Goal: Task Accomplishment & Management: Manage account settings

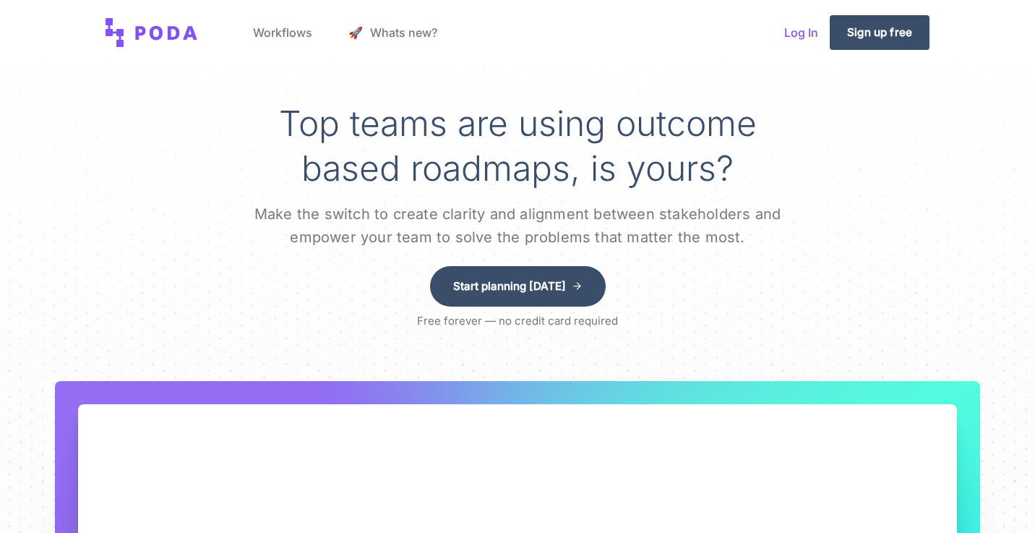
click at [800, 32] on link "Log In" at bounding box center [801, 32] width 57 height 55
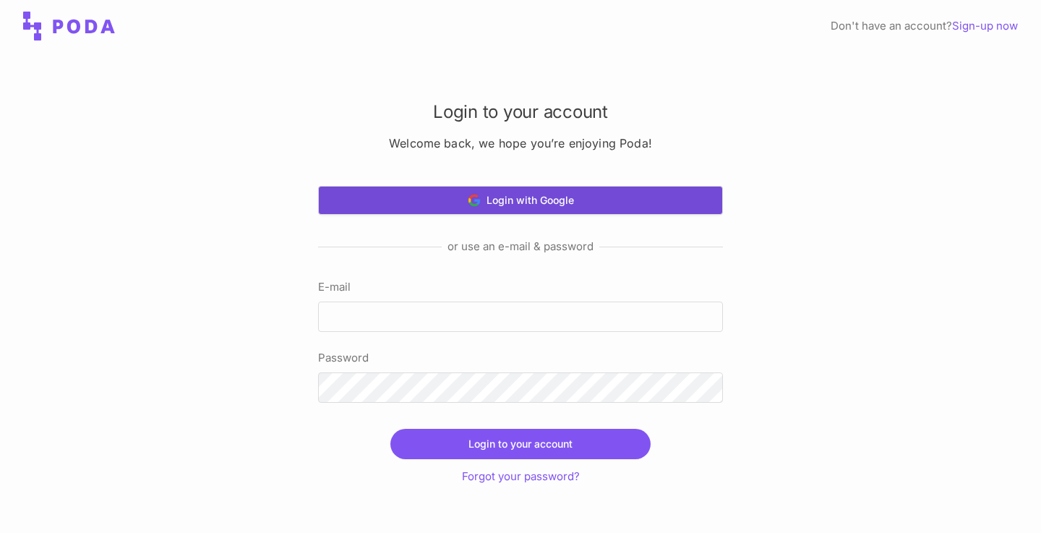
click at [629, 212] on button "Login with Google" at bounding box center [520, 200] width 405 height 29
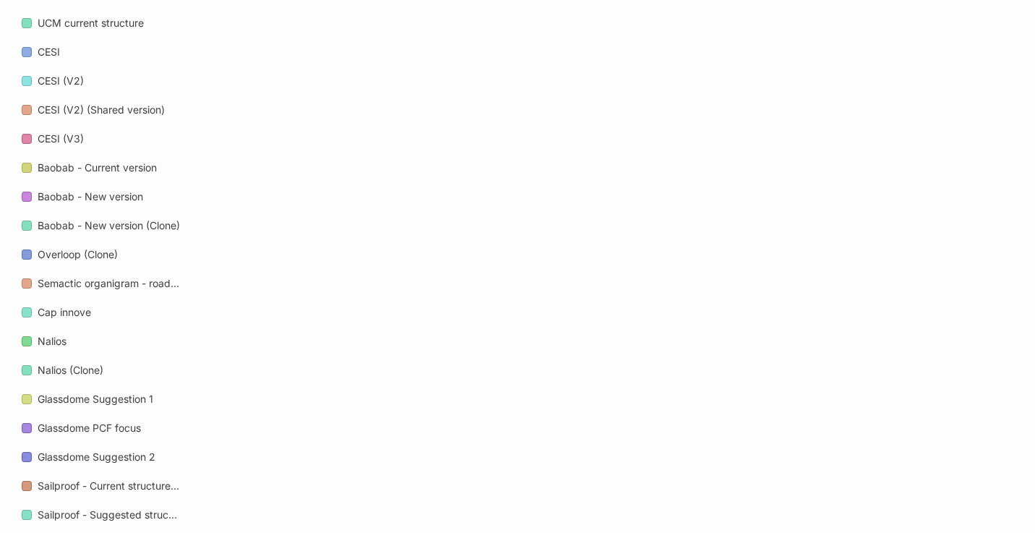
scroll to position [1022, 0]
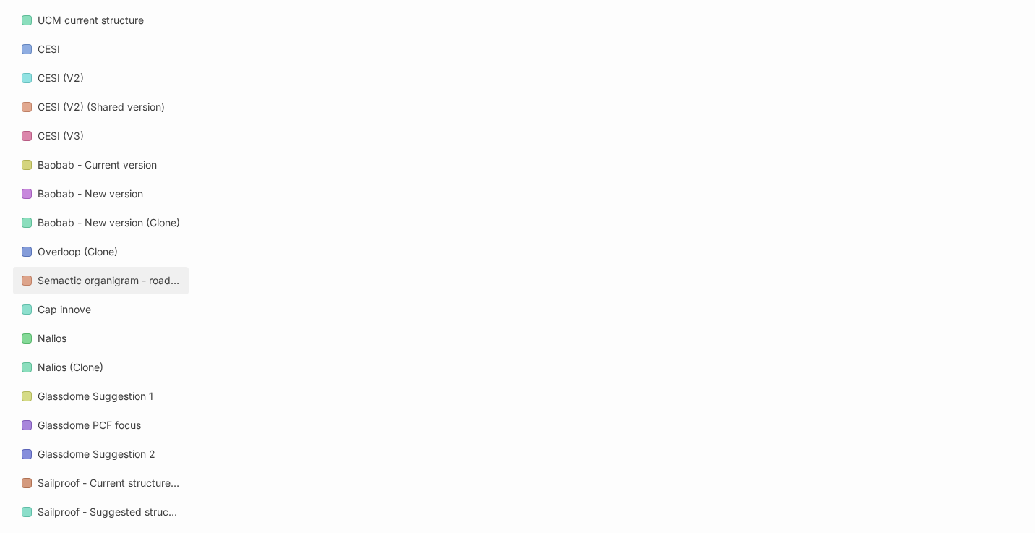
click at [120, 283] on div "Semactic organigram - roadmap 2026" at bounding box center [109, 280] width 142 height 17
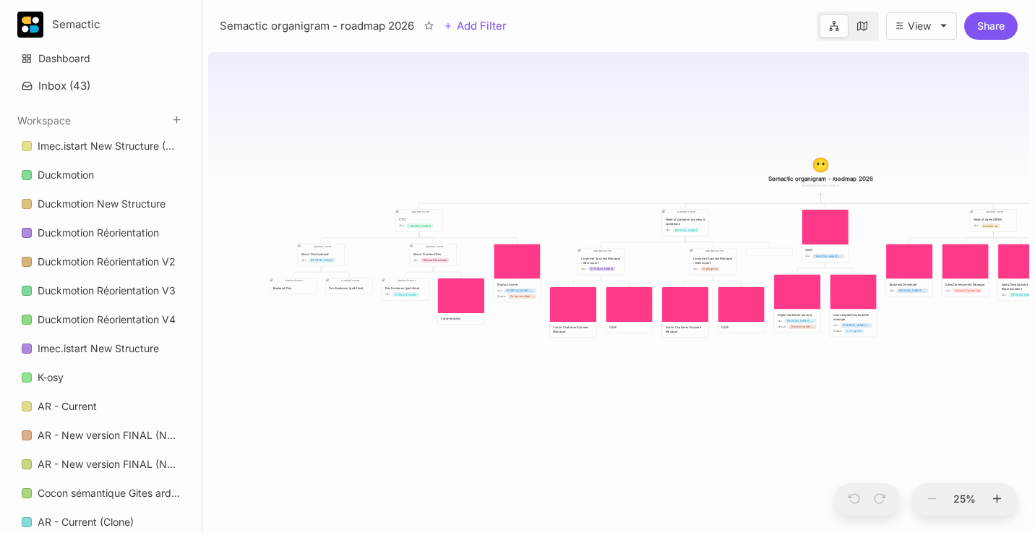
drag, startPoint x: 680, startPoint y: 291, endPoint x: 780, endPoint y: 184, distance: 145.7
click at [780, 184] on div "😶 Semactic organigram - roadmap 2026 CTO Qui : [PERSON_NAME] Head of customer s…" at bounding box center [618, 289] width 821 height 486
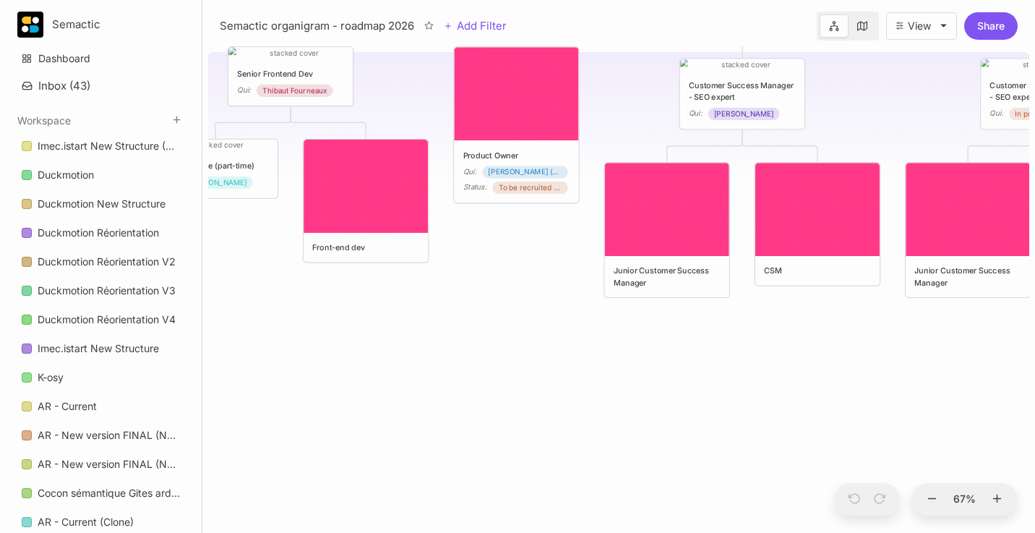
click at [364, 367] on div "😶 Semactic organigram - roadmap 2026 CTO Qui : [PERSON_NAME] Head of customer s…" at bounding box center [618, 289] width 821 height 486
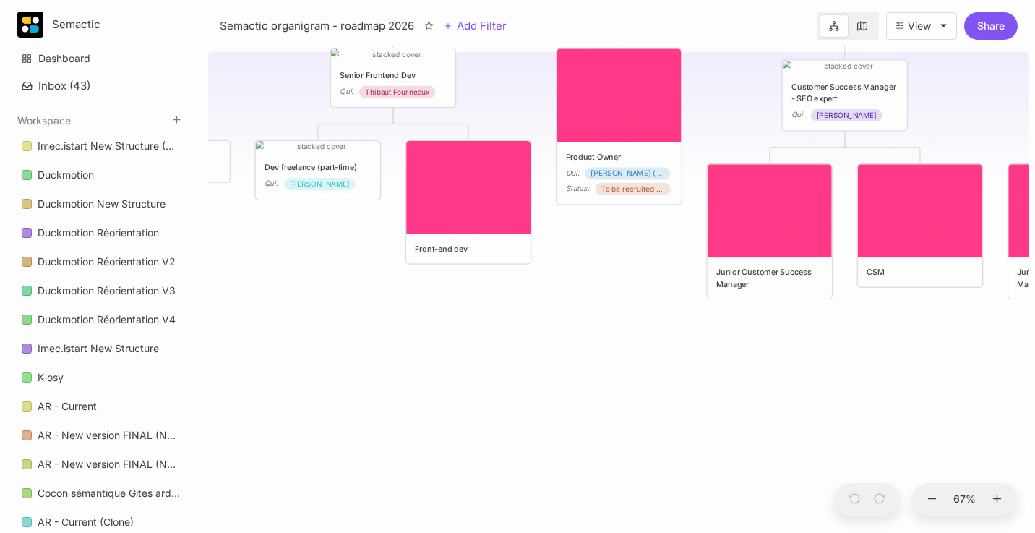
drag, startPoint x: 566, startPoint y: 426, endPoint x: 765, endPoint y: 447, distance: 199.9
click at [765, 447] on div "😶 Semactic organigram - roadmap 2026 CTO Qui : [PERSON_NAME] Head of customer s…" at bounding box center [618, 289] width 821 height 486
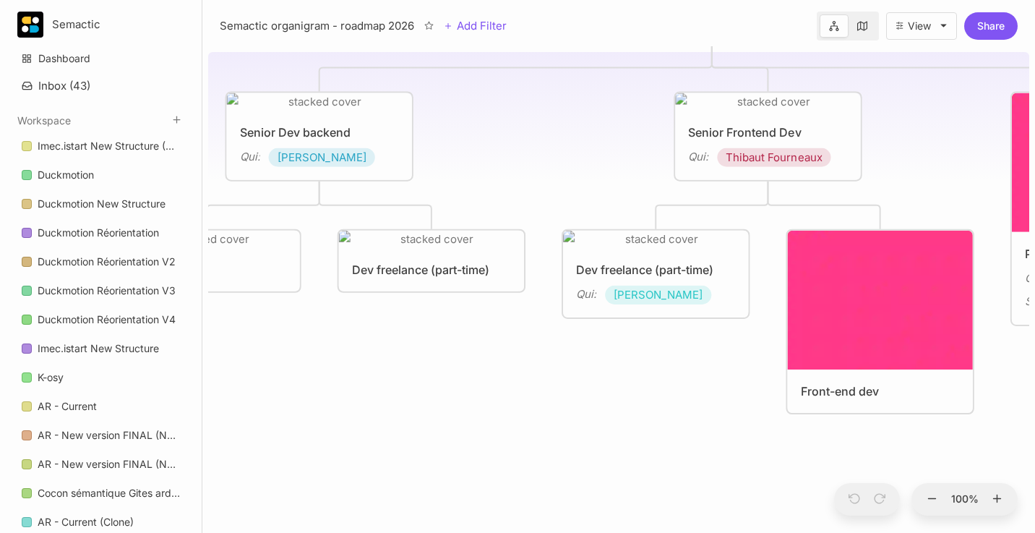
drag, startPoint x: 397, startPoint y: 323, endPoint x: 570, endPoint y: 479, distance: 233.4
click at [570, 479] on div "😶 Semactic organigram - roadmap 2026 CTO Qui : [PERSON_NAME] Head of customer s…" at bounding box center [618, 289] width 821 height 486
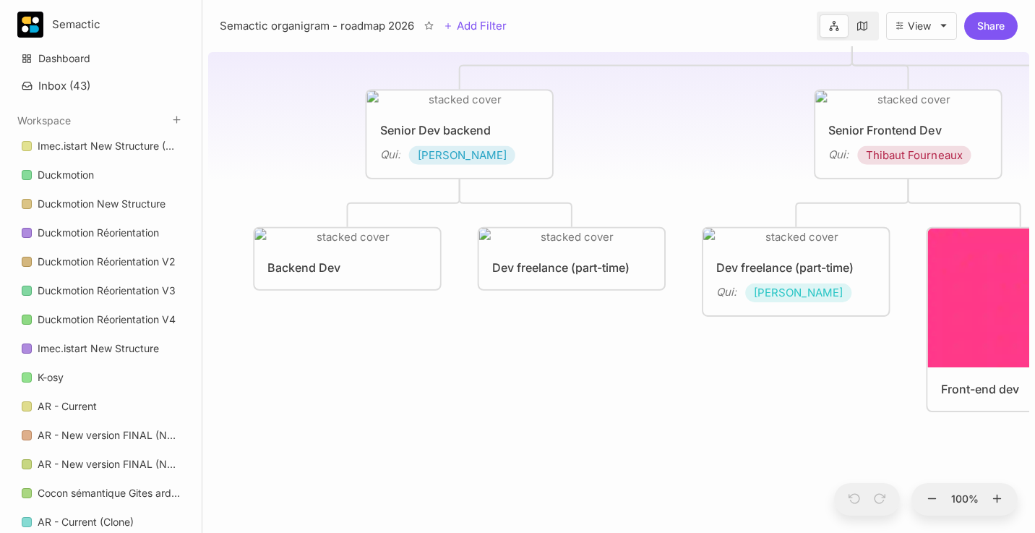
drag, startPoint x: 499, startPoint y: 419, endPoint x: 639, endPoint y: 416, distance: 139.5
click at [639, 416] on div "😶 Semactic organigram - roadmap 2026 CTO Qui : [PERSON_NAME] Head of customer s…" at bounding box center [618, 289] width 821 height 486
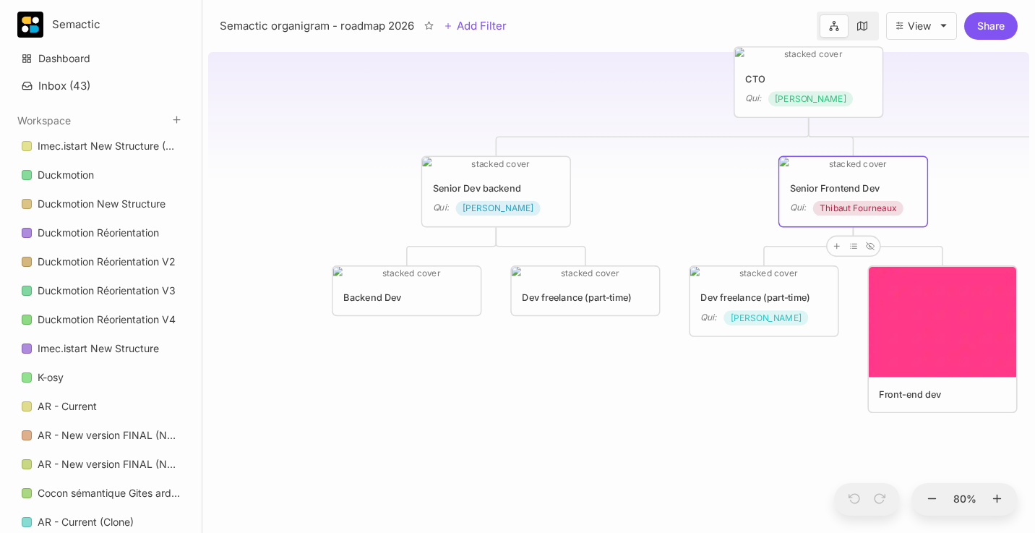
click at [620, 37] on div "Semactic organigram - roadmap 2026 Add Filter View Share" at bounding box center [618, 23] width 833 height 46
click at [325, 127] on div "😶 Semactic organigram - roadmap 2026 CTO Qui : [PERSON_NAME] Head of customer s…" at bounding box center [618, 289] width 821 height 486
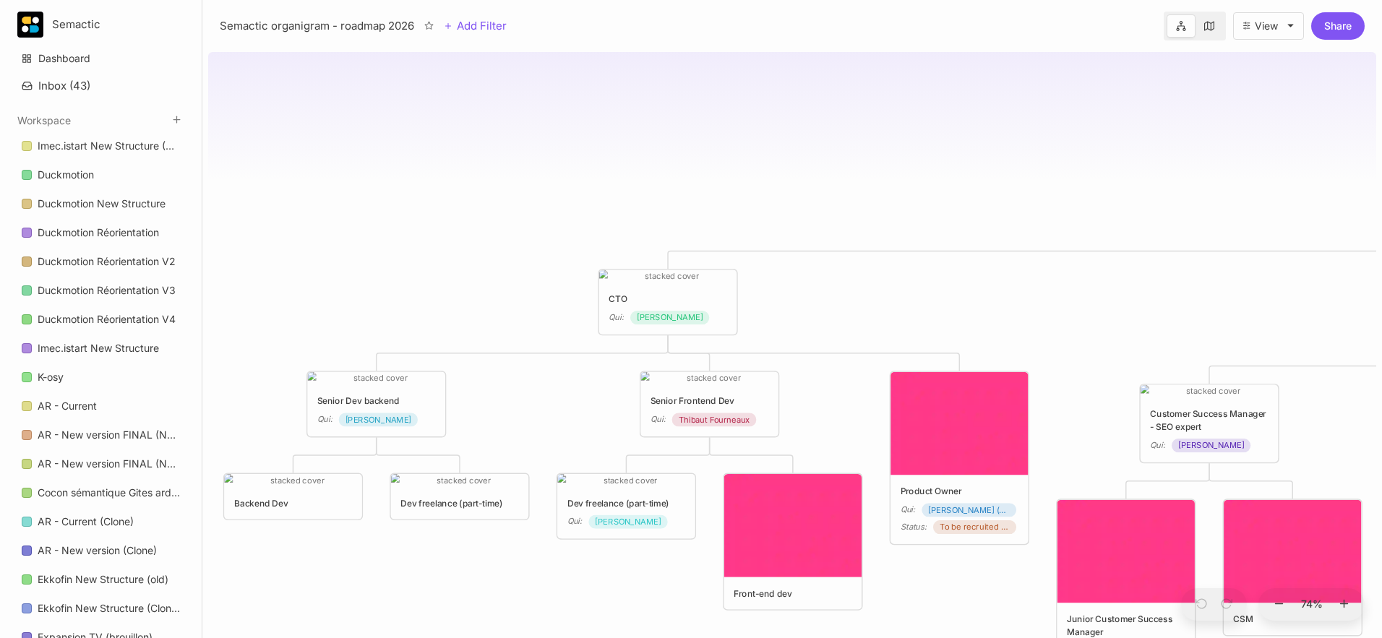
drag, startPoint x: 1009, startPoint y: 219, endPoint x: 882, endPoint y: 205, distance: 128.0
click at [882, 205] on div "😶 Semactic organigram - roadmap 2026 CTO Qui : [PERSON_NAME] Head of customer s…" at bounding box center [792, 342] width 1168 height 592
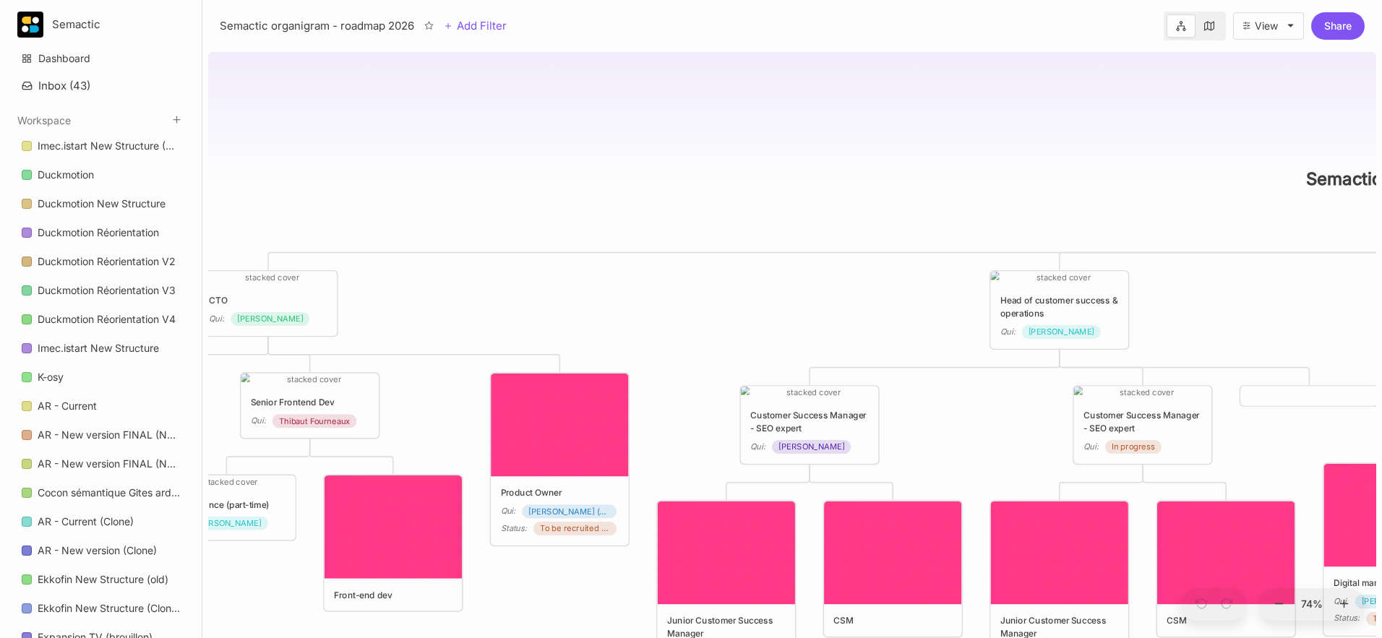
drag, startPoint x: 882, startPoint y: 205, endPoint x: 513, endPoint y: 207, distance: 368.6
click at [513, 207] on div "😶 Semactic organigram - roadmap 2026 CTO Qui : [PERSON_NAME] Head of customer s…" at bounding box center [792, 342] width 1168 height 592
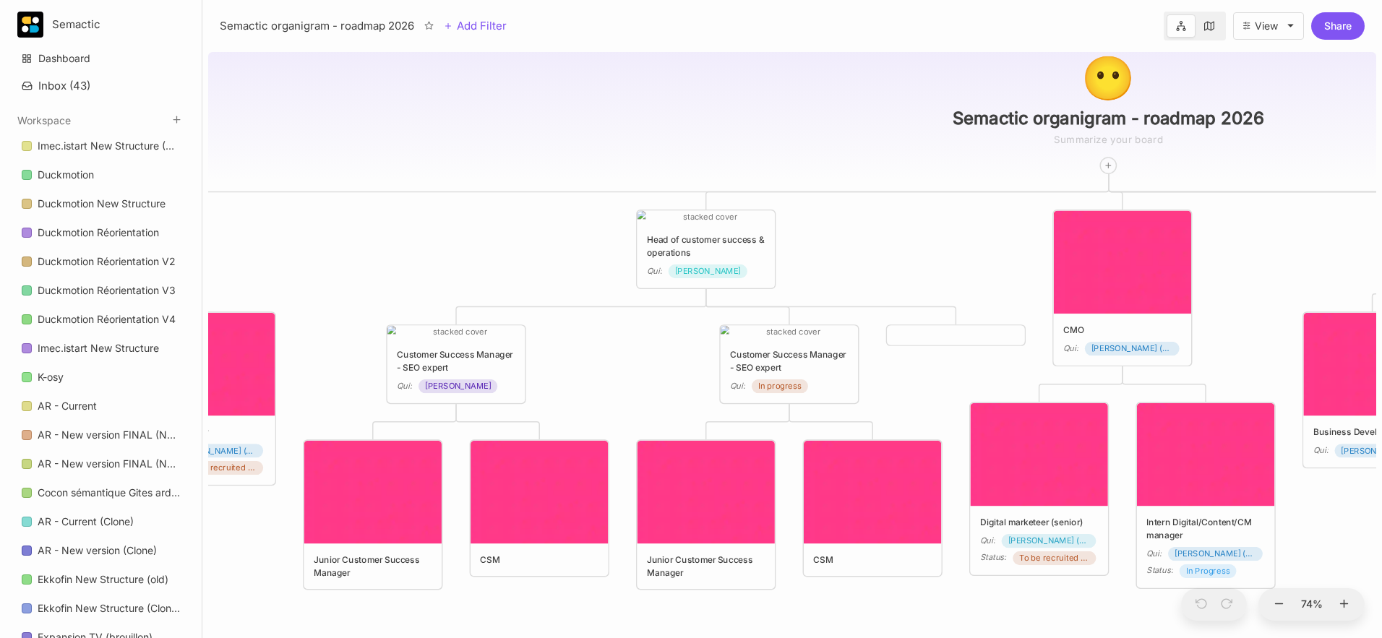
drag, startPoint x: 839, startPoint y: 298, endPoint x: 486, endPoint y: 237, distance: 358.6
click at [486, 237] on div "😶 Semactic organigram - roadmap 2026 CTO Qui : [PERSON_NAME] Head of customer s…" at bounding box center [792, 342] width 1168 height 592
drag, startPoint x: 1195, startPoint y: 155, endPoint x: 932, endPoint y: 140, distance: 262.8
click at [932, 140] on div "😶 Semactic organigram - roadmap 2026 CTO Qui : [PERSON_NAME] Head of customer s…" at bounding box center [792, 342] width 1168 height 592
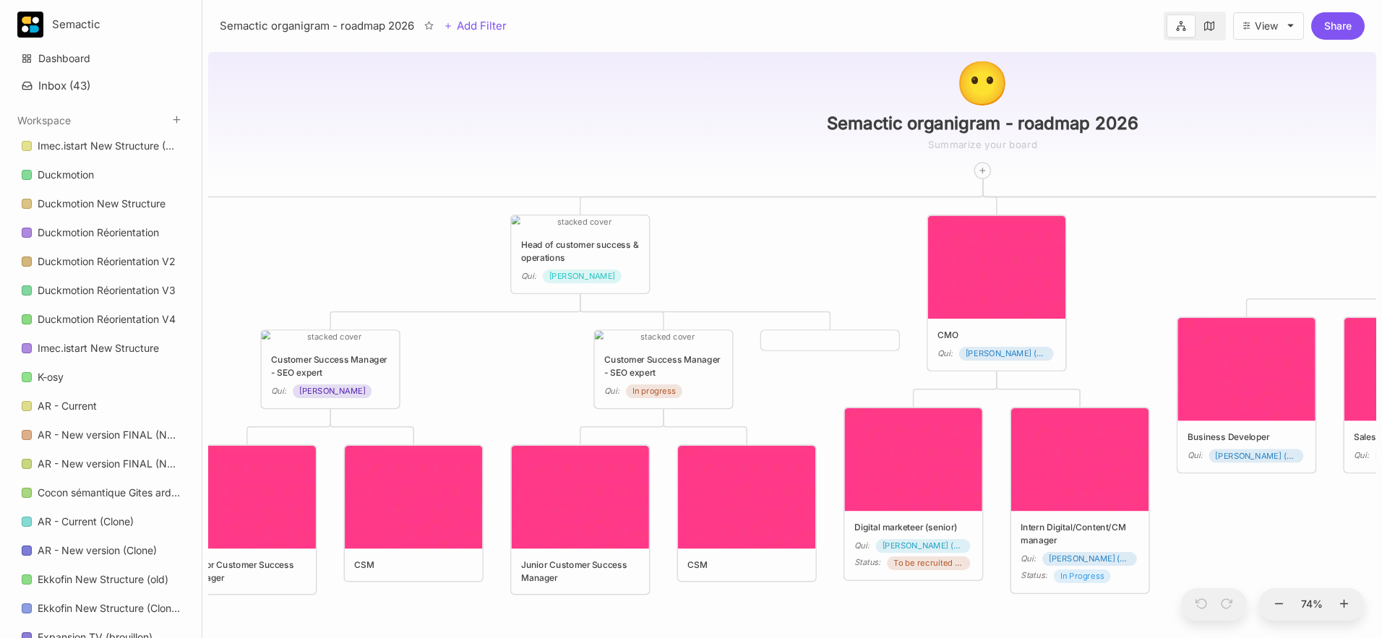
drag, startPoint x: 705, startPoint y: 162, endPoint x: 579, endPoint y: 168, distance: 125.9
click at [579, 168] on div "😶 Semactic organigram - roadmap 2026 CTO Qui : [PERSON_NAME] Head of customer s…" at bounding box center [792, 342] width 1168 height 592
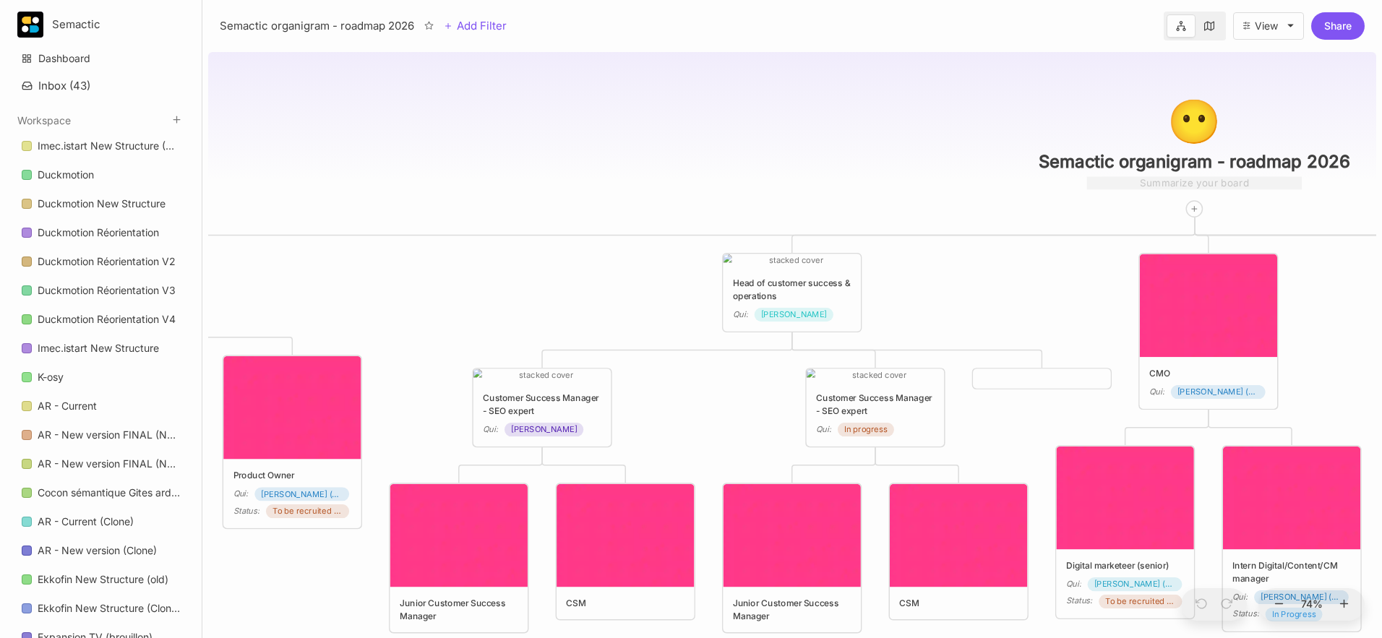
drag, startPoint x: 768, startPoint y: 283, endPoint x: 979, endPoint y: 321, distance: 215.2
click at [979, 321] on div "😶 Semactic organigram - roadmap 2026 CTO Qui : [PERSON_NAME] Head of customer s…" at bounding box center [792, 342] width 1168 height 592
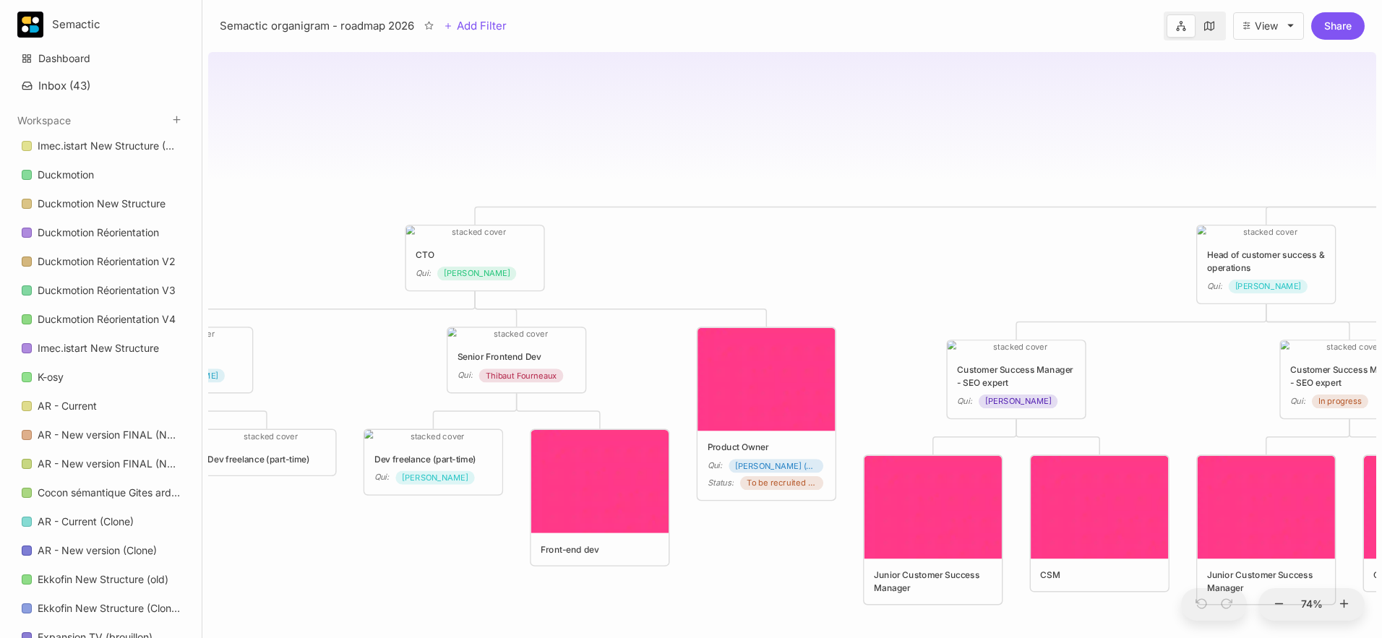
drag, startPoint x: 613, startPoint y: 322, endPoint x: 1087, endPoint y: 293, distance: 475.0
click at [1034, 293] on div "😶 Semactic organigram - roadmap 2026 CTO Qui : [PERSON_NAME] Head of customer s…" at bounding box center [792, 342] width 1168 height 592
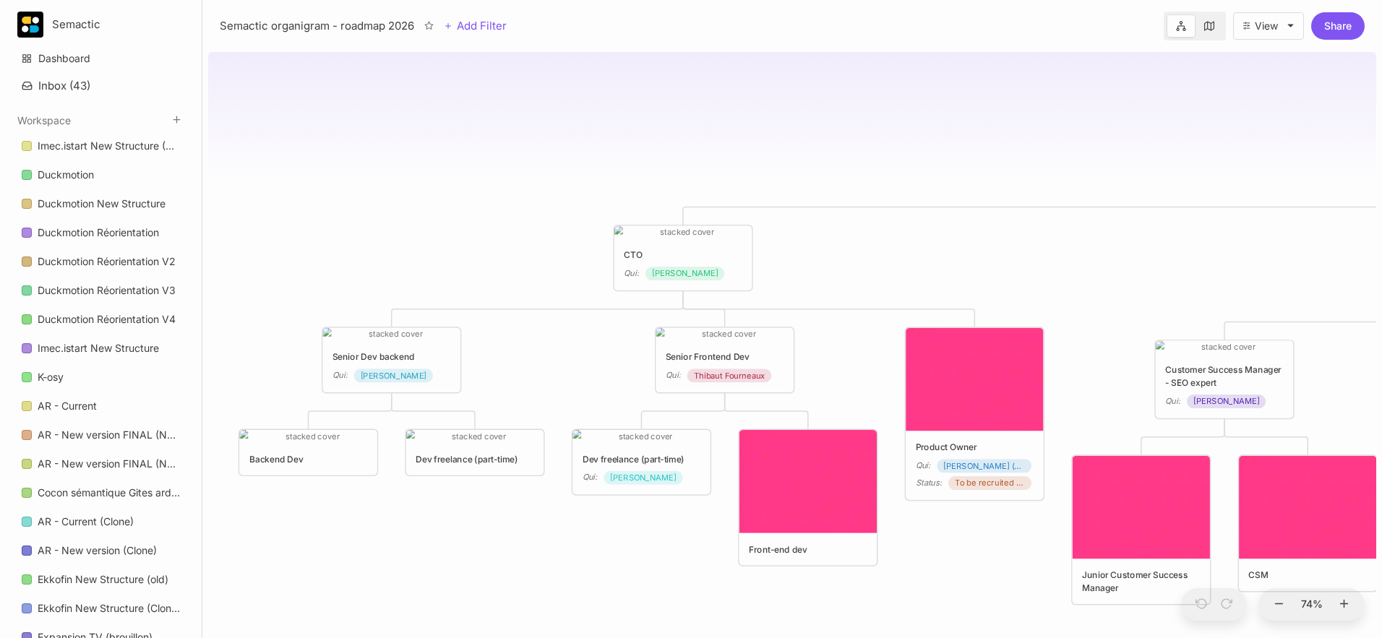
drag, startPoint x: 904, startPoint y: 275, endPoint x: 1112, endPoint y: 275, distance: 208.2
click at [1034, 275] on div "😶 Semactic organigram - roadmap 2026 CTO Qui : [PERSON_NAME] Head of customer s…" at bounding box center [792, 342] width 1168 height 592
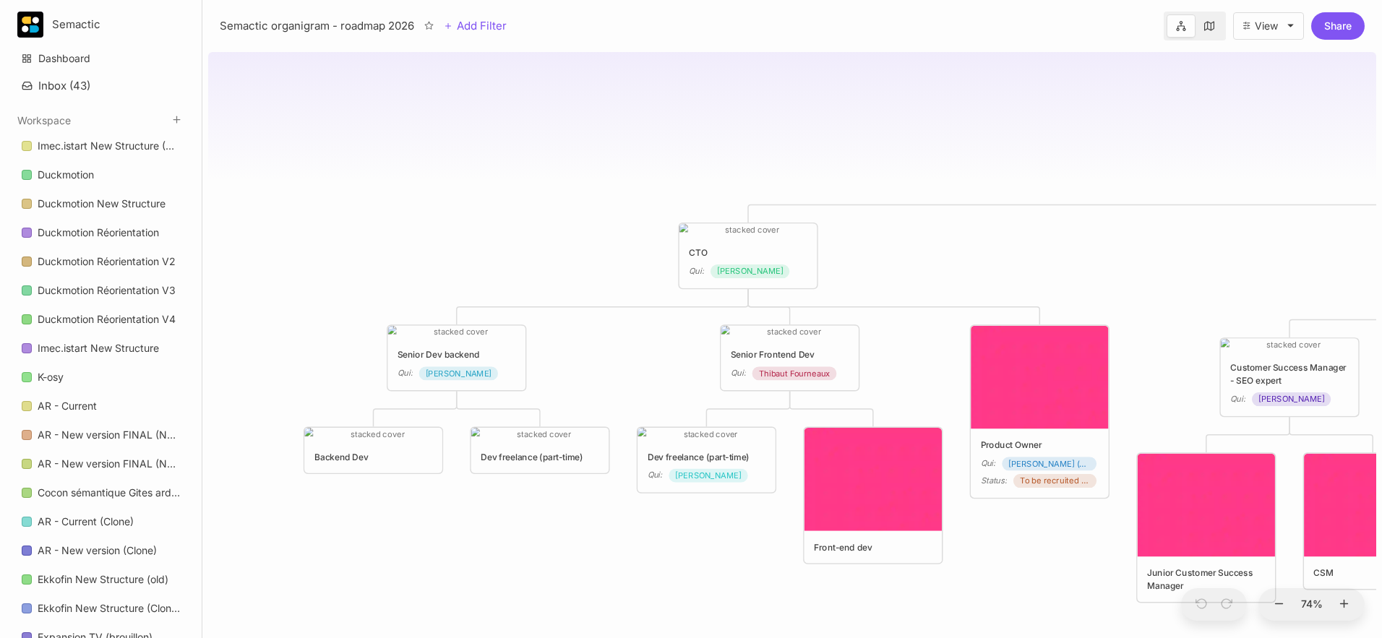
drag, startPoint x: 951, startPoint y: 270, endPoint x: 1016, endPoint y: 267, distance: 64.4
click at [1016, 267] on div "😶 Semactic organigram - roadmap 2026 CTO Qui : [PERSON_NAME] Head of customer s…" at bounding box center [792, 342] width 1168 height 592
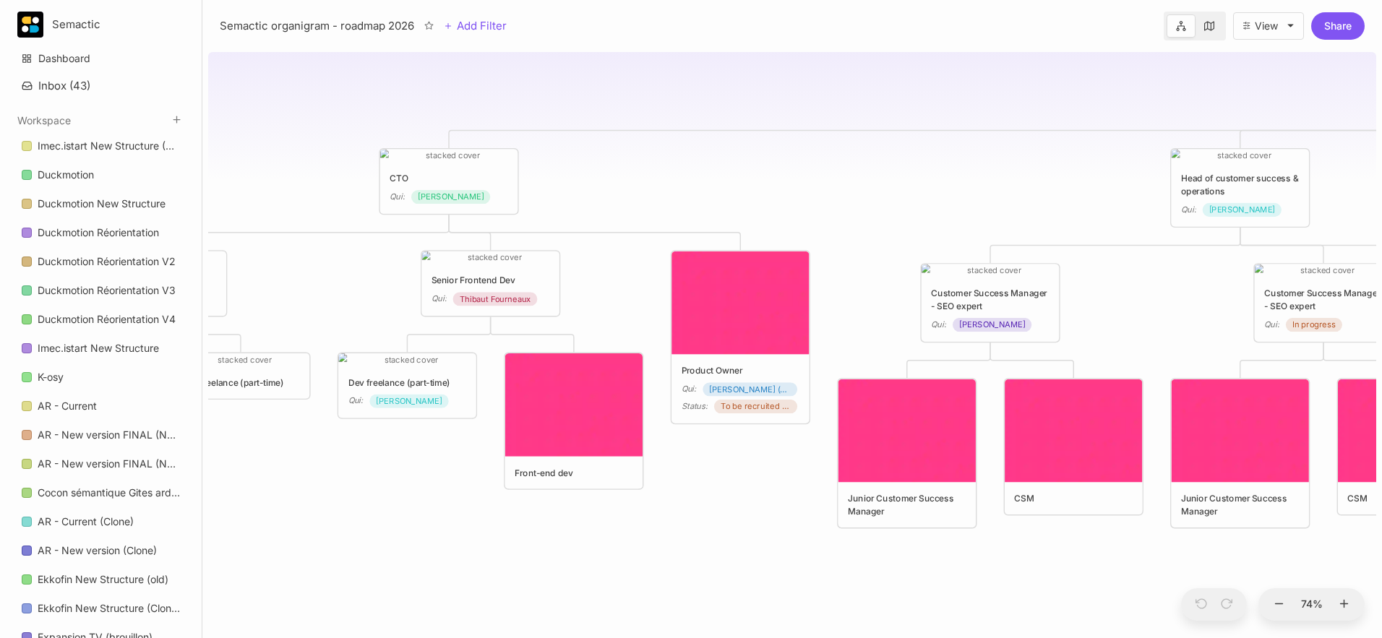
drag, startPoint x: 1016, startPoint y: 267, endPoint x: 681, endPoint y: 182, distance: 345.4
click at [680, 182] on div "😶 Semactic organigram - roadmap 2026 CTO Qui : [PERSON_NAME] Head of customer s…" at bounding box center [792, 342] width 1168 height 592
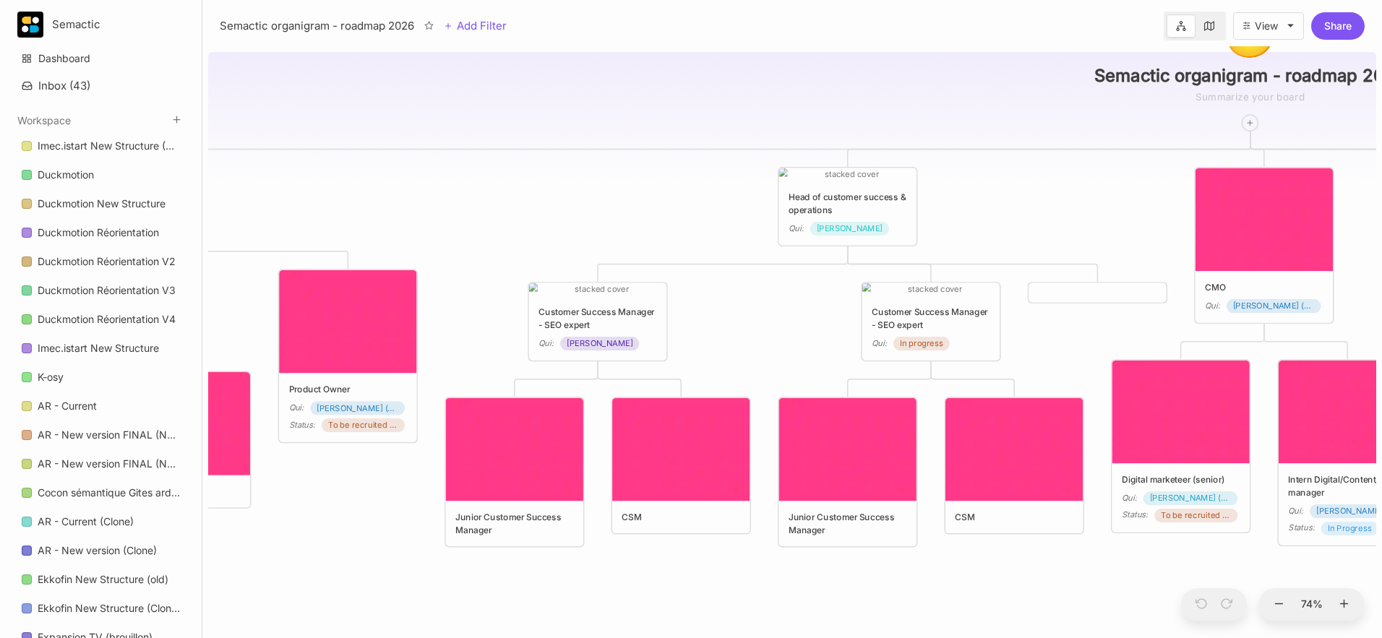
drag, startPoint x: 847, startPoint y: 177, endPoint x: 489, endPoint y: 207, distance: 359.0
click at [489, 207] on div "😶 Semactic organigram - roadmap 2026 CTO Qui : [PERSON_NAME] Head of customer s…" at bounding box center [792, 342] width 1168 height 592
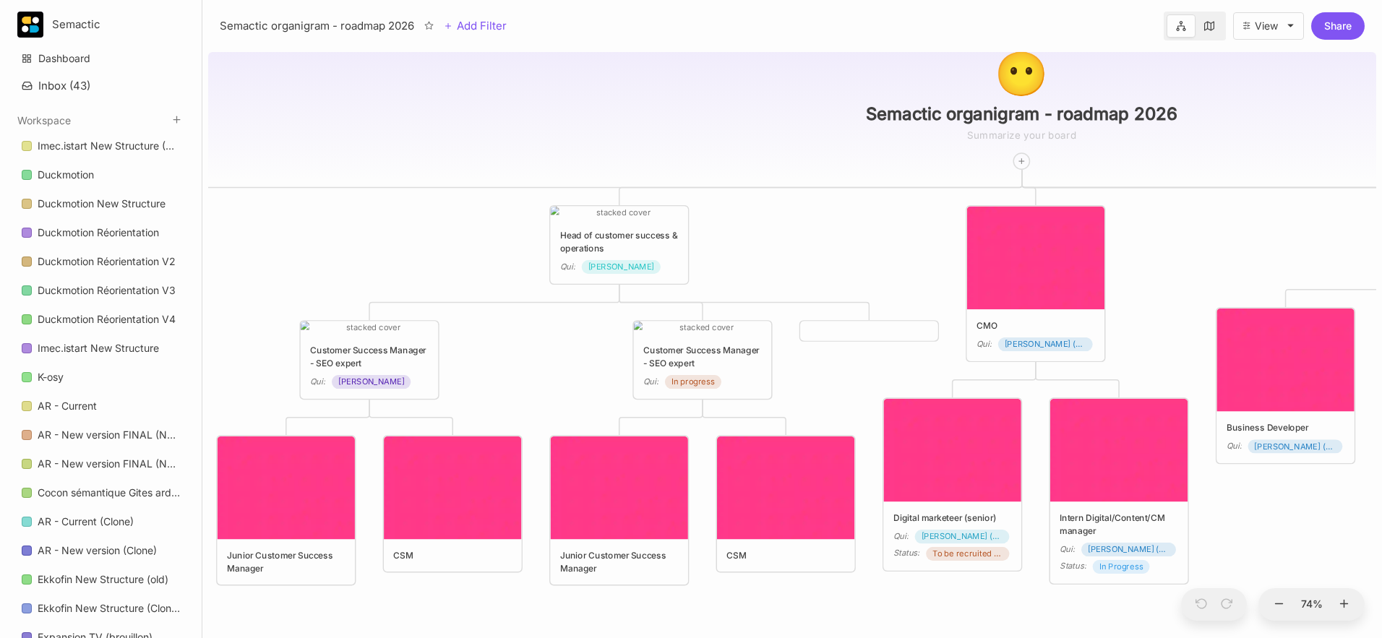
drag, startPoint x: 1013, startPoint y: 207, endPoint x: 573, endPoint y: 283, distance: 446.0
click at [573, 284] on div "😶 Semactic organigram - roadmap 2026 CTO Qui : [PERSON_NAME] Head of customer s…" at bounding box center [792, 342] width 1168 height 592
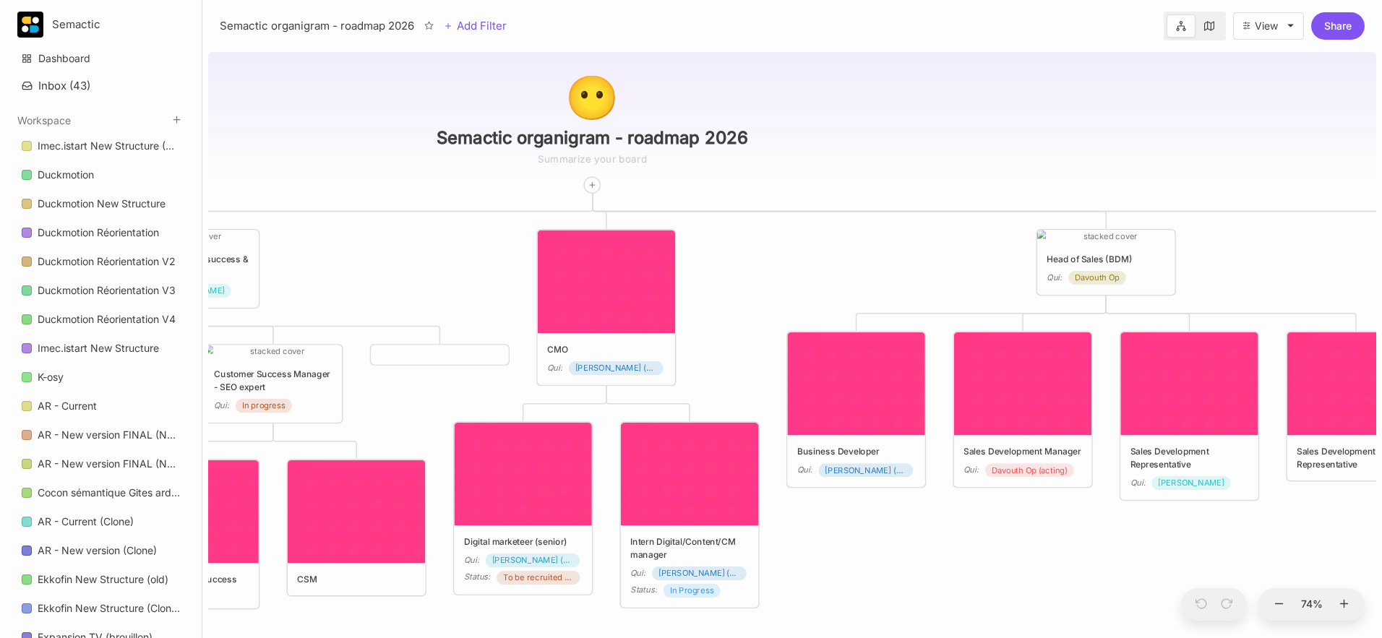
drag, startPoint x: 650, startPoint y: 313, endPoint x: 434, endPoint y: 299, distance: 215.8
click at [434, 299] on div "😶 Semactic organigram - roadmap 2026 CTO Qui : [PERSON_NAME] Head of customer s…" at bounding box center [792, 342] width 1168 height 592
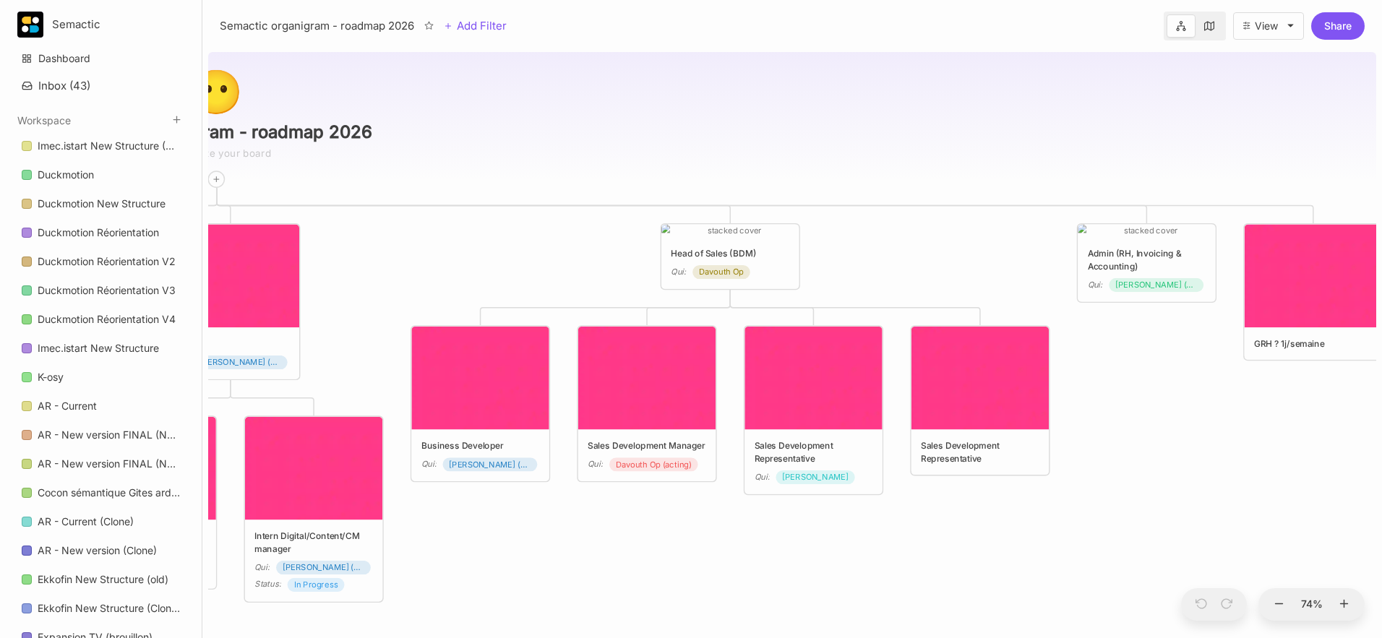
drag, startPoint x: 825, startPoint y: 301, endPoint x: 449, endPoint y: 293, distance: 376.7
click at [449, 293] on div "😶 Semactic organigram - roadmap 2026 CTO Qui : [PERSON_NAME] Head of customer s…" at bounding box center [792, 342] width 1168 height 592
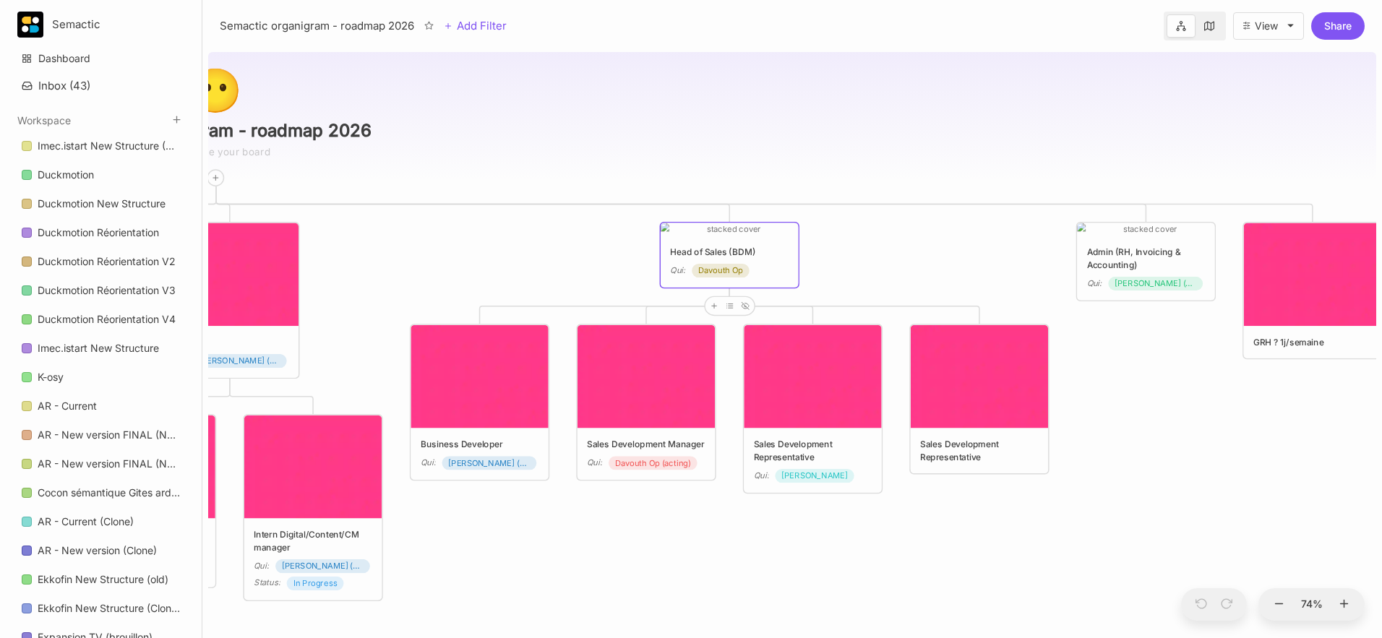
click at [698, 278] on div "Head of Sales (BDM) Qui : Davouth Op" at bounding box center [729, 255] width 137 height 64
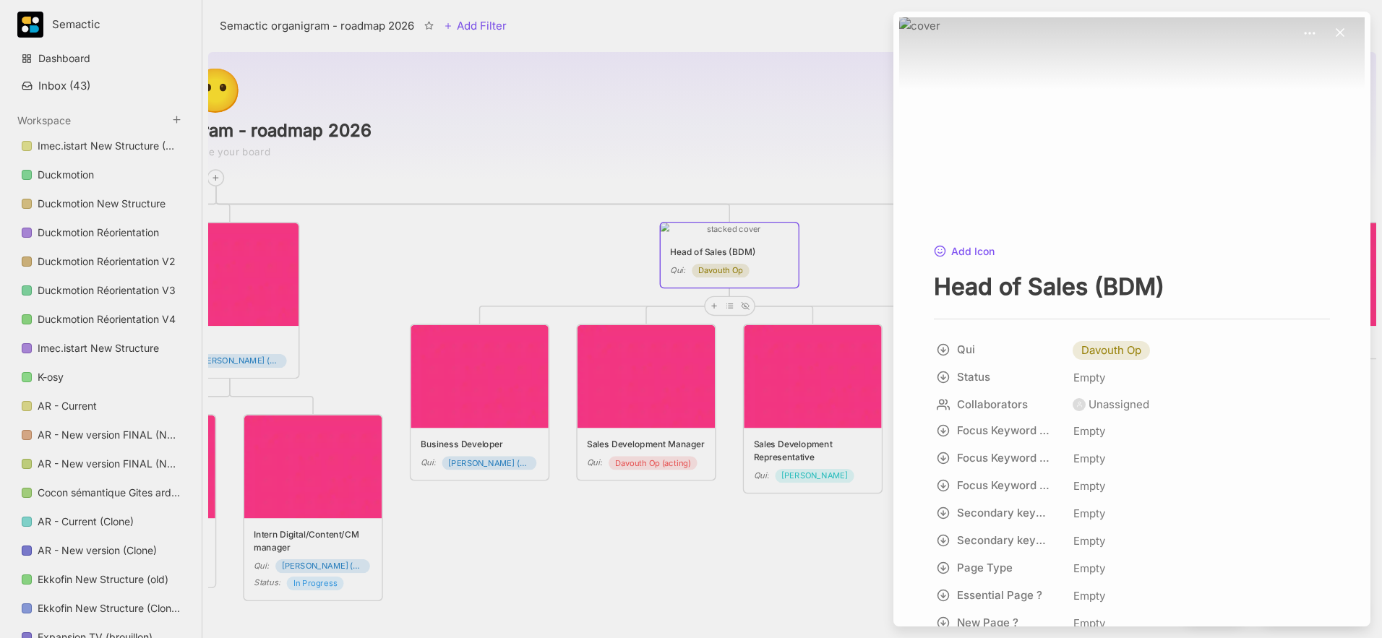
click at [598, 220] on div at bounding box center [691, 319] width 1382 height 638
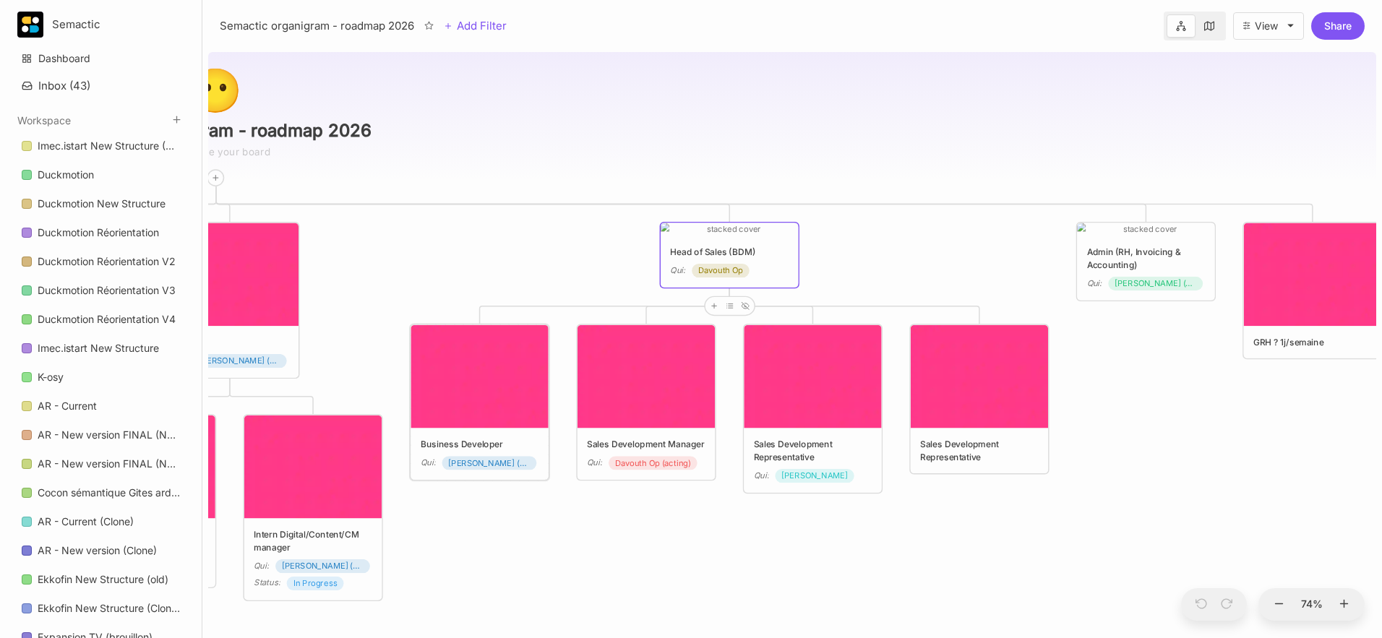
click at [486, 350] on img at bounding box center [479, 376] width 137 height 103
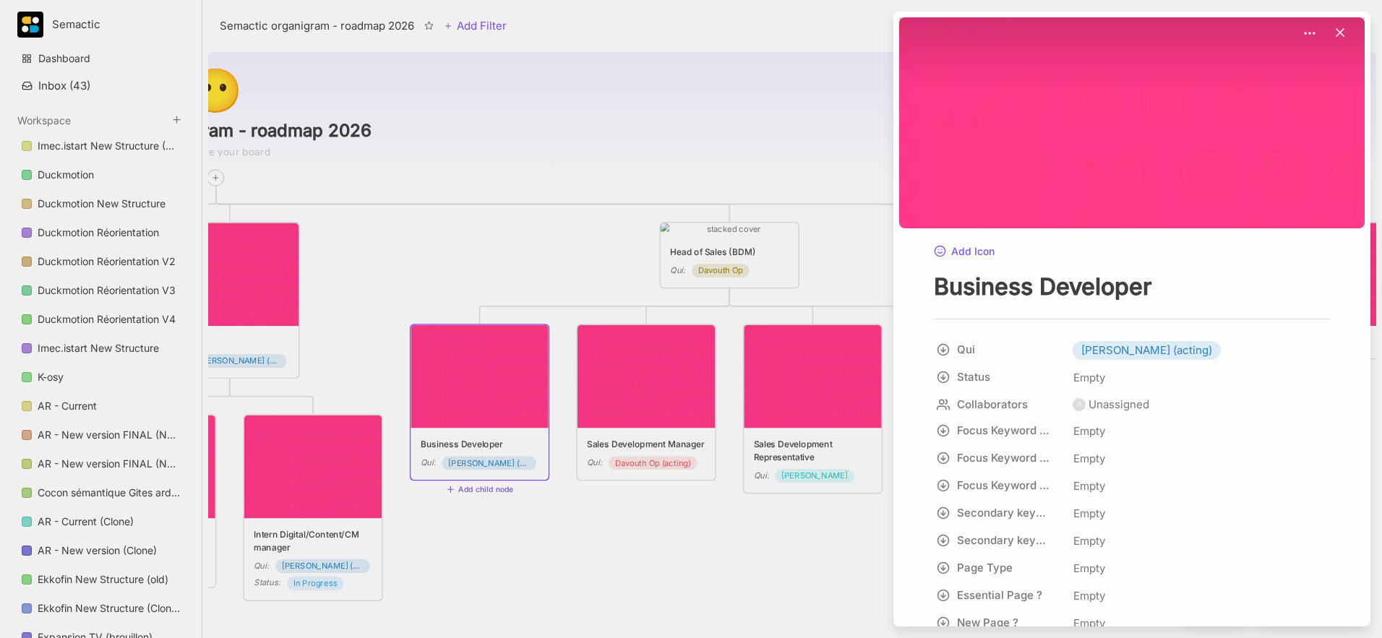
click at [547, 515] on div at bounding box center [691, 319] width 1382 height 638
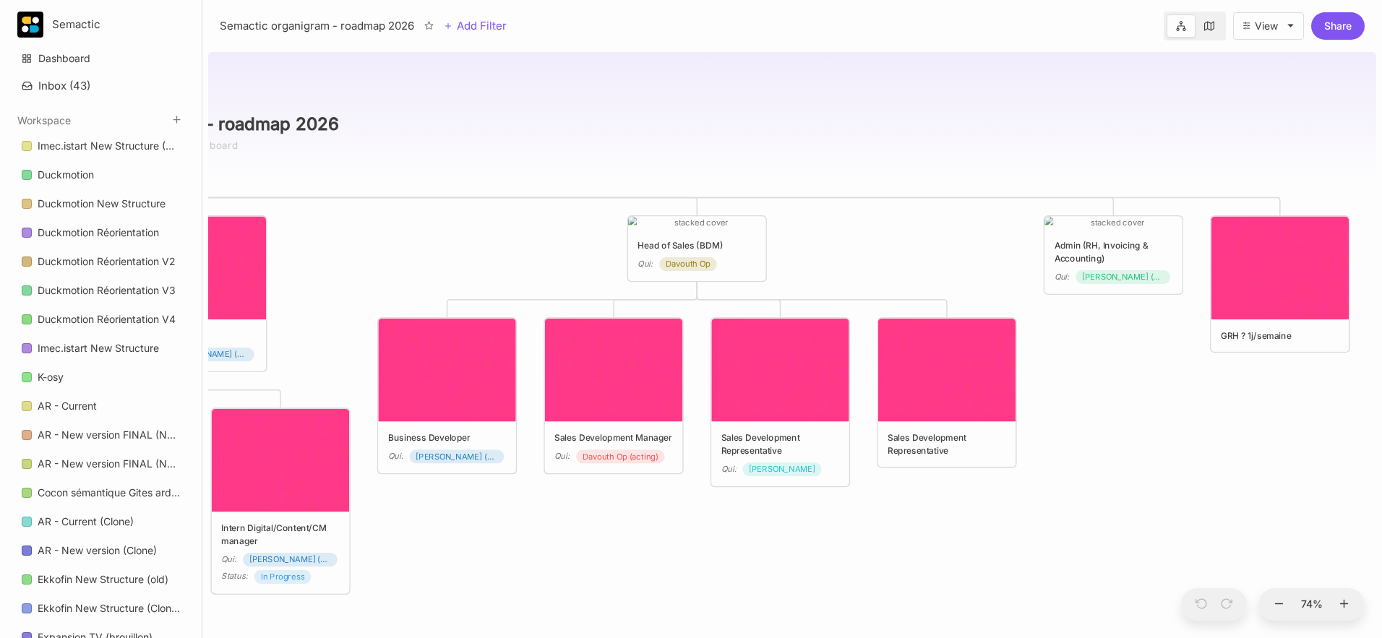
drag, startPoint x: 649, startPoint y: 525, endPoint x: 529, endPoint y: 507, distance: 121.4
click at [529, 507] on div "😶 Semactic organigram - roadmap 2026 CTO Qui : [PERSON_NAME] Head of customer s…" at bounding box center [792, 342] width 1168 height 592
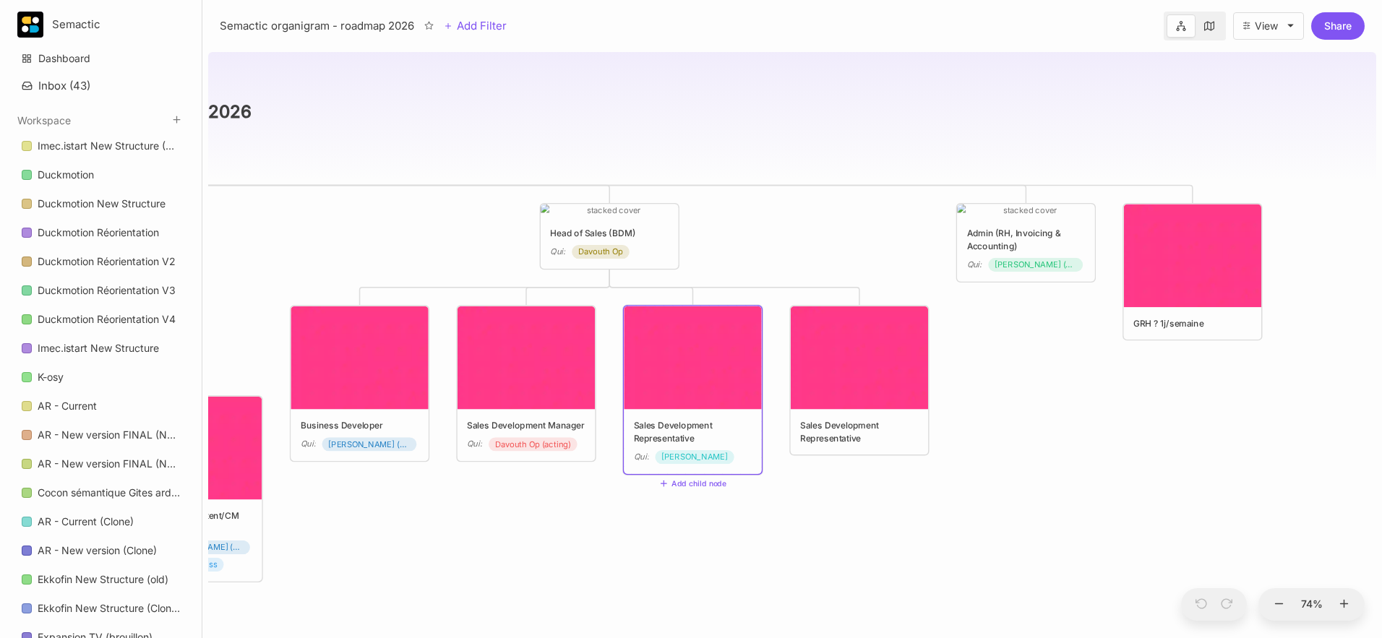
click at [671, 377] on img at bounding box center [692, 357] width 137 height 103
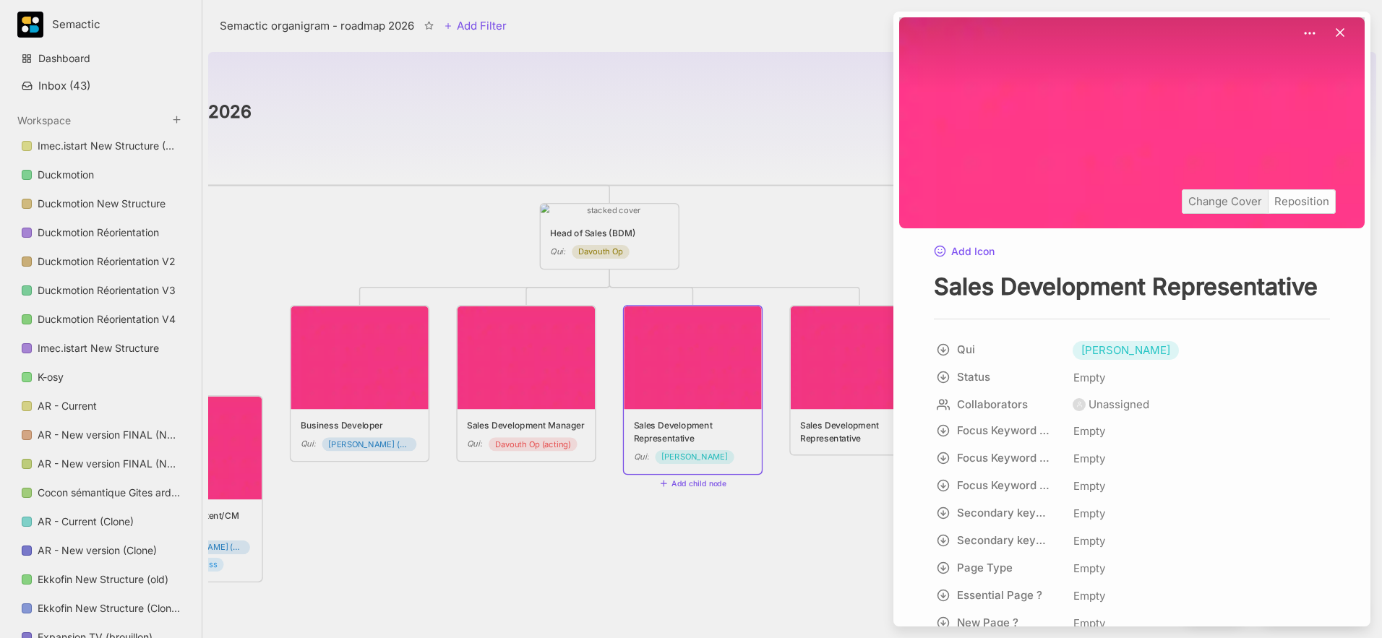
click at [1034, 211] on div "Change Cover" at bounding box center [1225, 201] width 85 height 23
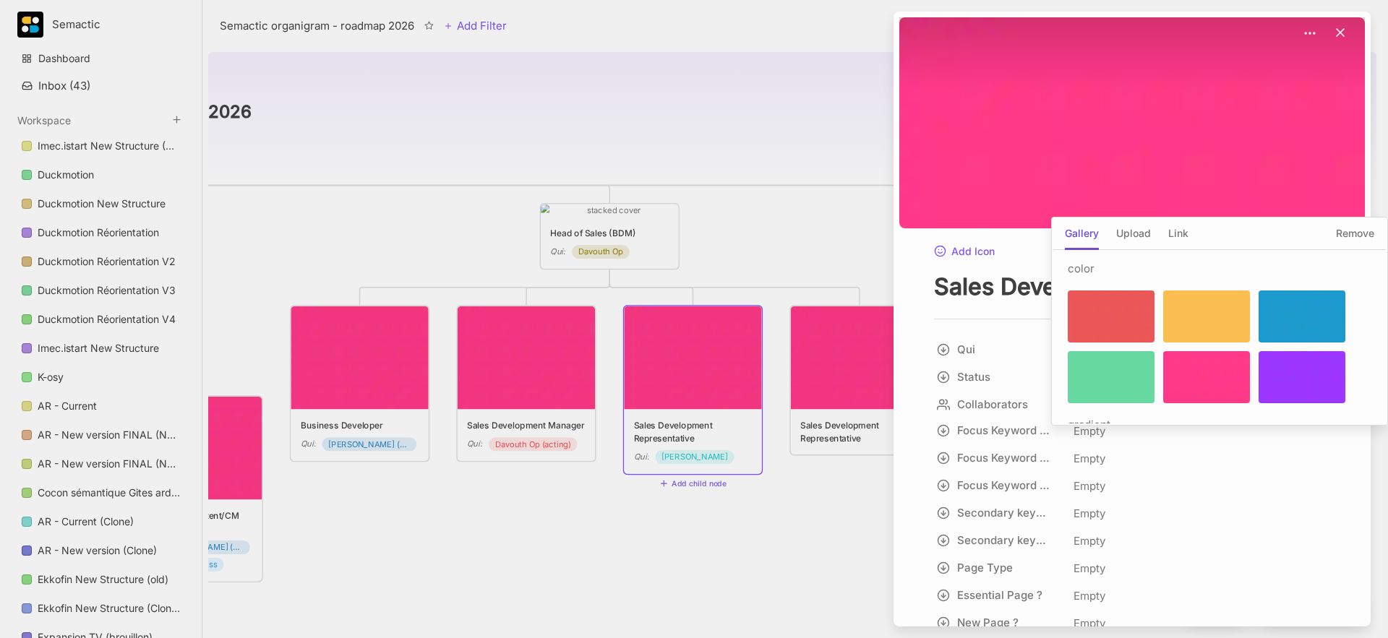
click at [1034, 362] on div at bounding box center [1111, 377] width 87 height 52
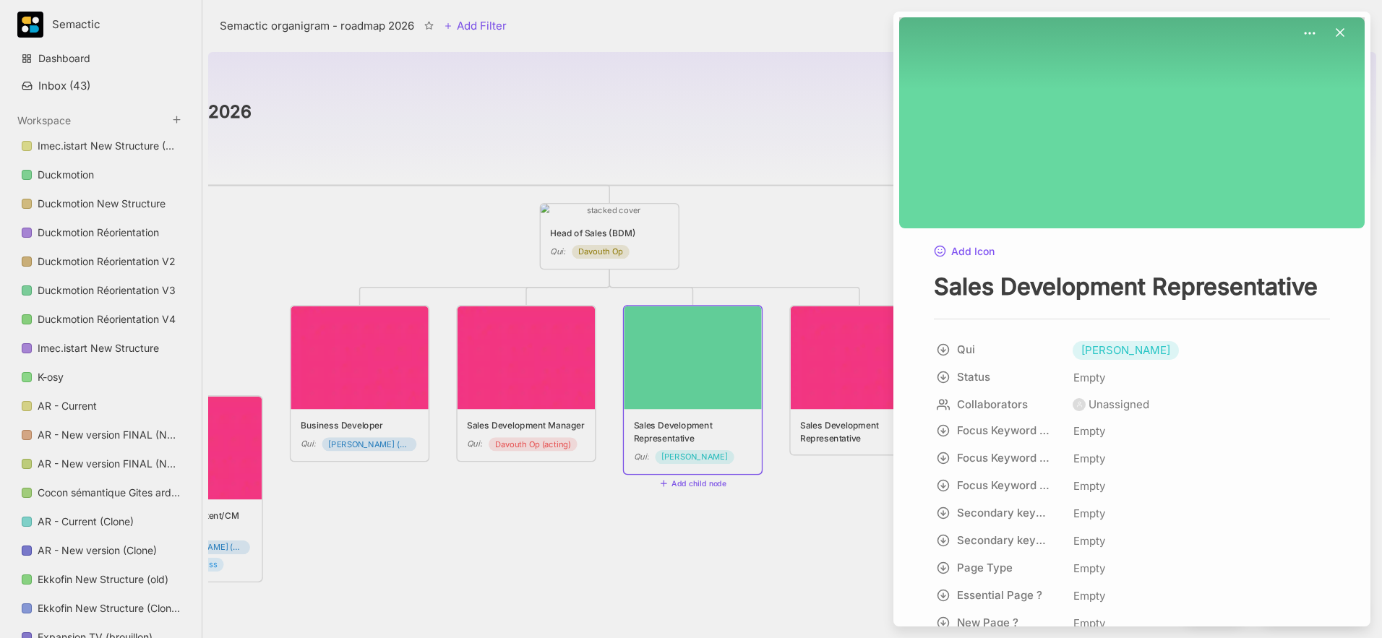
click at [844, 383] on div at bounding box center [691, 319] width 1382 height 638
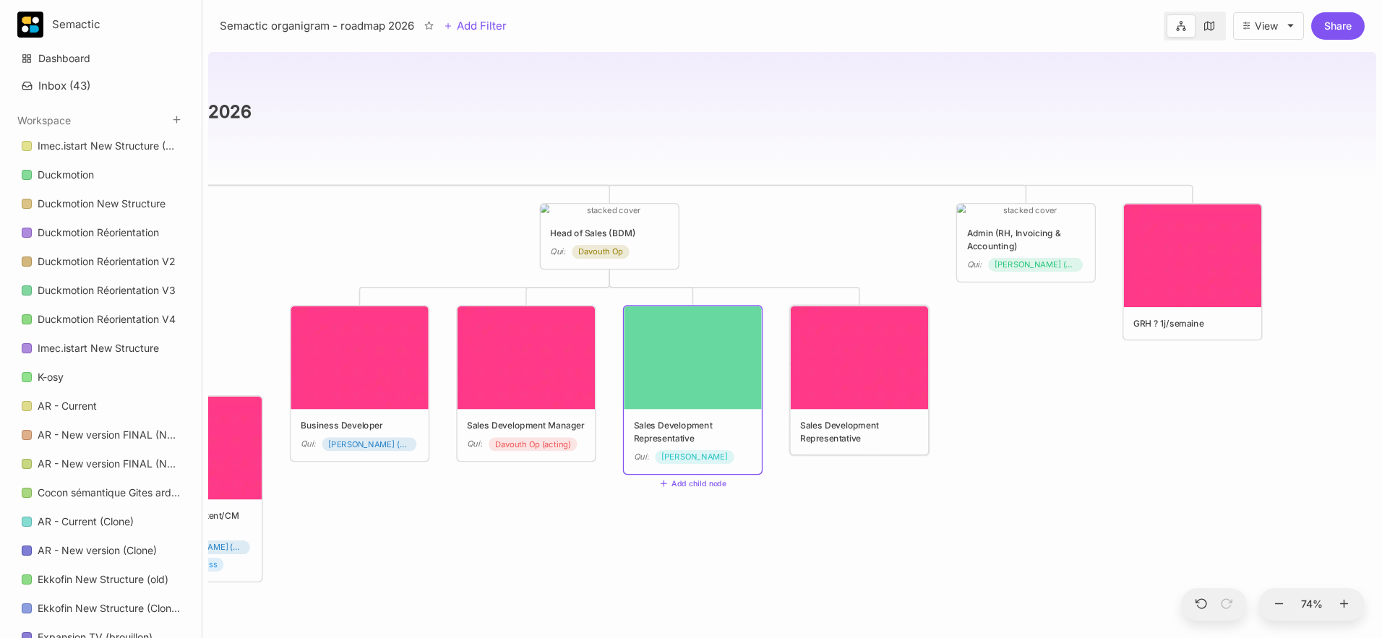
click at [844, 383] on img at bounding box center [859, 357] width 137 height 103
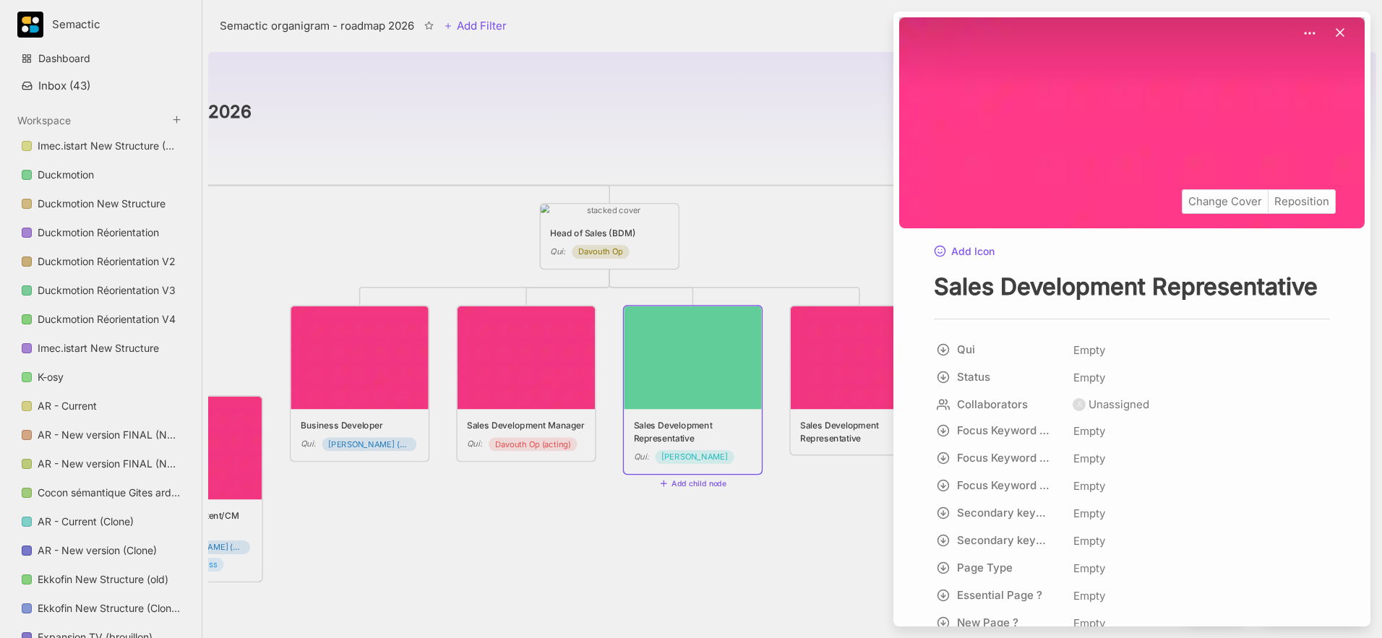
click at [1034, 177] on div "Change Cover Reposition" at bounding box center [1131, 122] width 465 height 210
click at [1034, 198] on div "Change Cover" at bounding box center [1225, 201] width 85 height 23
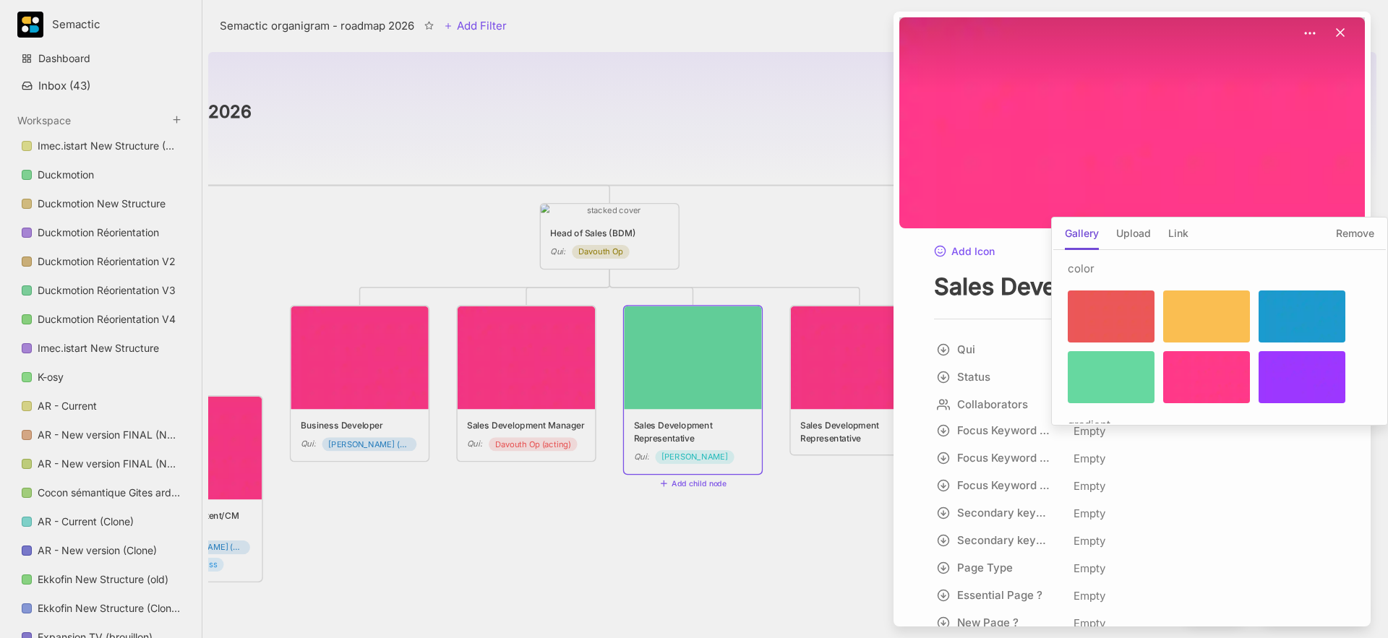
click at [1034, 359] on div at bounding box center [1111, 377] width 87 height 52
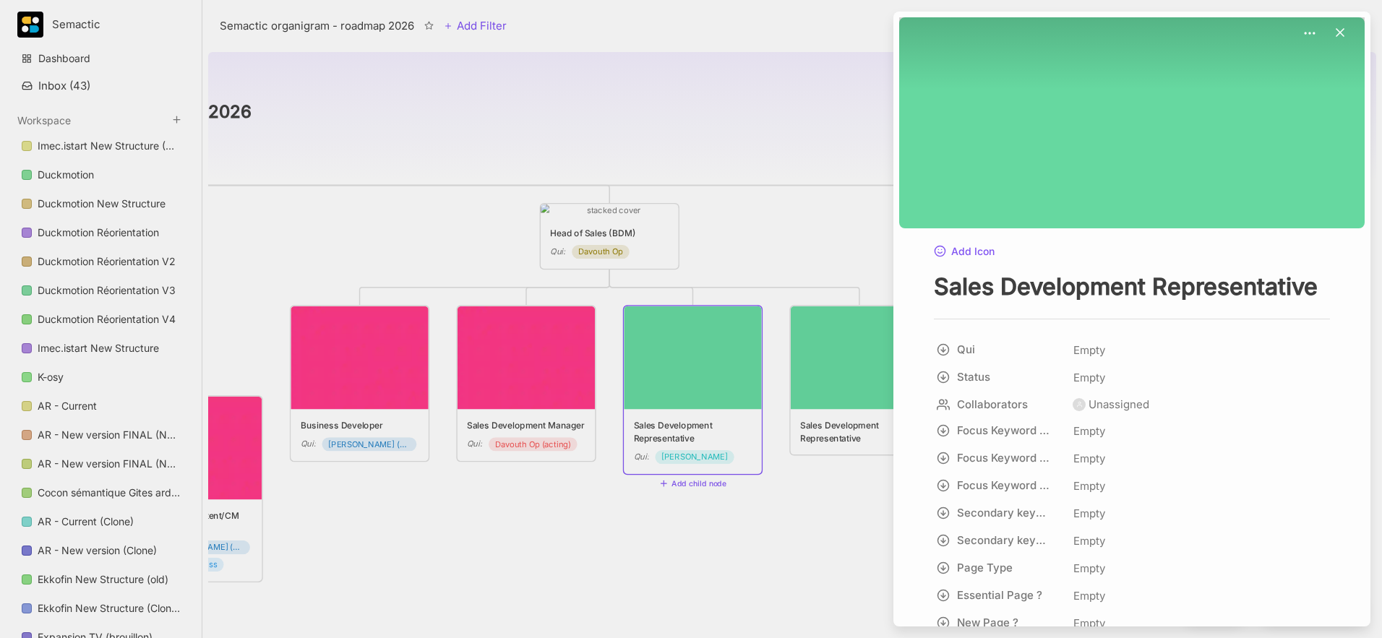
click at [534, 532] on div at bounding box center [691, 319] width 1382 height 638
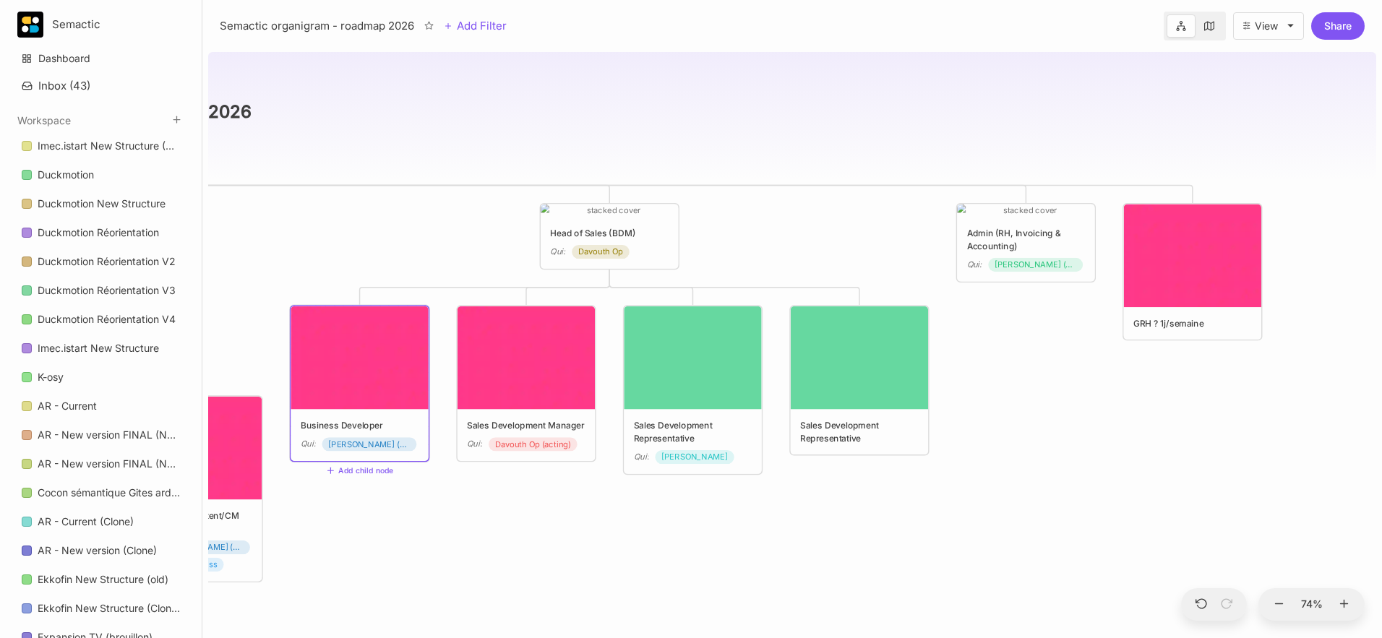
click at [367, 445] on span "[PERSON_NAME] (acting)" at bounding box center [369, 444] width 82 height 13
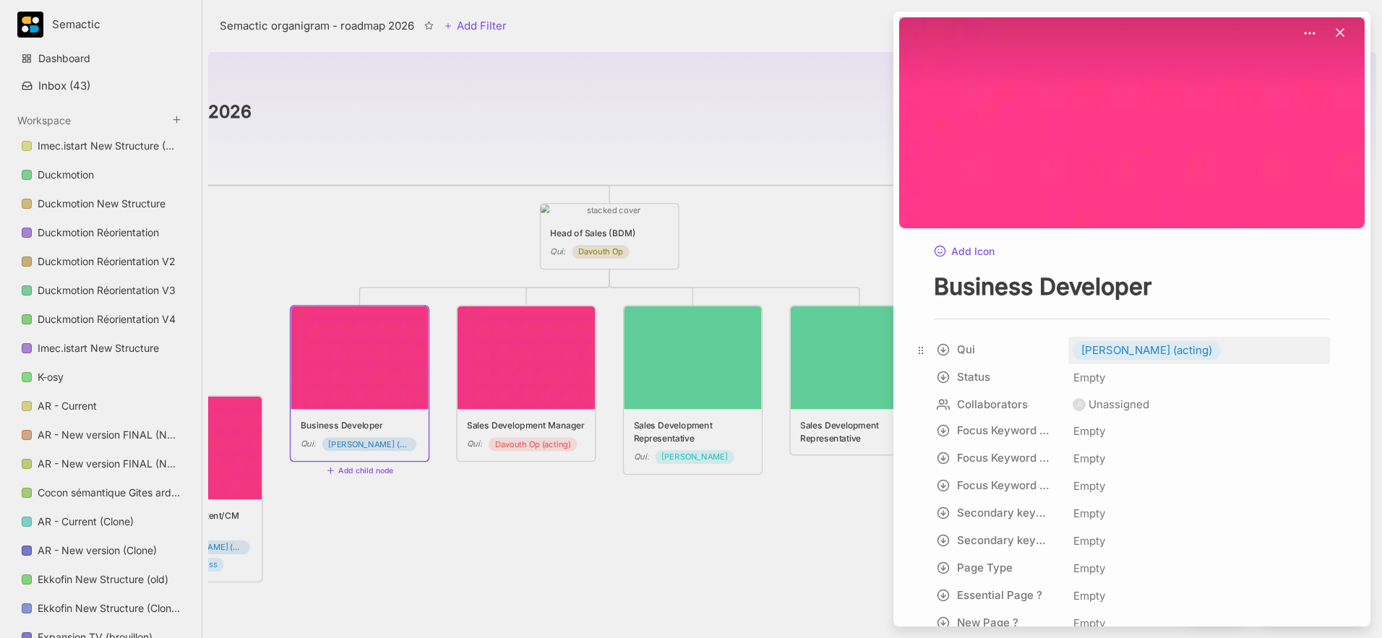
click at [1034, 346] on span "[PERSON_NAME] (acting)" at bounding box center [1146, 350] width 131 height 17
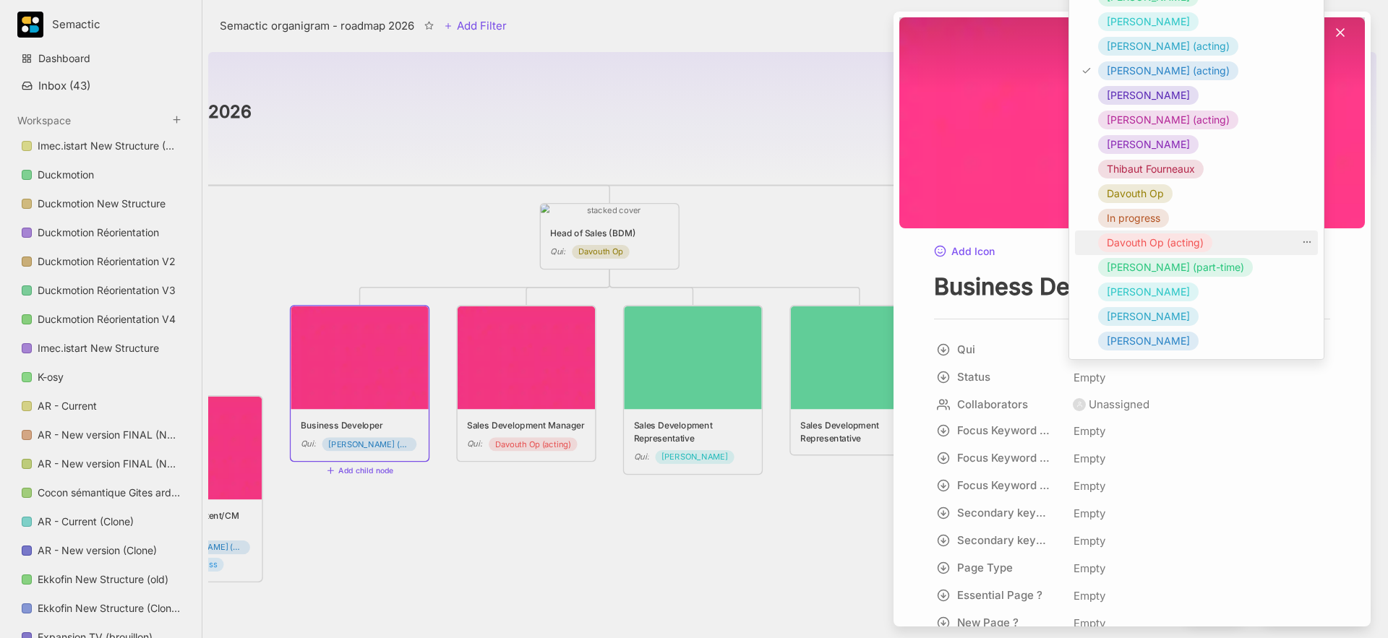
click at [1034, 241] on span "Davouth Op (acting)" at bounding box center [1155, 242] width 97 height 17
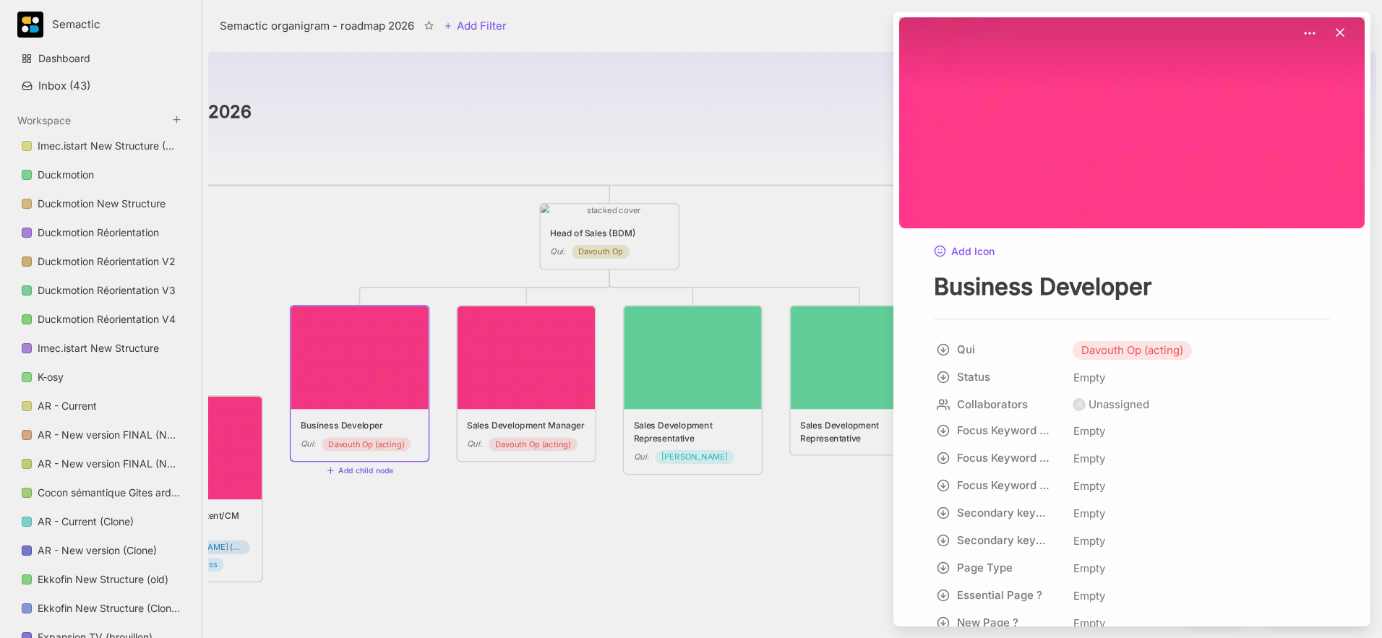
click at [623, 510] on div at bounding box center [691, 319] width 1382 height 638
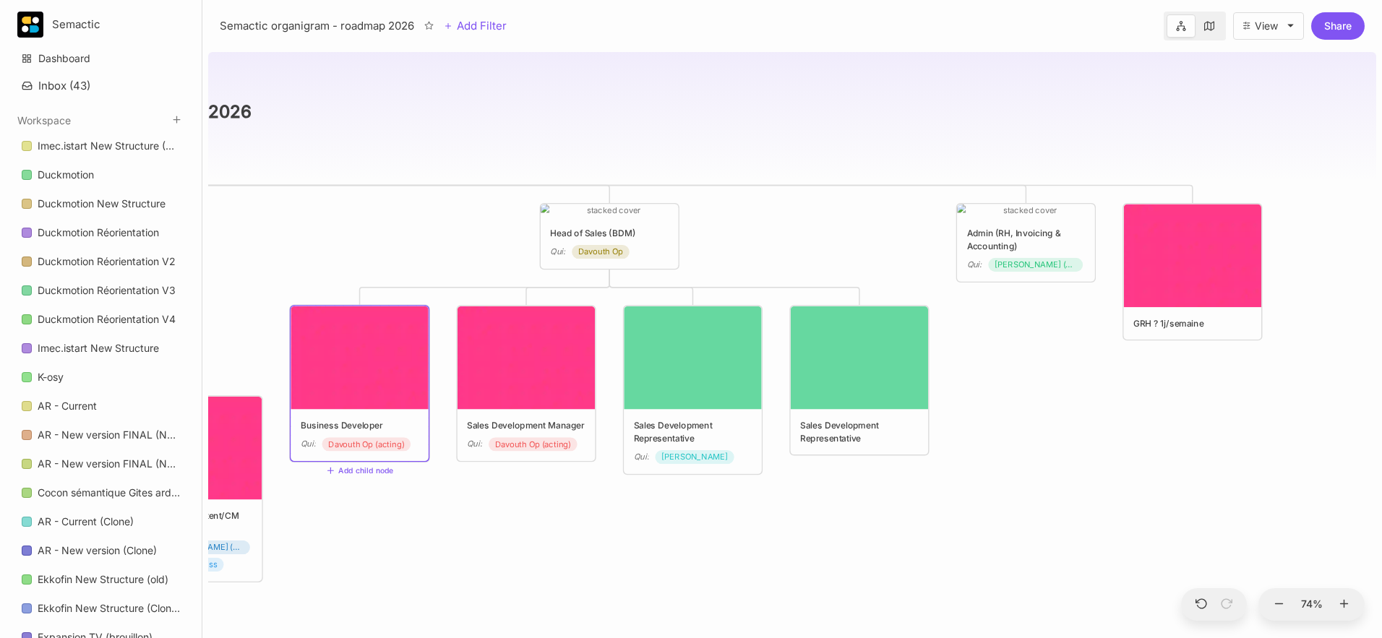
click at [388, 429] on div "Business Developer" at bounding box center [360, 425] width 119 height 13
click at [403, 413] on div "Business Developer Qui : [PERSON_NAME] Op (acting)" at bounding box center [359, 383] width 137 height 155
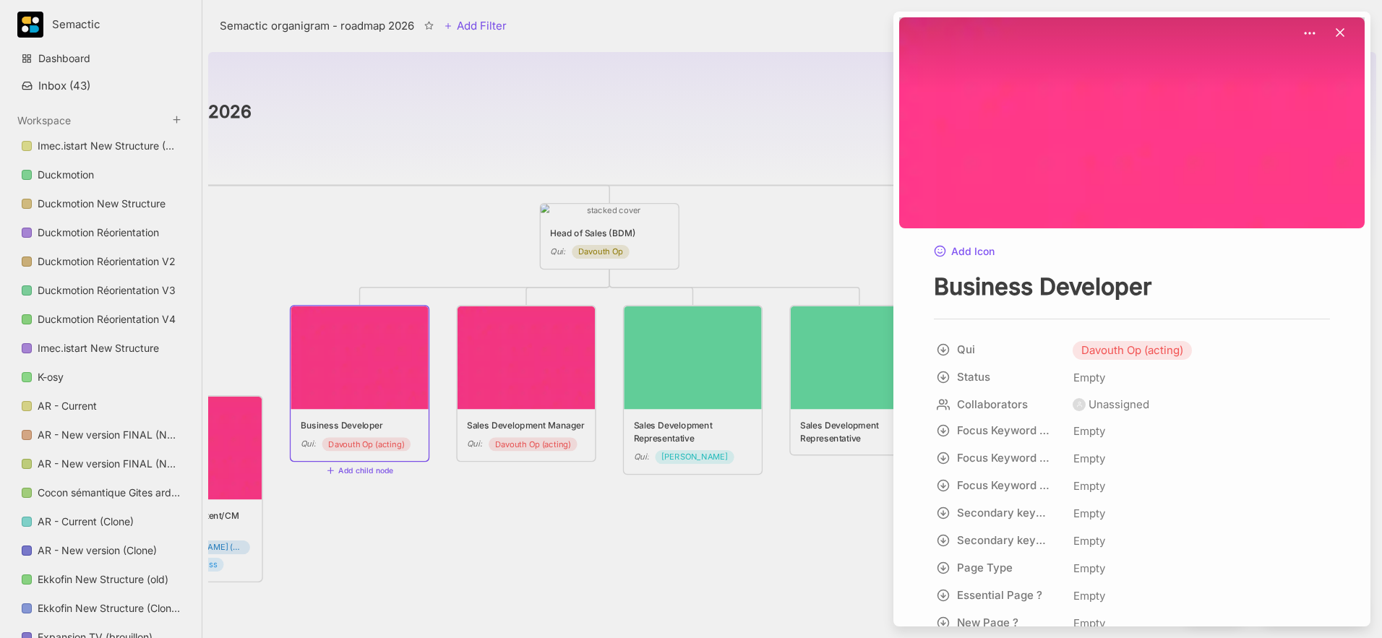
click at [1034, 287] on textarea "Business Developer" at bounding box center [1132, 287] width 396 height 30
type textarea "Business Developer ([GEOGRAPHIC_DATA])"
click at [786, 519] on div at bounding box center [691, 319] width 1382 height 638
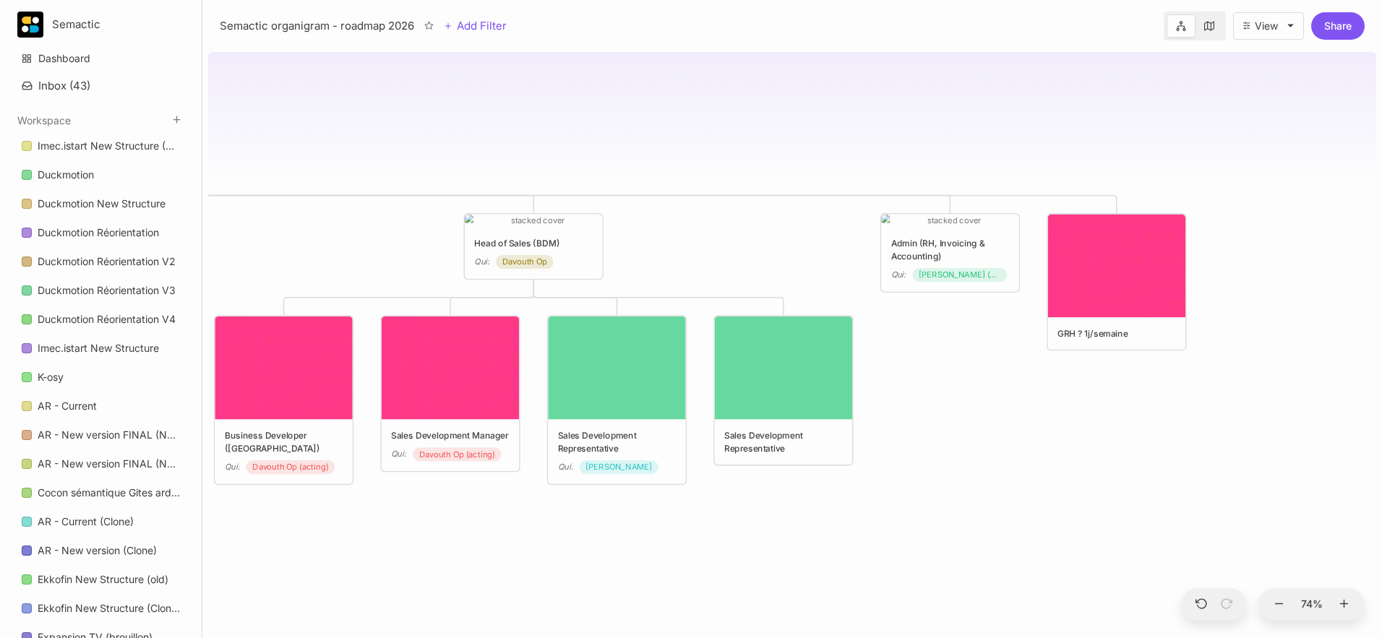
drag, startPoint x: 1132, startPoint y: 381, endPoint x: 1387, endPoint y: 354, distance: 256.6
click at [1034, 354] on html "Semactic Dashboard Inbox ( 43 ) Workspace Imec.istart New Structure (Clone) Duc…" at bounding box center [691, 319] width 1382 height 638
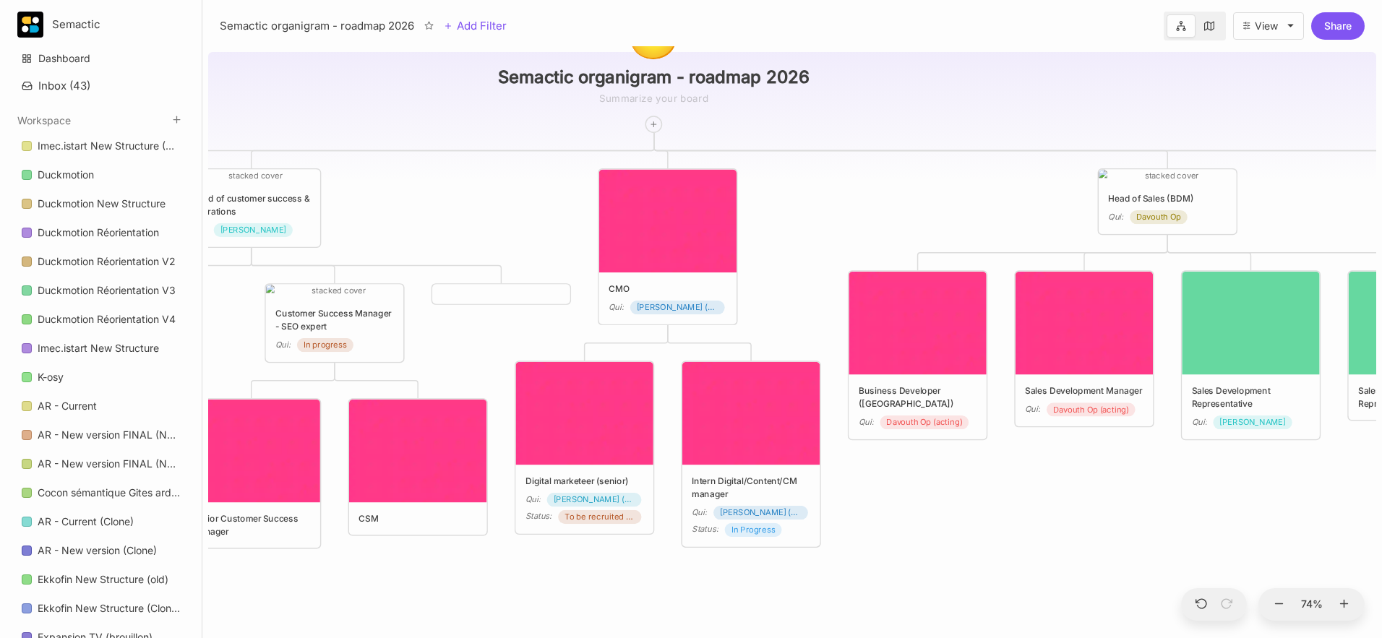
drag, startPoint x: 957, startPoint y: 520, endPoint x: 1262, endPoint y: 512, distance: 305.1
click at [1034, 512] on div "😶 Semactic organigram - roadmap 2026 CTO Qui : [PERSON_NAME] Head of customer s…" at bounding box center [792, 342] width 1168 height 592
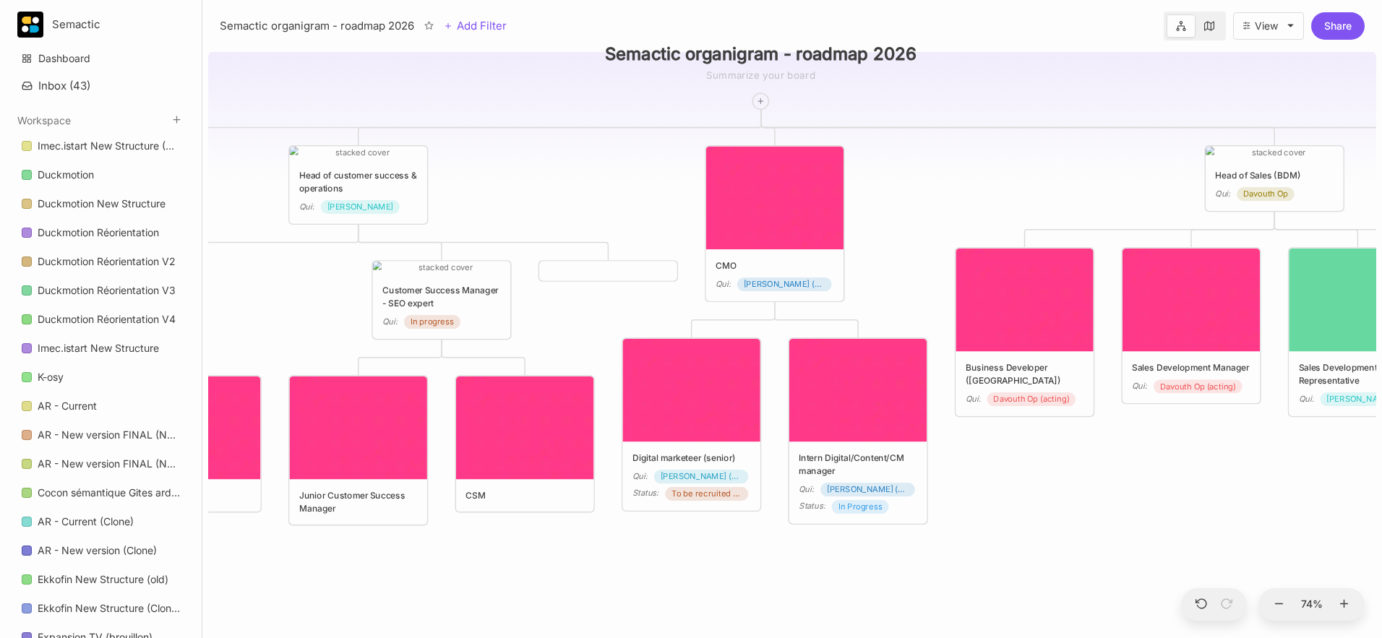
drag, startPoint x: 1115, startPoint y: 524, endPoint x: 1387, endPoint y: 492, distance: 273.6
click at [1034, 492] on html "Semactic Dashboard Inbox ( 43 ) Workspace Imec.istart New Structure (Clone) Duc…" at bounding box center [691, 319] width 1382 height 638
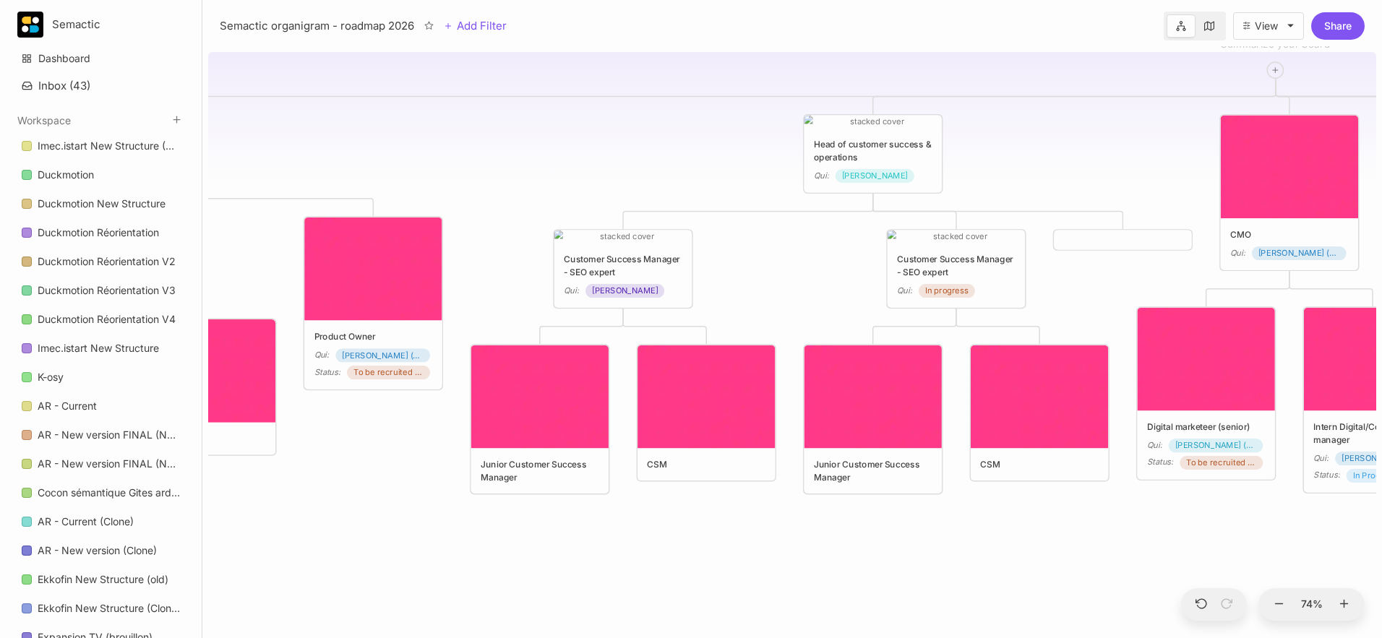
drag, startPoint x: 858, startPoint y: 569, endPoint x: 1212, endPoint y: 547, distance: 354.8
click at [1034, 532] on div "😶 Semactic organigram - roadmap 2026 CTO Qui : [PERSON_NAME] Head of customer s…" at bounding box center [792, 342] width 1168 height 592
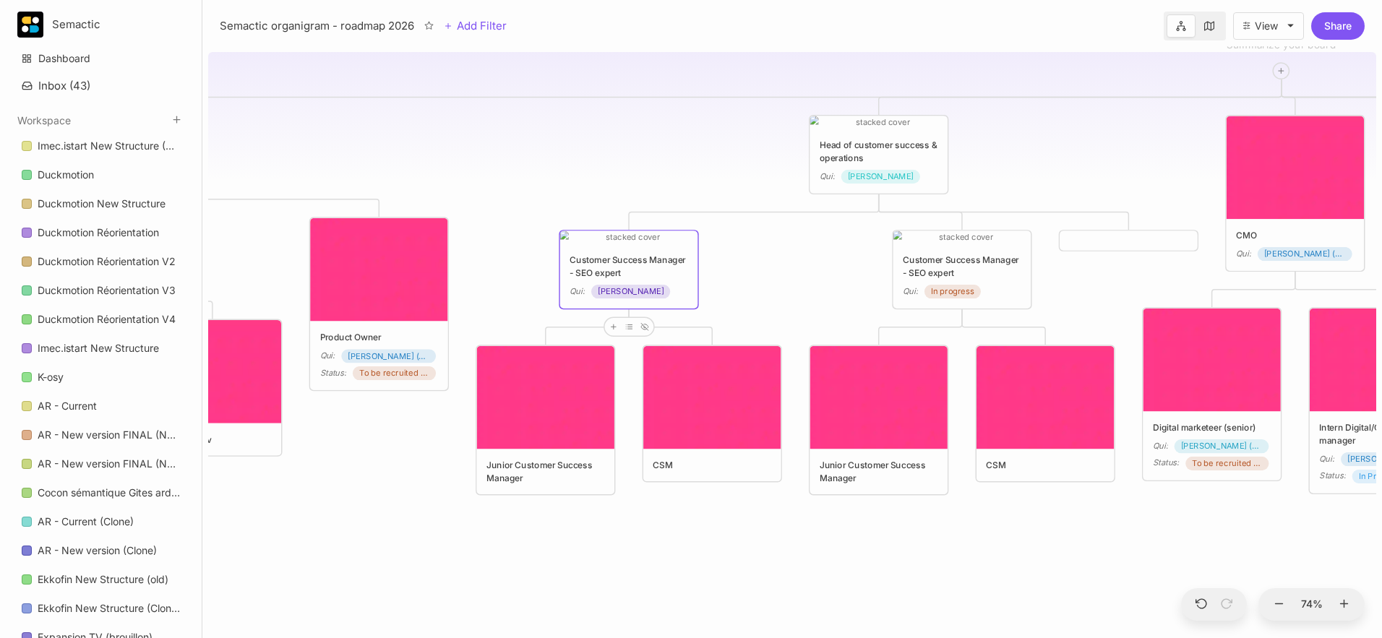
click at [648, 271] on div "Customer Success Manager - SEO expert" at bounding box center [629, 267] width 119 height 26
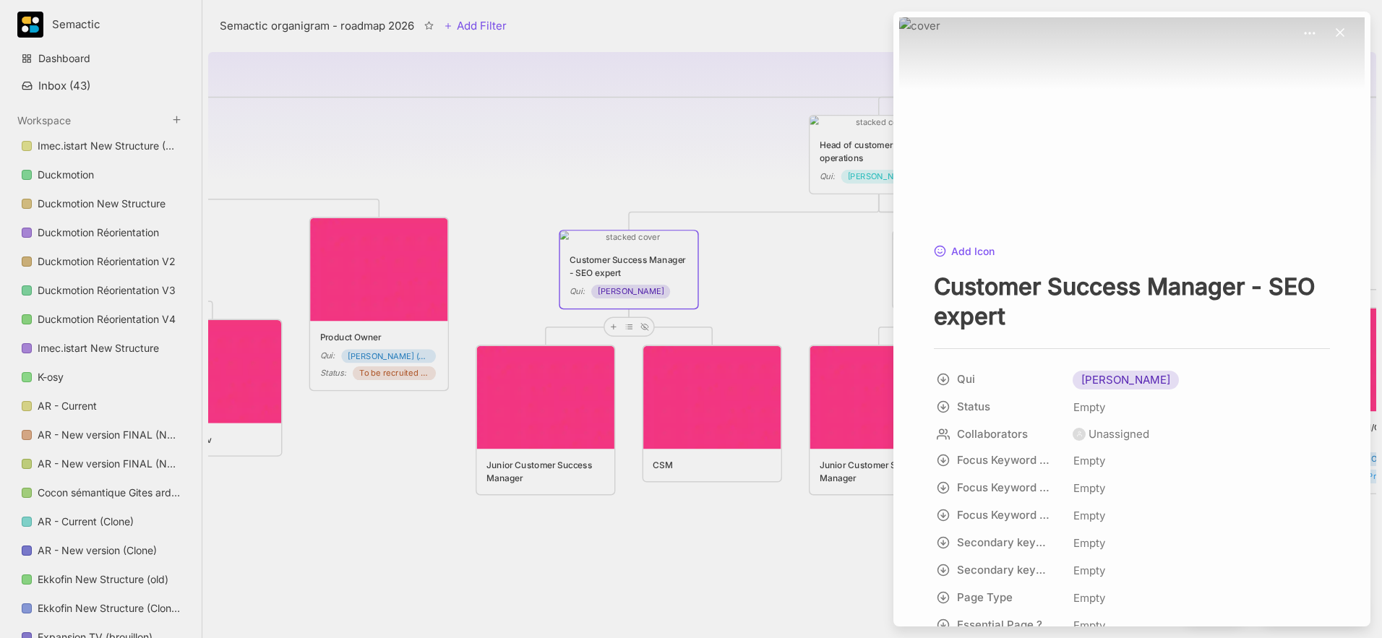
click at [648, 178] on div at bounding box center [691, 319] width 1382 height 638
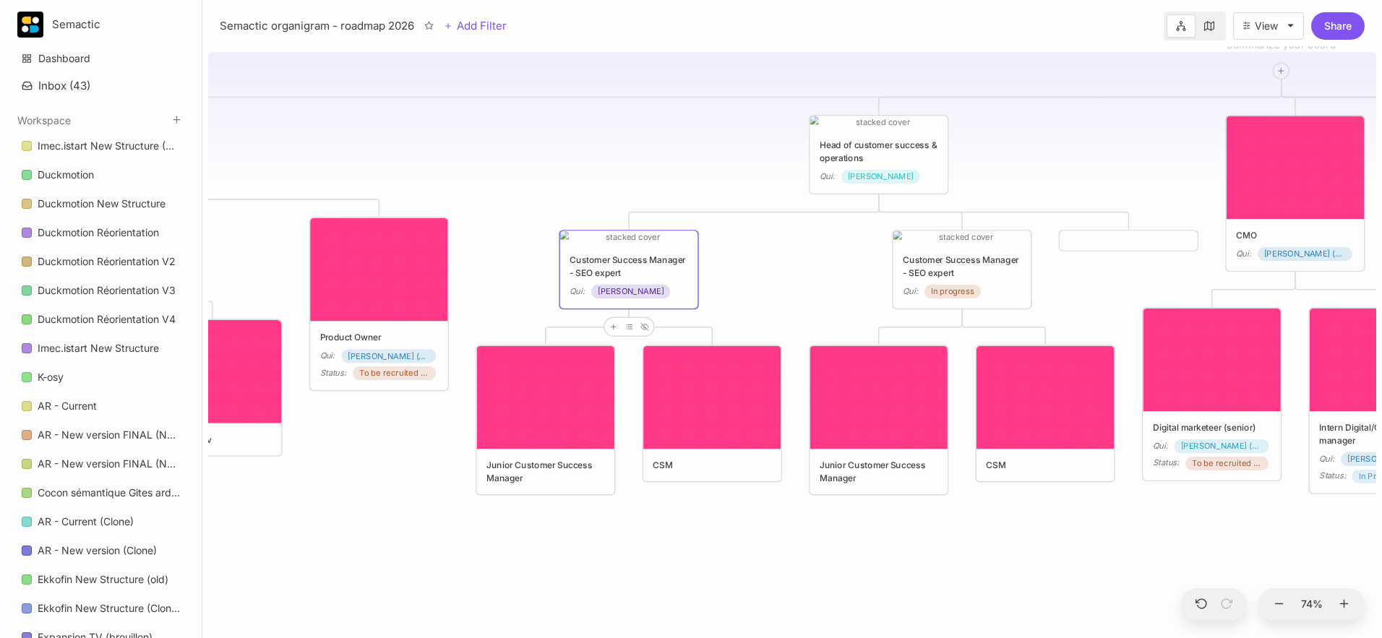
click at [944, 272] on div "Customer Success Manager - SEO expert" at bounding box center [962, 267] width 119 height 26
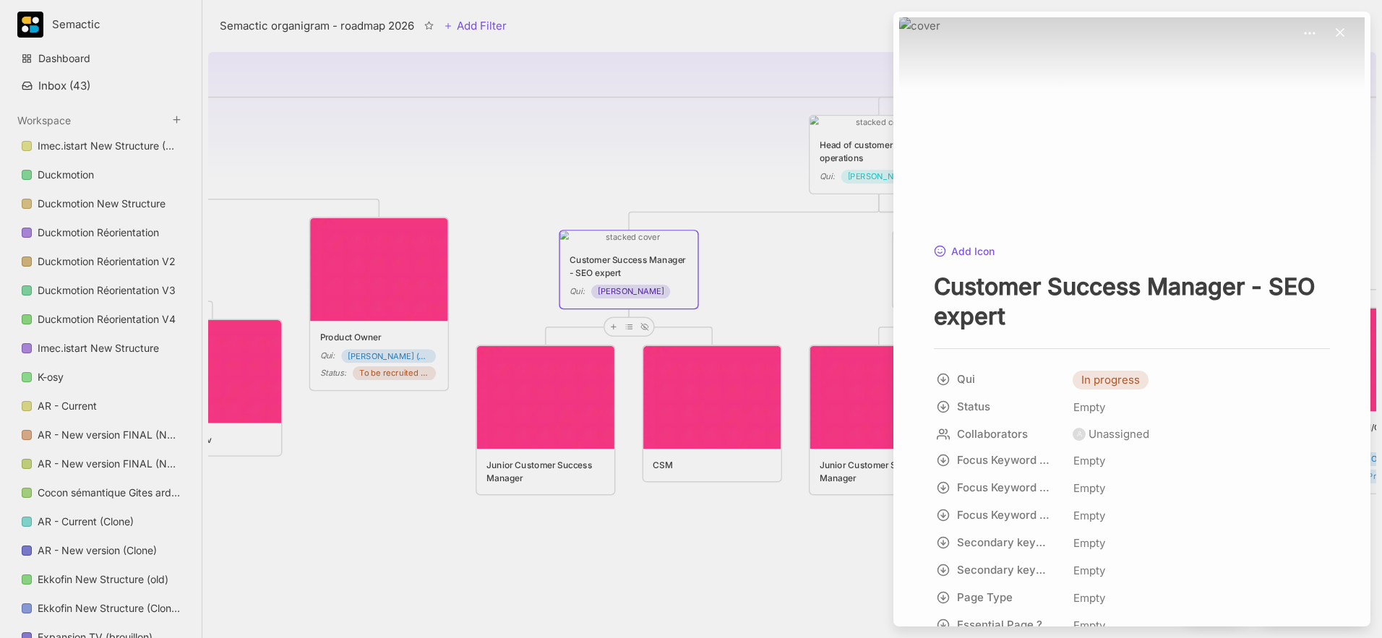
click at [815, 286] on div at bounding box center [691, 319] width 1382 height 638
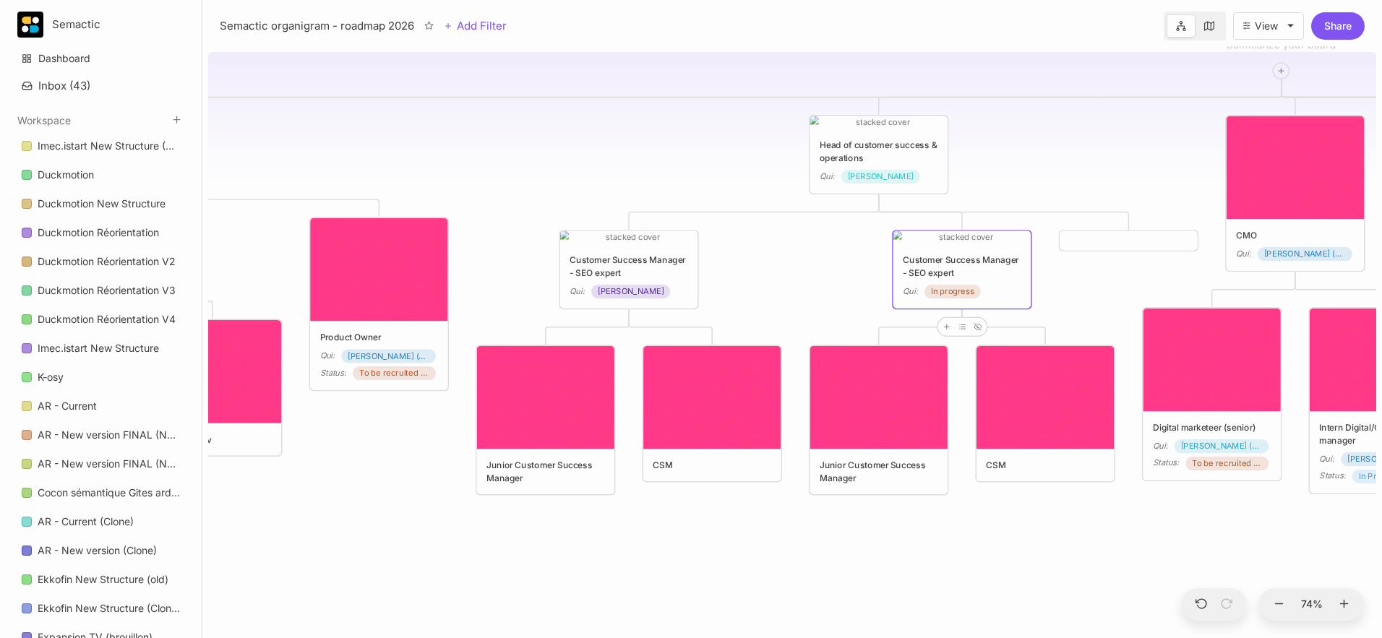
click at [979, 272] on div "Customer Success Manager - SEO expert" at bounding box center [962, 267] width 119 height 26
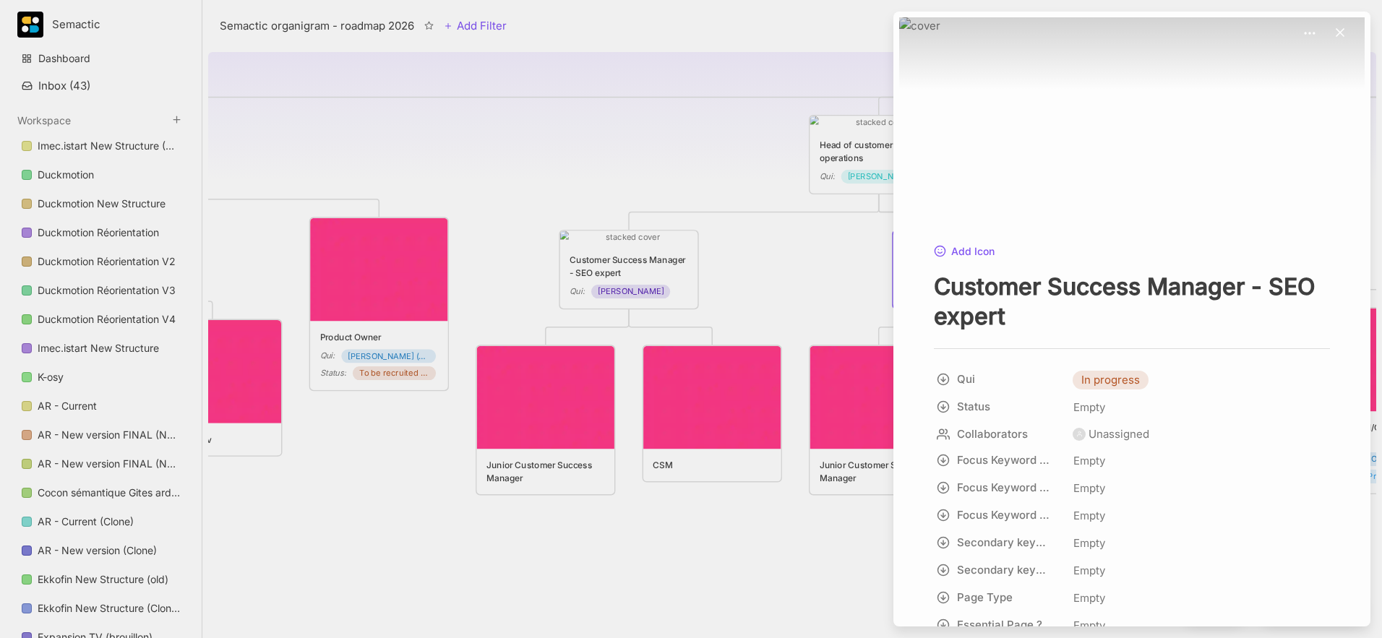
click at [814, 268] on div at bounding box center [691, 319] width 1382 height 638
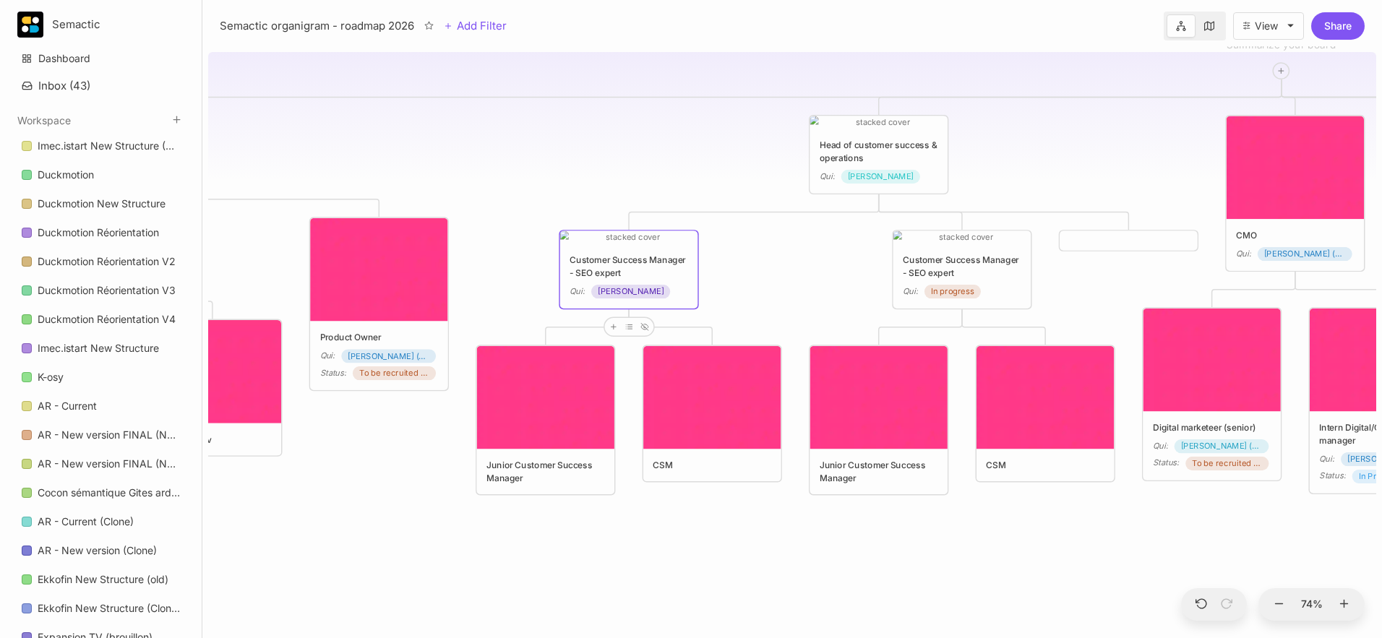
click at [646, 256] on div "Customer Success Manager - SEO expert" at bounding box center [629, 267] width 119 height 26
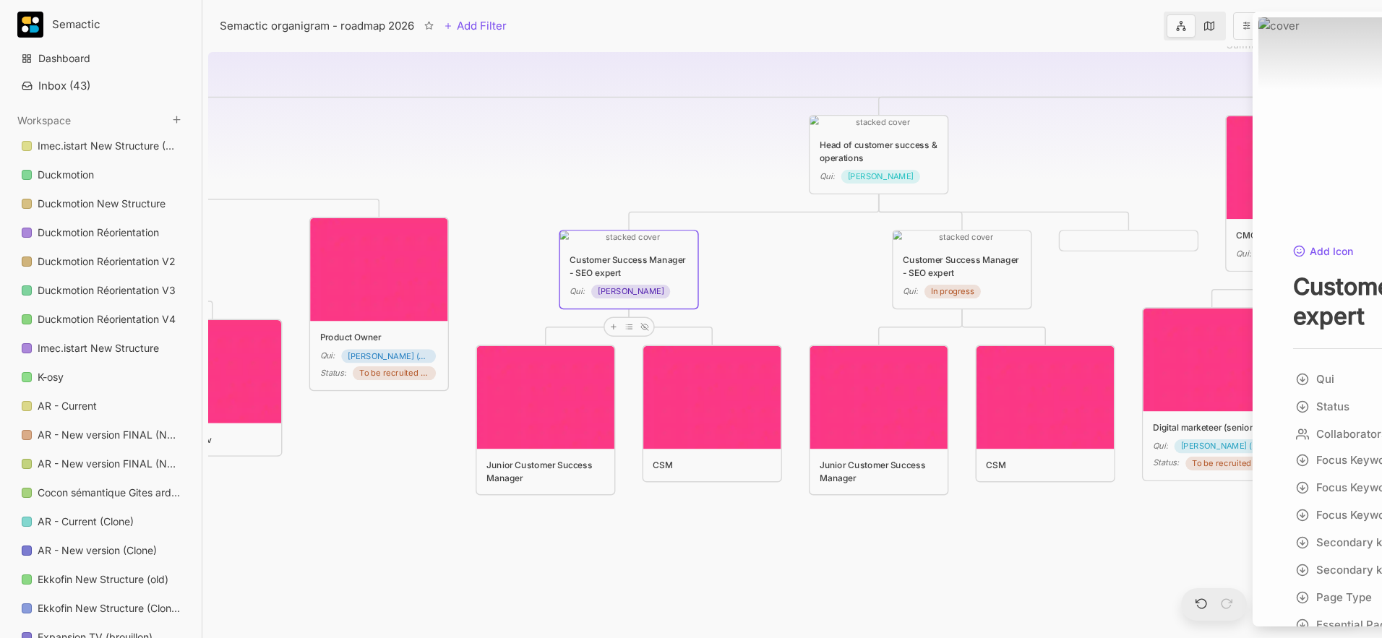
click at [646, 256] on div at bounding box center [691, 319] width 1382 height 638
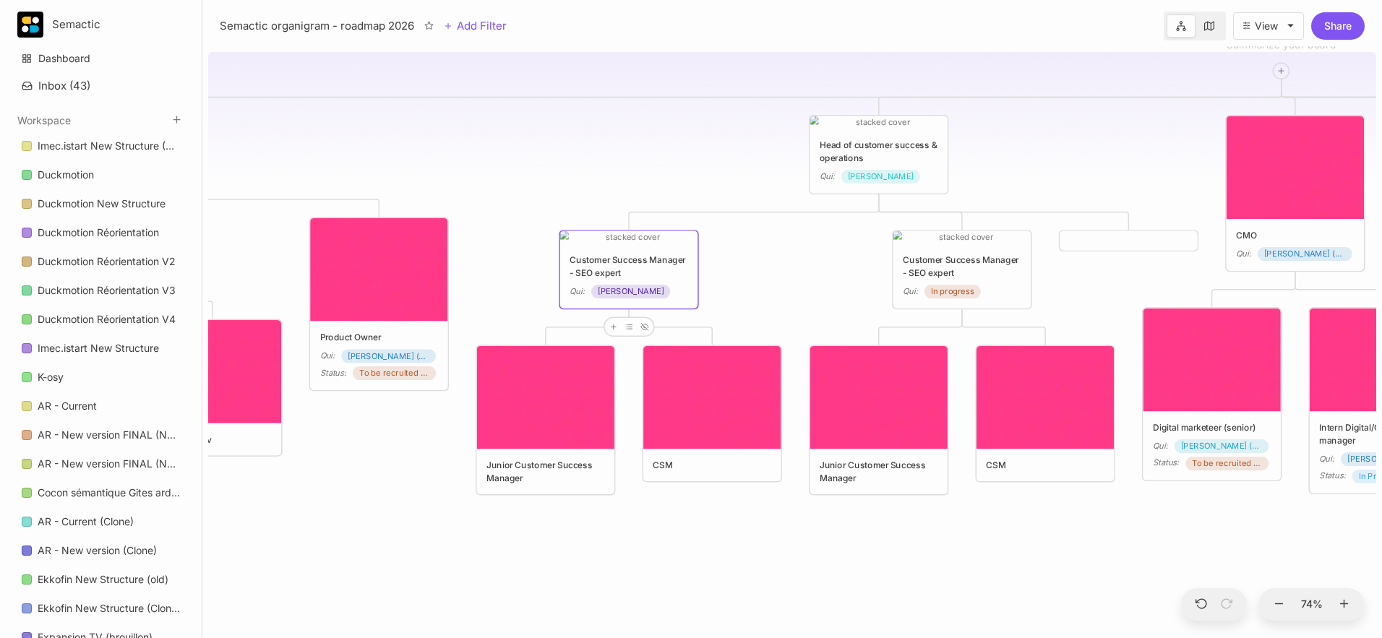
click at [646, 256] on div "Customer Success Manager - SEO expert" at bounding box center [629, 267] width 119 height 26
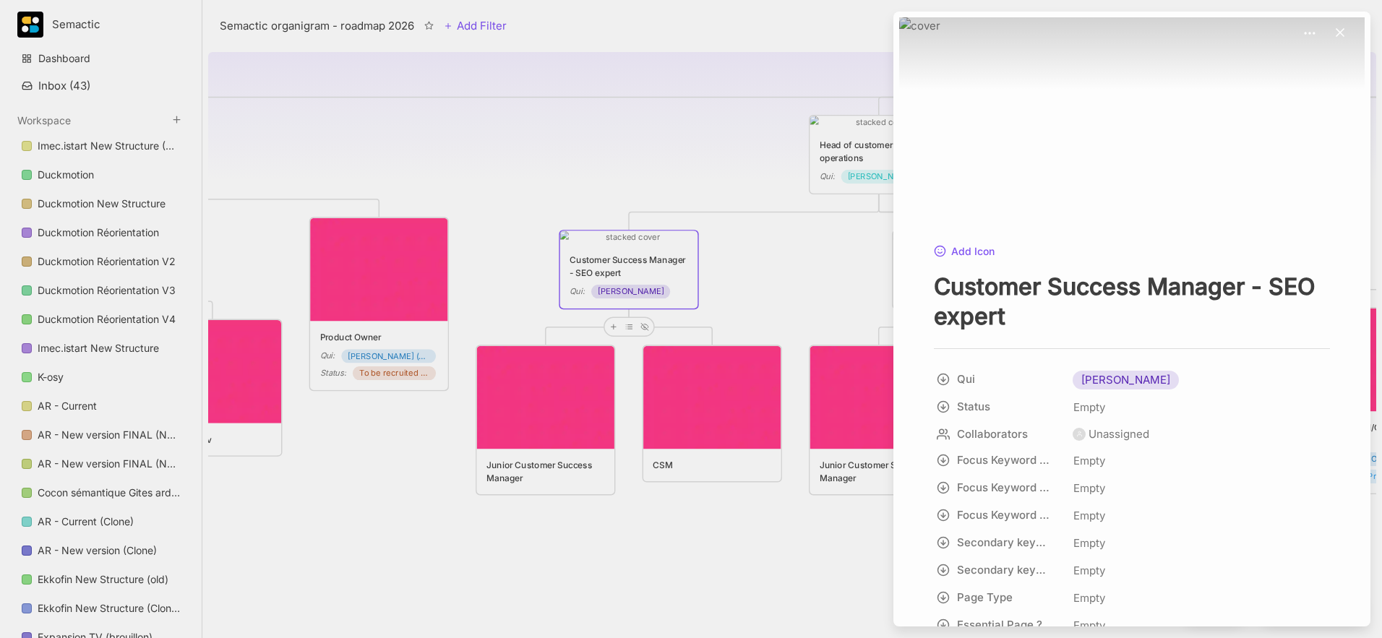
drag, startPoint x: 1042, startPoint y: 325, endPoint x: 1256, endPoint y: 291, distance: 217.5
click at [1034, 291] on textarea "Customer Success Manager - SEO expert" at bounding box center [1132, 301] width 396 height 59
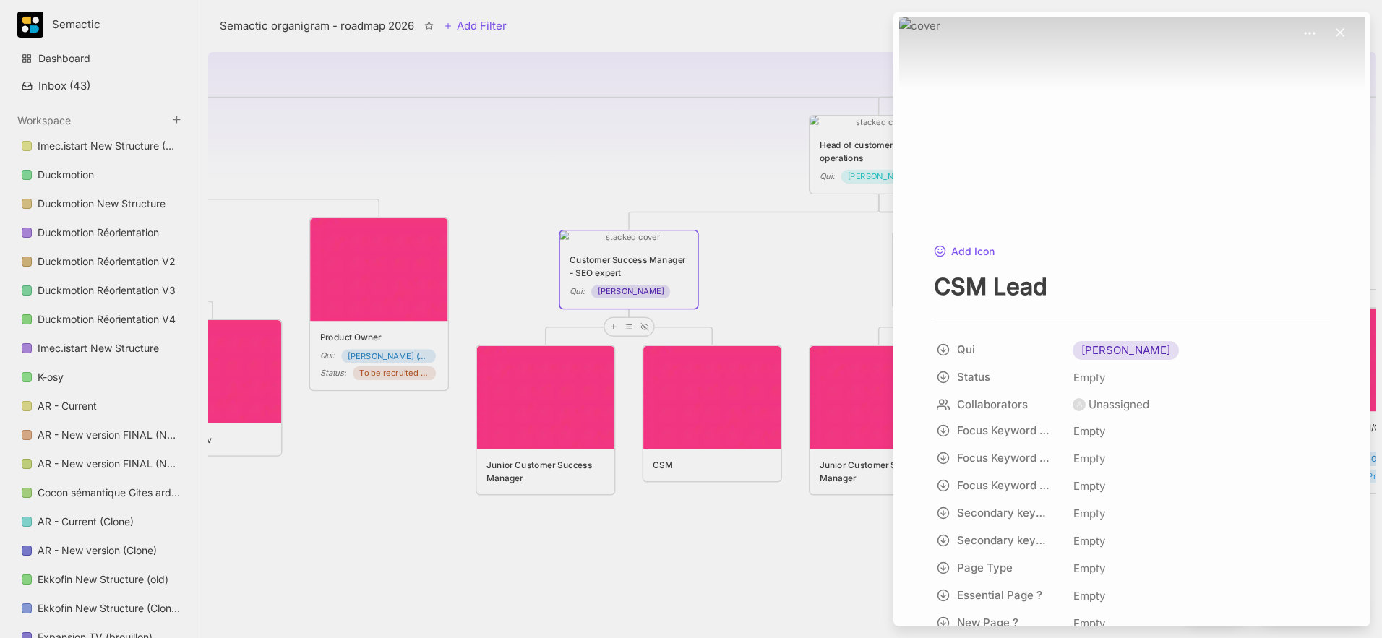
type textarea "CSM Lead"
click at [772, 253] on div at bounding box center [691, 319] width 1382 height 638
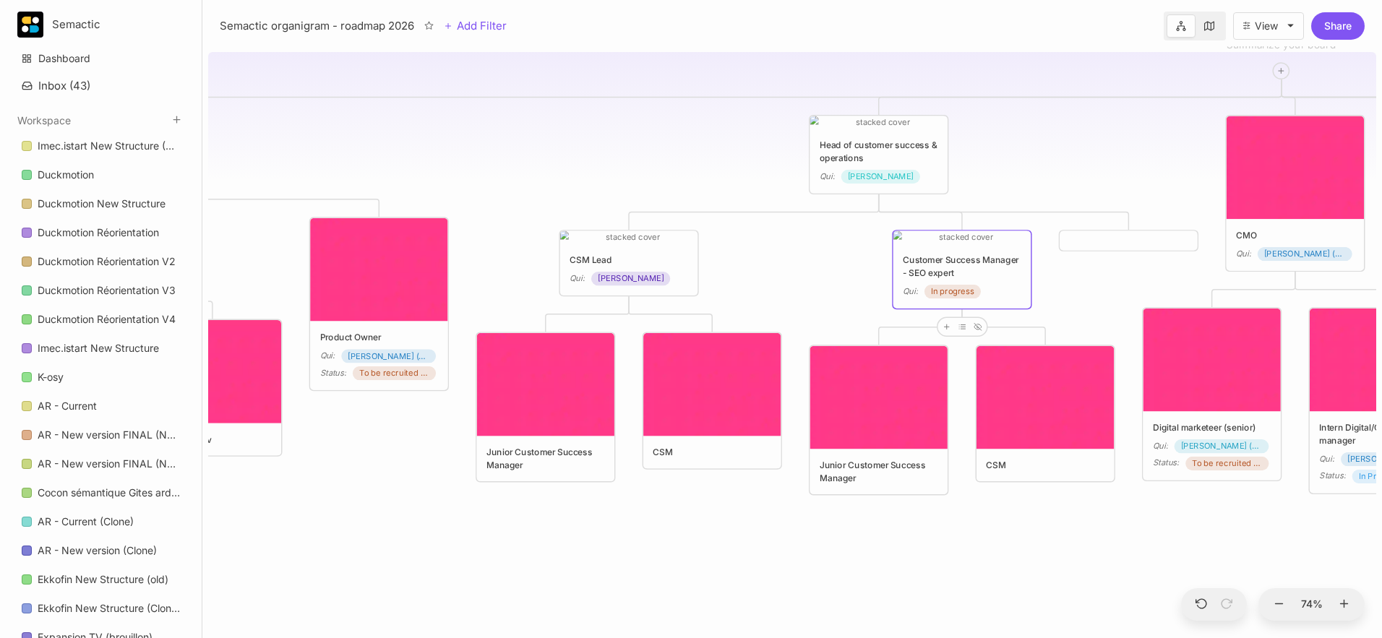
click at [614, 277] on span "[PERSON_NAME]" at bounding box center [631, 278] width 66 height 13
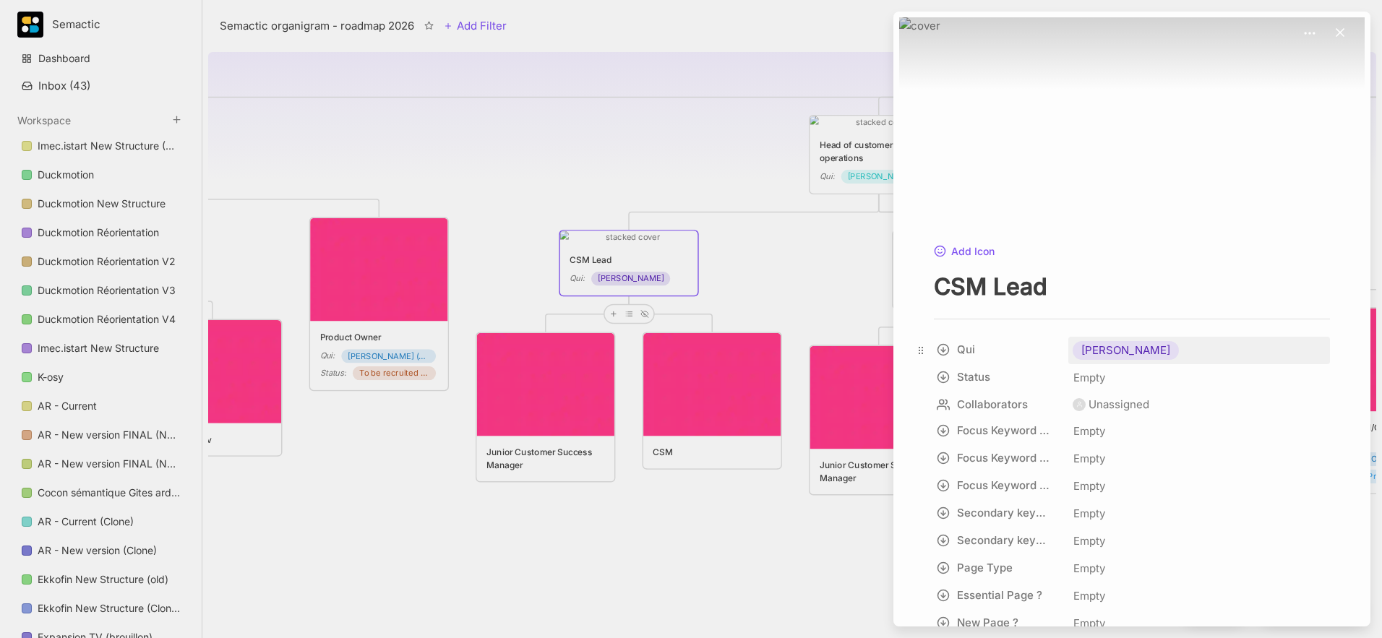
click at [1034, 352] on span "[PERSON_NAME]" at bounding box center [1125, 350] width 89 height 17
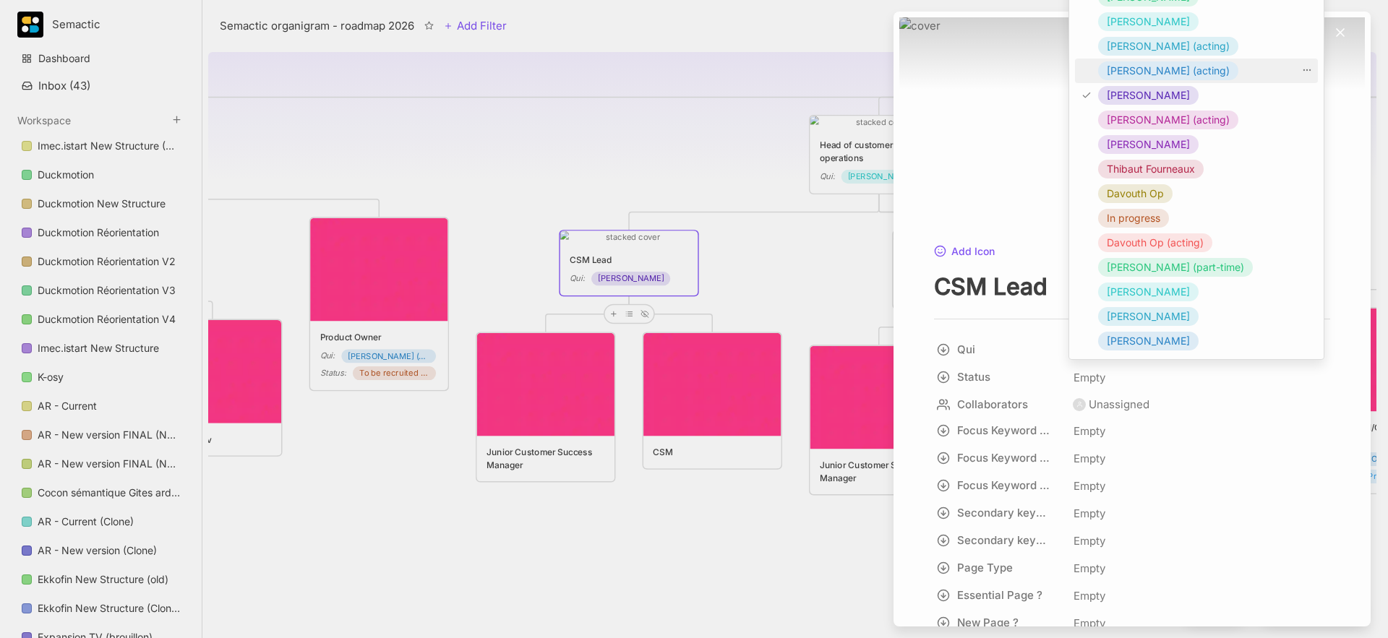
click at [1034, 78] on span "[PERSON_NAME] (acting)" at bounding box center [1168, 70] width 123 height 17
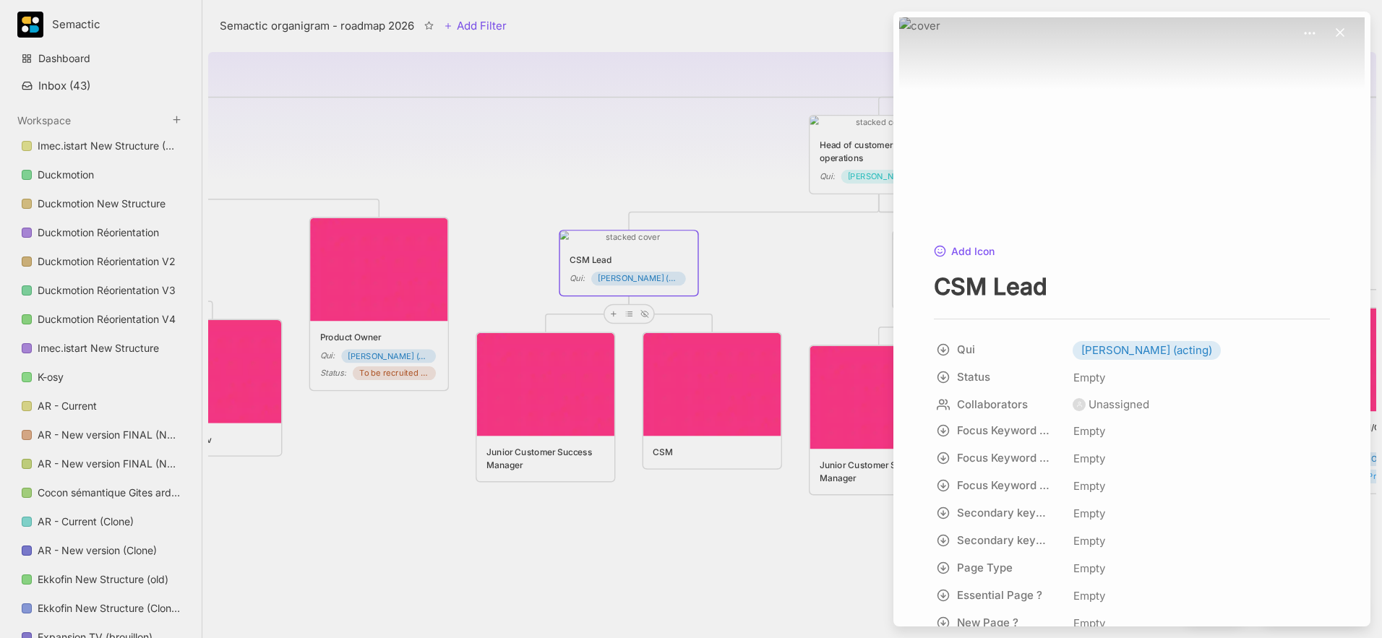
click at [805, 223] on div at bounding box center [691, 319] width 1382 height 638
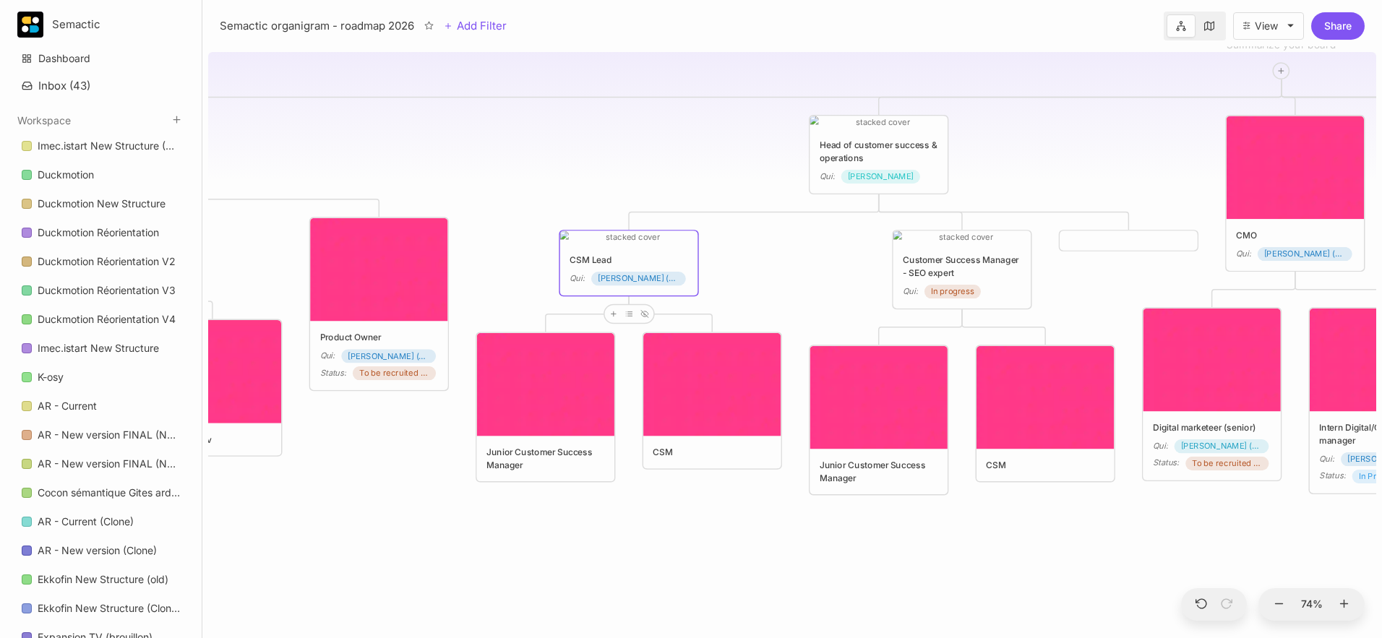
click at [979, 262] on div "Customer Success Manager - SEO expert" at bounding box center [962, 267] width 119 height 26
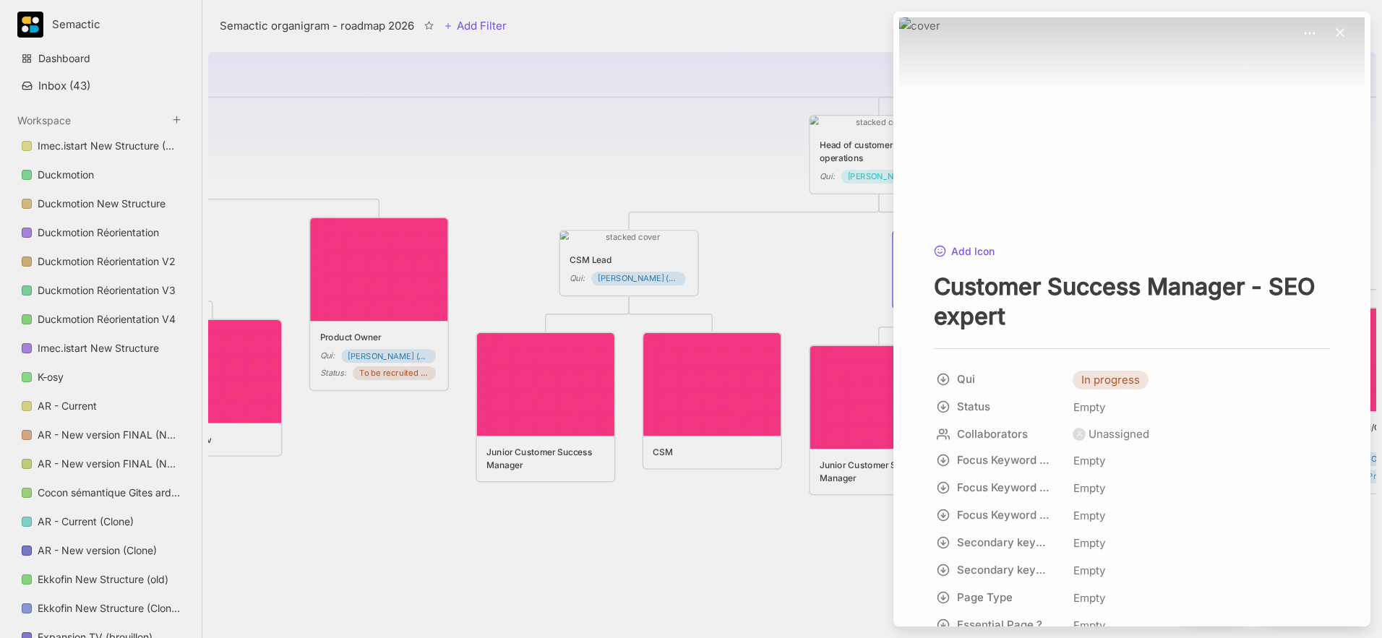
drag, startPoint x: 1146, startPoint y: 329, endPoint x: 894, endPoint y: 259, distance: 261.8
click at [894, 259] on div "Change Cover Reposition Add Icon Customer Success Manager - SEO expert Qui In p…" at bounding box center [1131, 319] width 477 height 615
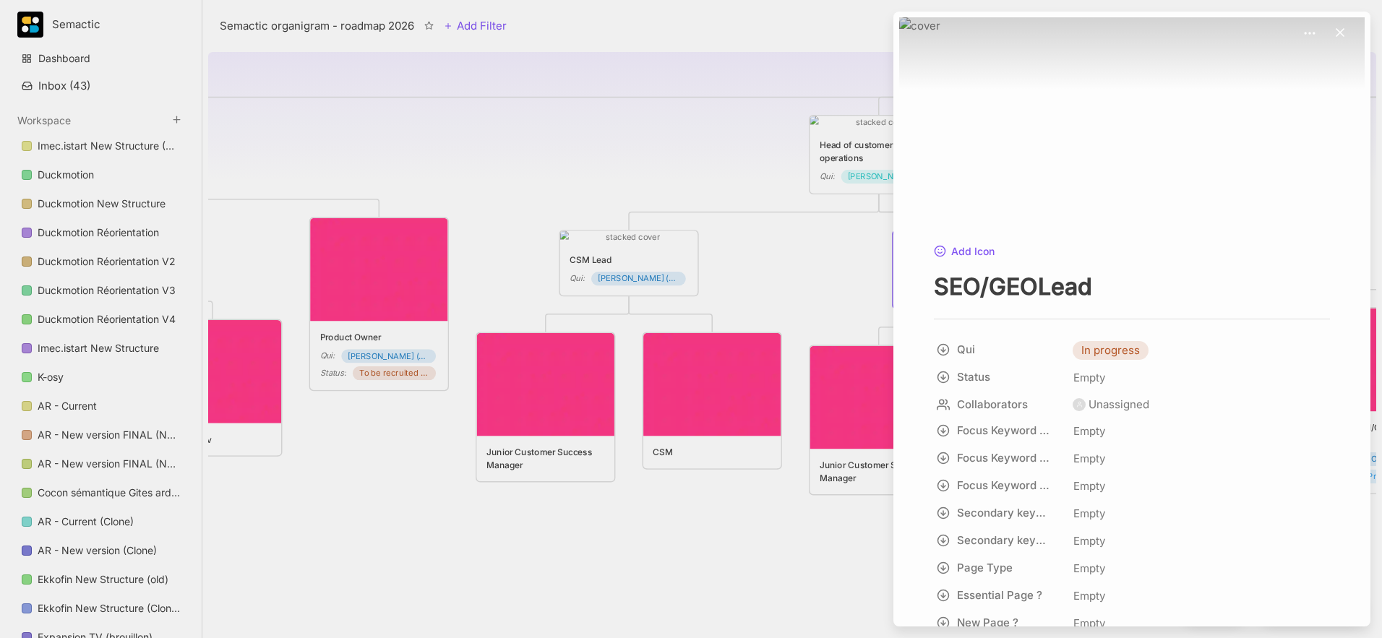
click at [1034, 291] on textarea "SEO/GEOLead" at bounding box center [1132, 287] width 396 height 30
type textarea "SEO/GEO Lead"
click at [1034, 356] on span "In progress" at bounding box center [1110, 350] width 59 height 17
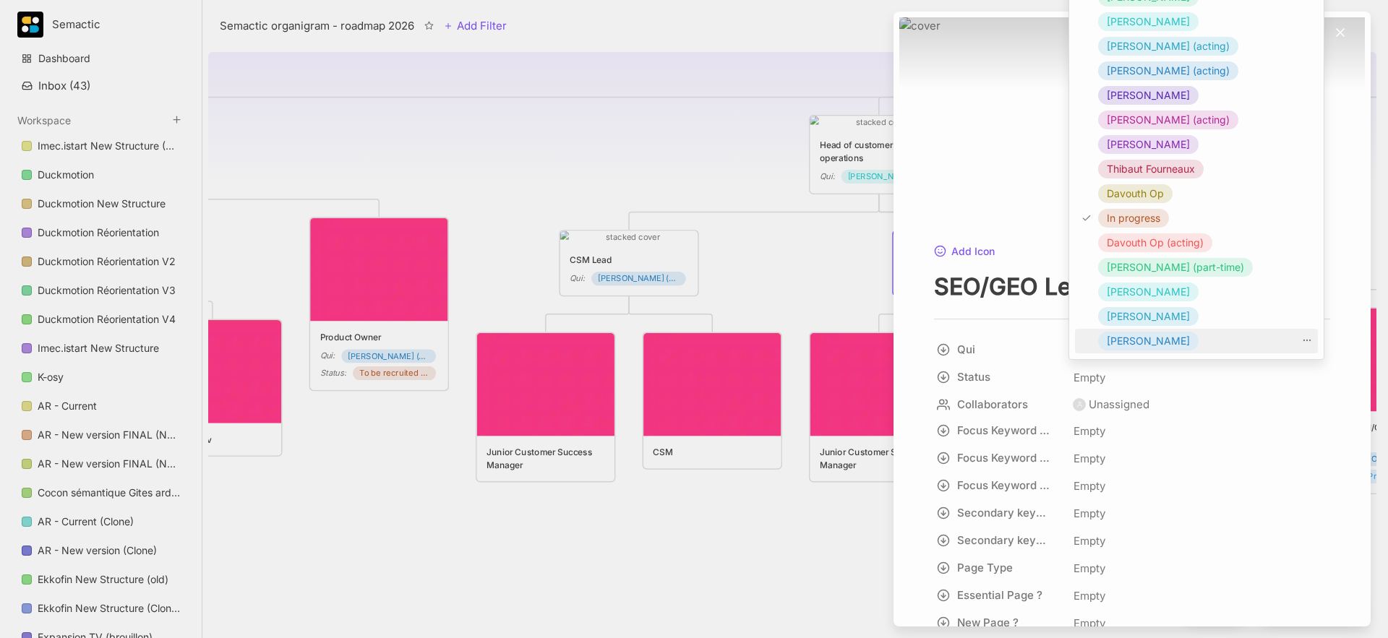
click at [1034, 343] on span "[PERSON_NAME]" at bounding box center [1148, 340] width 83 height 17
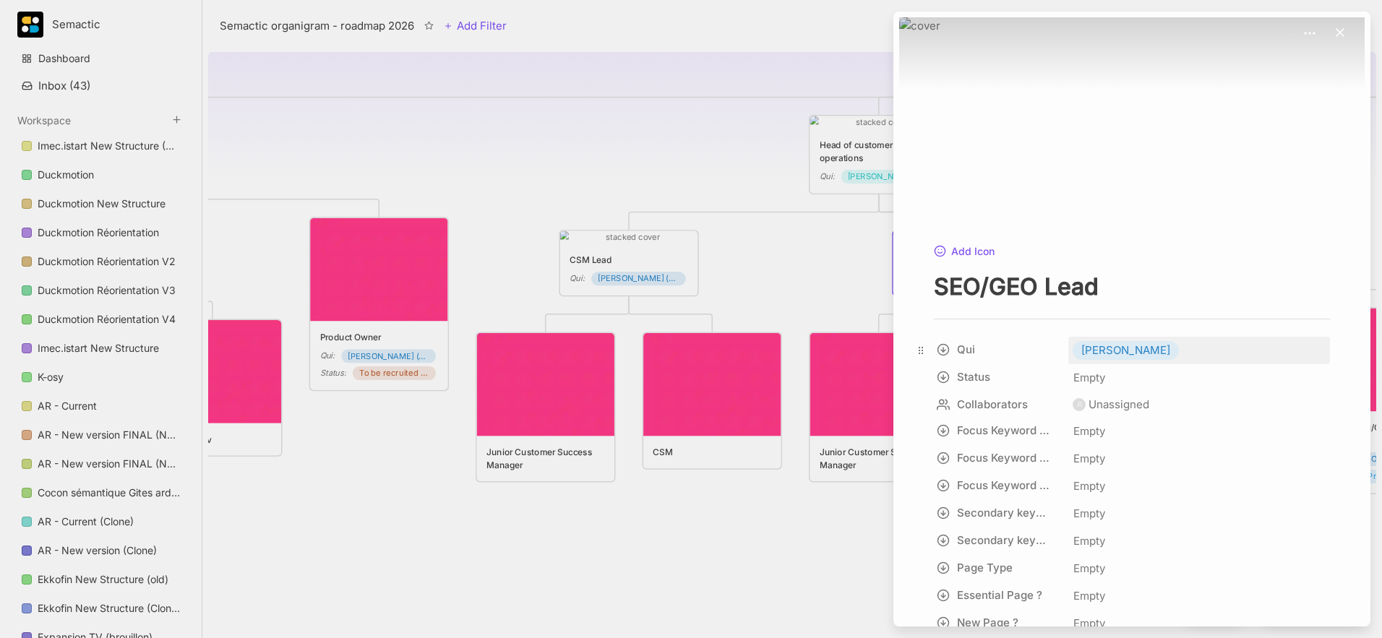
click at [1034, 345] on span "[PERSON_NAME]" at bounding box center [1125, 350] width 89 height 17
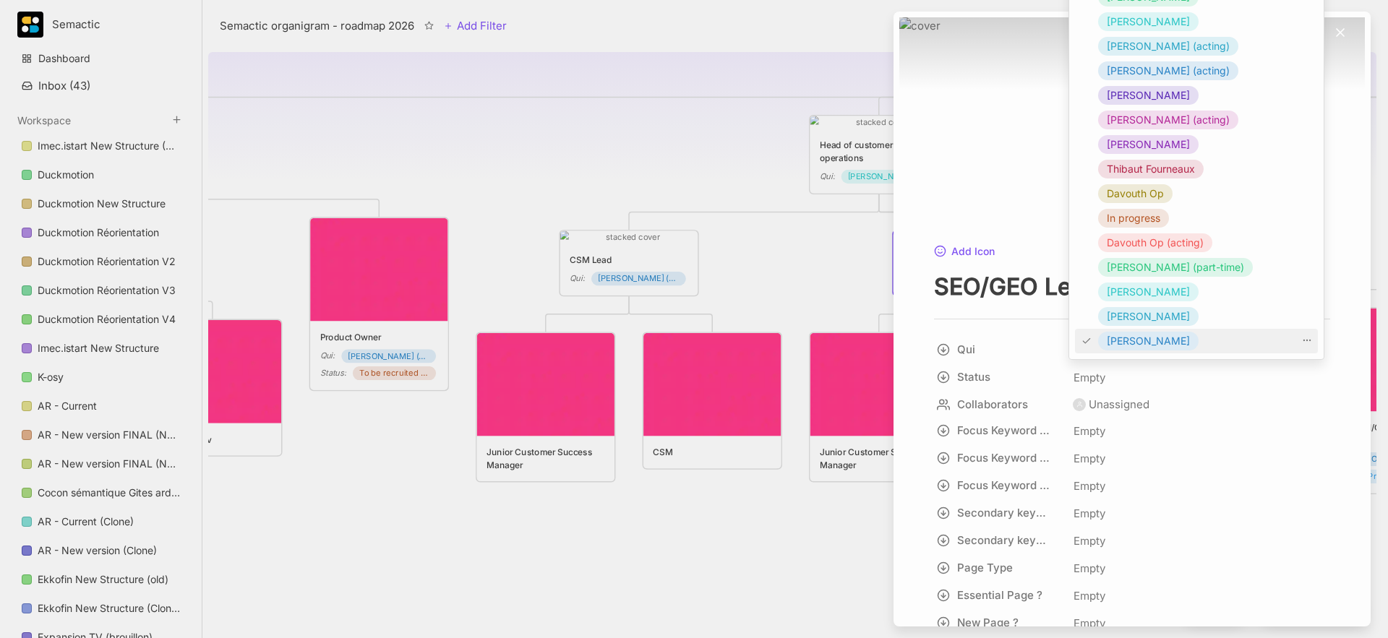
click at [1034, 347] on div at bounding box center [1307, 346] width 10 height 23
click at [1034, 343] on icon at bounding box center [1307, 340] width 10 height 10
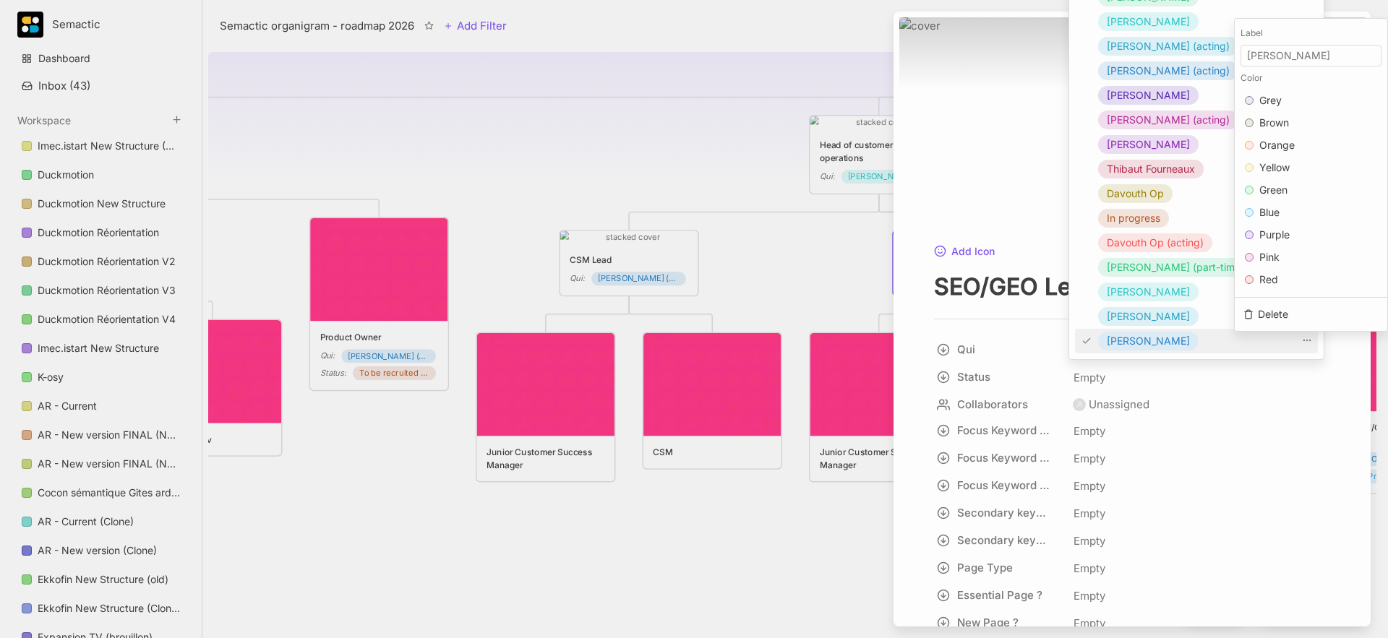
click at [1034, 57] on input "[PERSON_NAME]" at bounding box center [1310, 56] width 141 height 22
type input "[PERSON_NAME] (acting)"
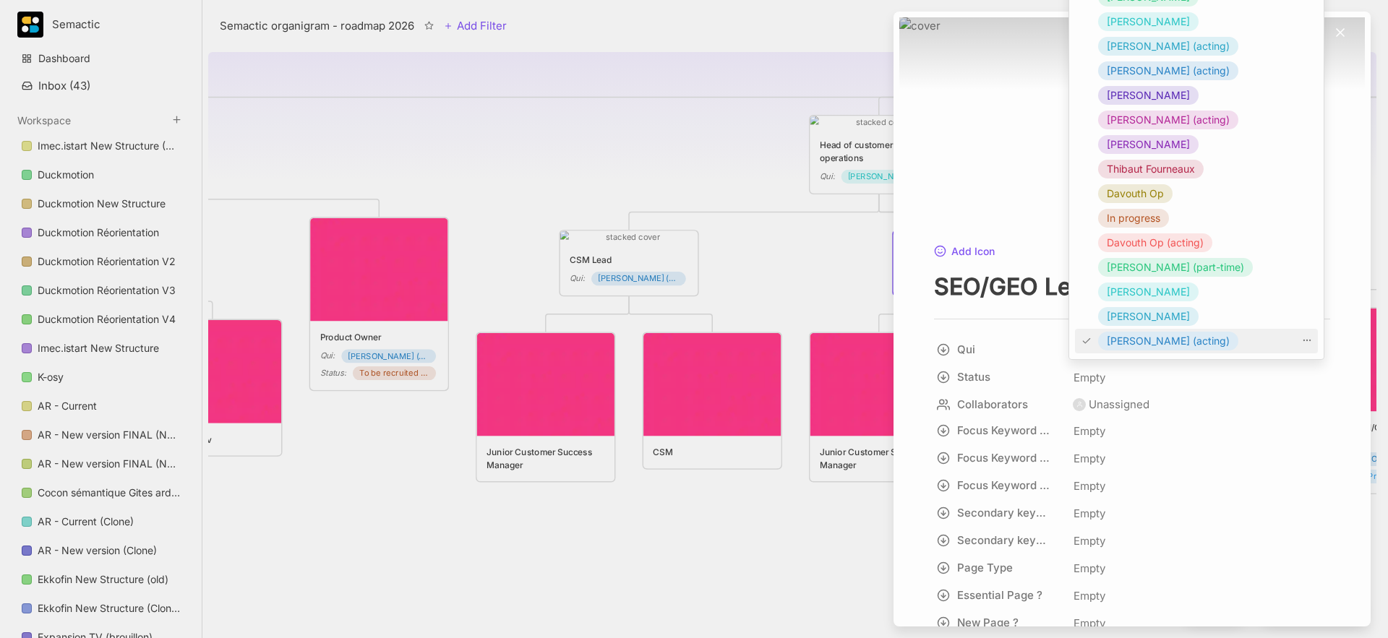
click at [1034, 353] on div "[PERSON_NAME] [PERSON_NAME] [PERSON_NAME] (acting) [PERSON_NAME] (acting) [PERS…" at bounding box center [1196, 168] width 254 height 381
click at [1034, 338] on div "[PERSON_NAME] (acting)" at bounding box center [1168, 341] width 140 height 19
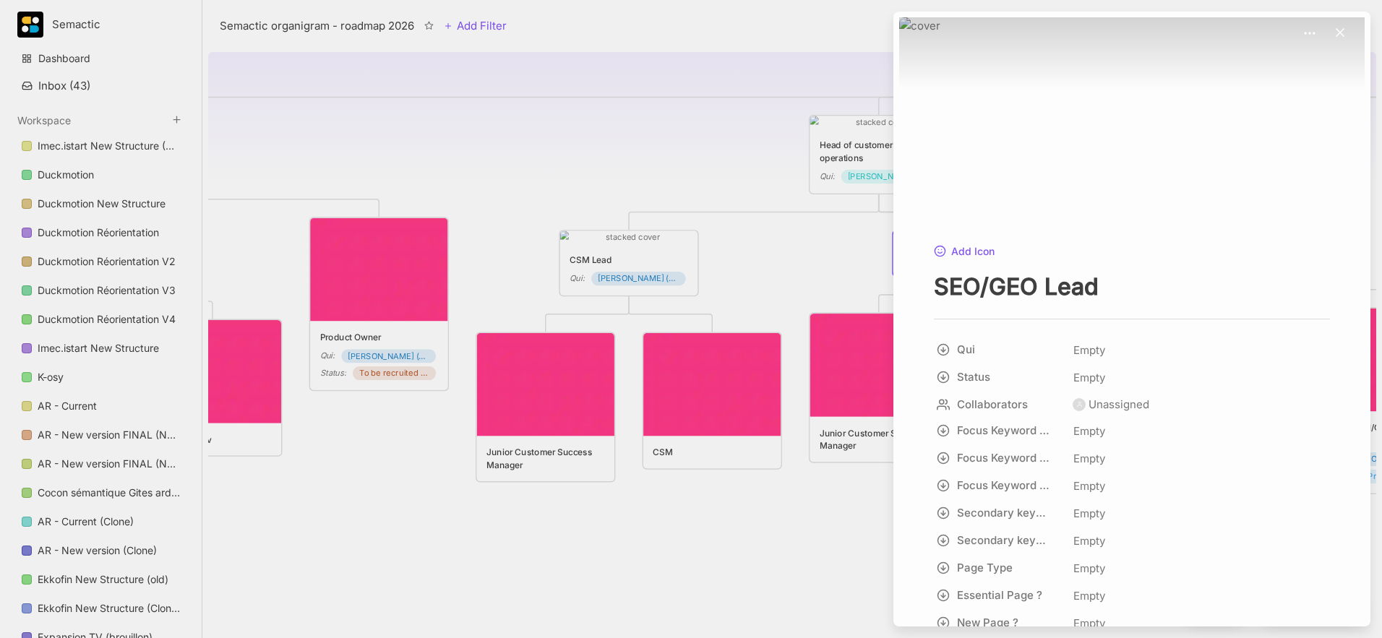
click at [718, 170] on div at bounding box center [691, 319] width 1382 height 638
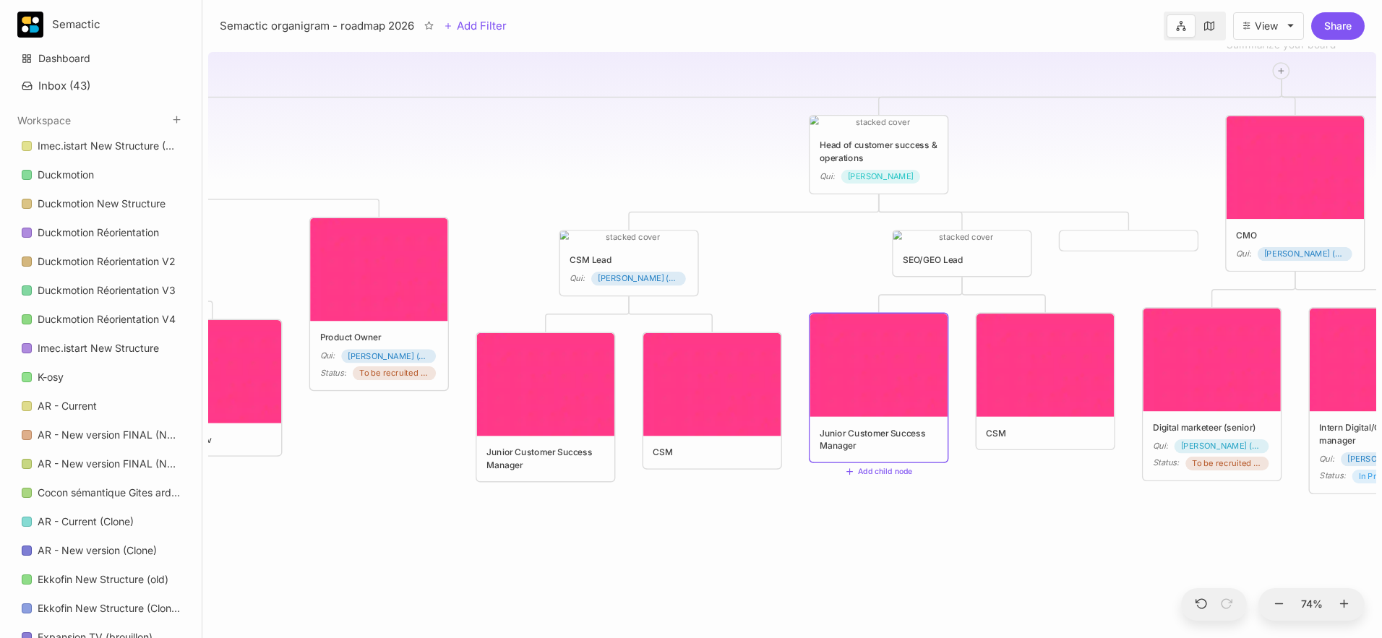
click at [919, 252] on div "SEO/GEO Lead" at bounding box center [961, 253] width 137 height 45
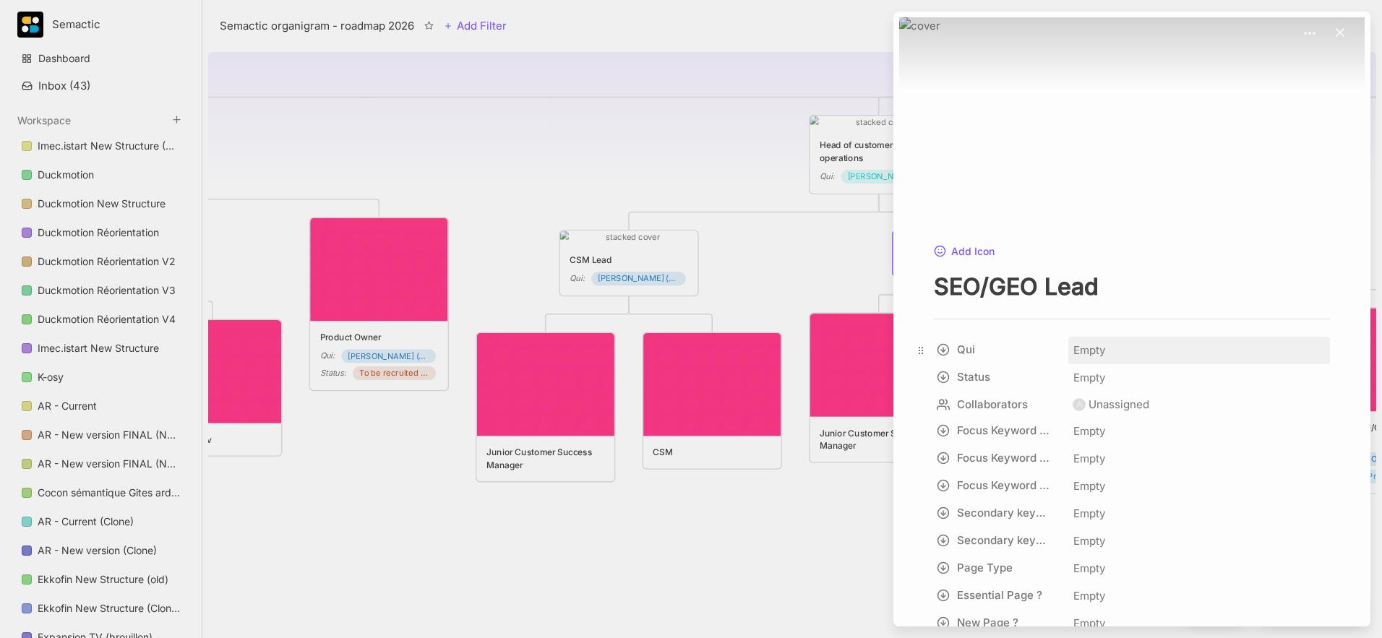
click at [1034, 361] on div "Empty" at bounding box center [1199, 350] width 262 height 27
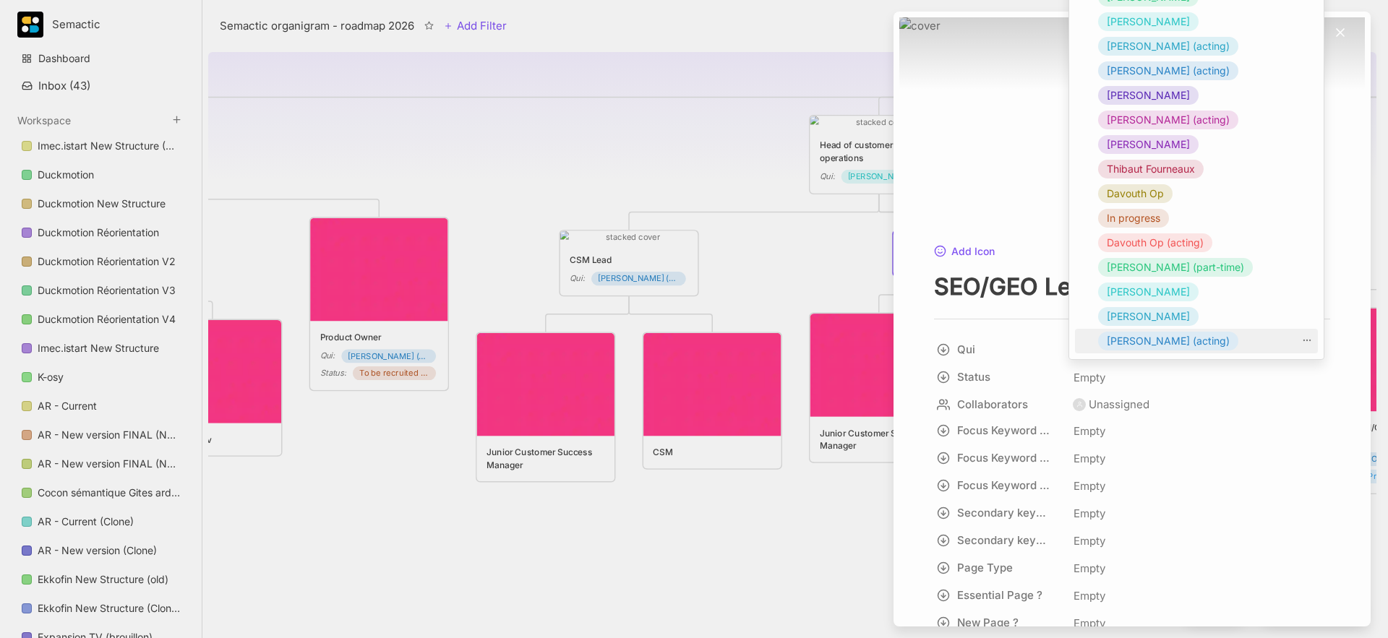
click at [1034, 343] on span "[PERSON_NAME] (acting)" at bounding box center [1168, 340] width 123 height 17
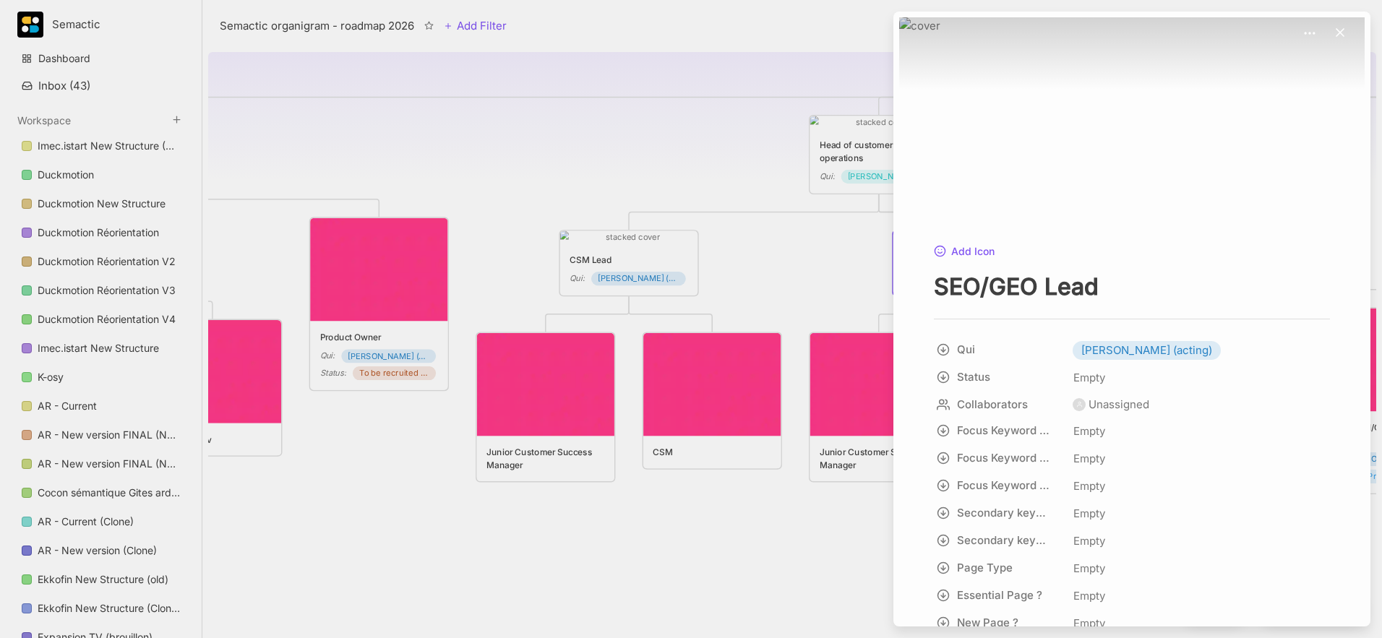
click at [806, 255] on div at bounding box center [691, 319] width 1382 height 638
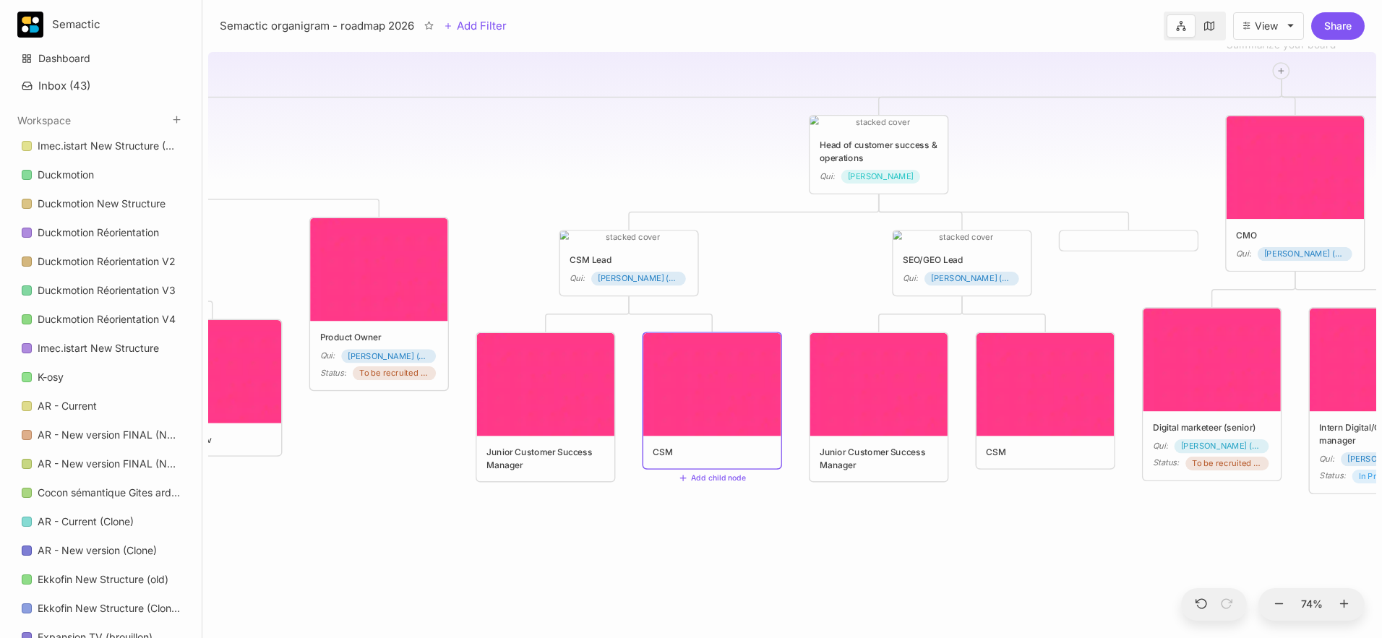
click at [692, 502] on div "😶 Semactic organigram - roadmap 2026 CTO Qui : [PERSON_NAME] Head of customer s…" at bounding box center [792, 342] width 1168 height 592
click at [711, 419] on img at bounding box center [711, 384] width 137 height 103
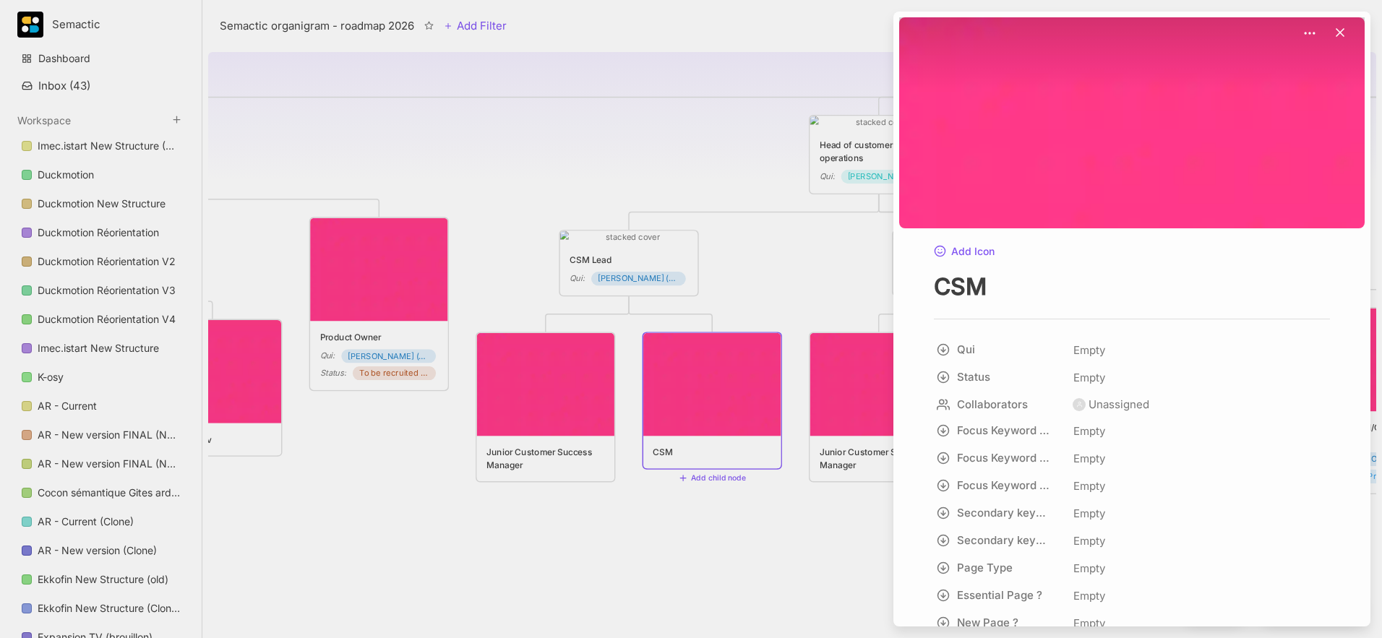
click at [659, 528] on div at bounding box center [691, 319] width 1382 height 638
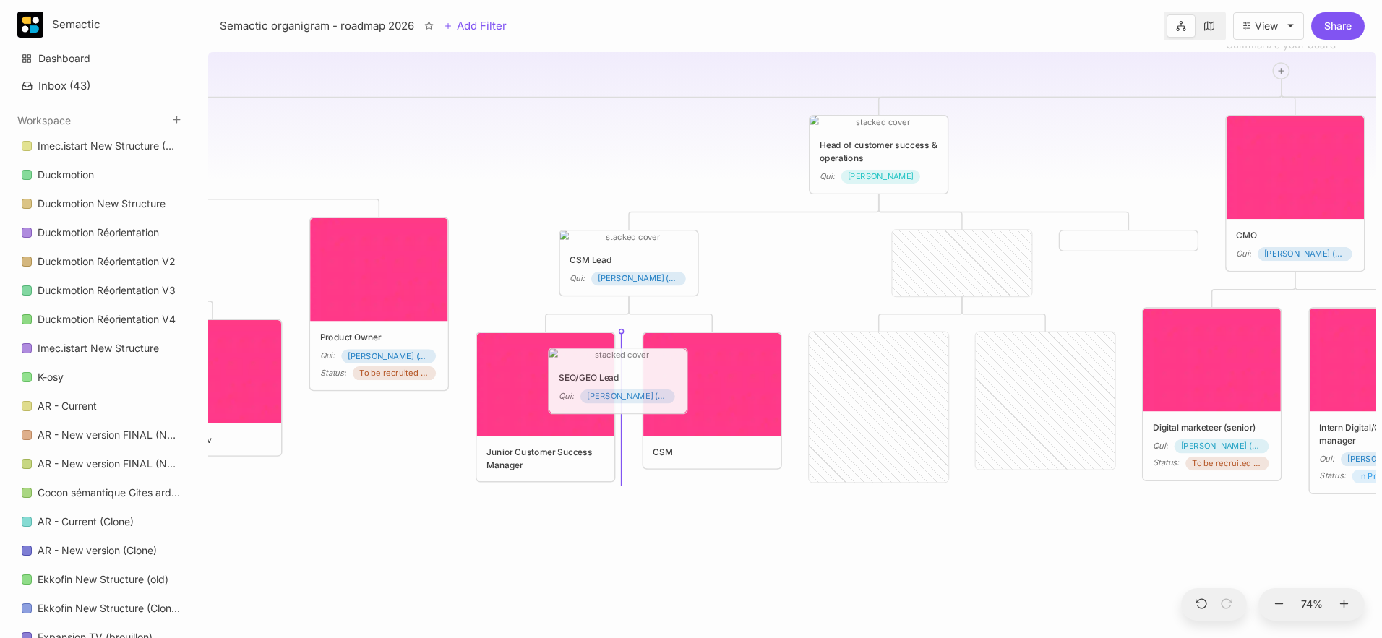
drag, startPoint x: 960, startPoint y: 258, endPoint x: 616, endPoint y: 376, distance: 363.7
click at [616, 376] on div "SEO/GEO Lead" at bounding box center [618, 378] width 119 height 13
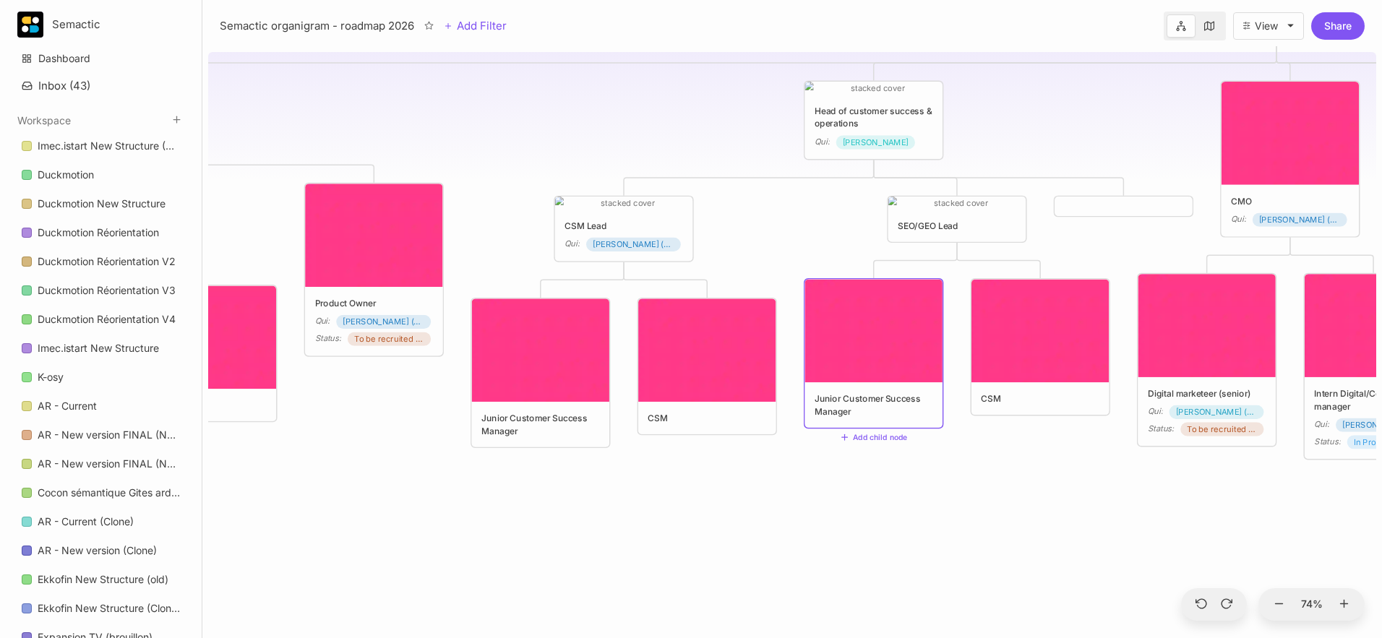
click at [992, 224] on div "SEO/GEO Lead" at bounding box center [957, 225] width 119 height 13
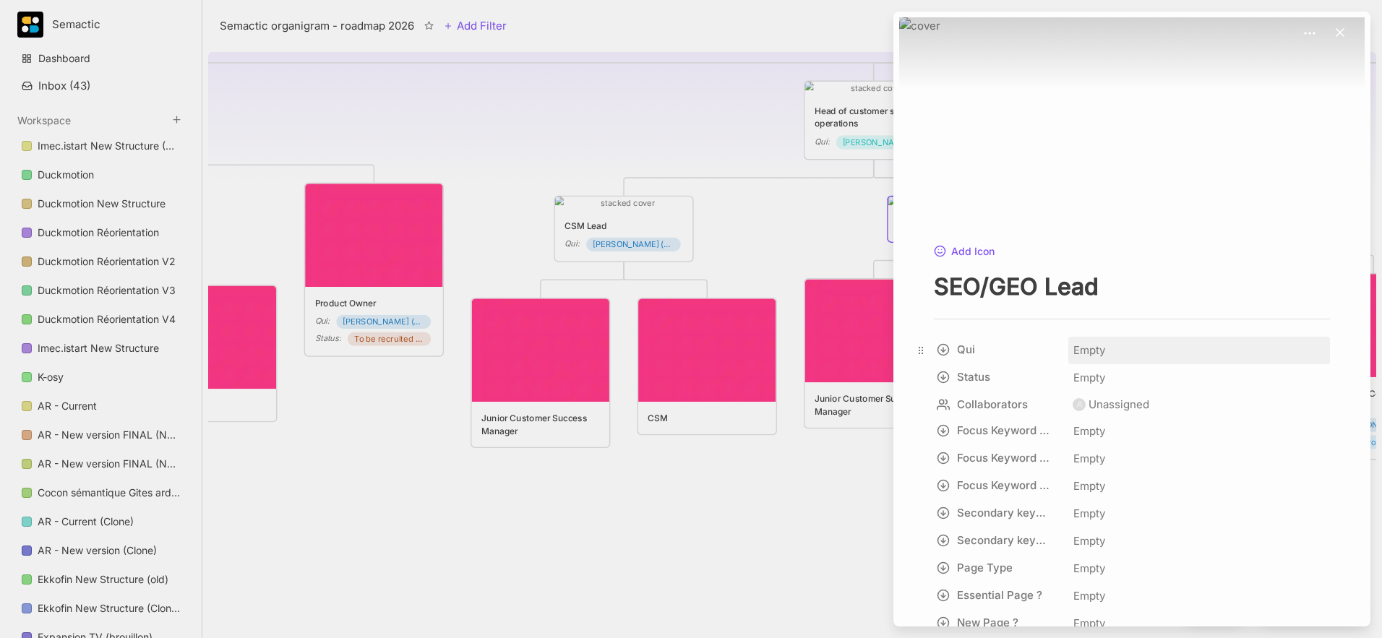
click at [1034, 356] on span "Empty" at bounding box center [1089, 350] width 33 height 19
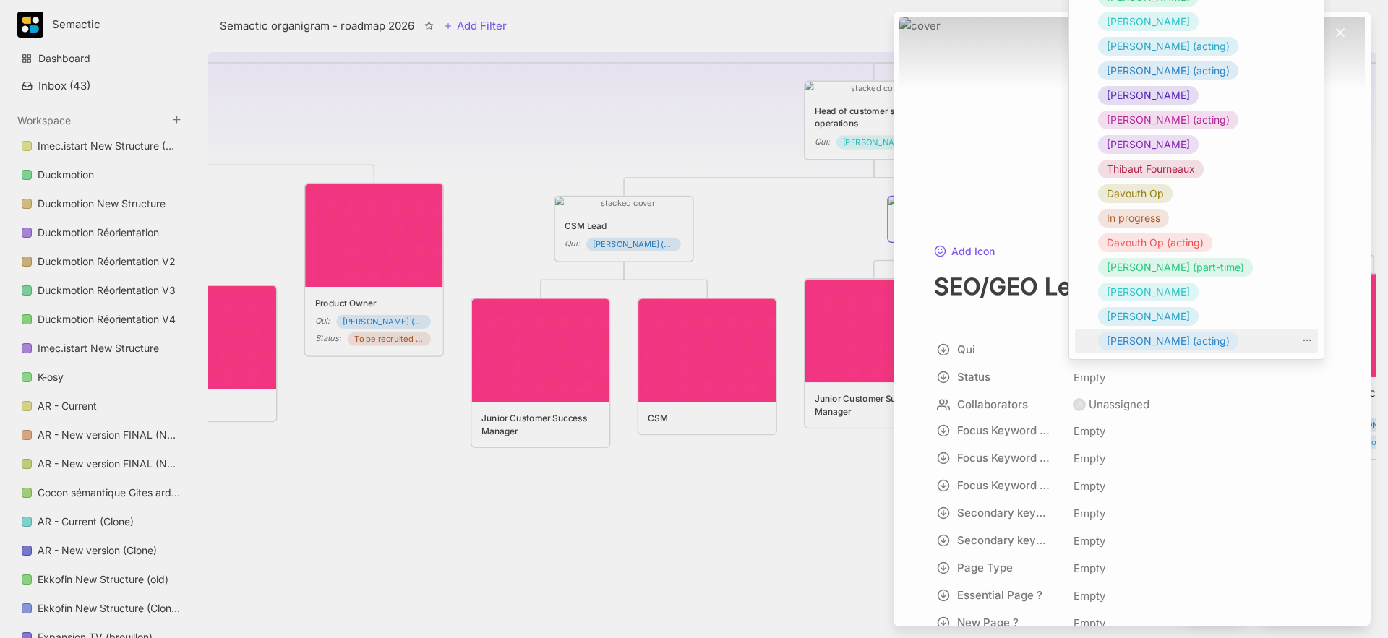
click at [1034, 340] on span "[PERSON_NAME] (acting)" at bounding box center [1168, 340] width 123 height 17
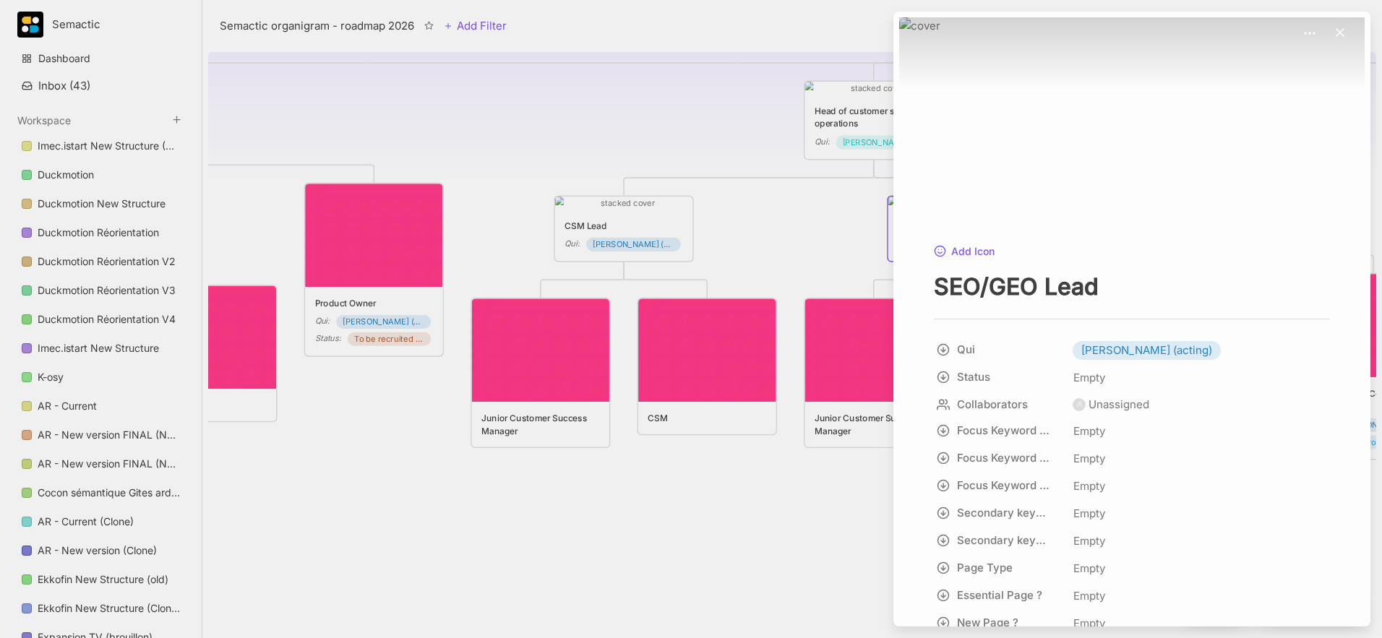
click at [775, 226] on div at bounding box center [691, 319] width 1382 height 638
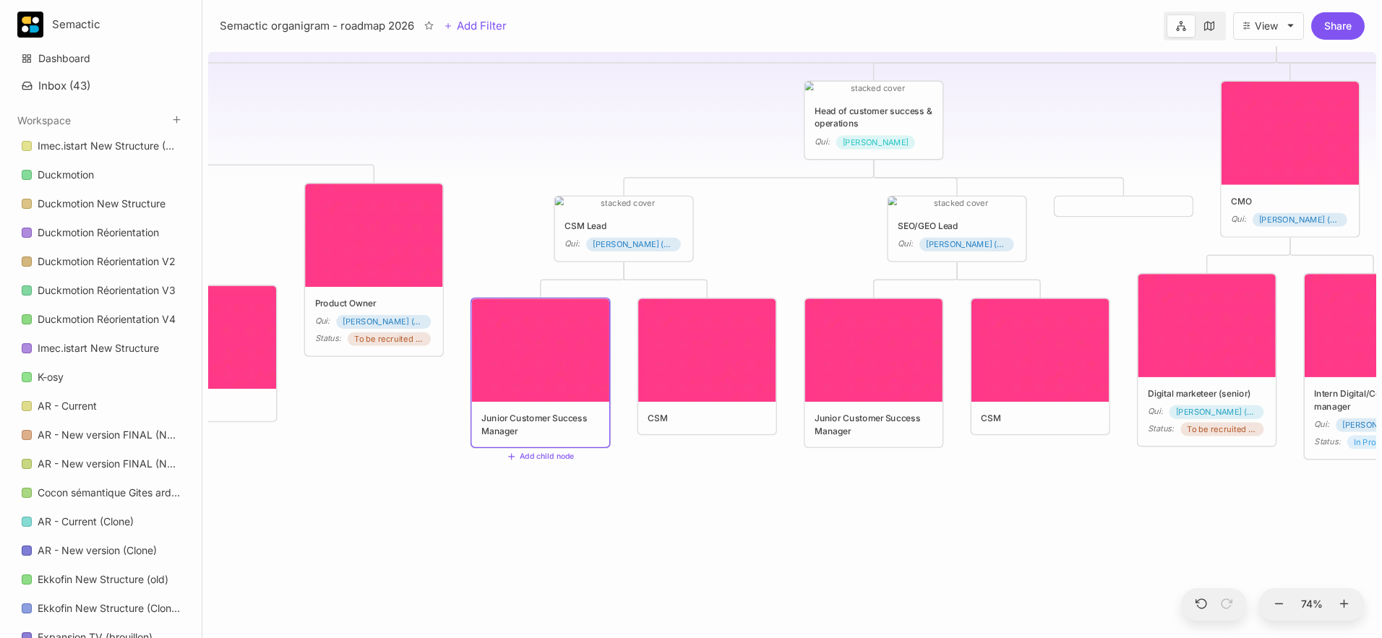
click at [552, 364] on img at bounding box center [540, 350] width 137 height 103
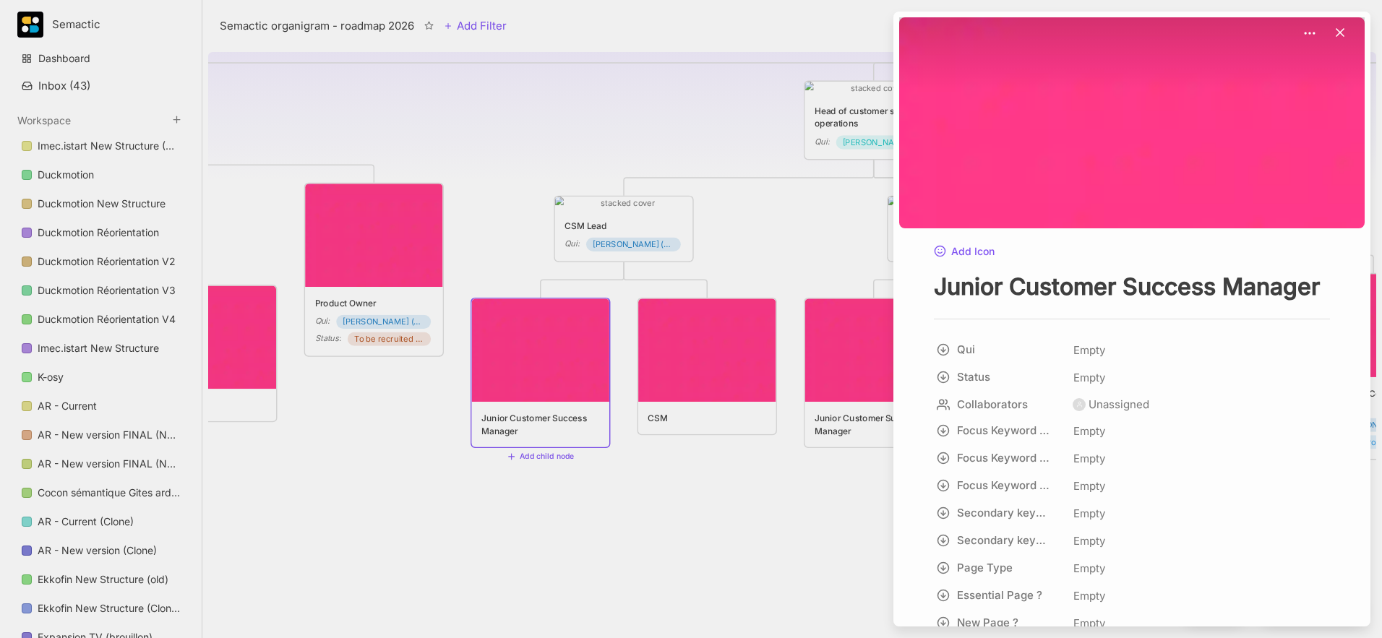
click at [1034, 287] on textarea "Junior Customer Success Manager" at bounding box center [1132, 287] width 396 height 30
click at [818, 512] on div at bounding box center [691, 319] width 1382 height 638
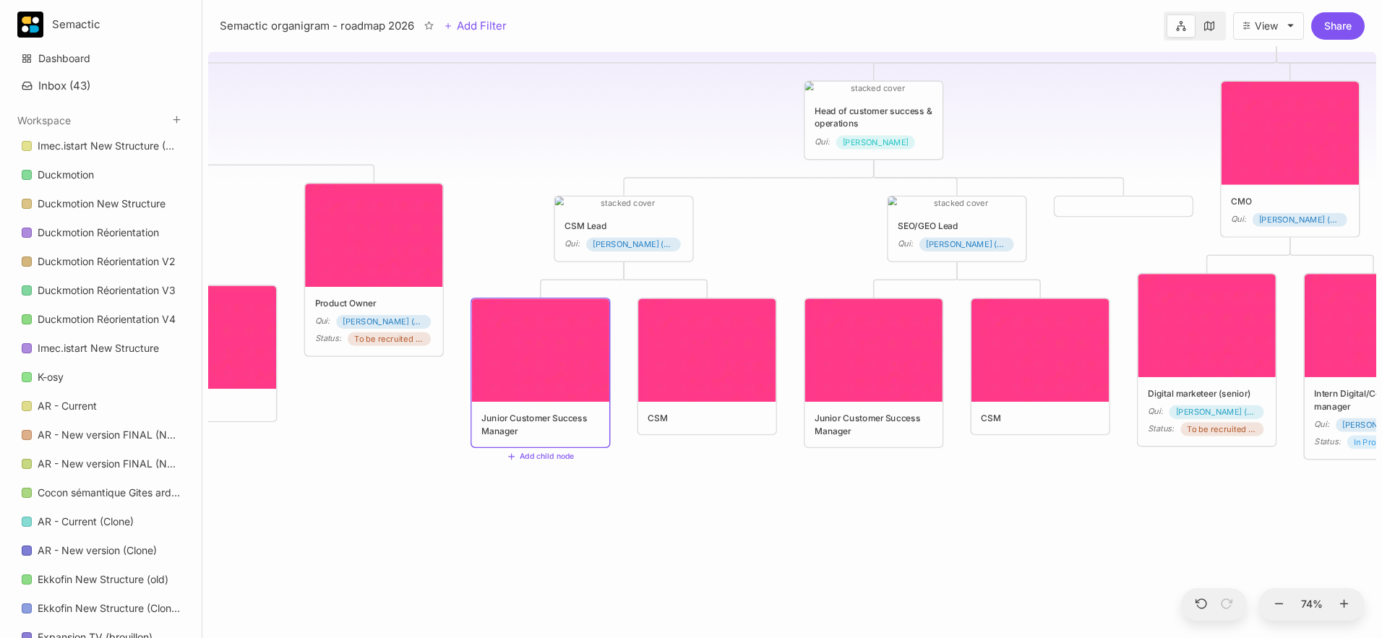
click at [553, 366] on img at bounding box center [540, 350] width 137 height 103
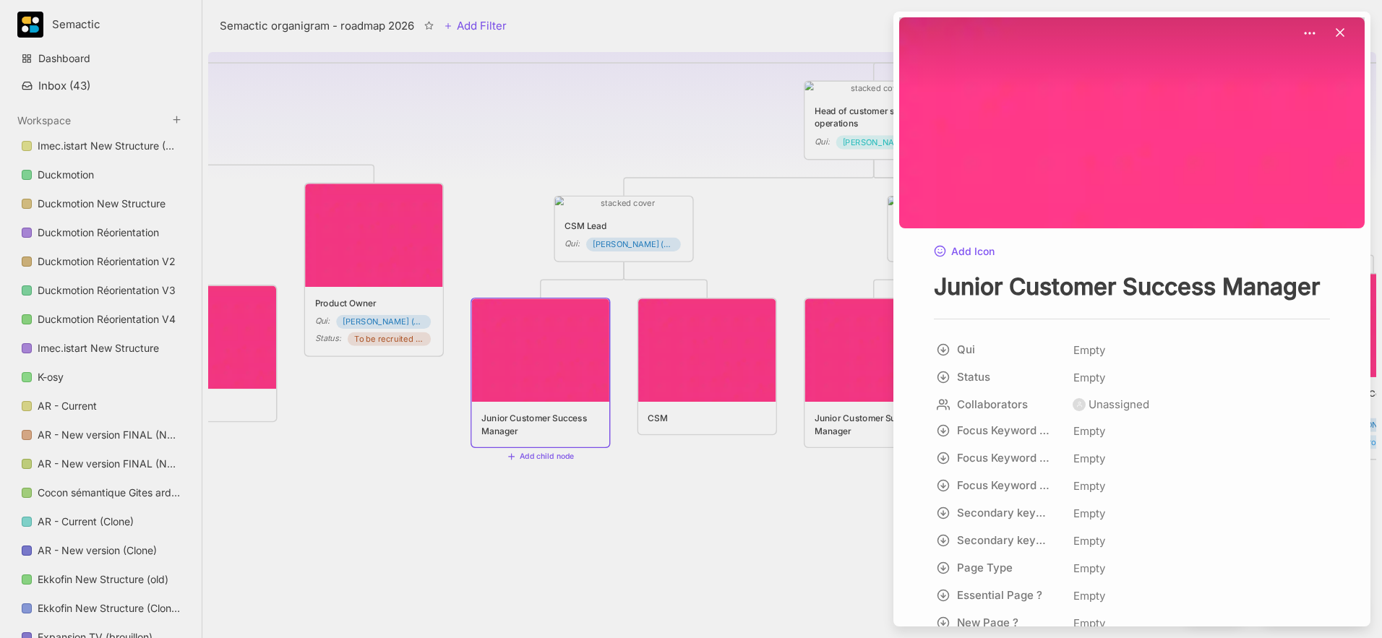
click at [1034, 295] on textarea "Junior Customer Success Manager" at bounding box center [1132, 287] width 396 height 30
drag, startPoint x: 1012, startPoint y: 286, endPoint x: 1387, endPoint y: 287, distance: 375.1
click at [1034, 287] on html "Semactic Dashboard Inbox ( 43 ) Workspace Imec.istart New Structure (Clone) Duc…" at bounding box center [691, 319] width 1382 height 638
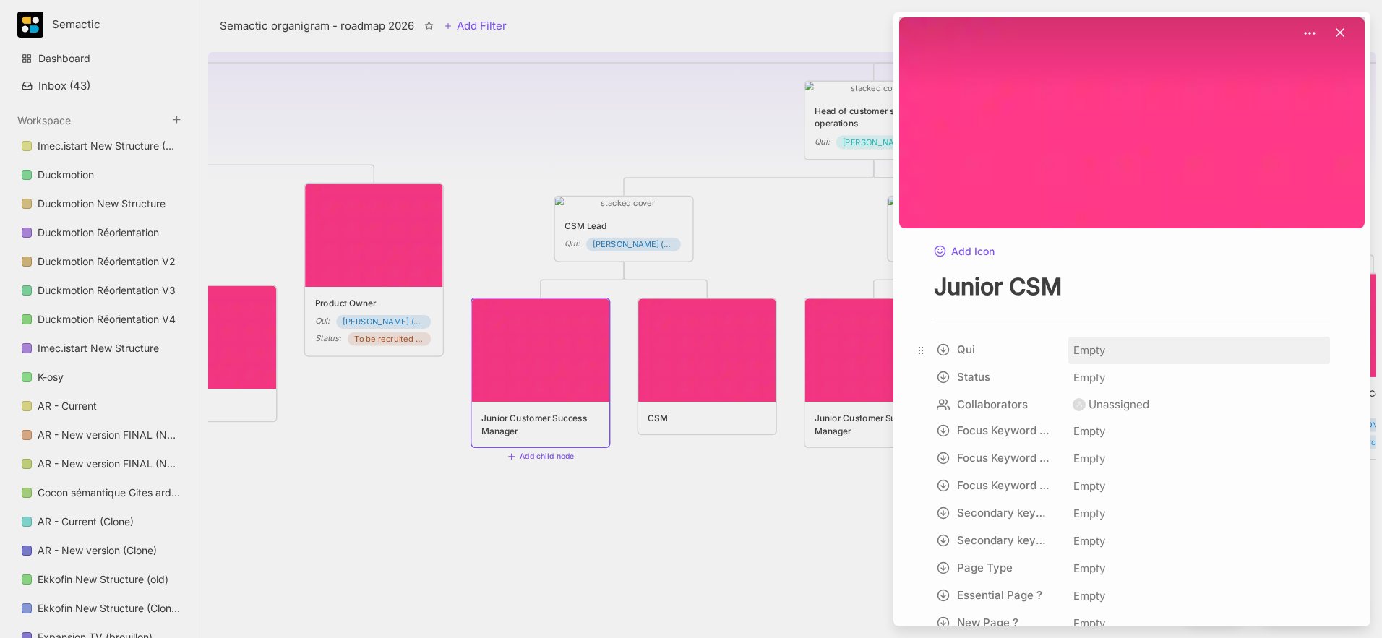
type textarea "Junior CSM"
click at [1034, 343] on div "Empty" at bounding box center [1199, 350] width 253 height 19
click at [1034, 357] on div "Empty" at bounding box center [1199, 350] width 262 height 27
click at [923, 348] on icon at bounding box center [921, 351] width 12 height 12
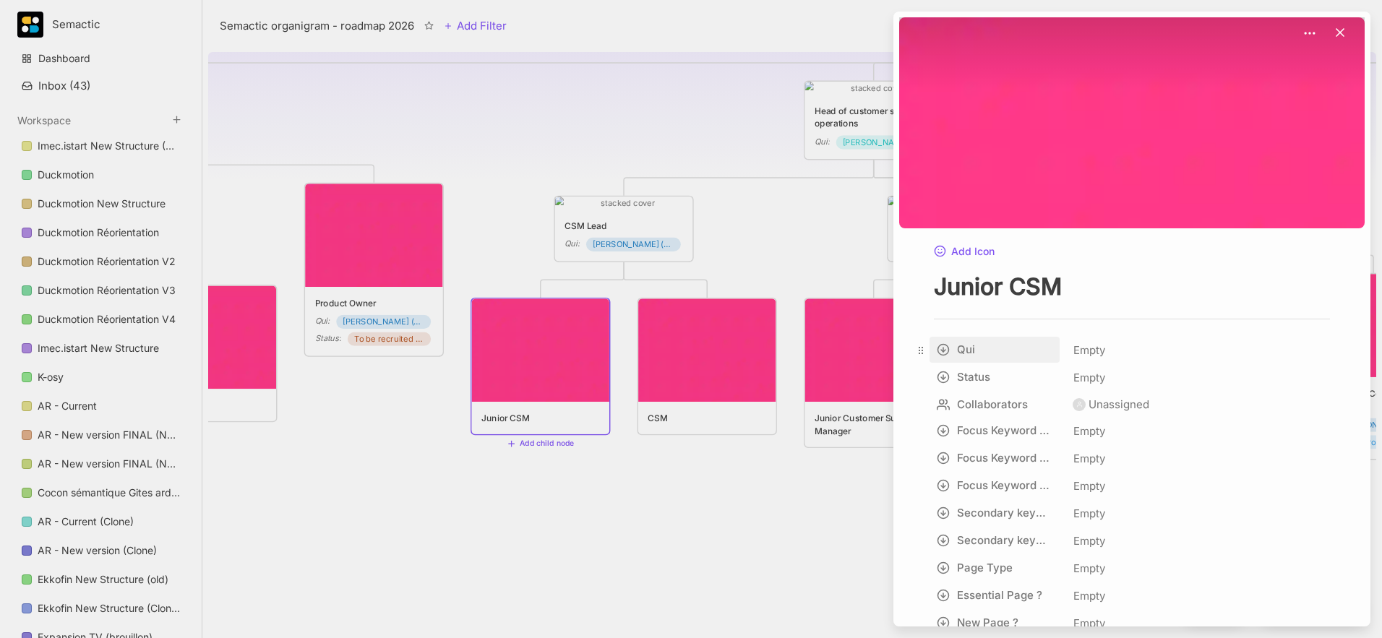
click at [944, 351] on html "Semactic Dashboard Inbox ( 43 ) Workspace Imec.istart New Structure (Clone) Duc…" at bounding box center [691, 319] width 1382 height 638
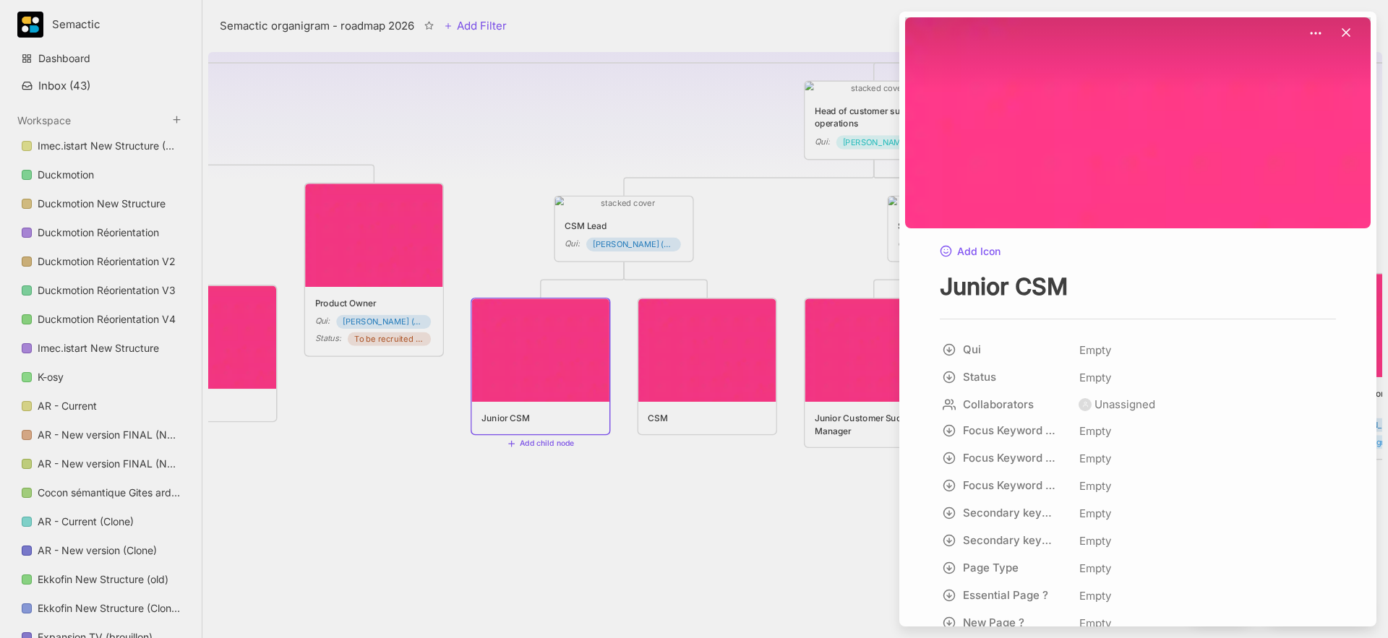
click at [1034, 325] on div "Semactic organigram - roadmap 2026 Add Filter View Share CSM 😶 Semactic organig…" at bounding box center [794, 319] width 1185 height 638
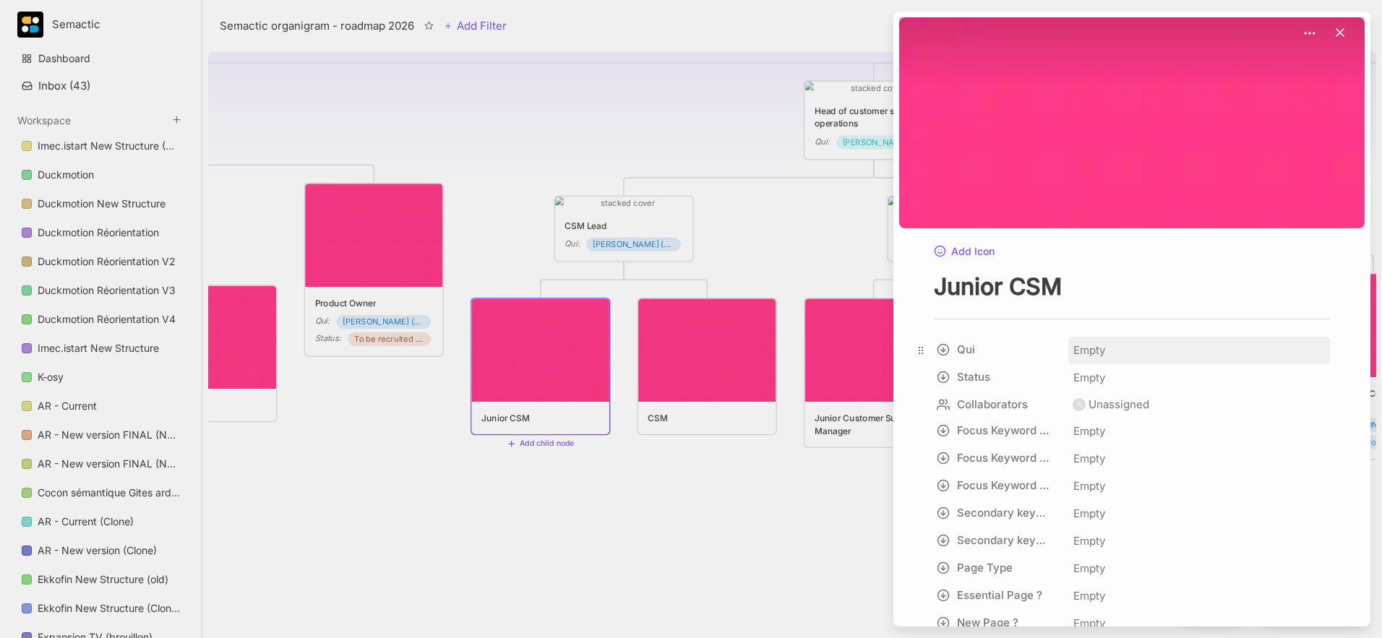
click at [1034, 342] on span "Empty" at bounding box center [1089, 350] width 33 height 19
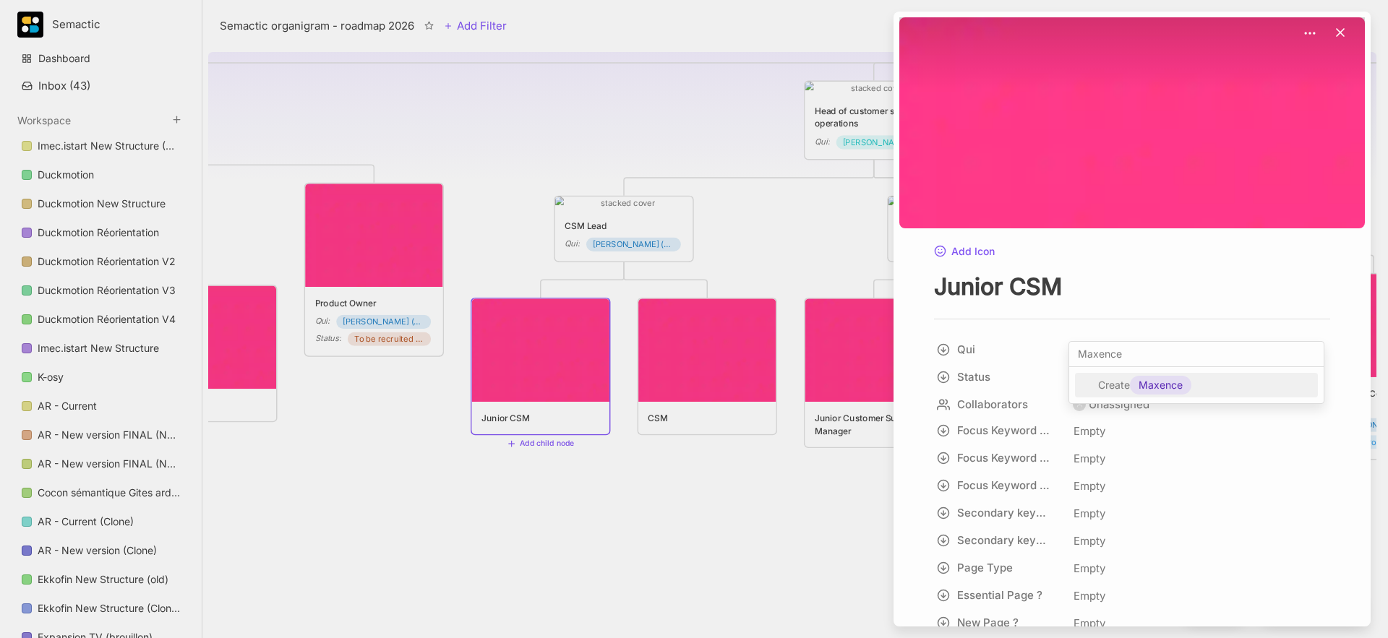
type input "Maxence"
click at [1034, 383] on span "Maxence" at bounding box center [1160, 385] width 44 height 17
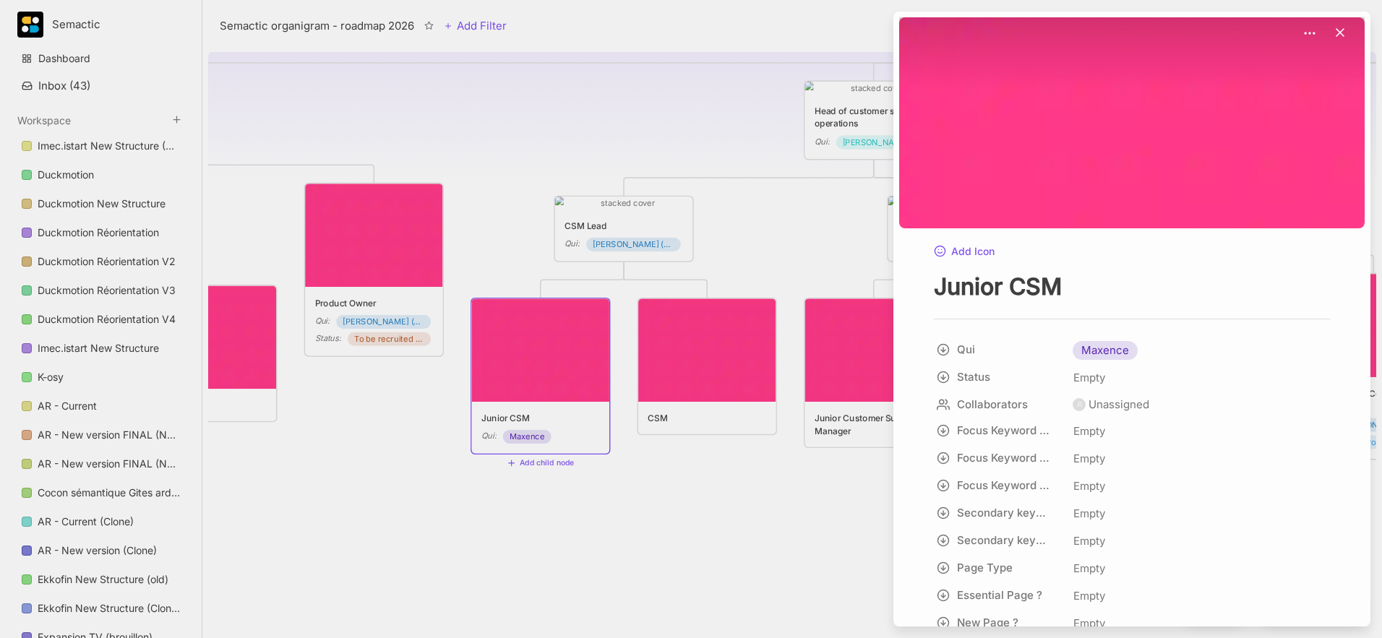
click at [714, 477] on div at bounding box center [691, 319] width 1382 height 638
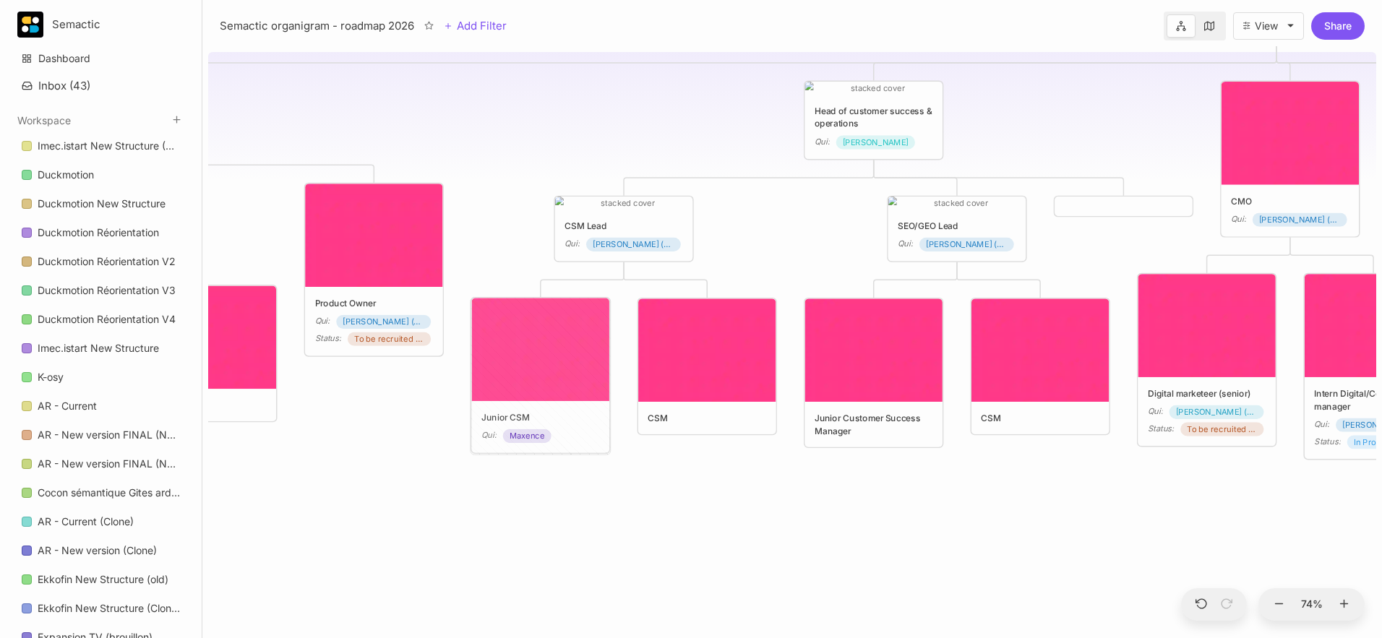
click at [546, 335] on img at bounding box center [540, 349] width 137 height 103
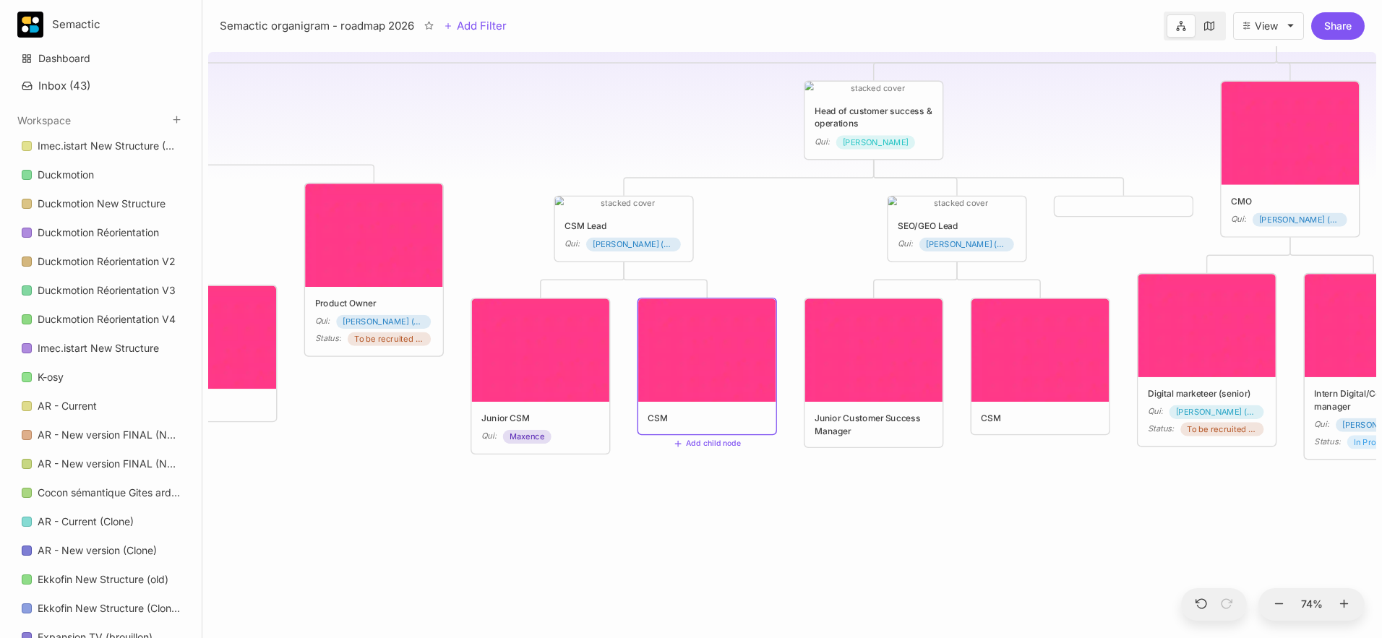
click at [543, 327] on img at bounding box center [540, 350] width 137 height 103
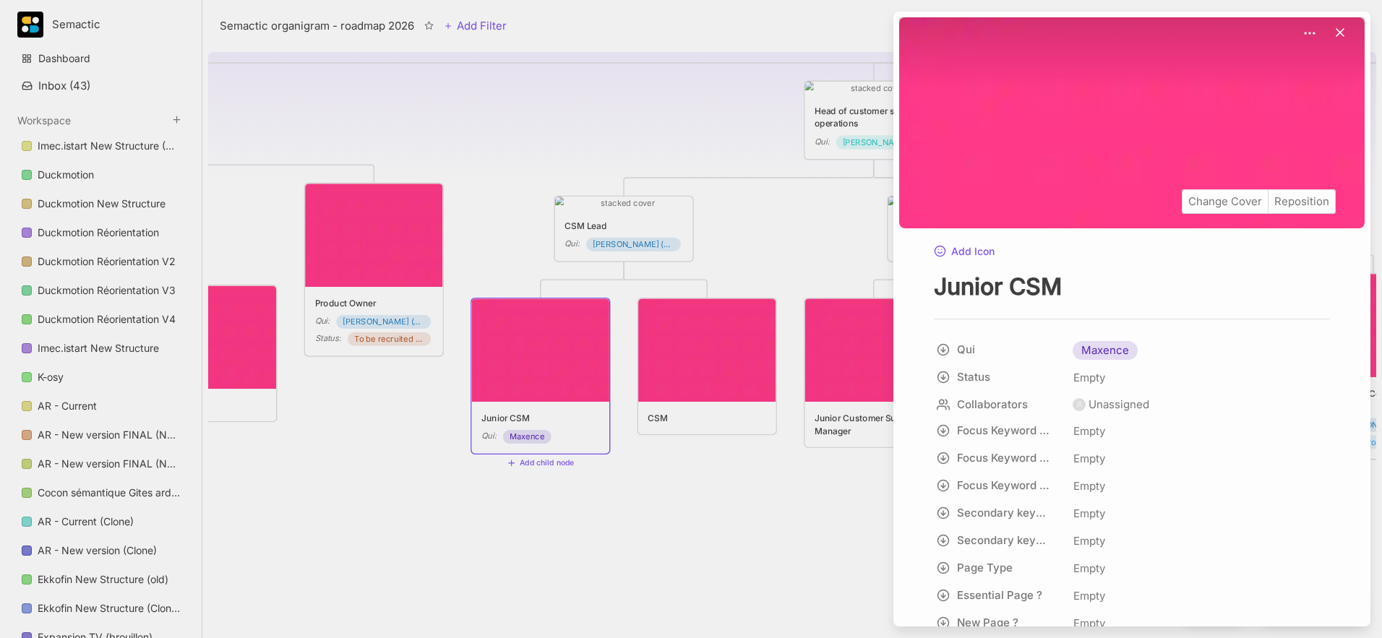
click at [1034, 173] on div "Change Cover Reposition" at bounding box center [1131, 122] width 465 height 210
click at [1034, 214] on div "Change Cover Reposition" at bounding box center [1131, 122] width 465 height 210
click at [1034, 200] on div "Change Cover" at bounding box center [1225, 201] width 85 height 23
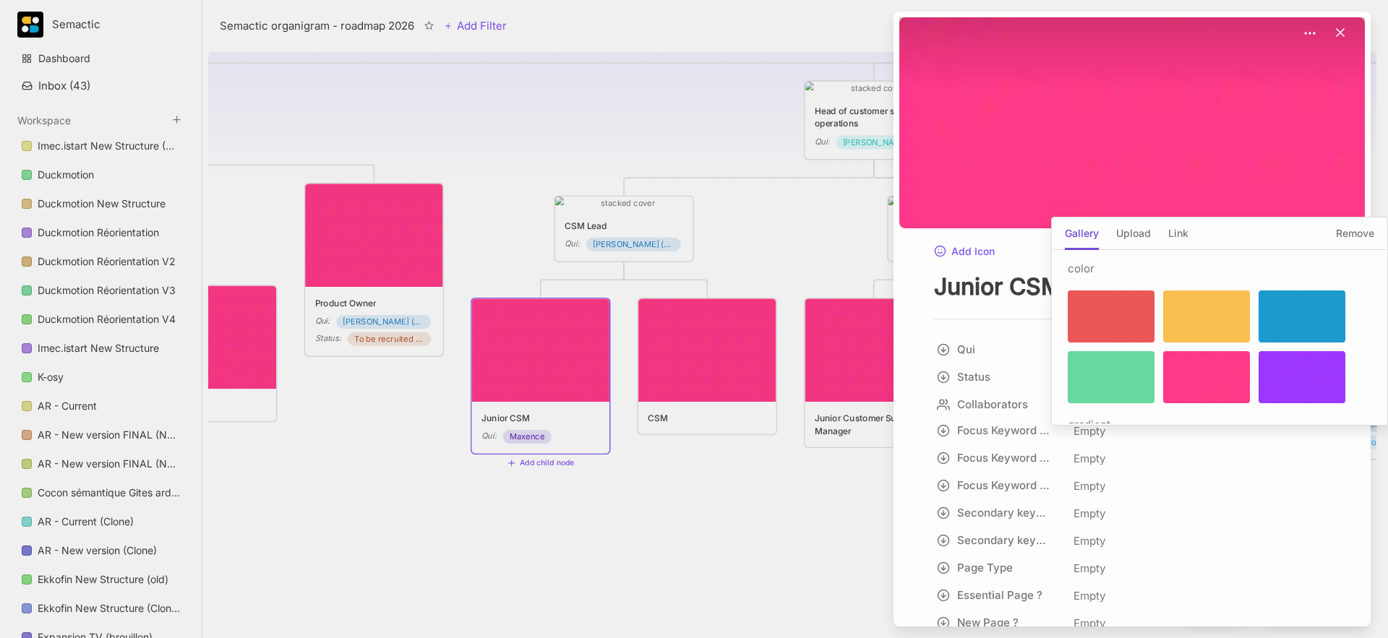
click at [1034, 355] on div at bounding box center [1111, 377] width 87 height 52
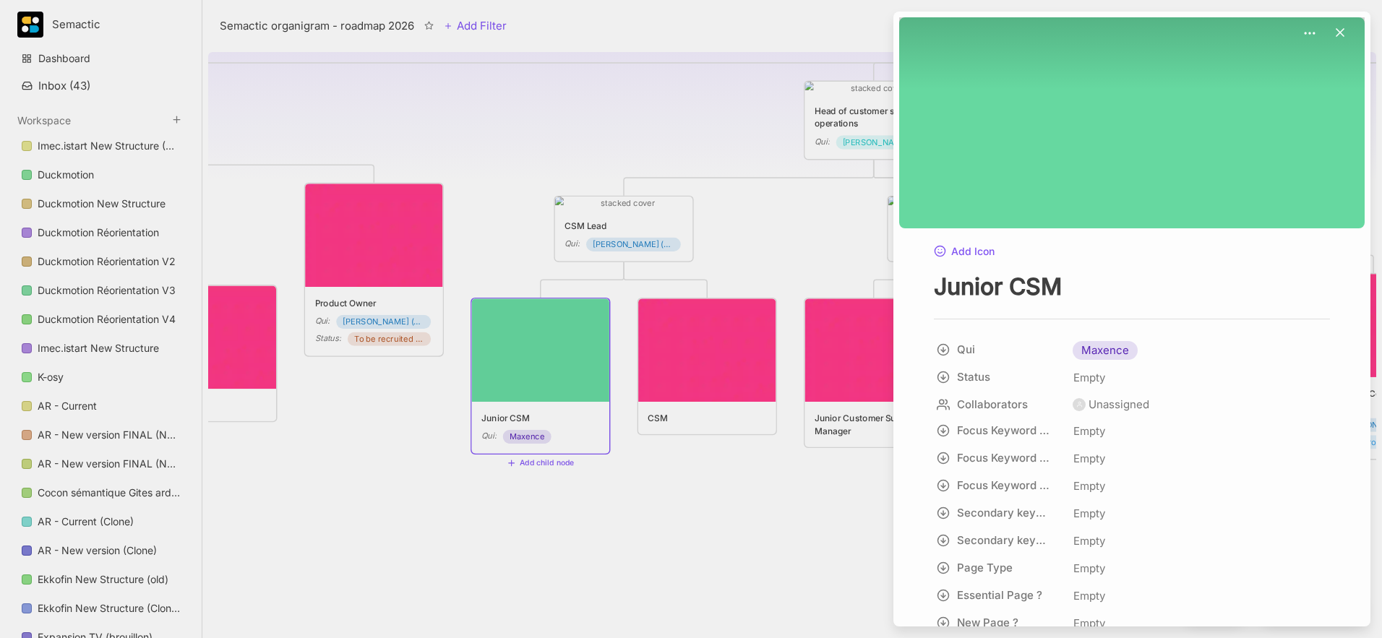
click at [712, 524] on div at bounding box center [691, 319] width 1382 height 638
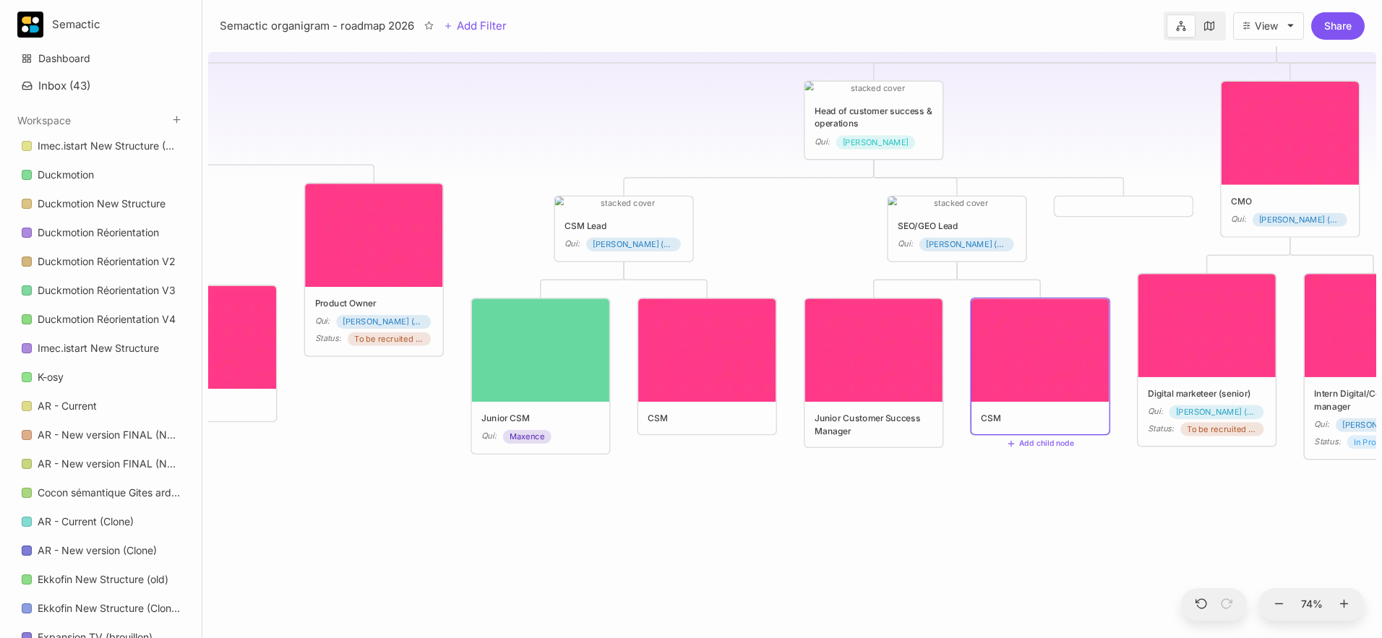
click at [1034, 343] on img at bounding box center [1039, 350] width 137 height 103
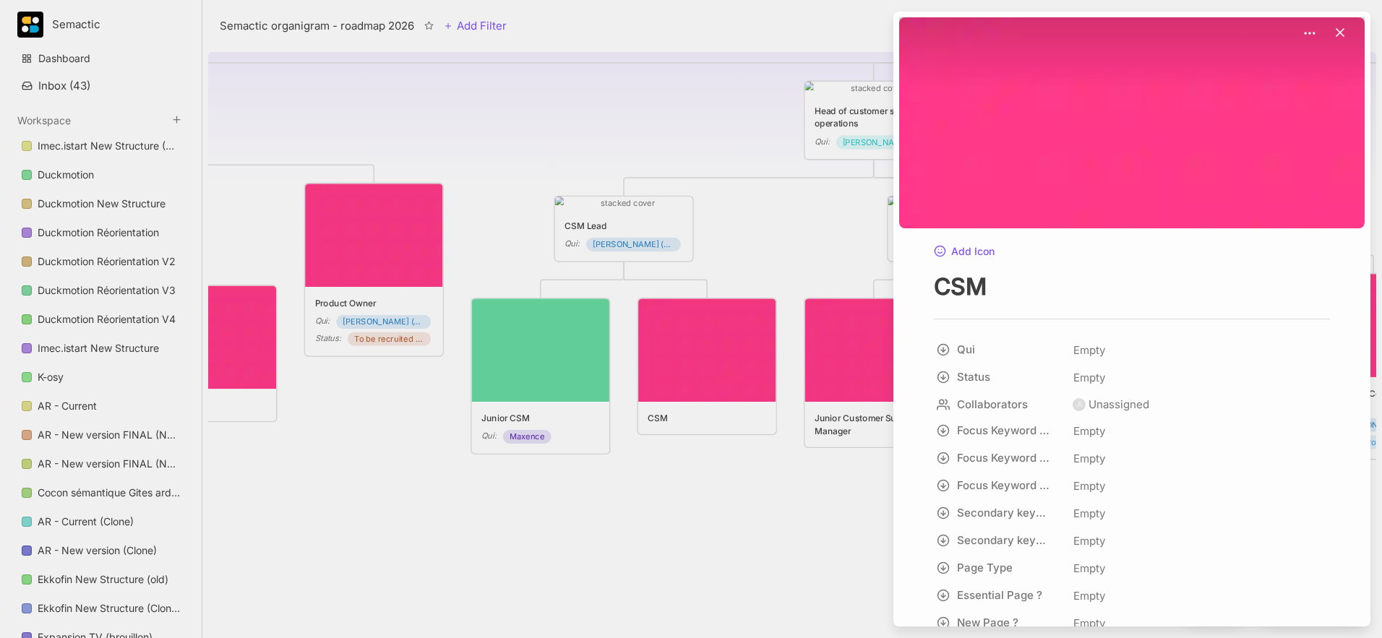
click at [1007, 293] on textarea "CSM" at bounding box center [1132, 287] width 396 height 30
type textarea "CSM Senior"
click at [1034, 348] on span "Empty" at bounding box center [1089, 350] width 33 height 19
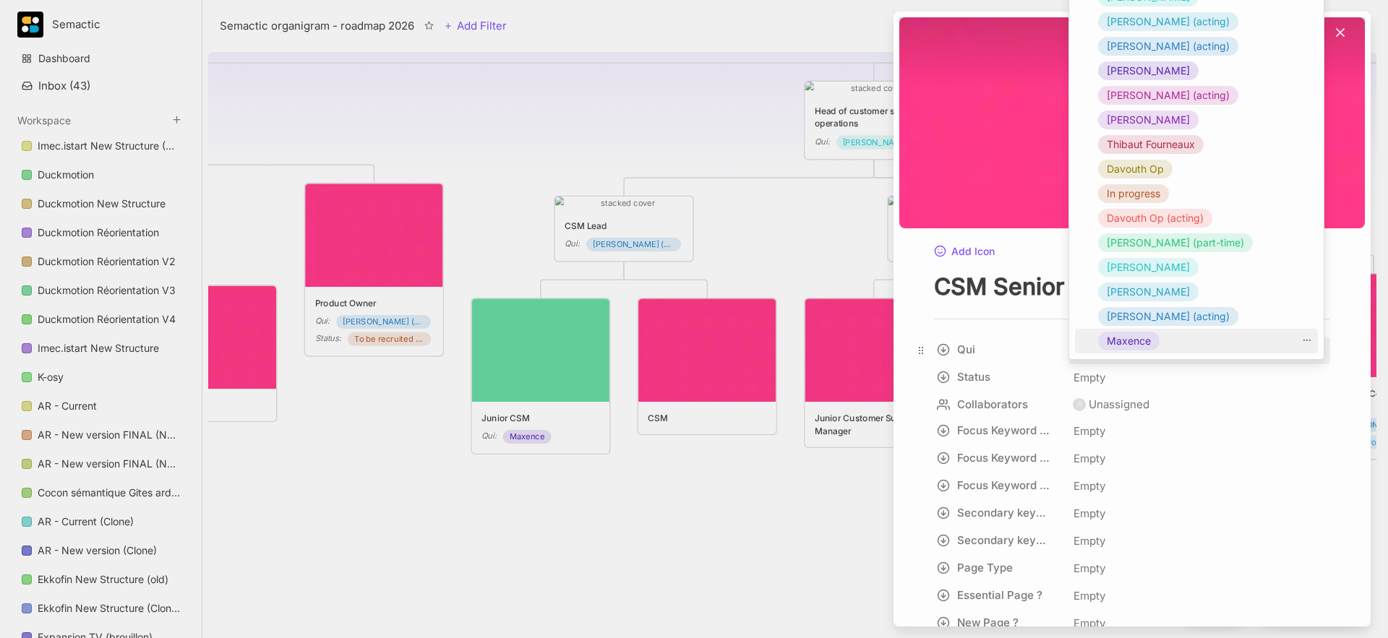
type input "c"
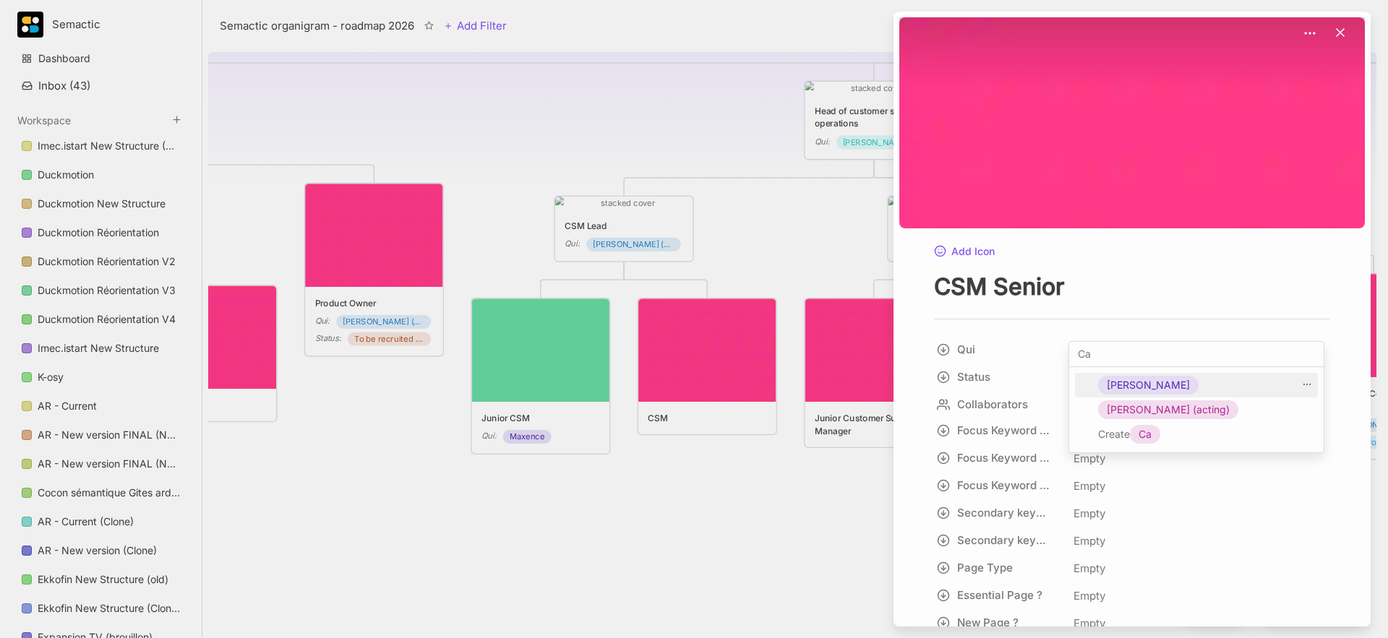
type input "Ca"
click at [1034, 387] on span "[PERSON_NAME]" at bounding box center [1148, 385] width 83 height 17
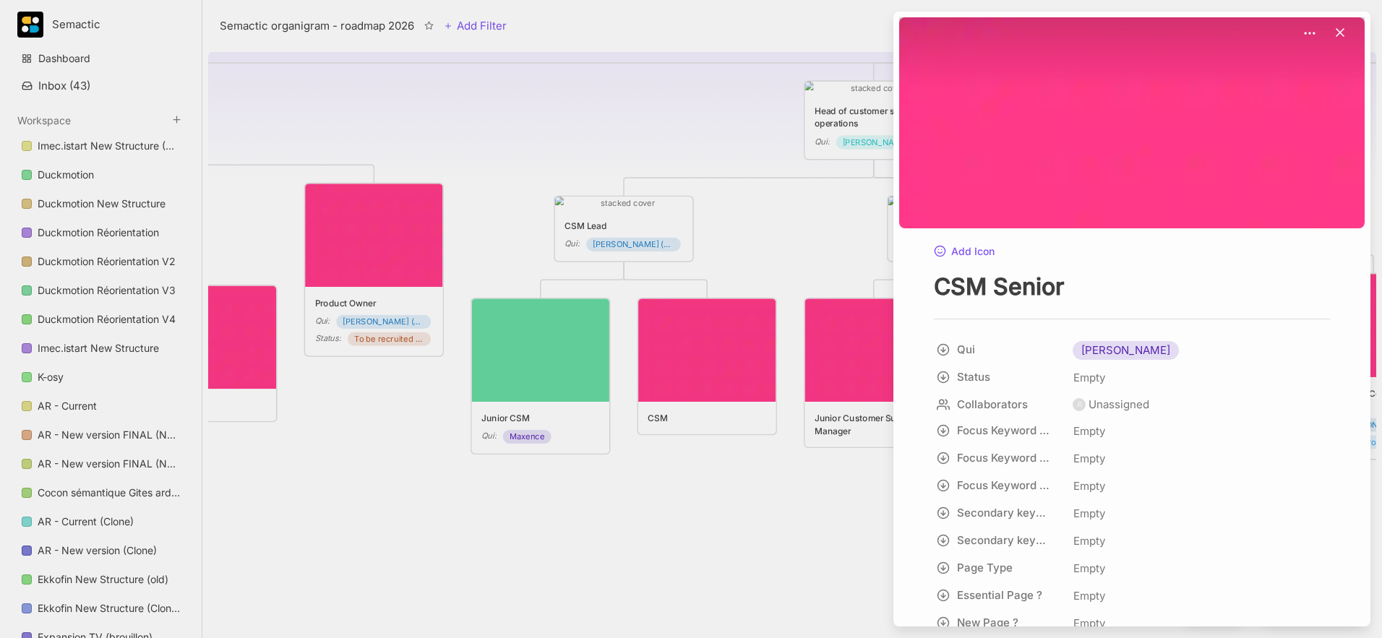
click at [823, 500] on div at bounding box center [691, 319] width 1382 height 638
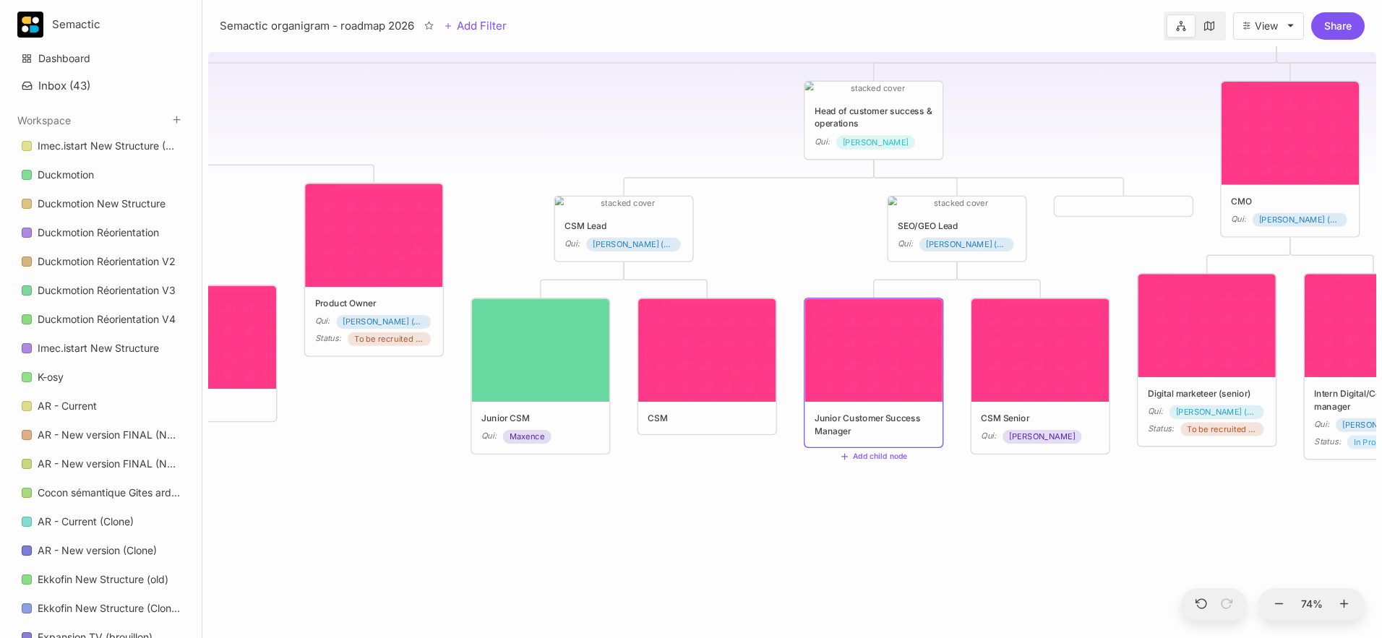
click at [885, 351] on img at bounding box center [873, 350] width 137 height 103
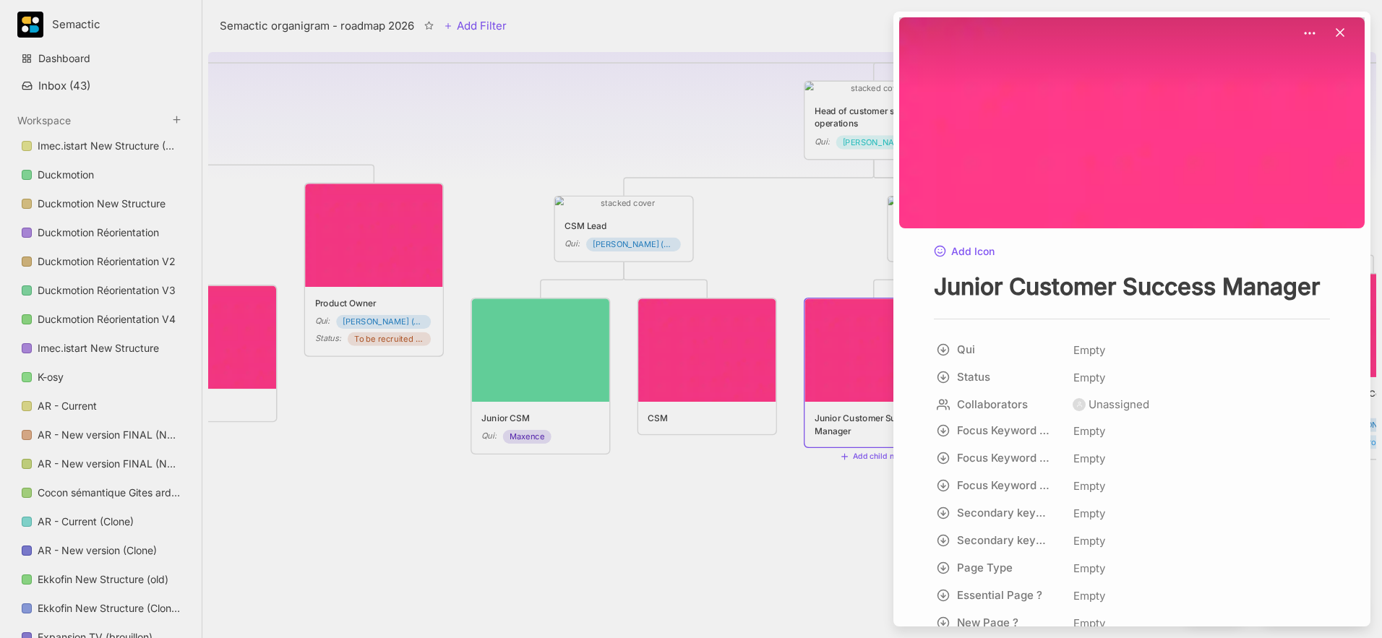
drag, startPoint x: 1010, startPoint y: 288, endPoint x: 1387, endPoint y: 379, distance: 388.1
click at [1034, 379] on html "Semactic Dashboard Inbox ( 43 ) Workspace Imec.istart New Structure (Clone) Duc…" at bounding box center [691, 319] width 1382 height 638
type textarea "Junior SEO/GEO"
click at [836, 516] on div at bounding box center [691, 319] width 1382 height 638
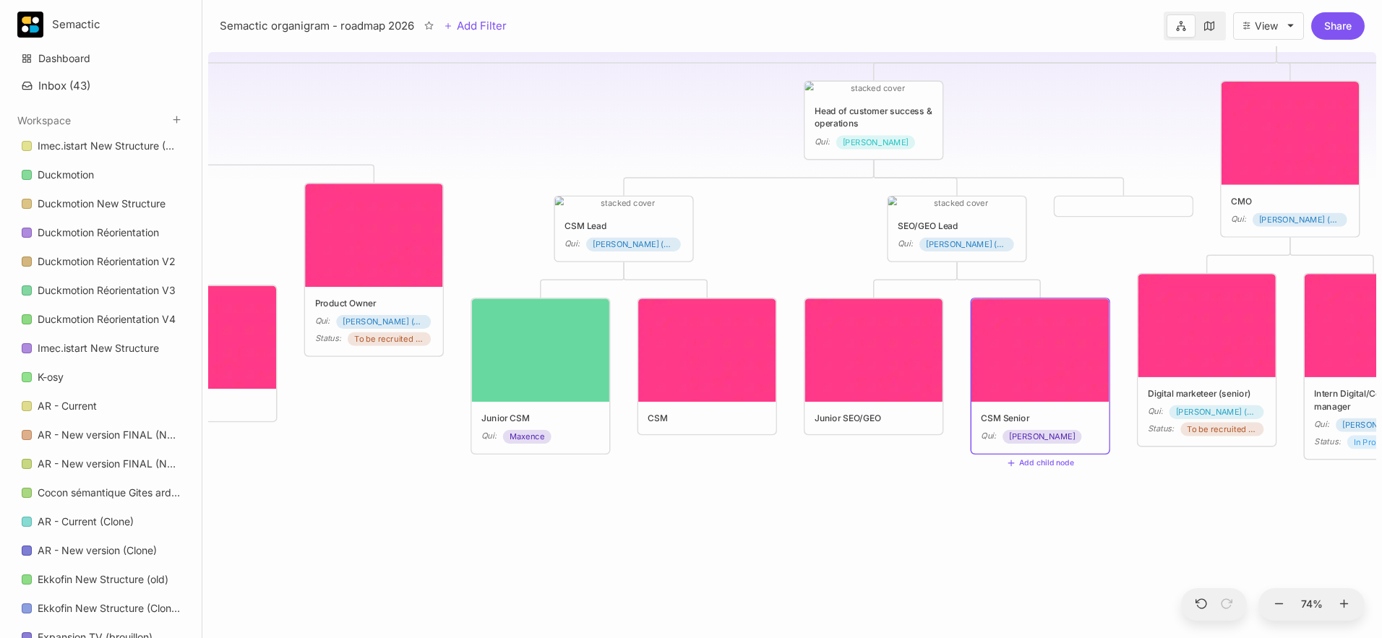
click at [1021, 378] on img at bounding box center [1039, 350] width 137 height 103
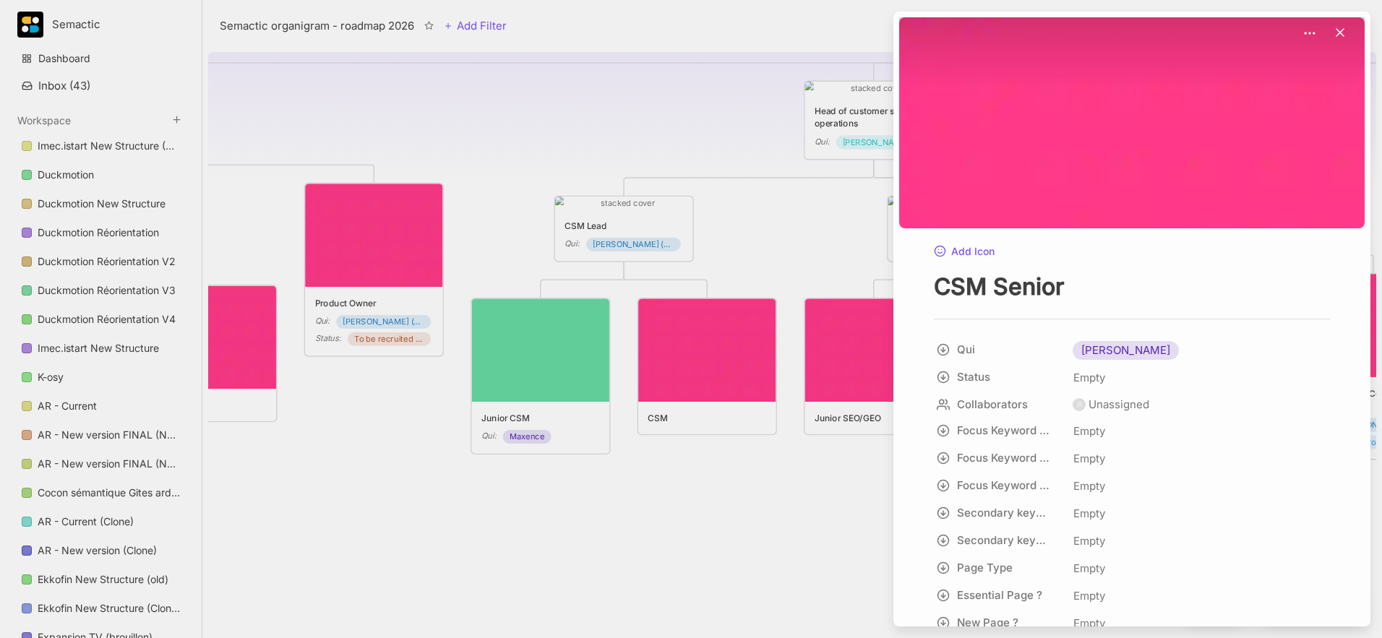
drag, startPoint x: 983, startPoint y: 288, endPoint x: 917, endPoint y: 284, distance: 66.6
type textarea "SEO/GEO Senior"
click at [705, 532] on div at bounding box center [691, 319] width 1382 height 638
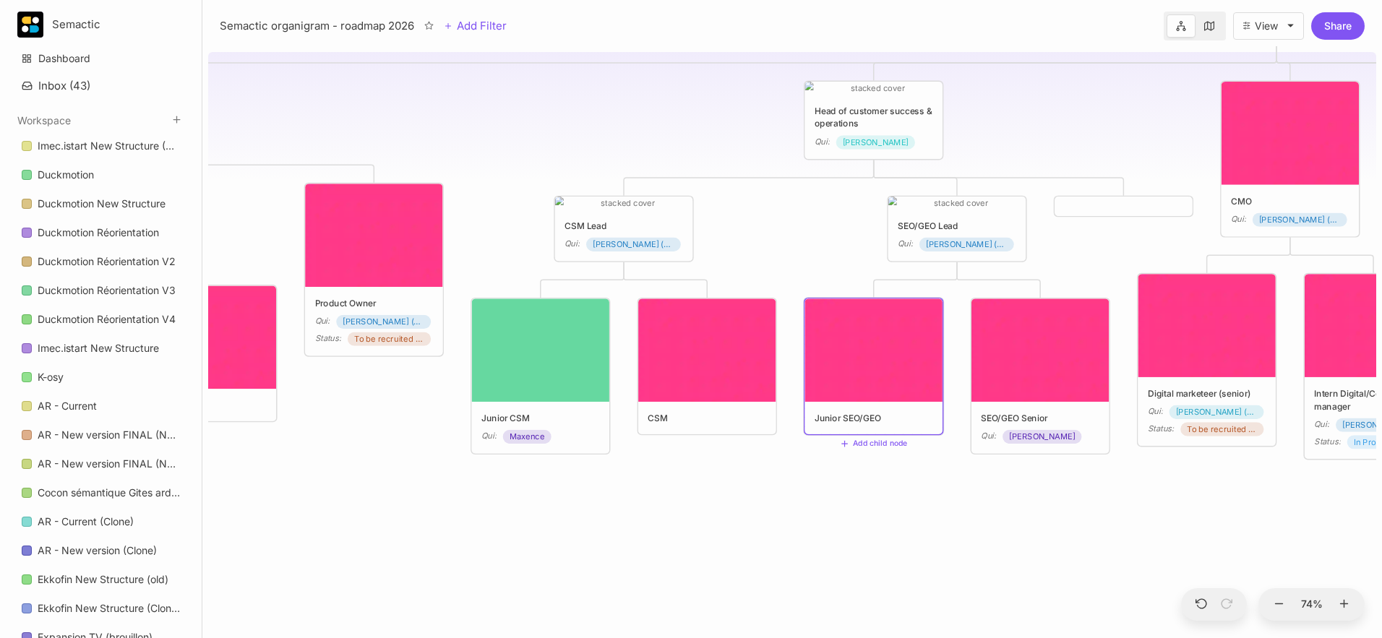
click at [883, 338] on img at bounding box center [873, 350] width 137 height 103
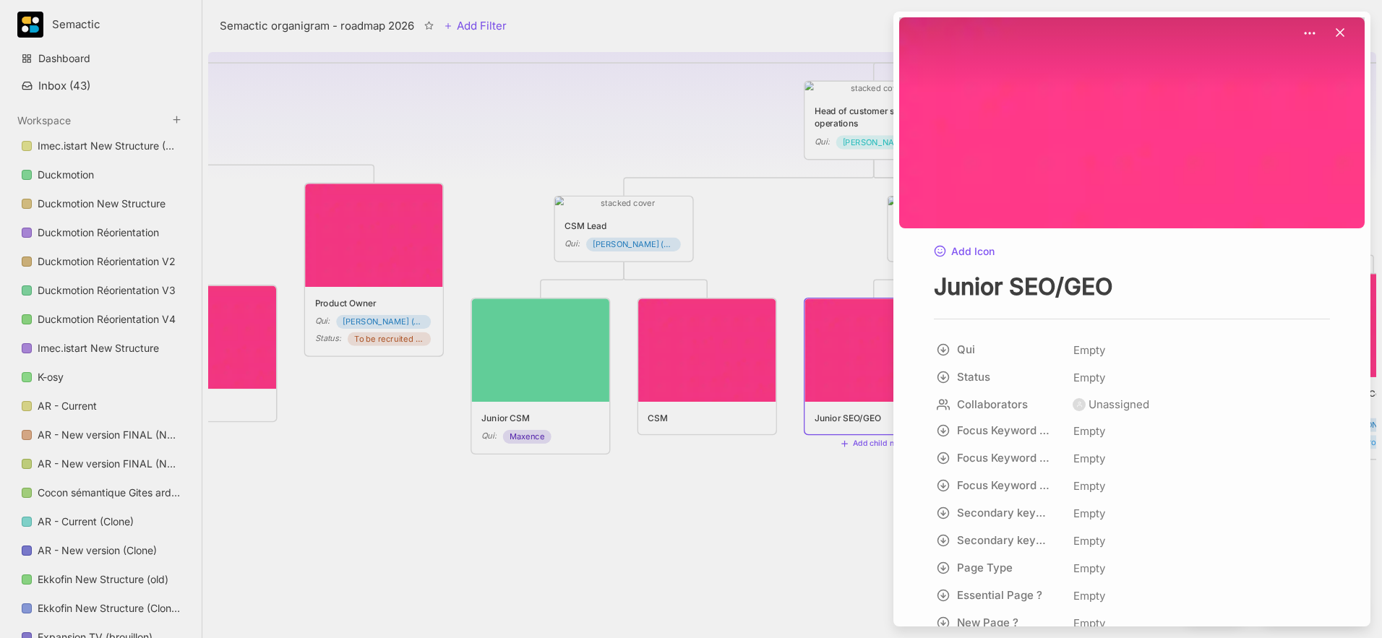
click at [778, 482] on div at bounding box center [691, 319] width 1382 height 638
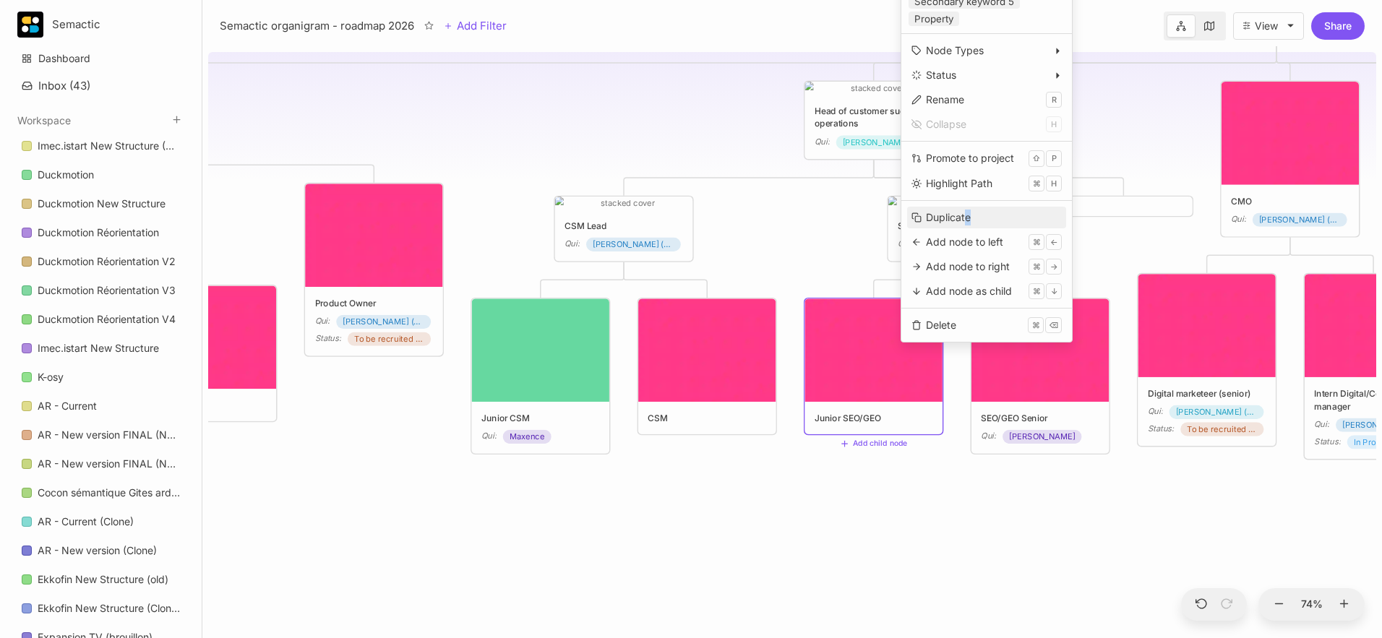
drag, startPoint x: 965, startPoint y: 230, endPoint x: 963, endPoint y: 220, distance: 9.6
click at [963, 220] on div "Card Layout Default Cover Icon Display properties ( node ) Qui Acting Node Type…" at bounding box center [987, 1] width 172 height 683
click at [963, 220] on div "Duplicate" at bounding box center [948, 218] width 45 height 16
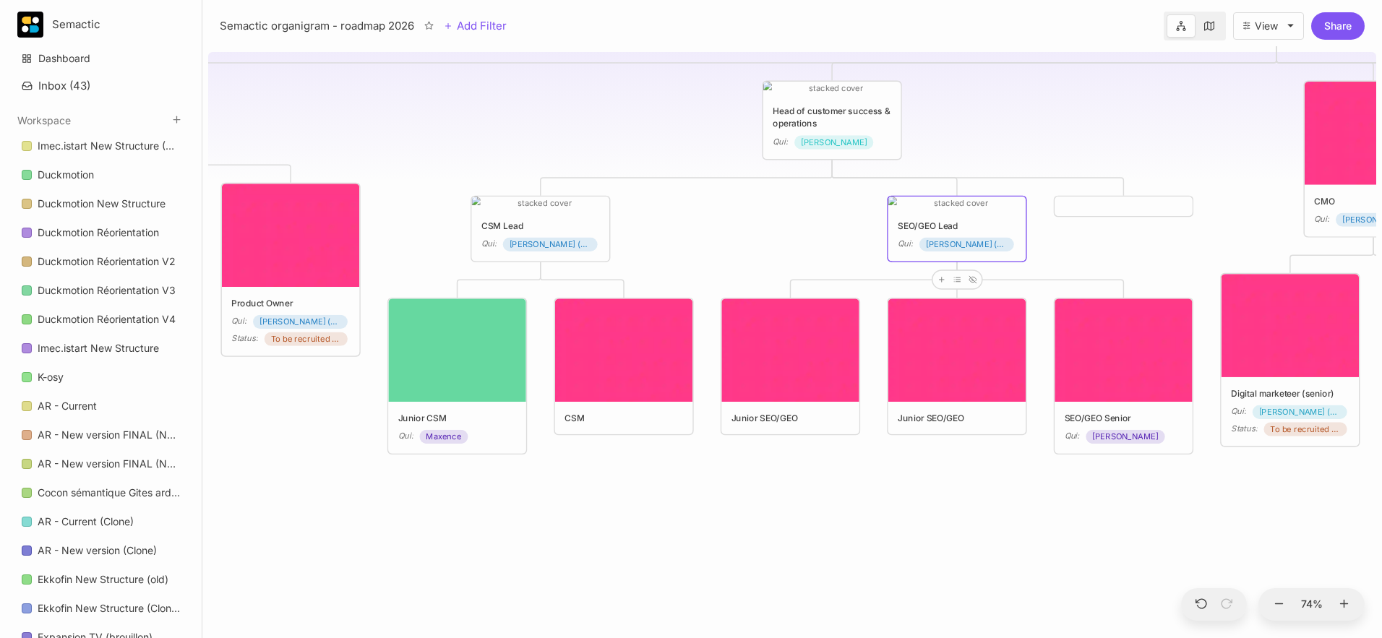
click at [860, 486] on div "😶 Semactic organigram - roadmap 2026 CTO Qui : [PERSON_NAME] Head of customer s…" at bounding box center [792, 342] width 1168 height 592
click at [945, 431] on div "Junior SEO/GEO" at bounding box center [956, 366] width 137 height 135
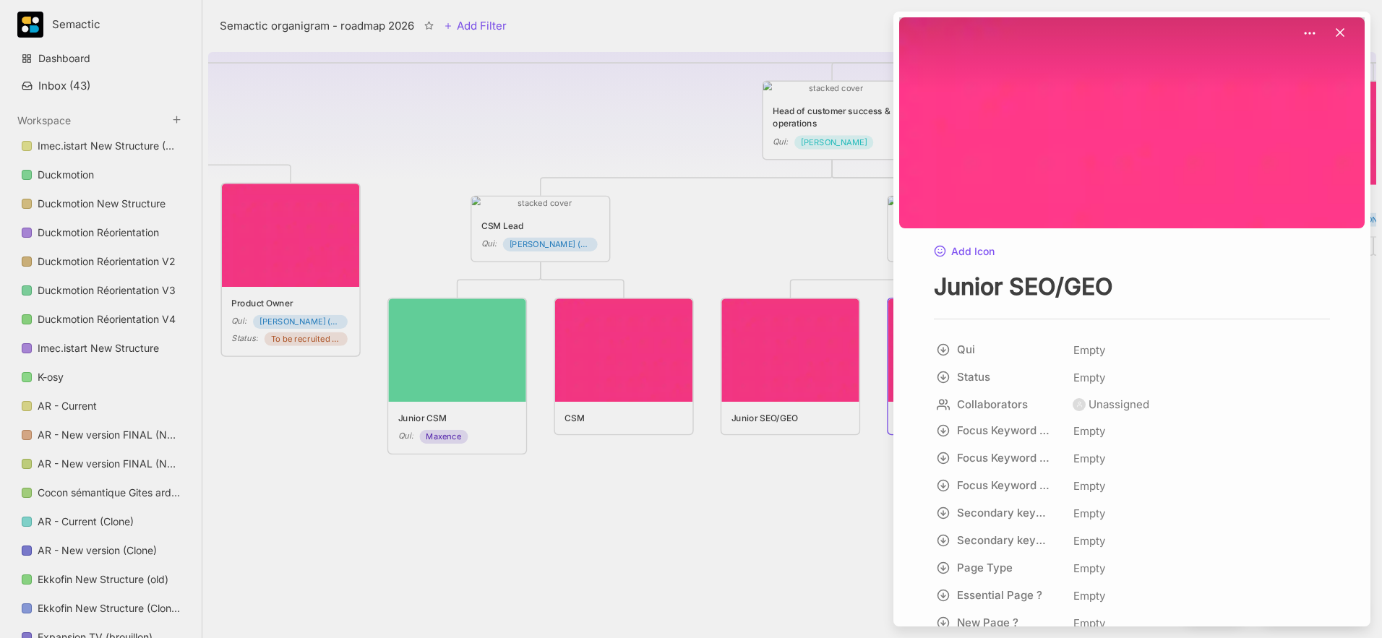
drag, startPoint x: 1003, startPoint y: 284, endPoint x: 885, endPoint y: 283, distance: 117.1
click at [885, 283] on div "Semactic organigram - roadmap 2026 Add Filter View Share 😶 Semactic organigram …" at bounding box center [792, 319] width 1180 height 638
type textarea "Medior SEO/GEO"
click at [740, 490] on div at bounding box center [691, 319] width 1382 height 638
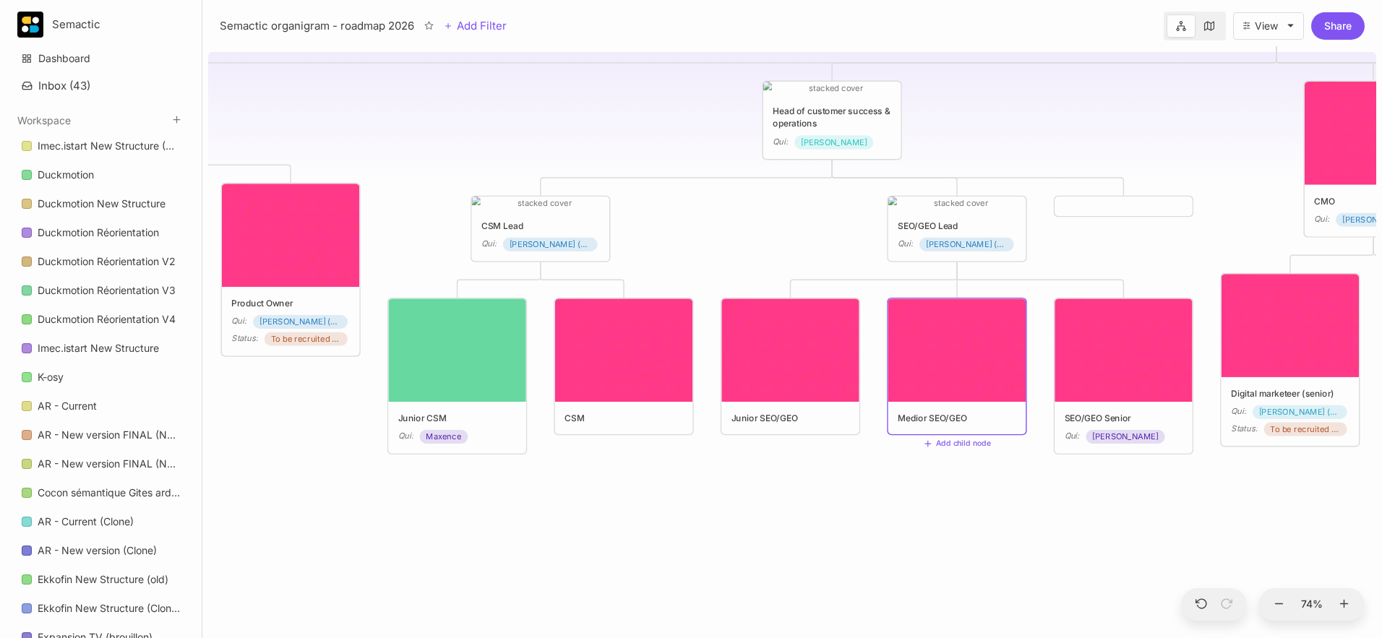
click at [941, 360] on img at bounding box center [956, 350] width 137 height 103
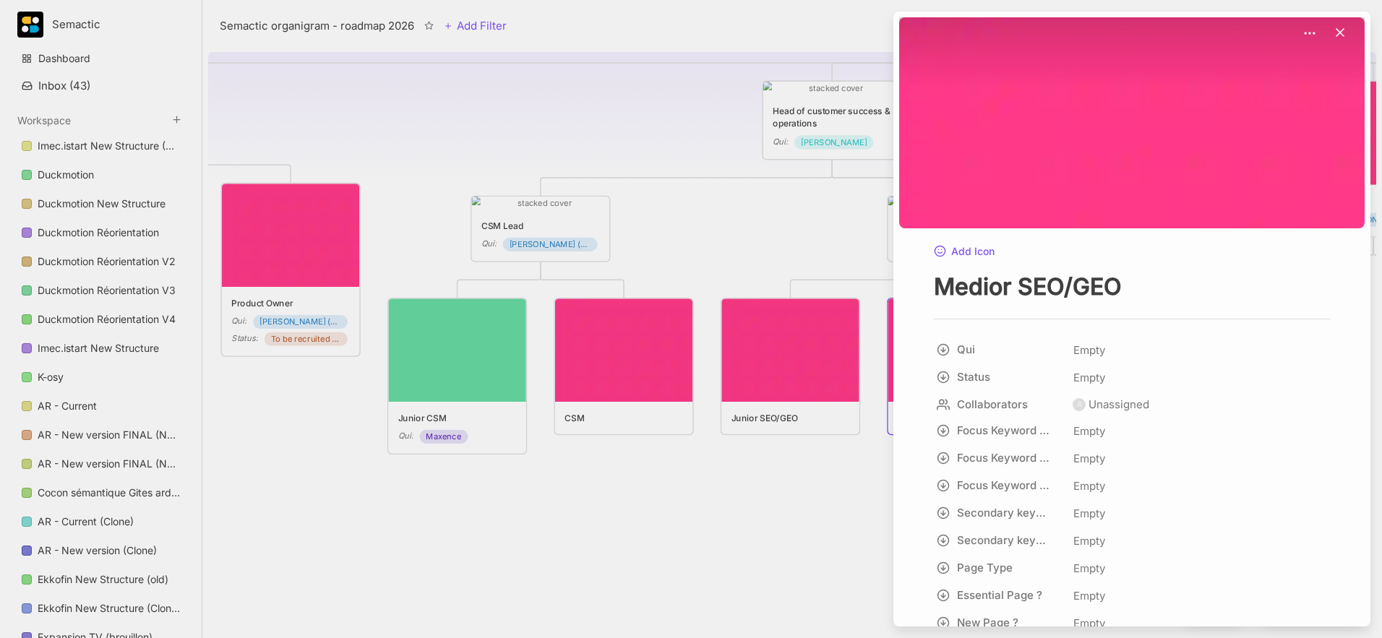
click at [1034, 297] on textarea "Medior SEO/GEO" at bounding box center [1132, 287] width 396 height 30
type textarea "Medior SEO/GEO freelance (tbc Ornella)"
click at [660, 490] on div at bounding box center [691, 319] width 1382 height 638
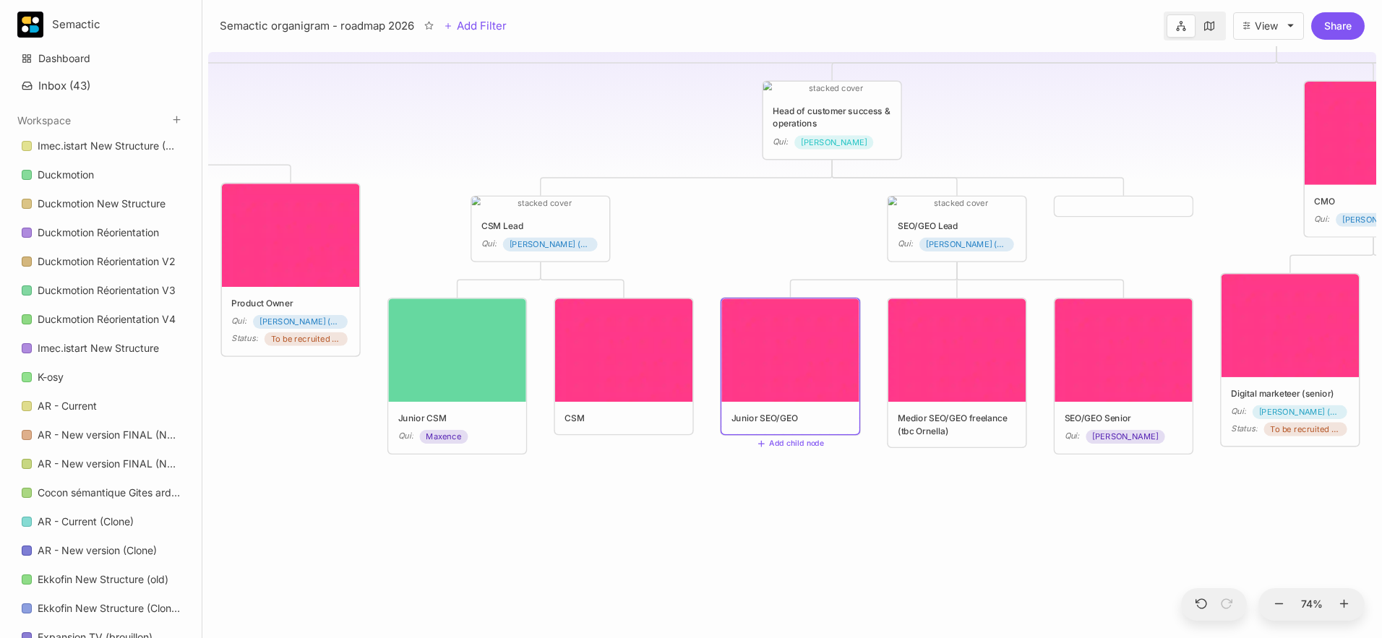
click at [800, 335] on img at bounding box center [789, 350] width 137 height 103
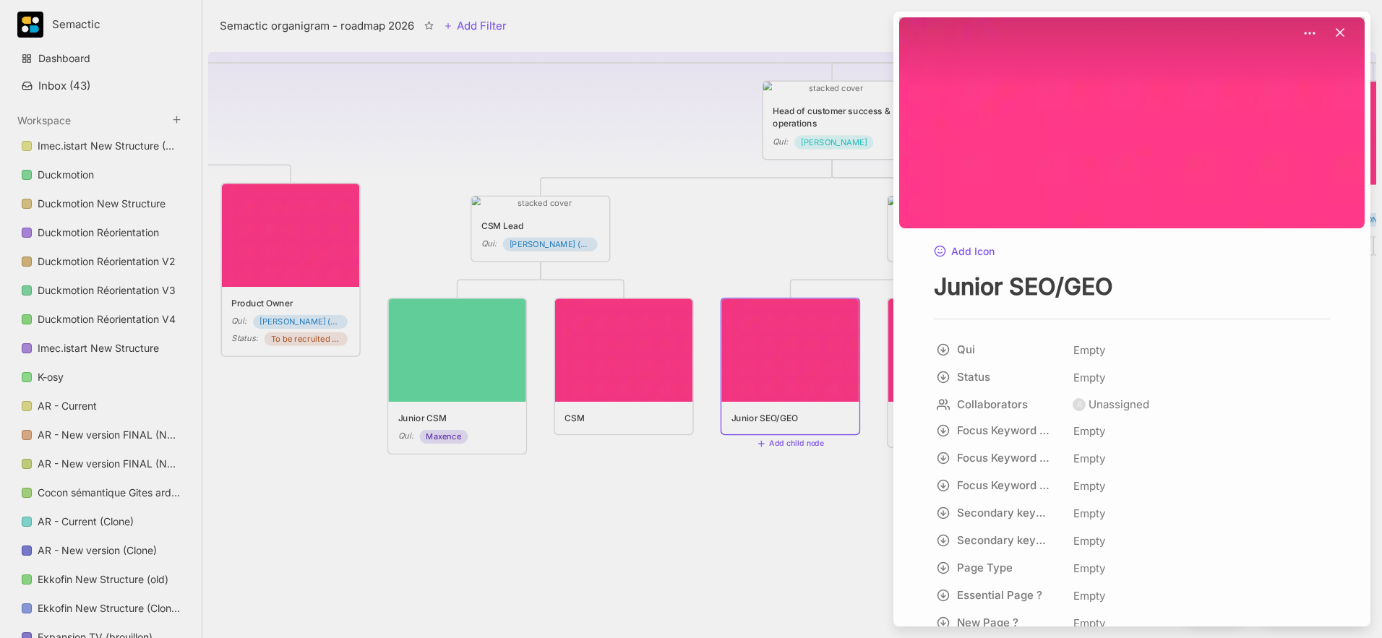
click at [1034, 268] on div "Add Icon Junior SEO/GEO" at bounding box center [1132, 272] width 396 height 59
click at [1034, 288] on textarea "Junior SEO/GEO" at bounding box center [1132, 287] width 396 height 30
type textarea "Junior SEO/GEO (tbc [PERSON_NAME])"
click at [826, 489] on div at bounding box center [691, 319] width 1382 height 638
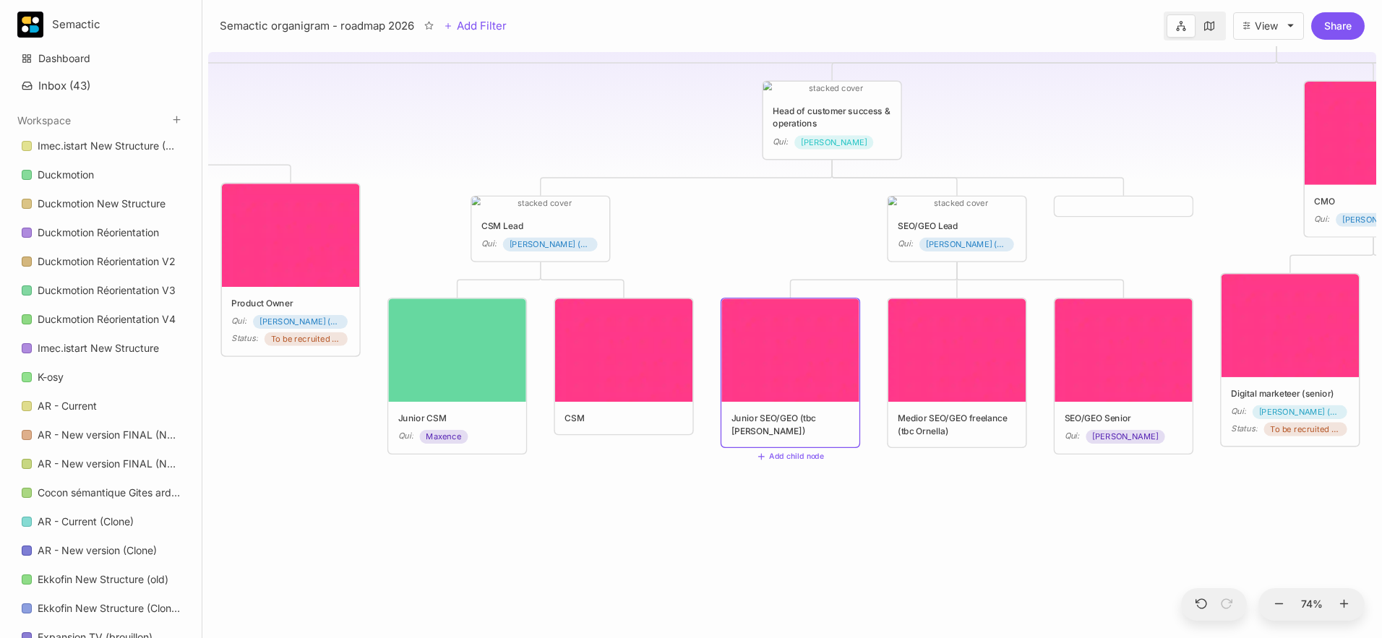
click at [884, 532] on div "😶 Semactic organigram - roadmap 2026 CTO Qui : [PERSON_NAME] Head of customer s…" at bounding box center [792, 342] width 1168 height 592
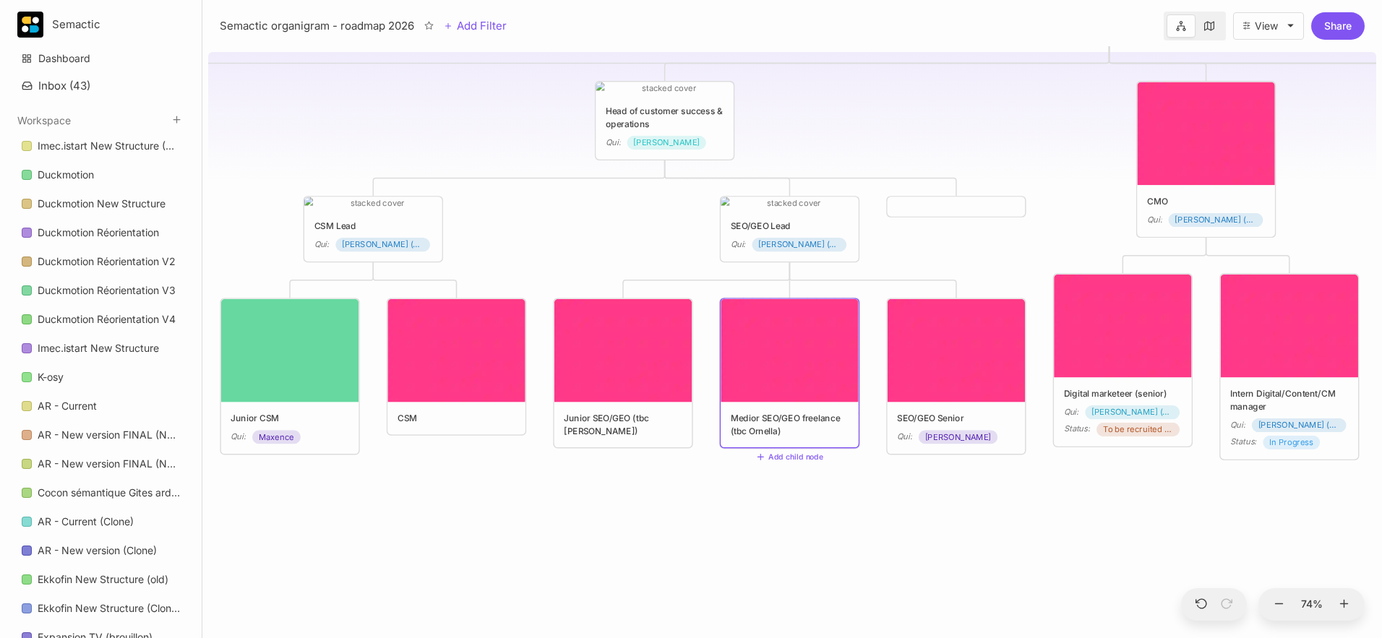
click at [812, 415] on div "Medior SEO/GEO freelance (tbc Ornella)" at bounding box center [790, 425] width 119 height 26
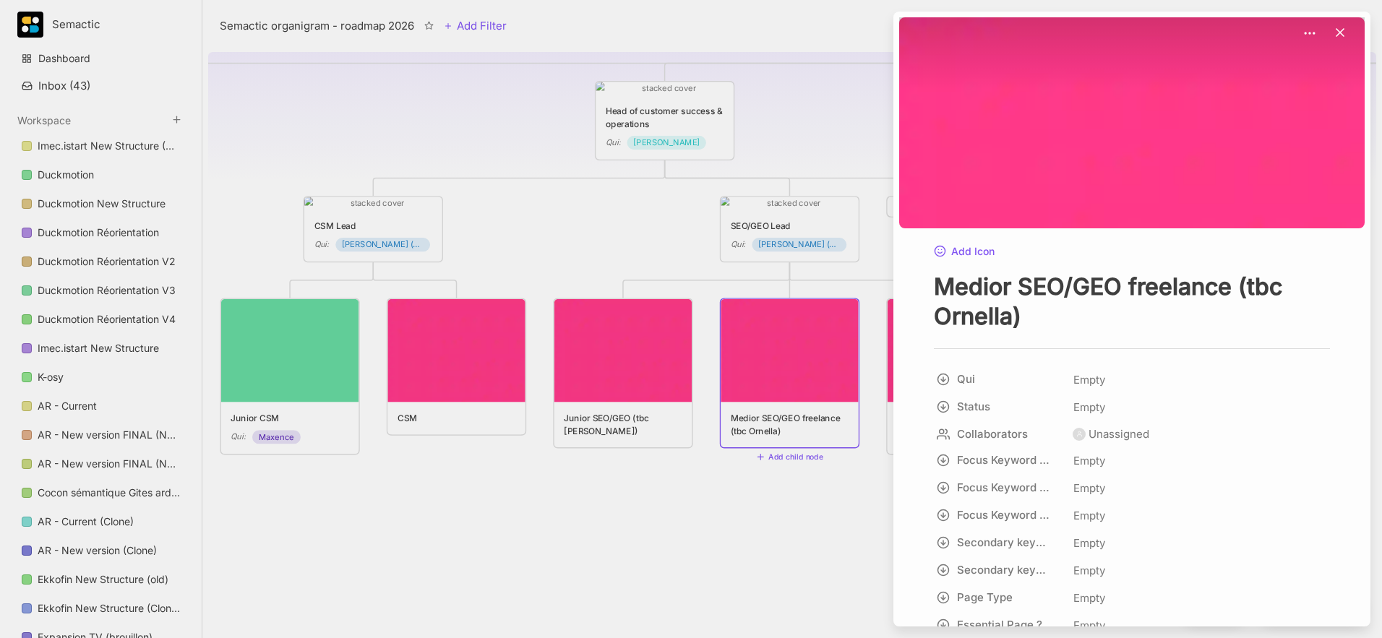
click at [734, 509] on div at bounding box center [691, 319] width 1382 height 638
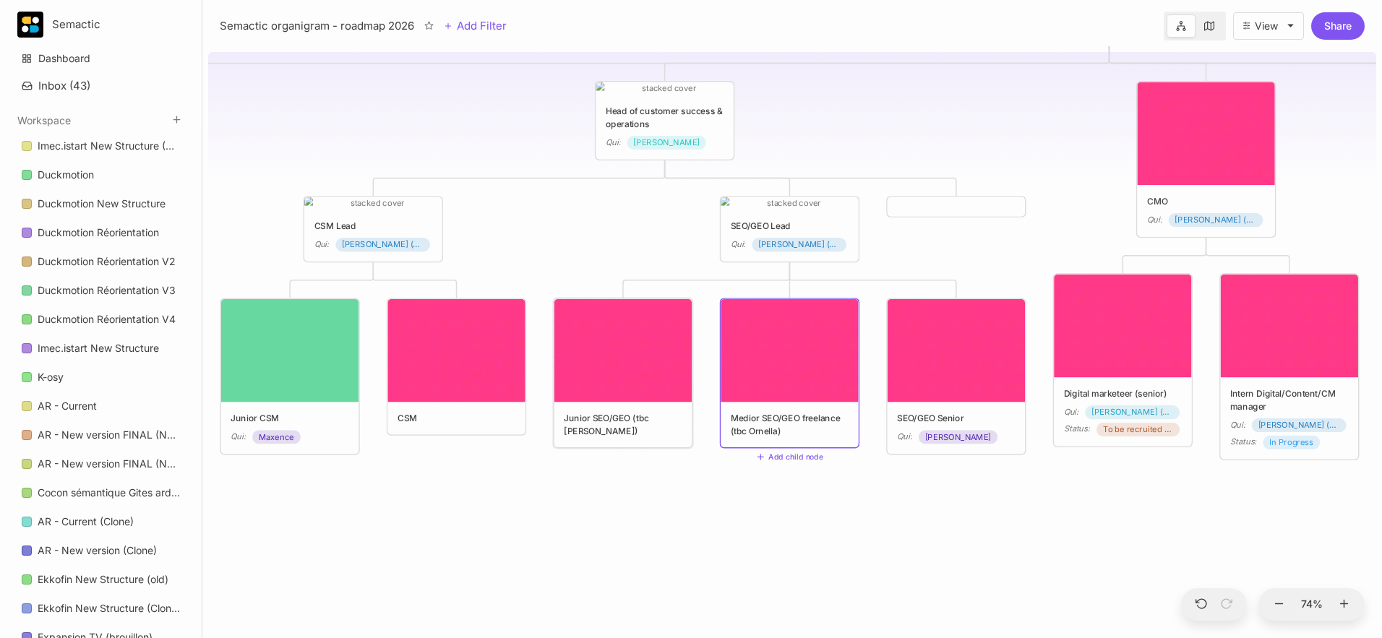
click at [653, 409] on div "Junior SEO/GEO (tbc [PERSON_NAME])" at bounding box center [622, 373] width 137 height 148
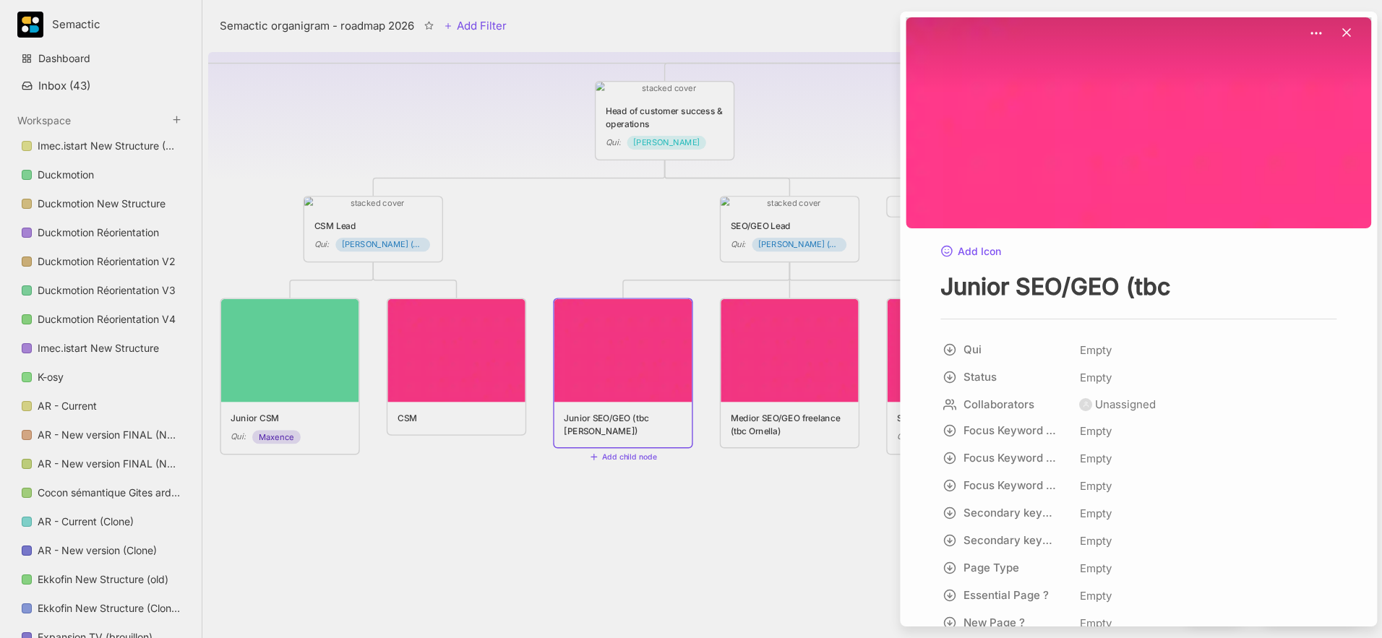
click at [799, 407] on div at bounding box center [691, 319] width 1382 height 638
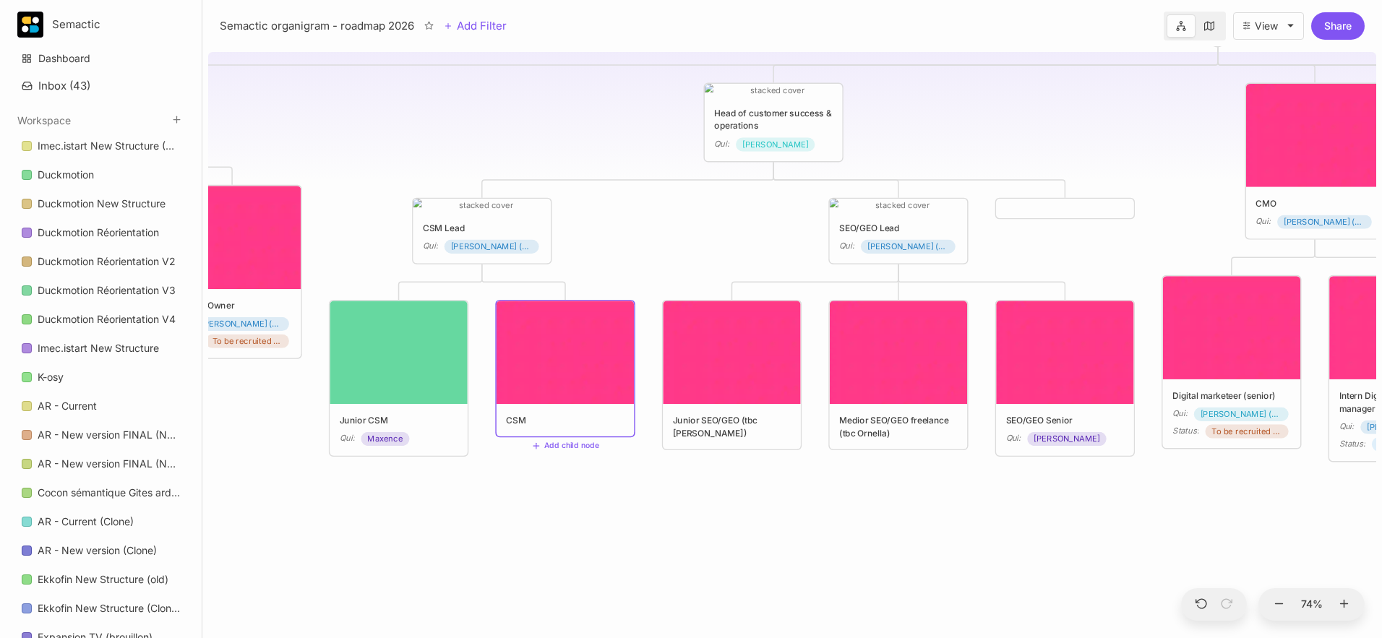
click at [695, 532] on div "😶 Semactic organigram - roadmap 2026 CTO Qui : [PERSON_NAME] Head of customer s…" at bounding box center [792, 342] width 1168 height 592
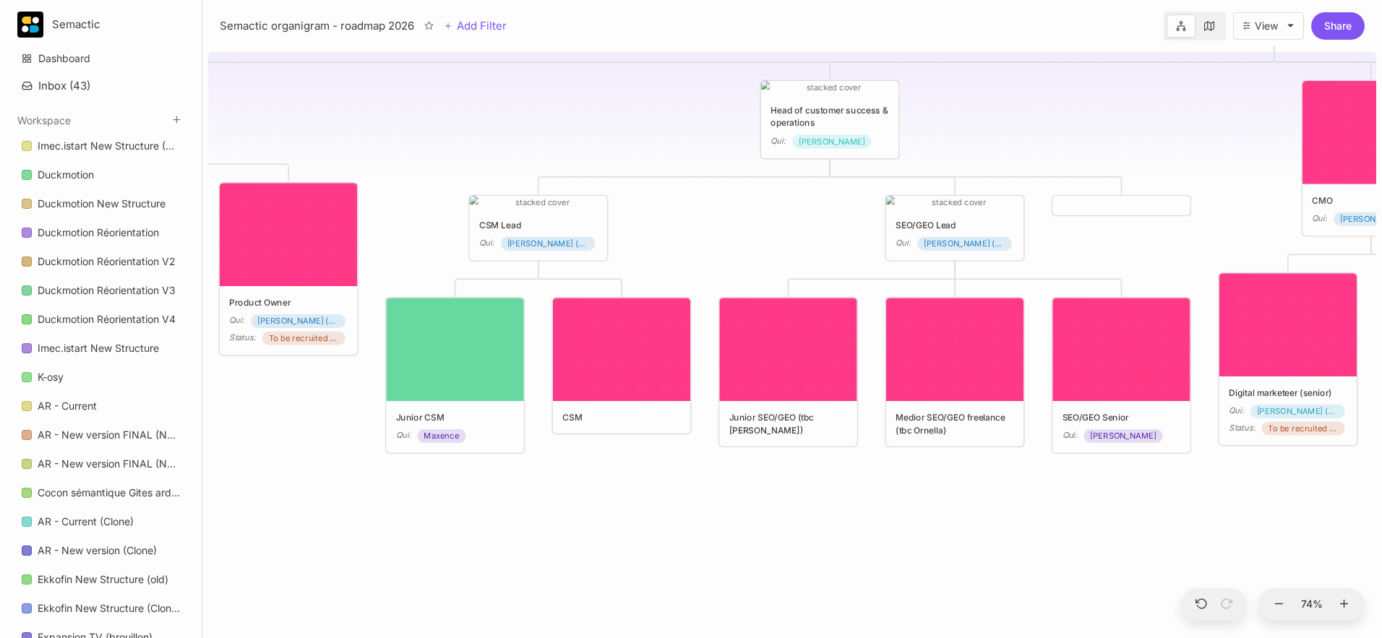
drag, startPoint x: 646, startPoint y: 496, endPoint x: 803, endPoint y: 476, distance: 158.2
click at [804, 476] on div "😶 Semactic organigram - roadmap 2026 CTO Qui : [PERSON_NAME] Head of customer s…" at bounding box center [792, 342] width 1168 height 592
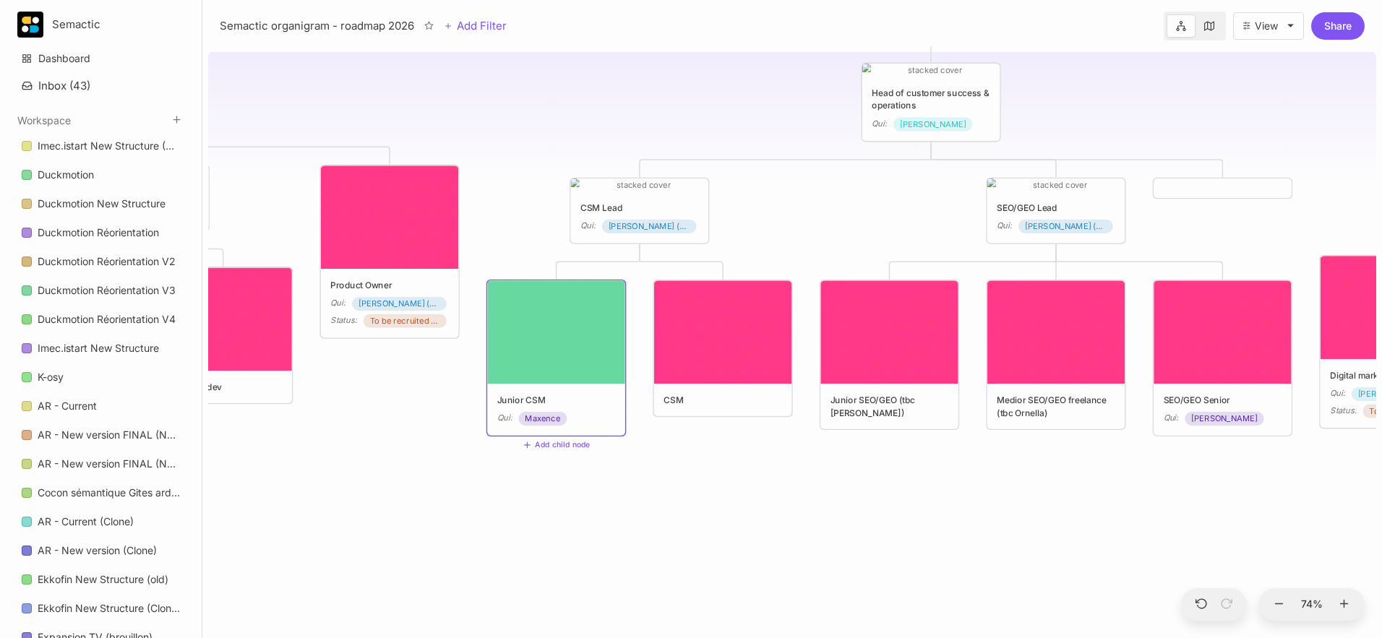
click at [525, 362] on img at bounding box center [555, 331] width 137 height 103
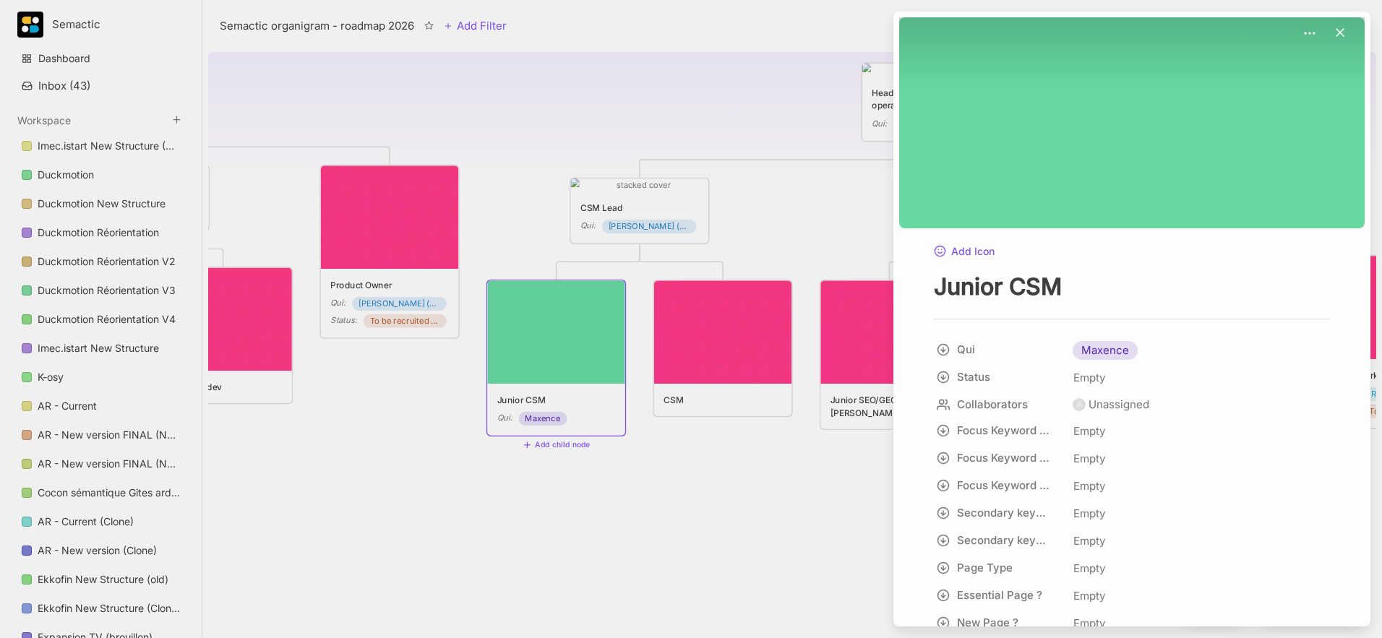
click at [1034, 30] on button at bounding box center [1340, 33] width 32 height 20
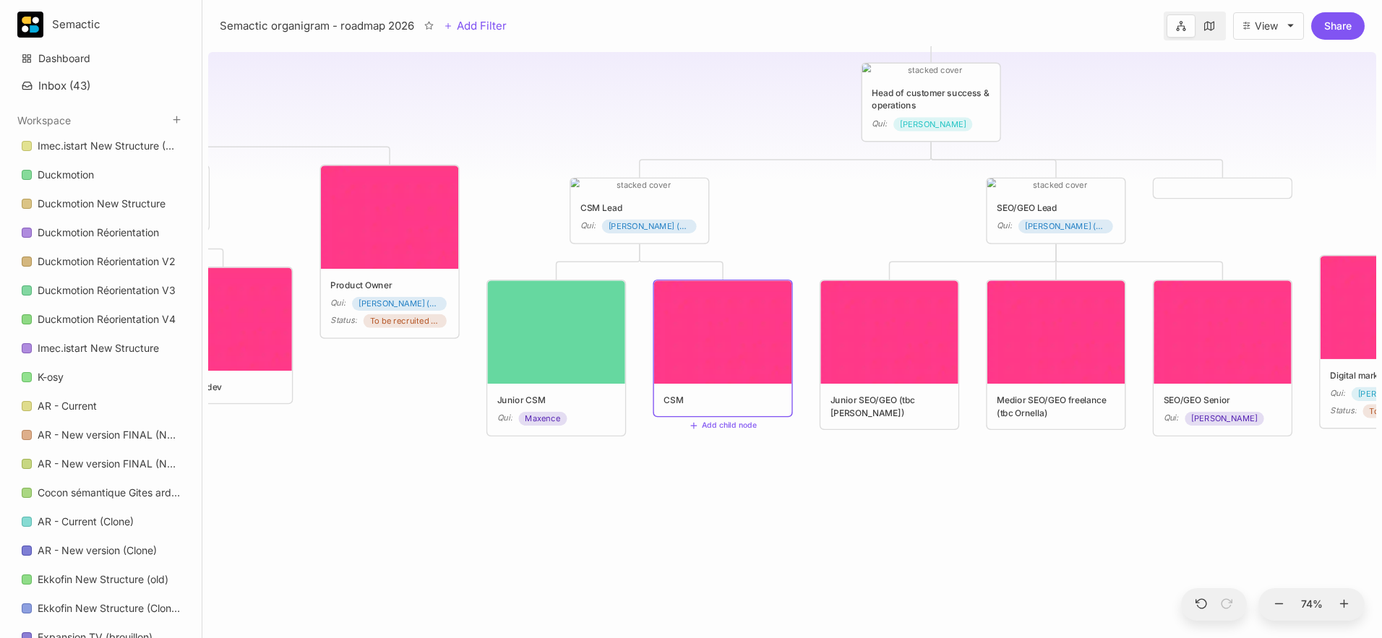
click at [685, 516] on div "😶 Semactic organigram - roadmap 2026 CTO Qui : [PERSON_NAME] Head of customer s…" at bounding box center [792, 342] width 1168 height 592
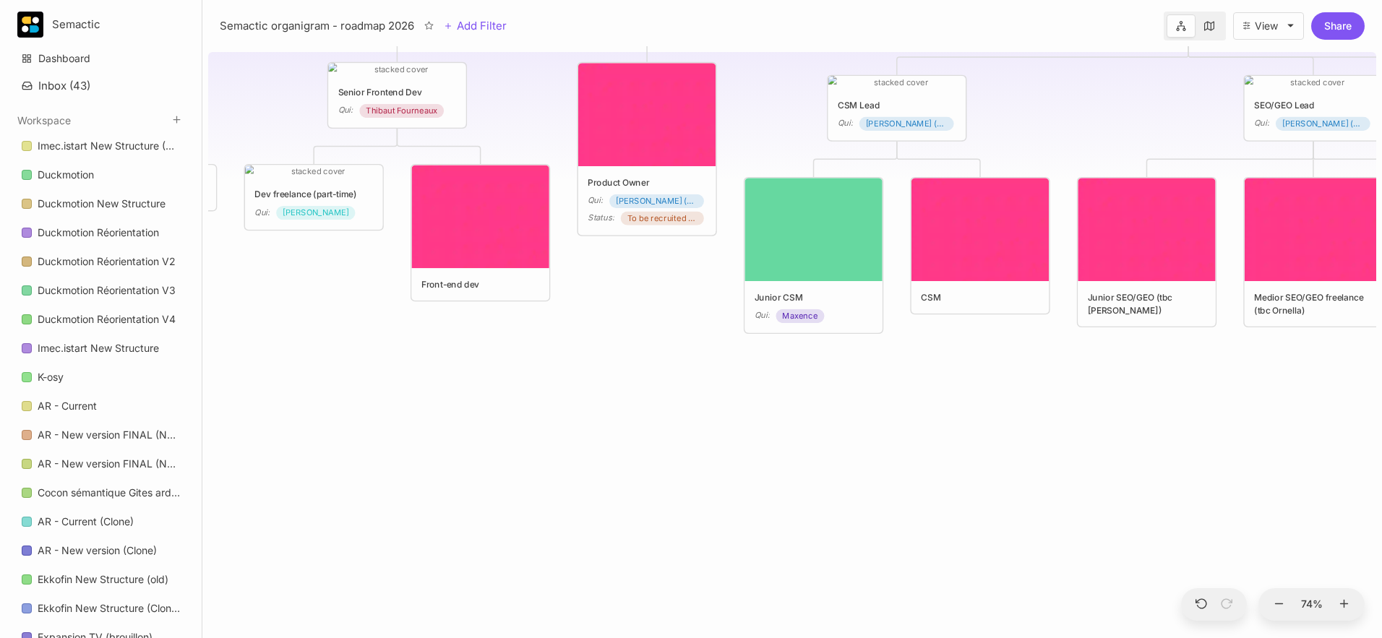
drag, startPoint x: 677, startPoint y: 568, endPoint x: 935, endPoint y: 465, distance: 277.0
click at [935, 465] on div "😶 Semactic organigram - roadmap 2026 CTO Qui : [PERSON_NAME] Head of customer s…" at bounding box center [792, 342] width 1168 height 592
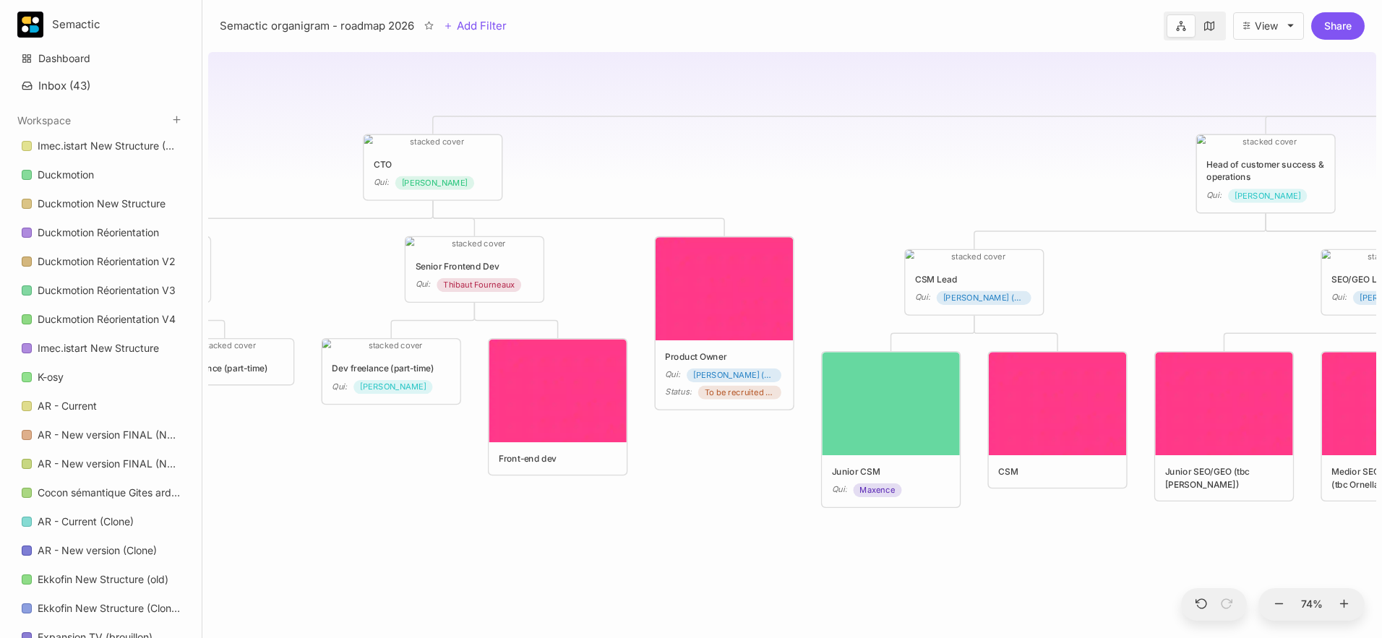
drag, startPoint x: 741, startPoint y: 414, endPoint x: 818, endPoint y: 588, distance: 190.6
click at [818, 532] on div "😶 Semactic organigram - roadmap 2026 CTO Qui : [PERSON_NAME] Head of customer s…" at bounding box center [792, 342] width 1168 height 592
click at [753, 532] on div "😶 Semactic organigram - roadmap 2026 CTO Qui : [PERSON_NAME] Head of customer s…" at bounding box center [792, 342] width 1168 height 592
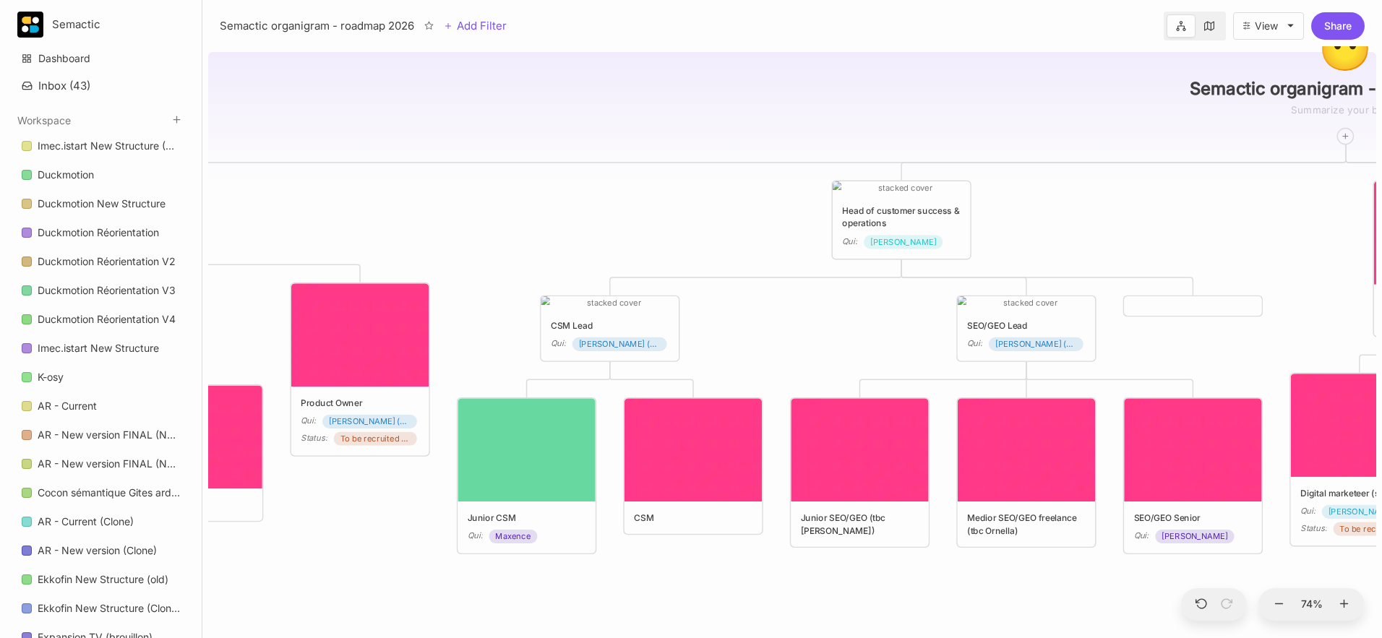
drag, startPoint x: 1133, startPoint y: 322, endPoint x: 769, endPoint y: 369, distance: 367.2
click at [769, 369] on div "😶 Semactic organigram - roadmap 2026 CTO Qui : [PERSON_NAME] Head of customer s…" at bounding box center [792, 342] width 1168 height 592
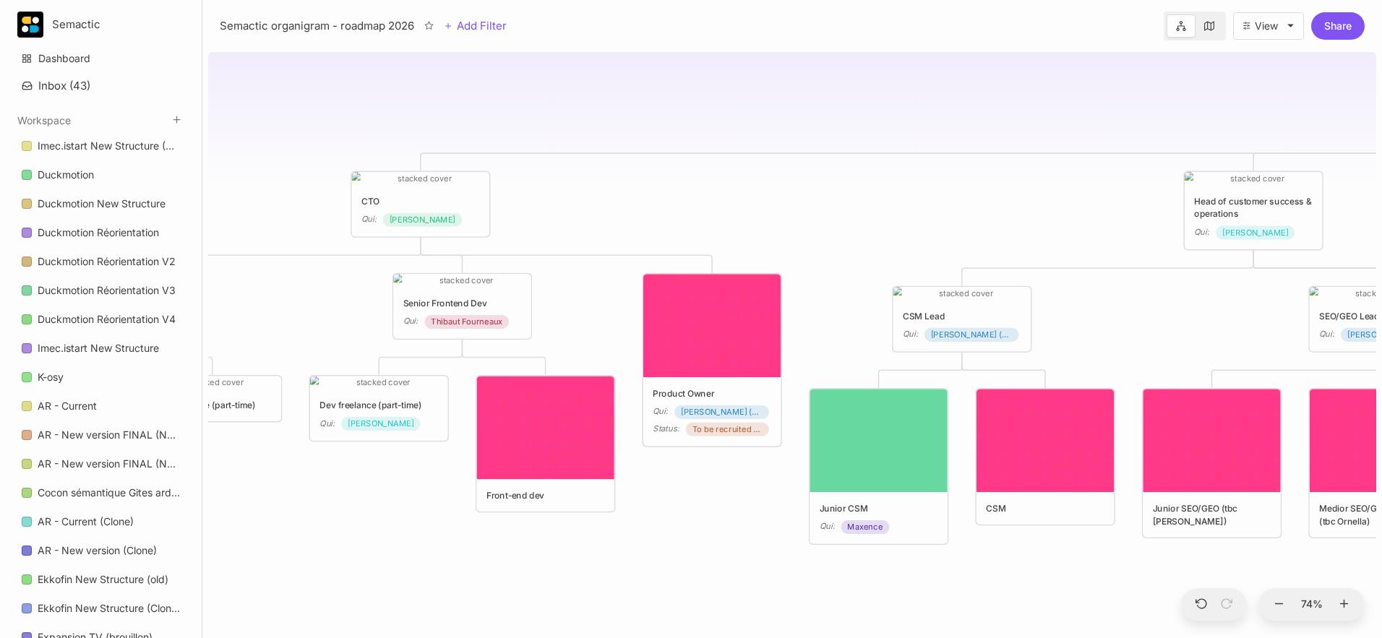
drag, startPoint x: 769, startPoint y: 369, endPoint x: 1123, endPoint y: 372, distance: 353.5
click at [1034, 372] on div "😶 Semactic organigram - roadmap 2026 CTO Qui : [PERSON_NAME] Head of customer s…" at bounding box center [792, 342] width 1168 height 592
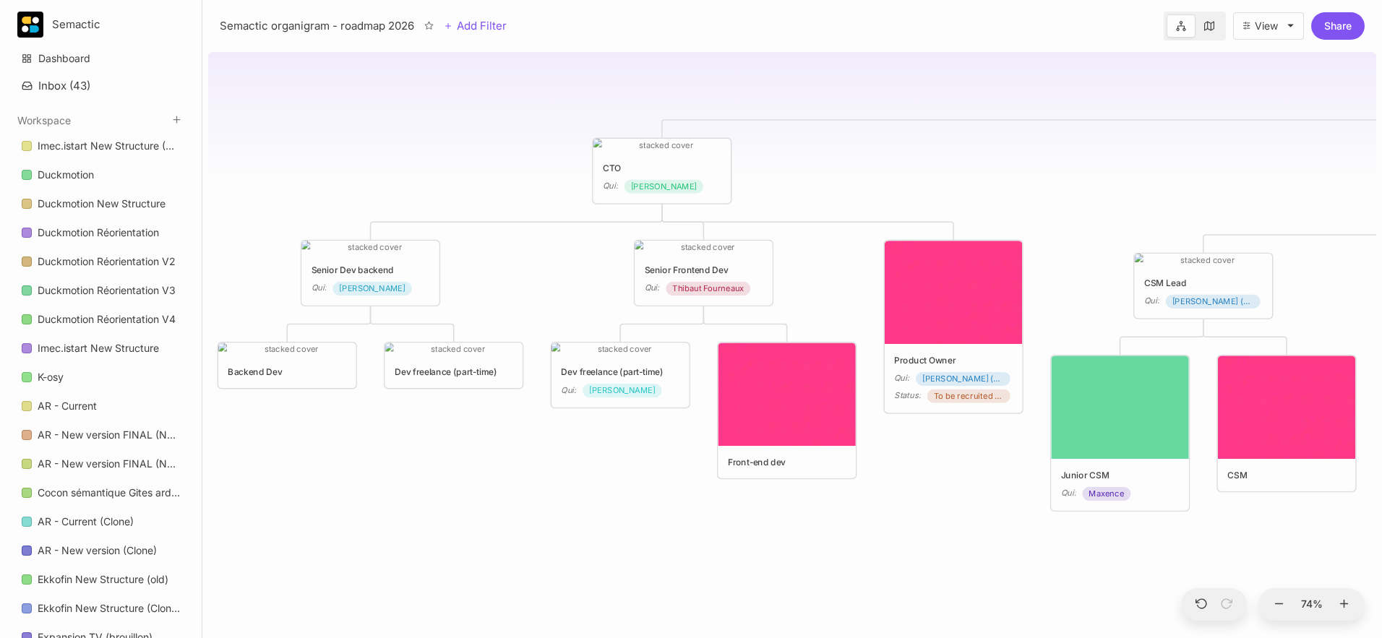
drag, startPoint x: 718, startPoint y: 520, endPoint x: 957, endPoint y: 474, distance: 242.8
click at [957, 474] on div "😶 Semactic organigram - roadmap 2026 CTO Qui : [PERSON_NAME] Head of customer s…" at bounding box center [792, 342] width 1168 height 592
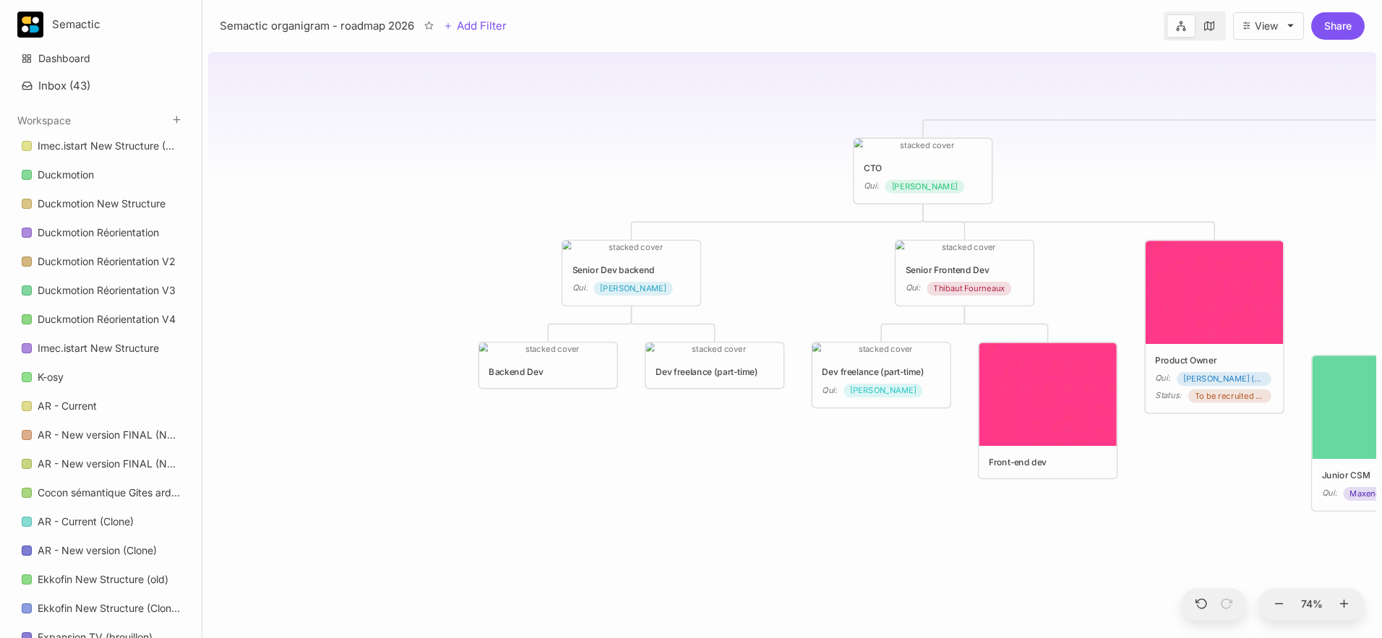
drag, startPoint x: 957, startPoint y: 474, endPoint x: 1244, endPoint y: 475, distance: 287.0
click at [1034, 475] on div "😶 Semactic organigram - roadmap 2026 CTO Qui : [PERSON_NAME] Head of customer s…" at bounding box center [792, 342] width 1168 height 592
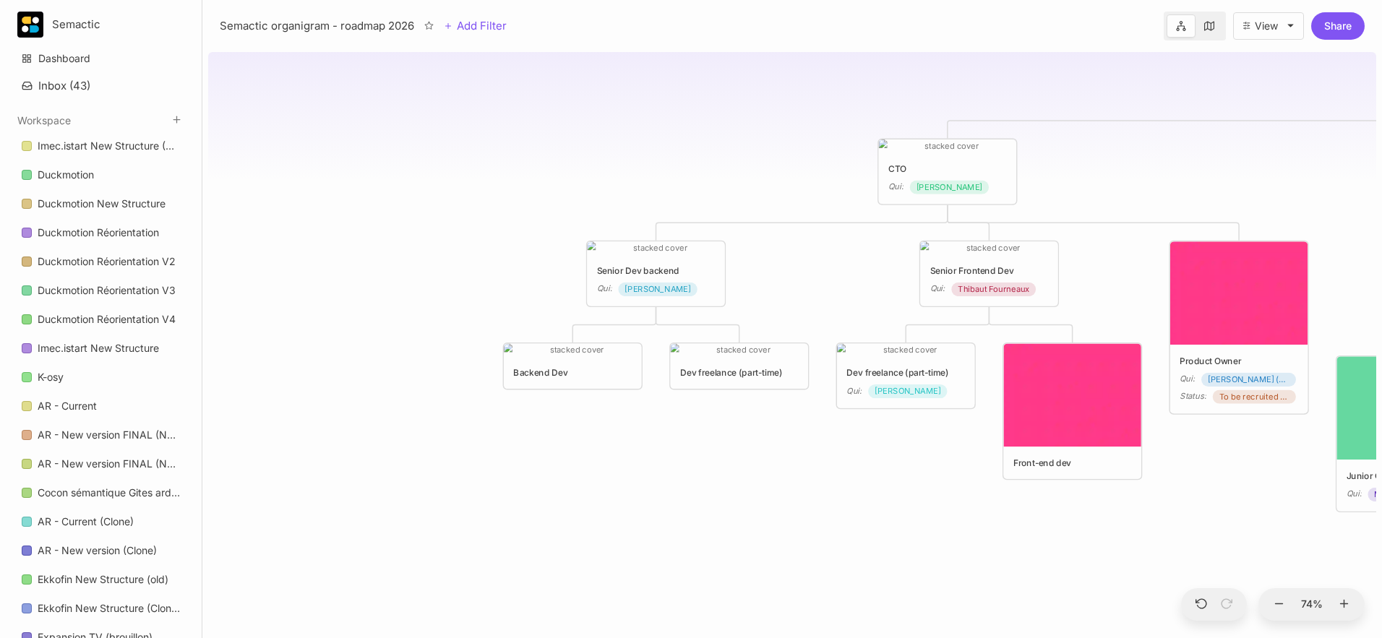
click at [935, 532] on div "😶 Semactic organigram - roadmap 2026 CTO Qui : [PERSON_NAME] Head of customer s…" at bounding box center [792, 342] width 1168 height 592
click at [901, 499] on div "😶 Semactic organigram - roadmap 2026 CTO Qui : [PERSON_NAME] Head of customer s…" at bounding box center [792, 342] width 1168 height 592
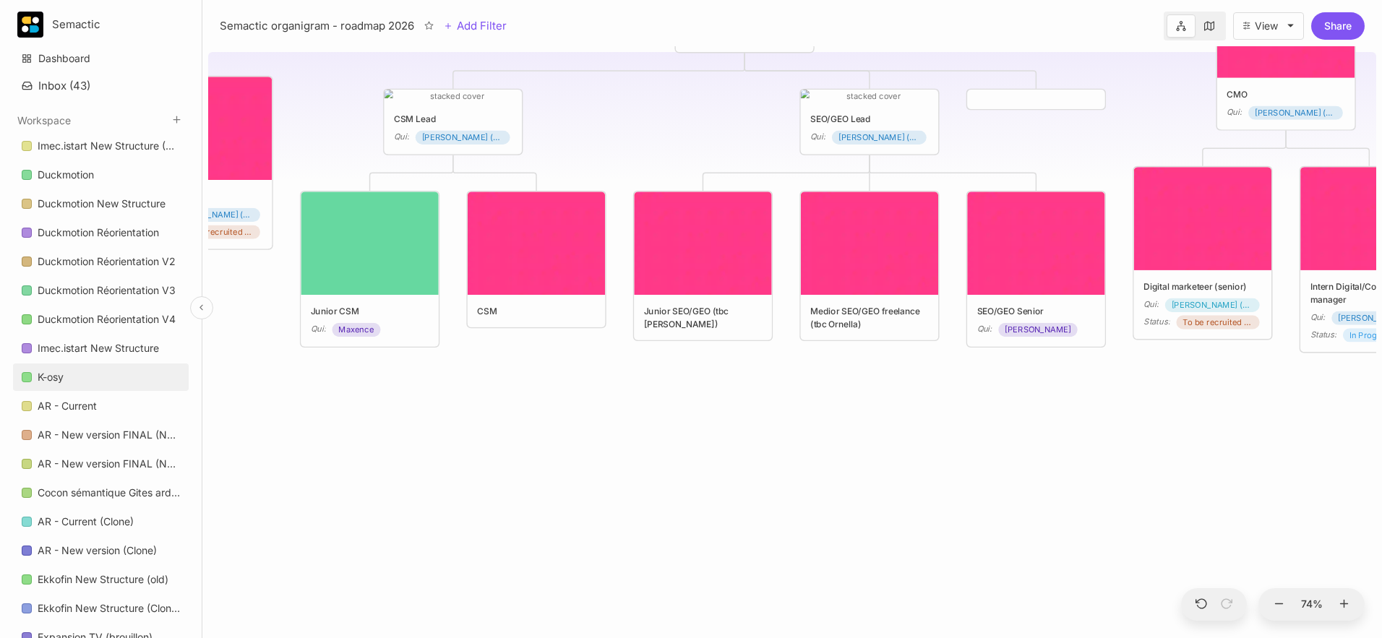
drag, startPoint x: 1081, startPoint y: 541, endPoint x: 44, endPoint y: 376, distance: 1049.6
click at [44, 376] on div "Semactic Dashboard Inbox ( 43 ) Workspace Imec.istart New Structure (Clone) Duc…" at bounding box center [691, 319] width 1382 height 638
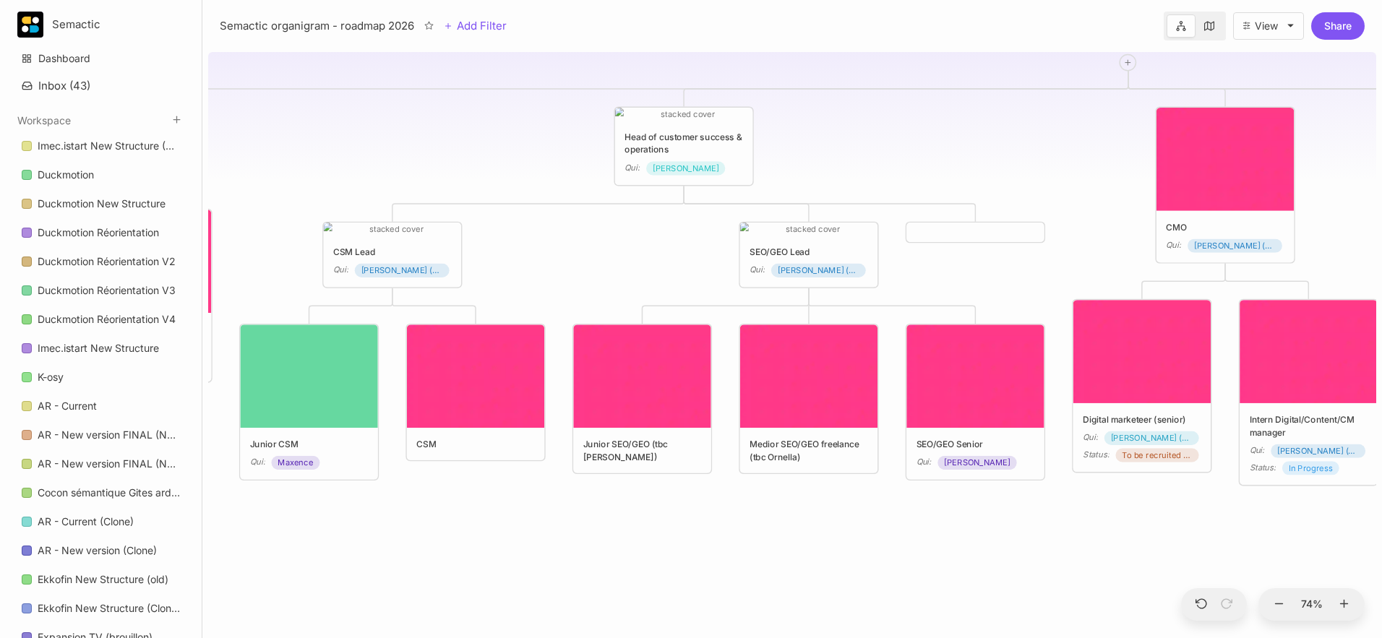
drag, startPoint x: 312, startPoint y: 348, endPoint x: 252, endPoint y: 481, distance: 145.9
click at [252, 482] on div "😶 Semactic organigram - roadmap 2026 CTO Qui : [PERSON_NAME] Head of customer s…" at bounding box center [792, 342] width 1168 height 592
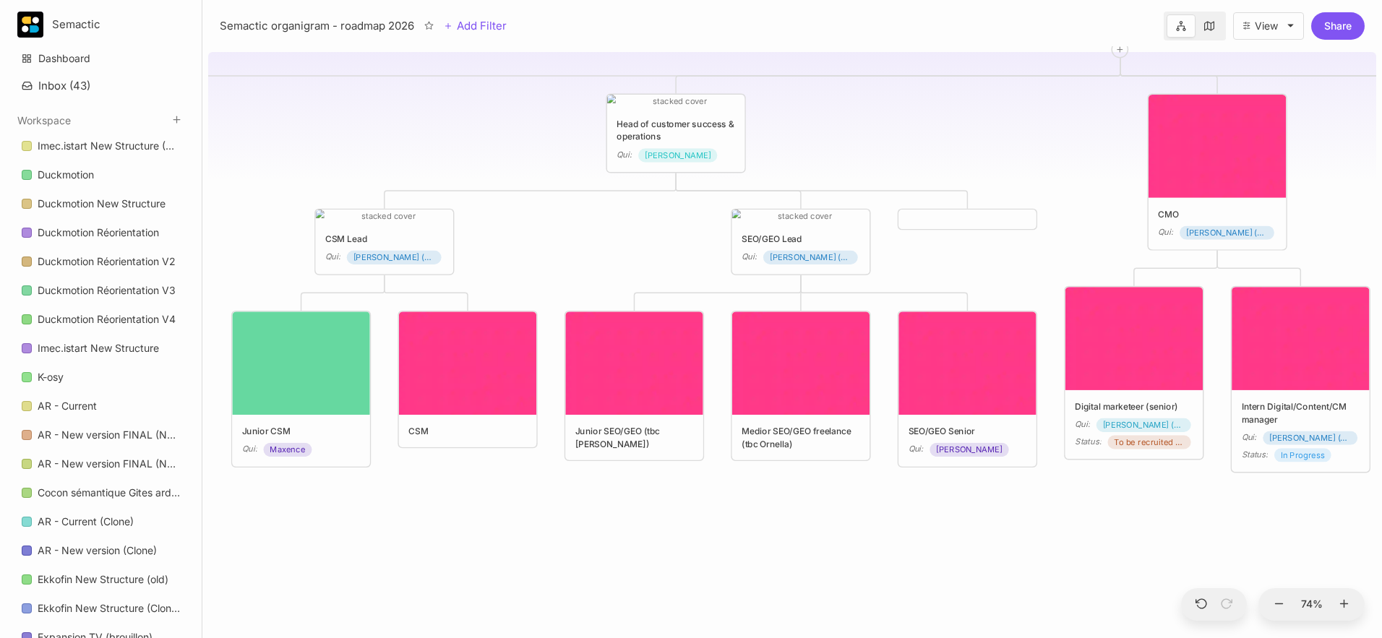
drag, startPoint x: 394, startPoint y: 515, endPoint x: 386, endPoint y: 502, distance: 15.2
click at [386, 502] on div "😶 Semactic organigram - roadmap 2026 CTO Qui : [PERSON_NAME] Head of customer s…" at bounding box center [792, 342] width 1168 height 592
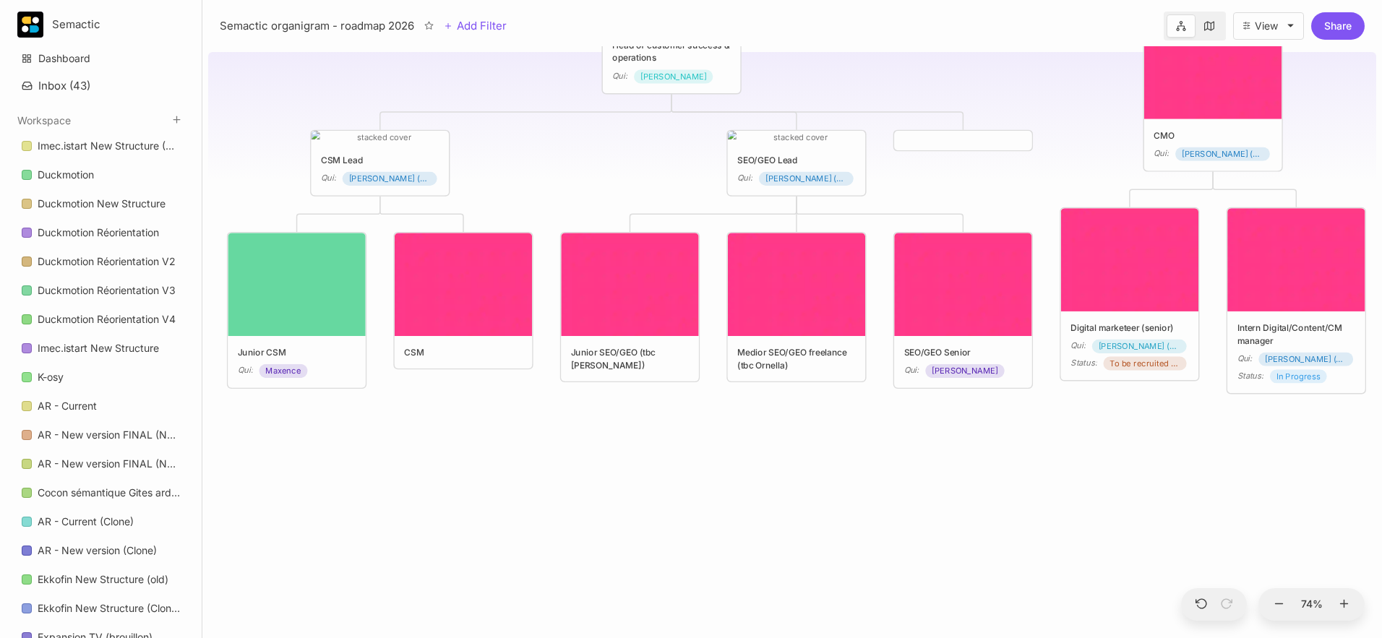
drag, startPoint x: 515, startPoint y: 546, endPoint x: 511, endPoint y: 467, distance: 78.9
click at [511, 467] on div "😶 Semactic organigram - roadmap 2026 CTO Qui : [PERSON_NAME] Head of customer s…" at bounding box center [792, 342] width 1168 height 592
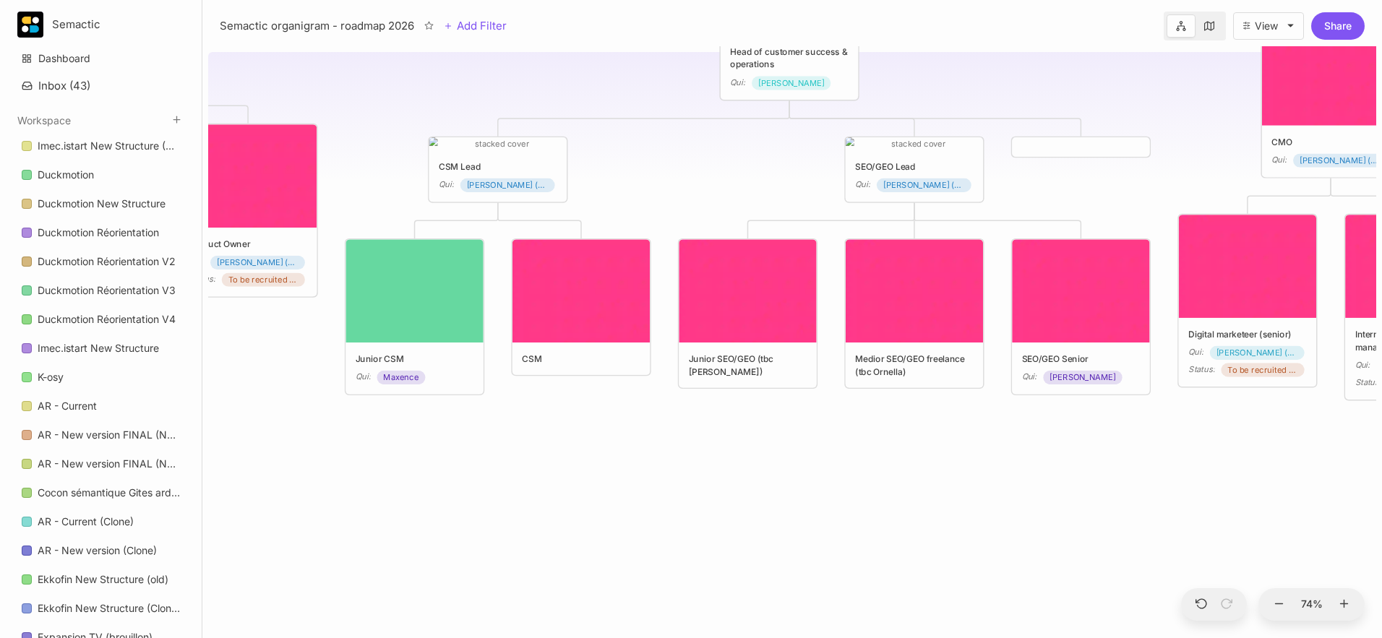
drag, startPoint x: 504, startPoint y: 476, endPoint x: 622, endPoint y: 481, distance: 118.0
click at [622, 482] on div "😶 Semactic organigram - roadmap 2026 CTO Qui : [PERSON_NAME] Head of customer s…" at bounding box center [792, 342] width 1168 height 592
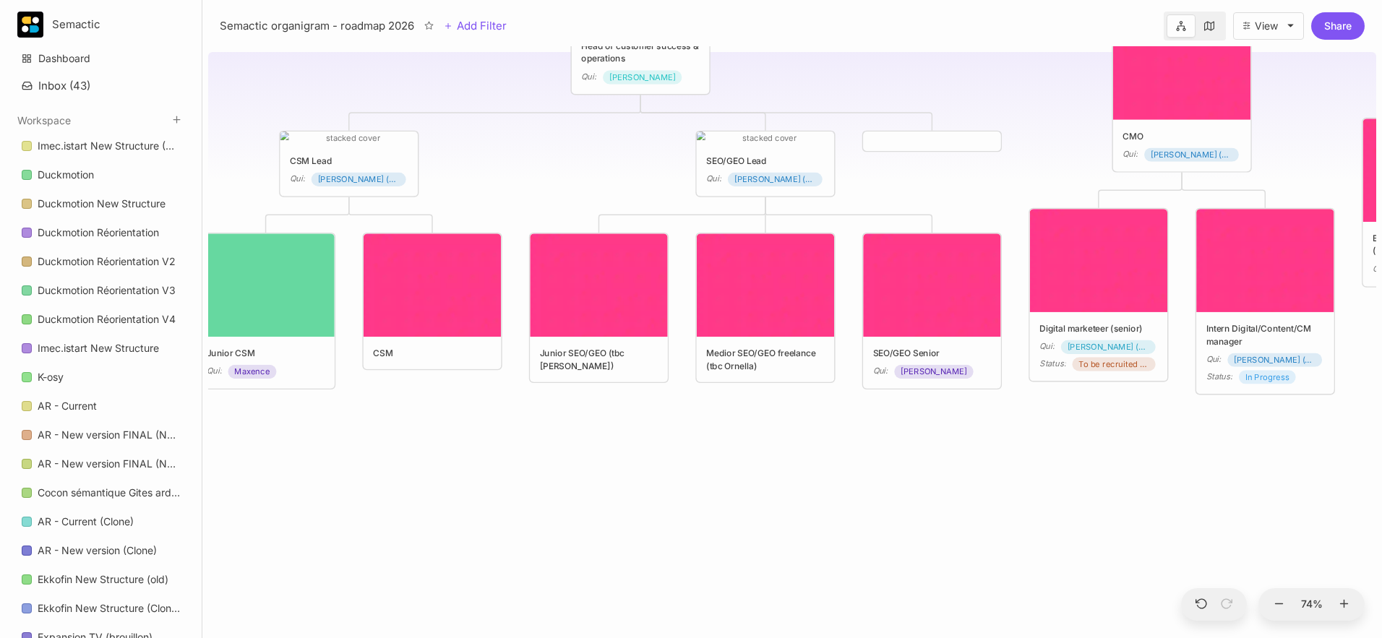
drag, startPoint x: 823, startPoint y: 493, endPoint x: 674, endPoint y: 487, distance: 149.0
click at [674, 487] on div "😶 Semactic organigram - roadmap 2026 CTO Qui : [PERSON_NAME] Head of customer s…" at bounding box center [792, 342] width 1168 height 592
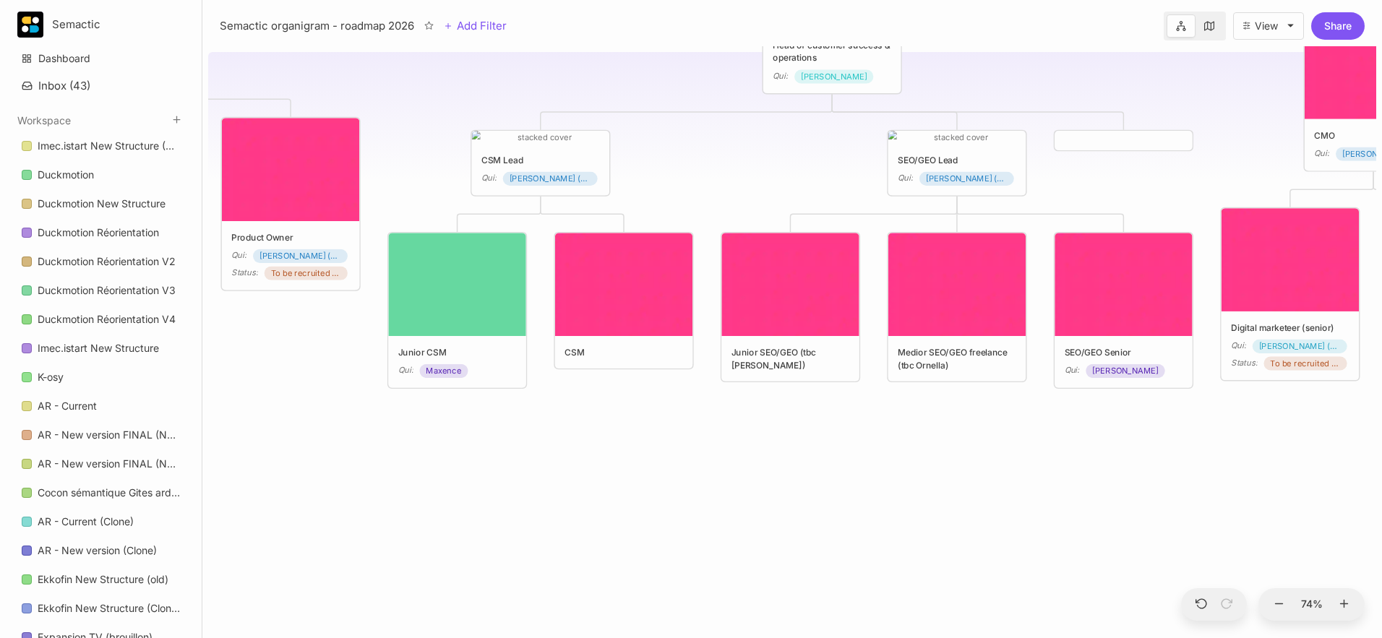
drag, startPoint x: 588, startPoint y: 515, endPoint x: 779, endPoint y: 514, distance: 191.5
click at [779, 514] on div "😶 Semactic organigram - roadmap 2026 CTO Qui : [PERSON_NAME] Head of customer s…" at bounding box center [792, 342] width 1168 height 592
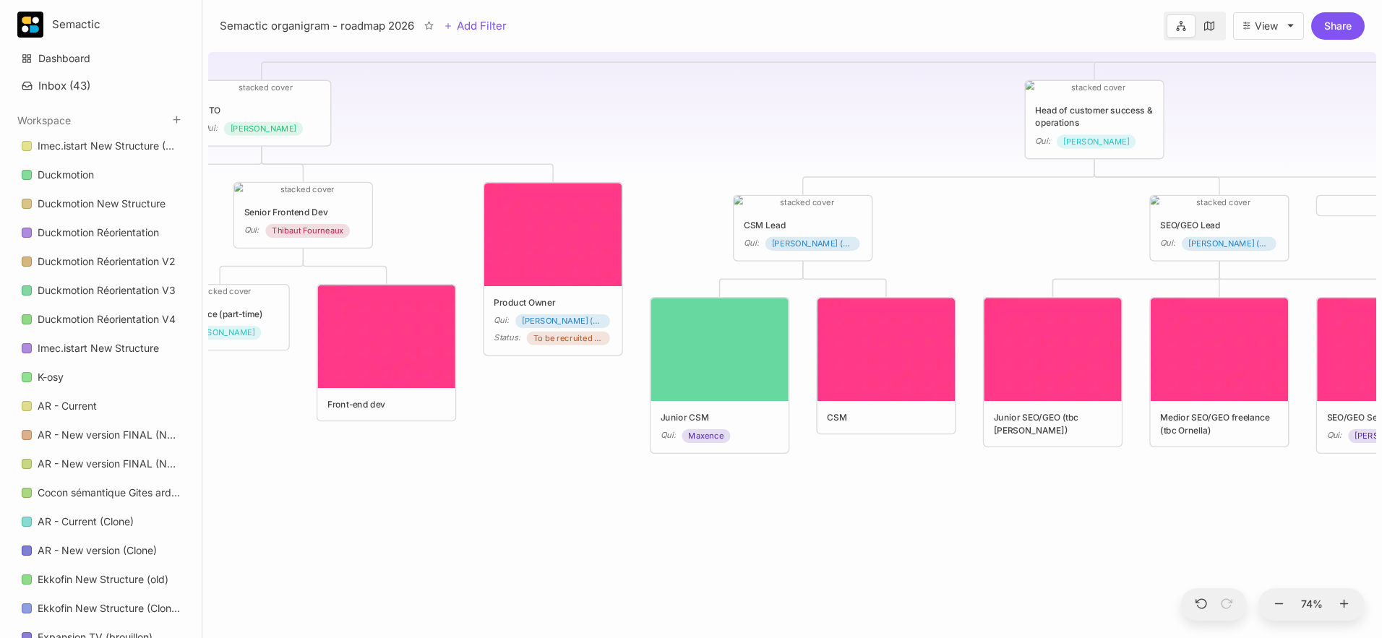
drag, startPoint x: 533, startPoint y: 451, endPoint x: 820, endPoint y: 525, distance: 296.3
click at [821, 525] on div "😶 Semactic organigram - roadmap 2026 CTO Qui : [PERSON_NAME] Head of customer s…" at bounding box center [792, 342] width 1168 height 592
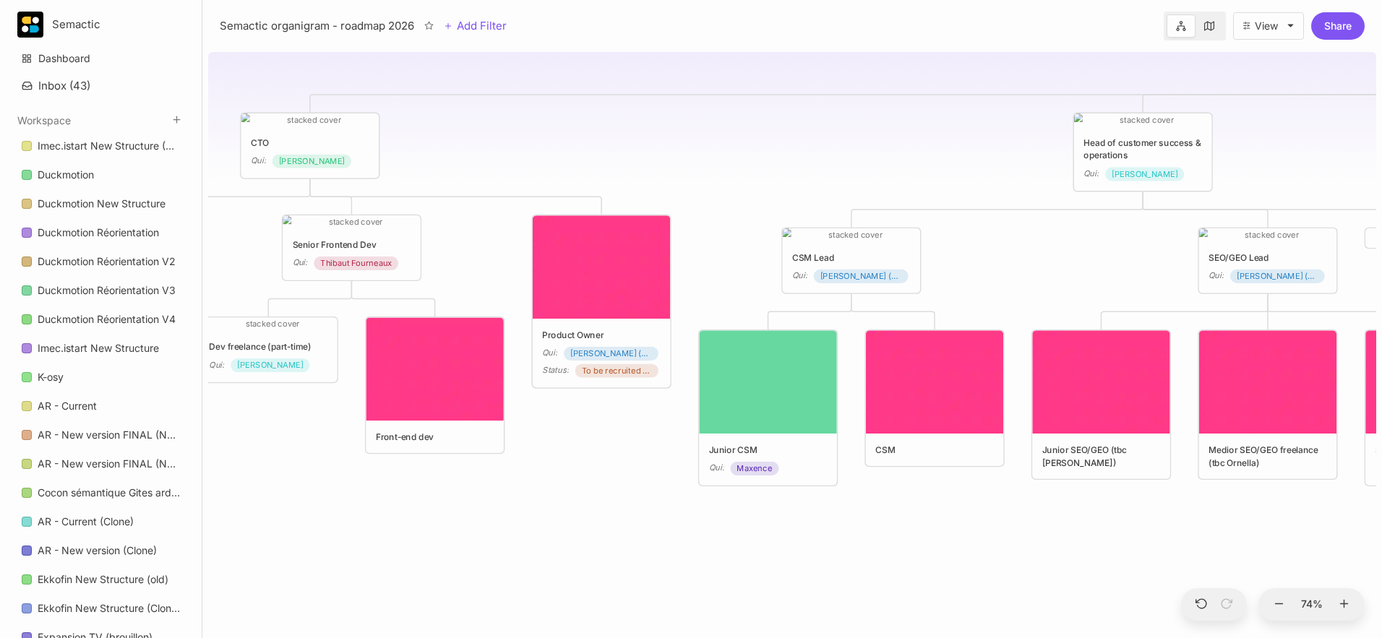
drag, startPoint x: 559, startPoint y: 479, endPoint x: 403, endPoint y: 468, distance: 156.5
click at [403, 468] on div "😶 Semactic organigram - roadmap 2026 CTO Qui : [PERSON_NAME] Head of customer s…" at bounding box center [792, 342] width 1168 height 592
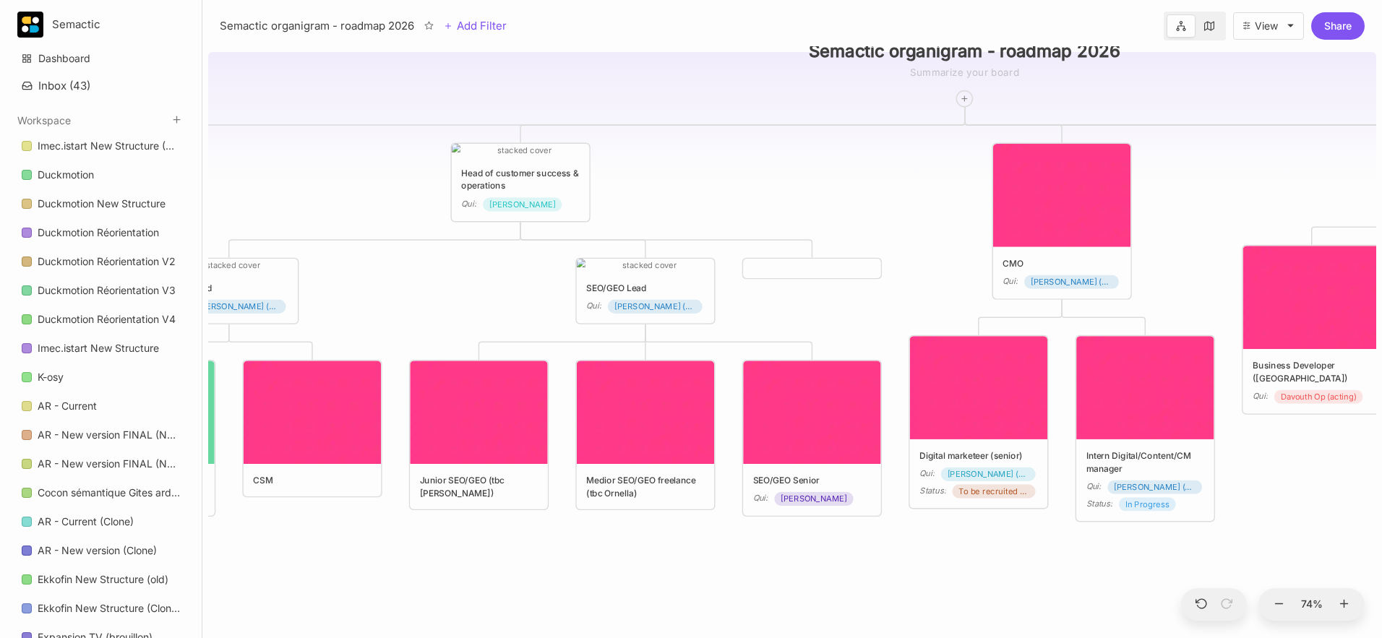
drag, startPoint x: 767, startPoint y: 552, endPoint x: 324, endPoint y: 616, distance: 447.6
click at [324, 532] on div "😶 Semactic organigram - roadmap 2026 CTO Qui : [PERSON_NAME] Head of customer s…" at bounding box center [792, 342] width 1168 height 592
click at [819, 392] on img at bounding box center [811, 412] width 137 height 103
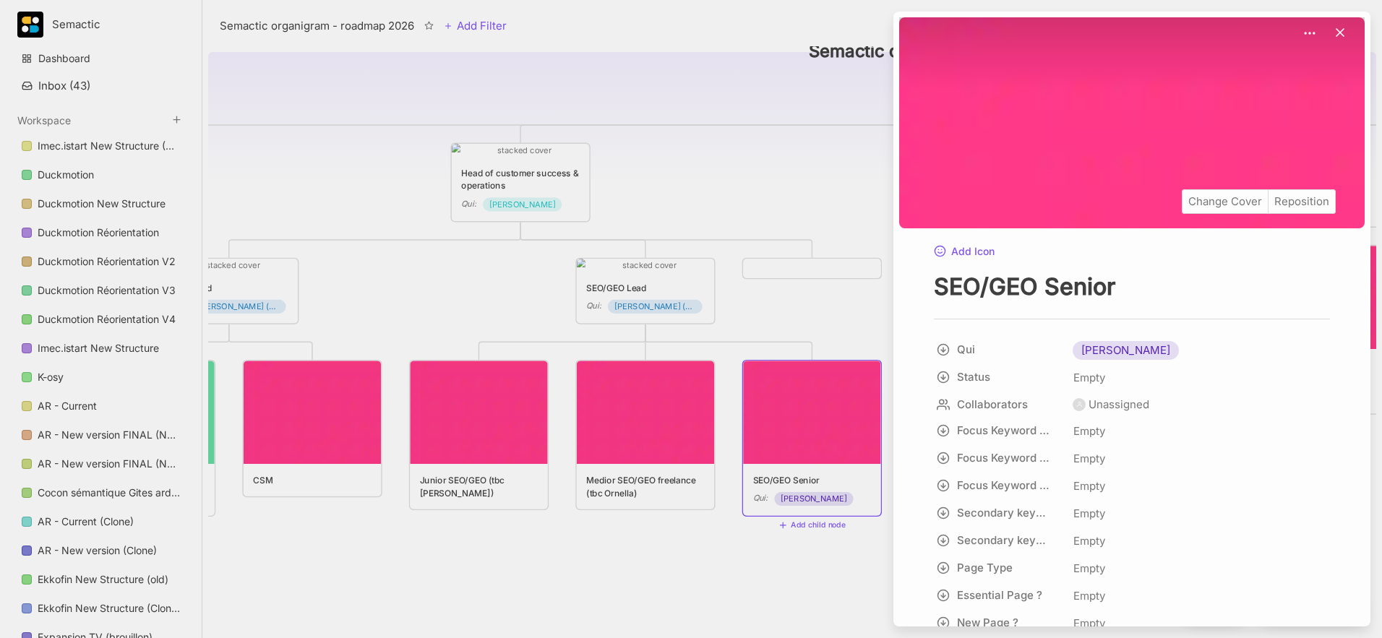
click at [1034, 210] on div "Change Cover Reposition" at bounding box center [1131, 122] width 465 height 210
click at [1034, 207] on div "Change Cover" at bounding box center [1225, 201] width 85 height 23
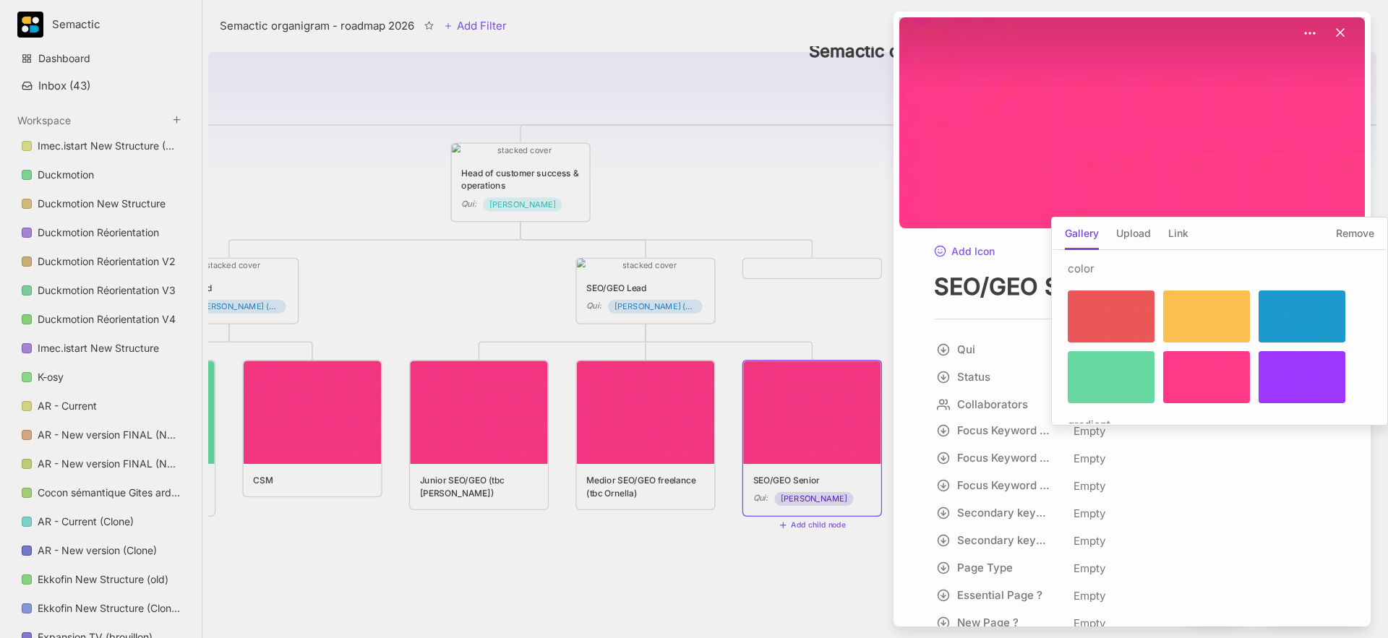
click at [1034, 387] on div at bounding box center [1111, 377] width 87 height 52
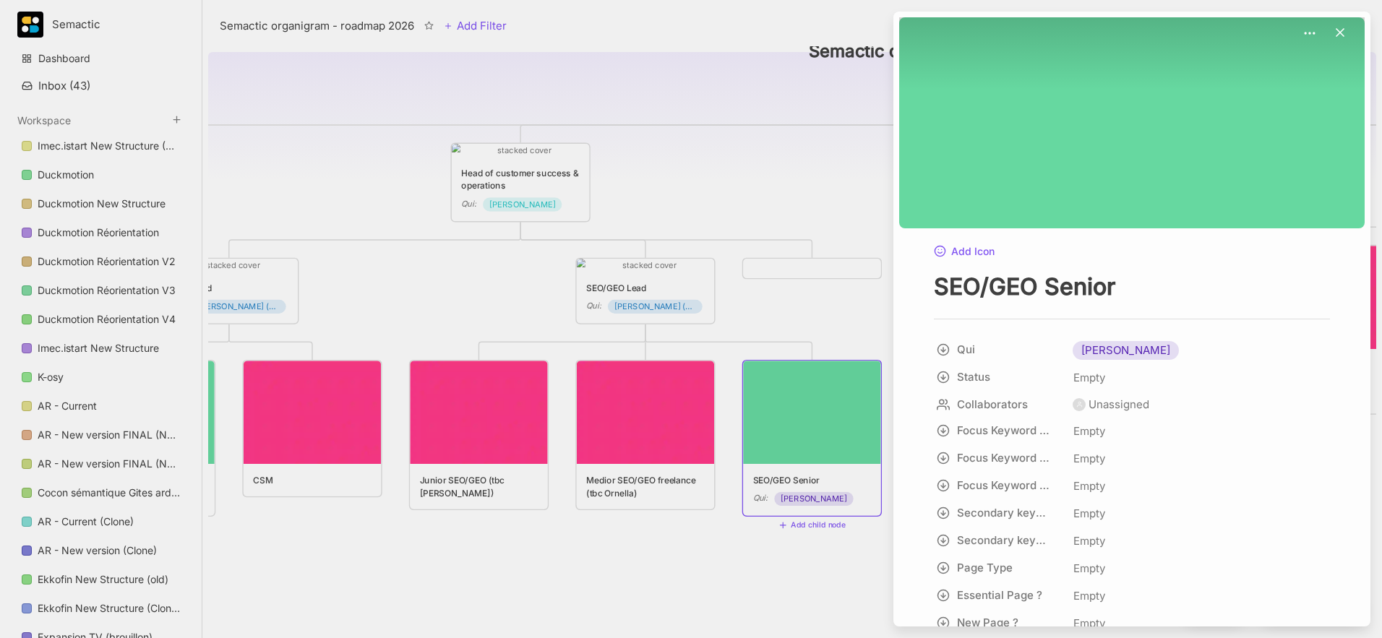
click at [799, 182] on div at bounding box center [691, 319] width 1382 height 638
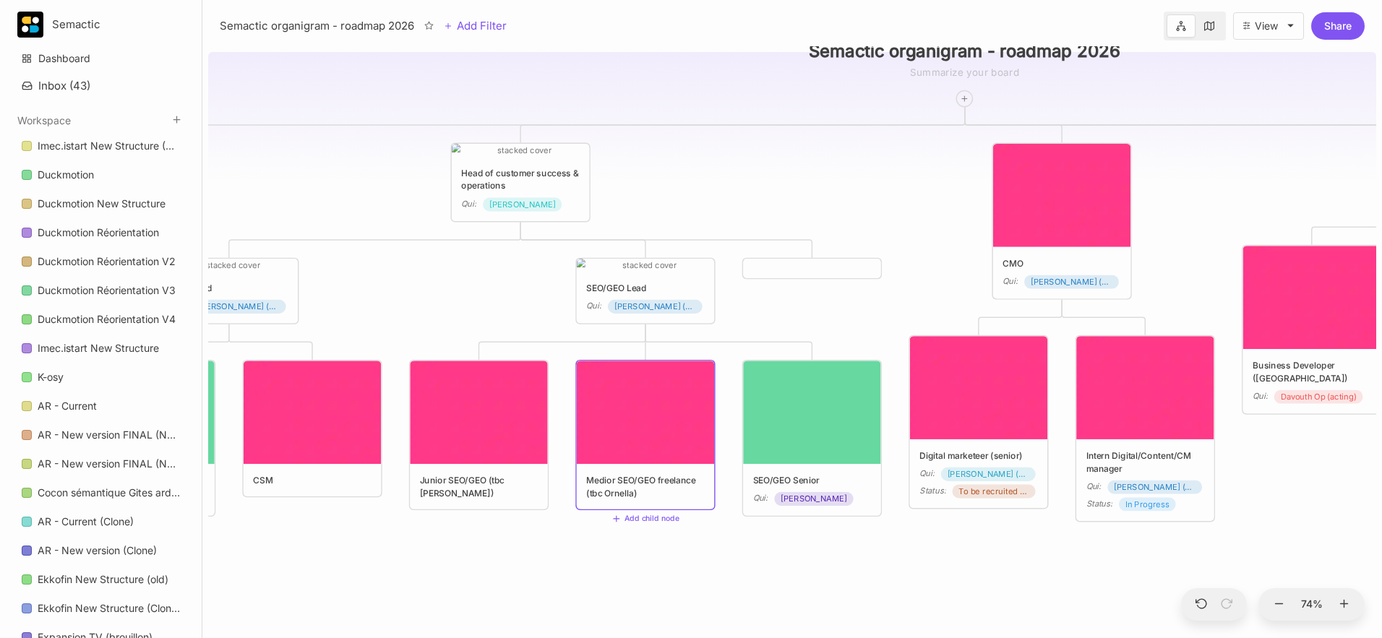
click at [734, 532] on div "😶 Semactic organigram - roadmap 2026 CTO Qui : [PERSON_NAME] Head of customer s…" at bounding box center [792, 342] width 1168 height 592
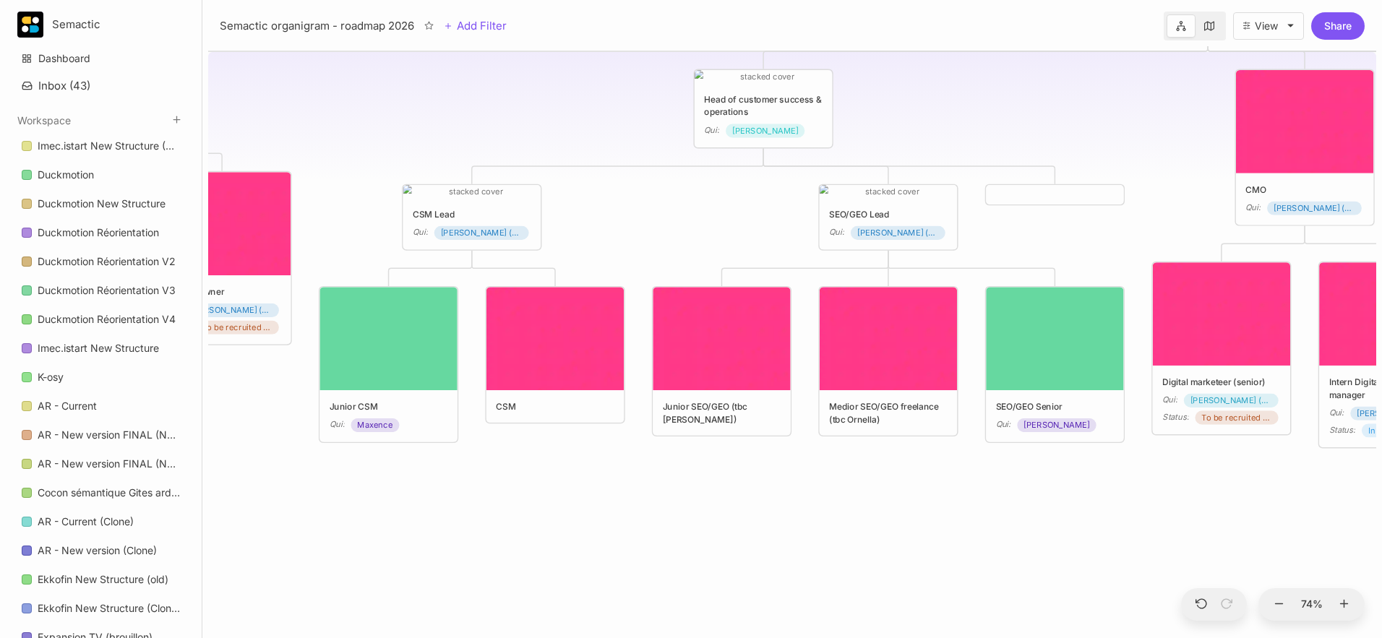
drag, startPoint x: 594, startPoint y: 609, endPoint x: 837, endPoint y: 536, distance: 253.8
click at [837, 532] on div "😶 Semactic organigram - roadmap 2026 CTO Qui : [PERSON_NAME] Head of customer s…" at bounding box center [792, 342] width 1168 height 592
click at [600, 210] on div "😶 Semactic organigram - roadmap 2026 CTO Qui : [PERSON_NAME] Head of customer s…" at bounding box center [792, 342] width 1168 height 592
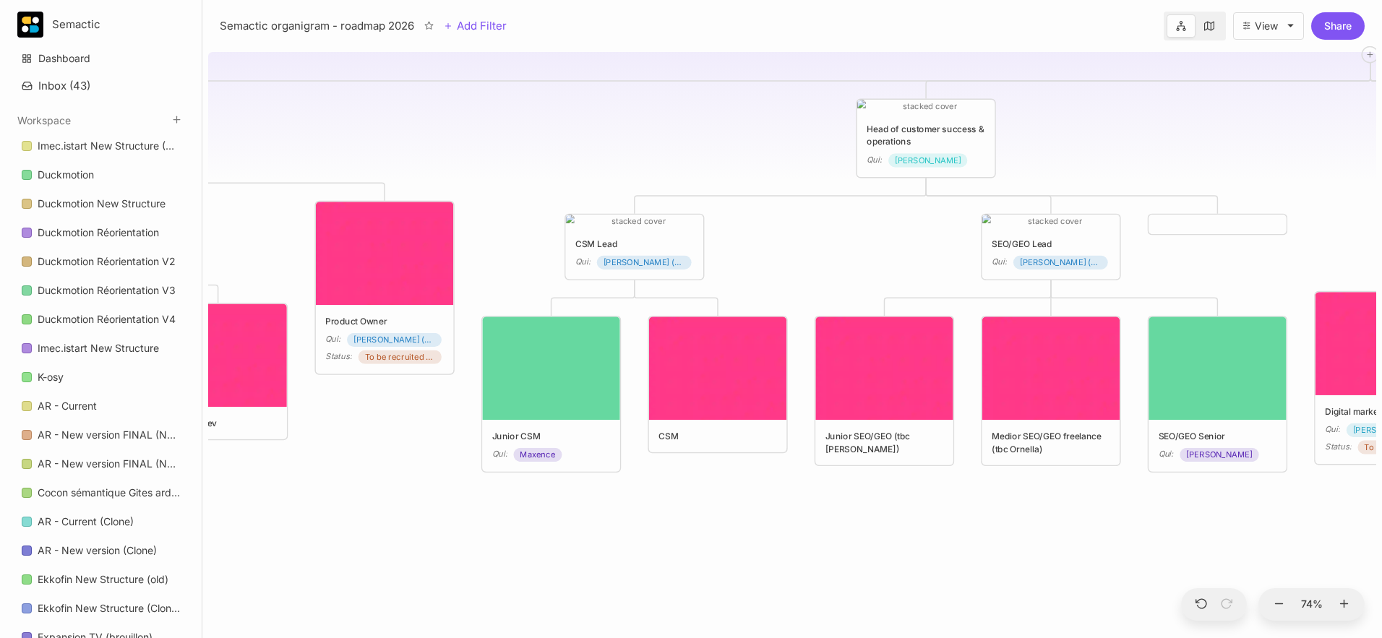
drag, startPoint x: 591, startPoint y: 538, endPoint x: 754, endPoint y: 567, distance: 166.0
click at [754, 532] on div "😶 Semactic organigram - roadmap 2026 CTO Qui : [PERSON_NAME] Head of customer s…" at bounding box center [792, 342] width 1168 height 592
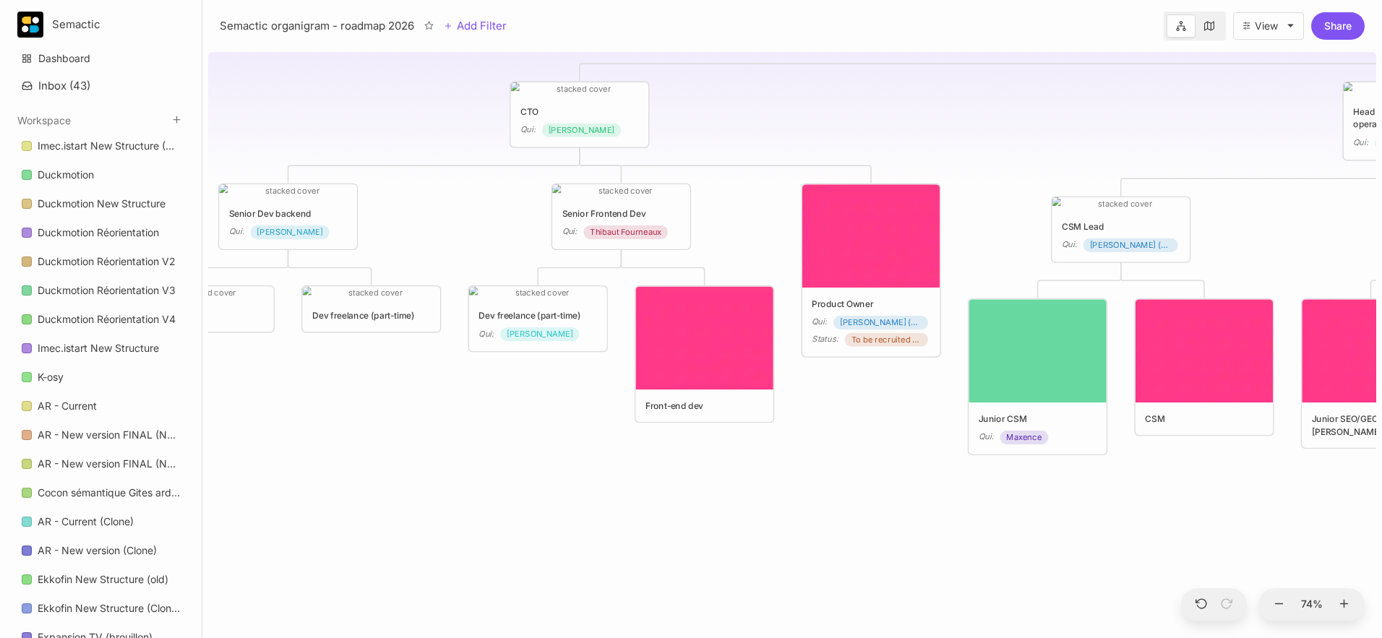
drag, startPoint x: 462, startPoint y: 573, endPoint x: 948, endPoint y: 556, distance: 486.0
click at [948, 532] on div "😶 Semactic organigram - roadmap 2026 CTO Qui : [PERSON_NAME] Head of customer s…" at bounding box center [792, 342] width 1168 height 592
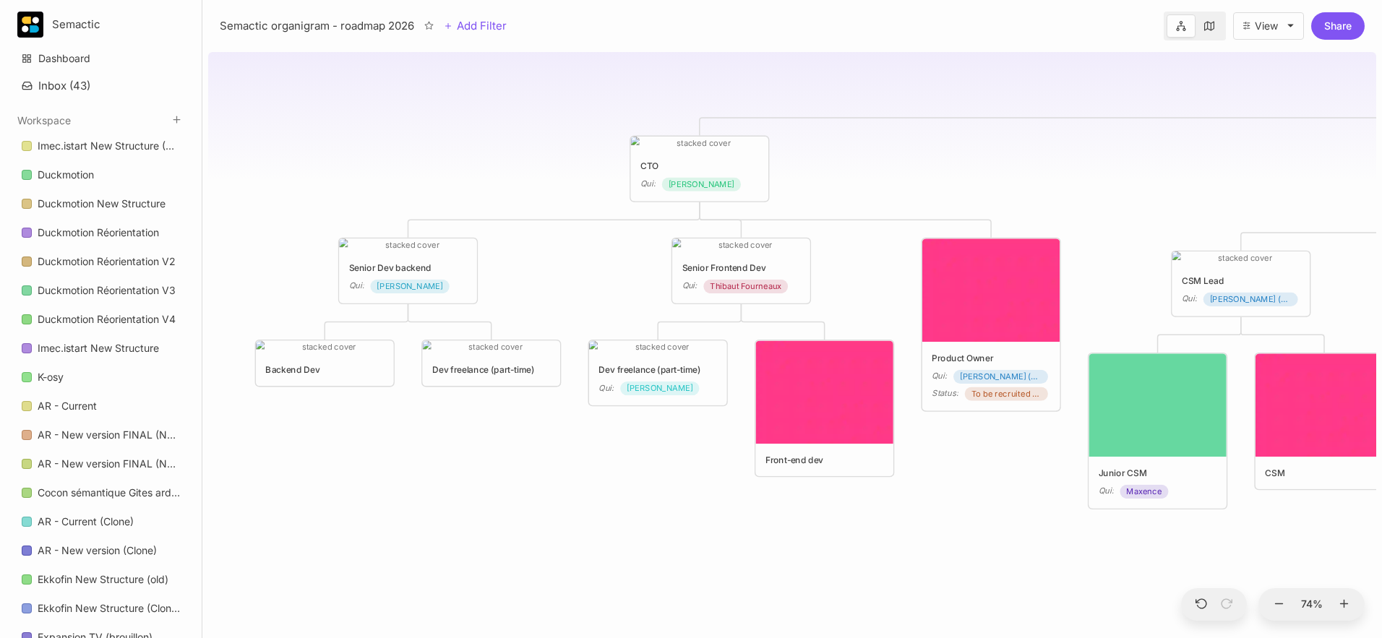
drag, startPoint x: 499, startPoint y: 471, endPoint x: 619, endPoint y: 525, distance: 131.7
click at [619, 525] on div "😶 Semactic organigram - roadmap 2026 CTO Qui : [PERSON_NAME] Head of customer s…" at bounding box center [792, 342] width 1168 height 592
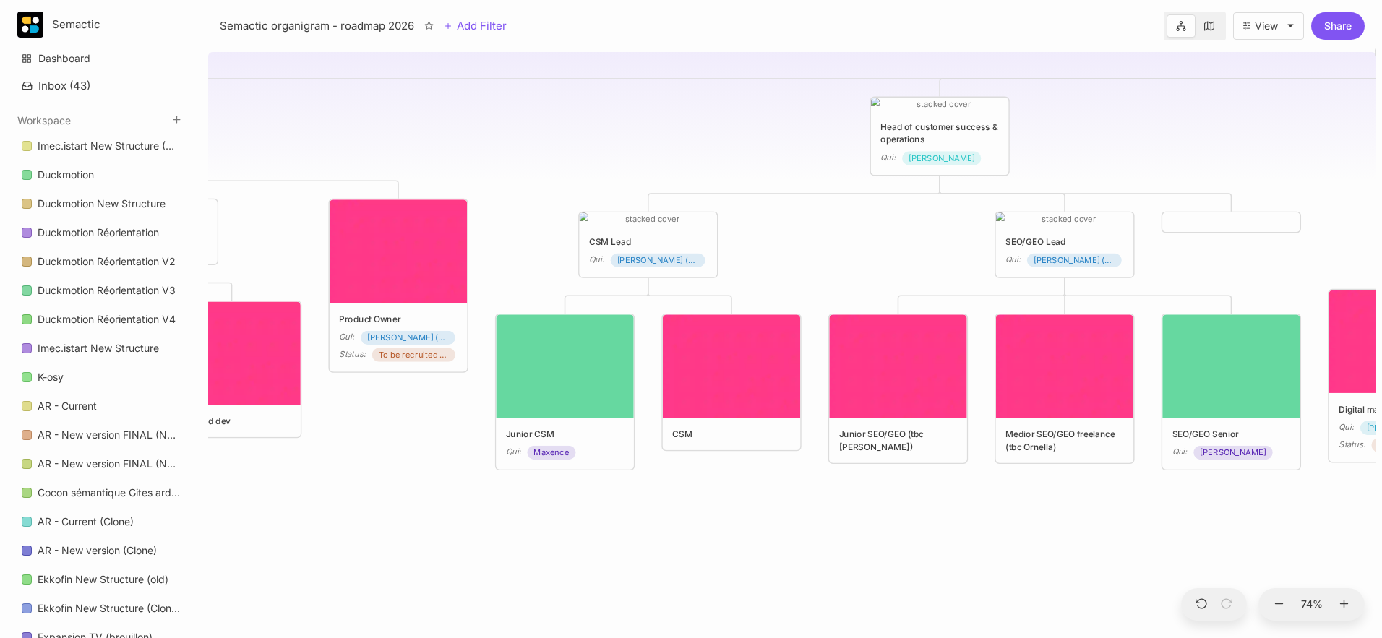
drag, startPoint x: 935, startPoint y: 543, endPoint x: 341, endPoint y: 503, distance: 594.8
click at [341, 503] on div "😶 Semactic organigram - roadmap 2026 CTO Qui : [PERSON_NAME] Head of customer s…" at bounding box center [792, 342] width 1168 height 592
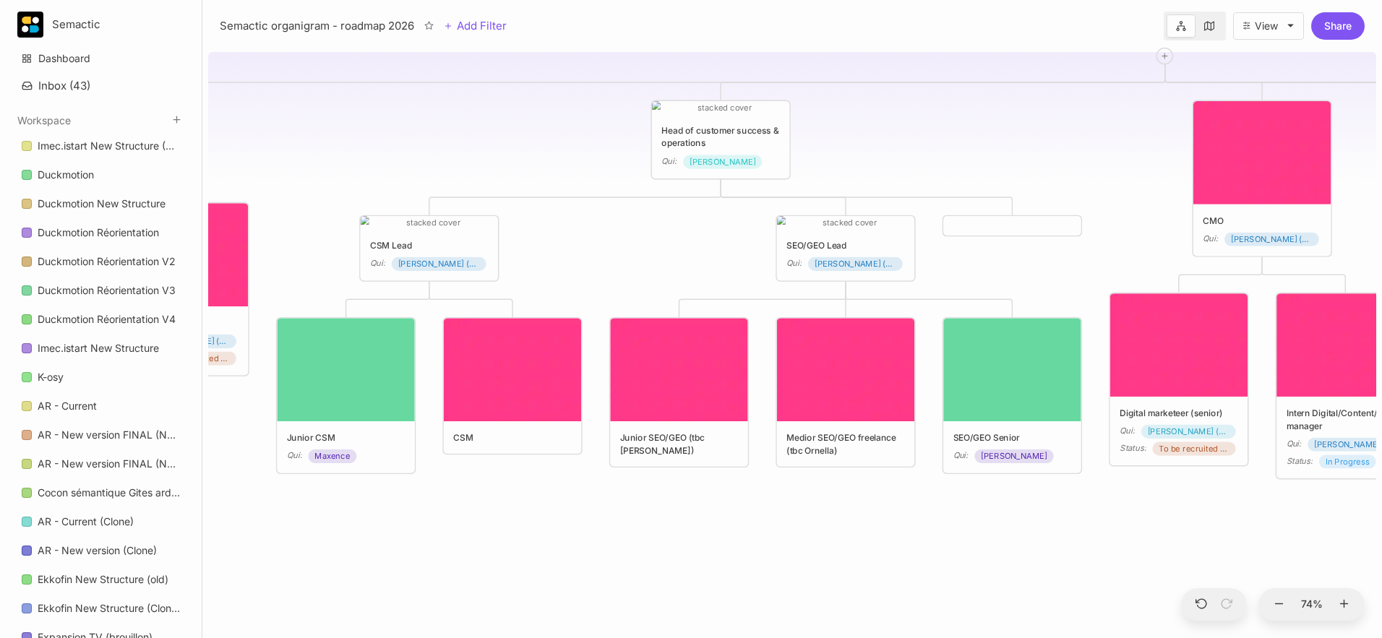
drag, startPoint x: 939, startPoint y: 501, endPoint x: 721, endPoint y: 505, distance: 218.3
click at [721, 505] on div "😶 Semactic organigram - roadmap 2026 CTO Qui : [PERSON_NAME] Head of customer s…" at bounding box center [792, 342] width 1168 height 592
click at [629, 532] on div "😶 Semactic organigram - roadmap 2026 CTO Qui : [PERSON_NAME] Head of customer s…" at bounding box center [792, 342] width 1168 height 592
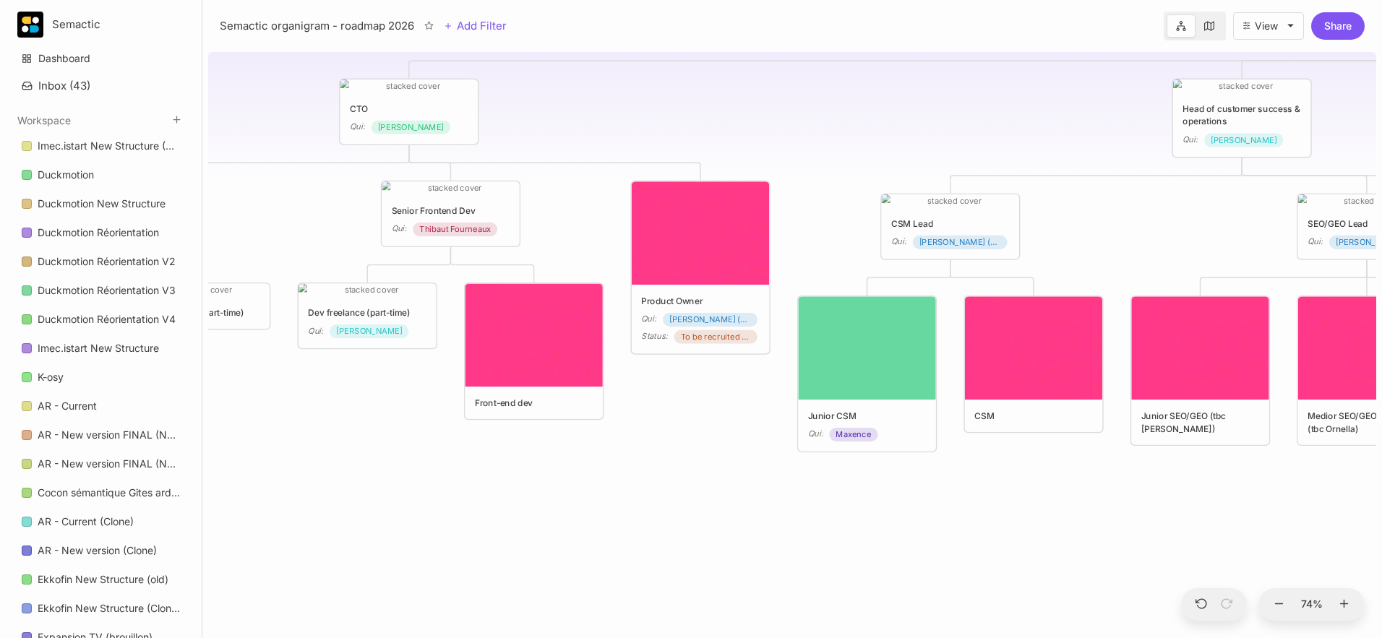
drag, startPoint x: 549, startPoint y: 575, endPoint x: 1070, endPoint y: 553, distance: 521.6
click at [1034, 532] on div "😶 Semactic organigram - roadmap 2026 CTO Qui : [PERSON_NAME] Head of customer s…" at bounding box center [792, 342] width 1168 height 592
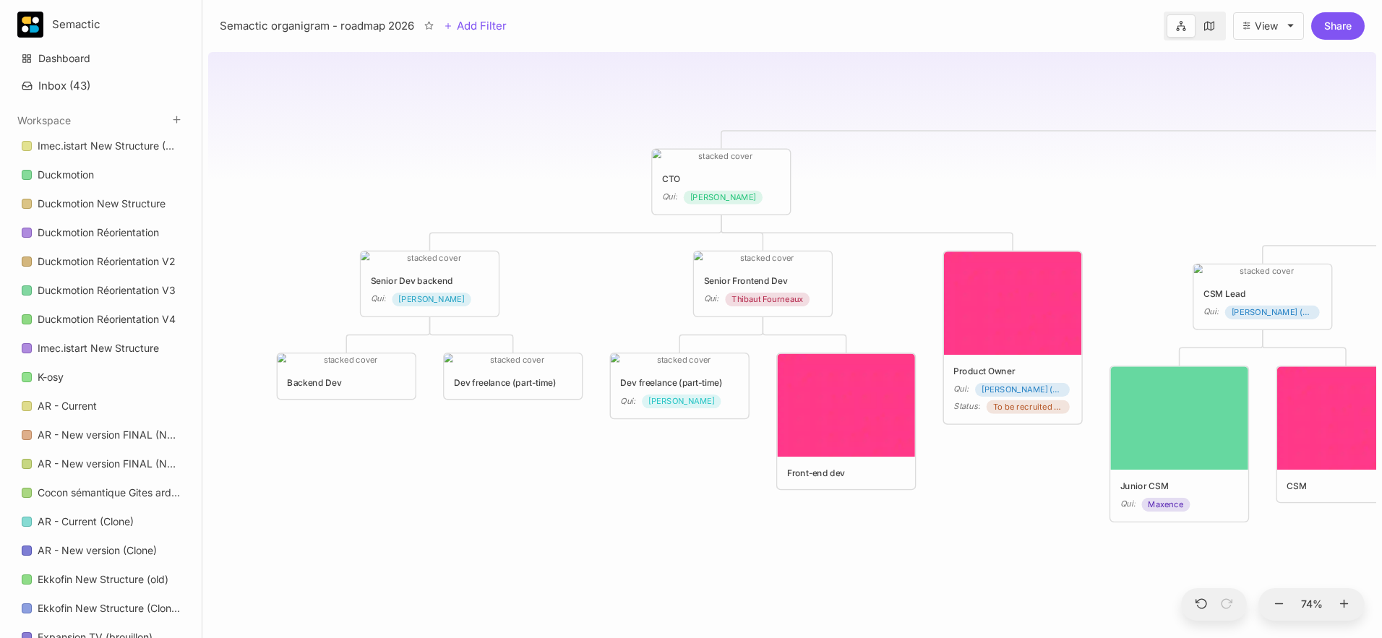
drag, startPoint x: 598, startPoint y: 521, endPoint x: 909, endPoint y: 591, distance: 318.6
click at [910, 532] on div "😶 Semactic organigram - roadmap 2026 CTO Qui : [PERSON_NAME] Head of customer s…" at bounding box center [792, 342] width 1168 height 592
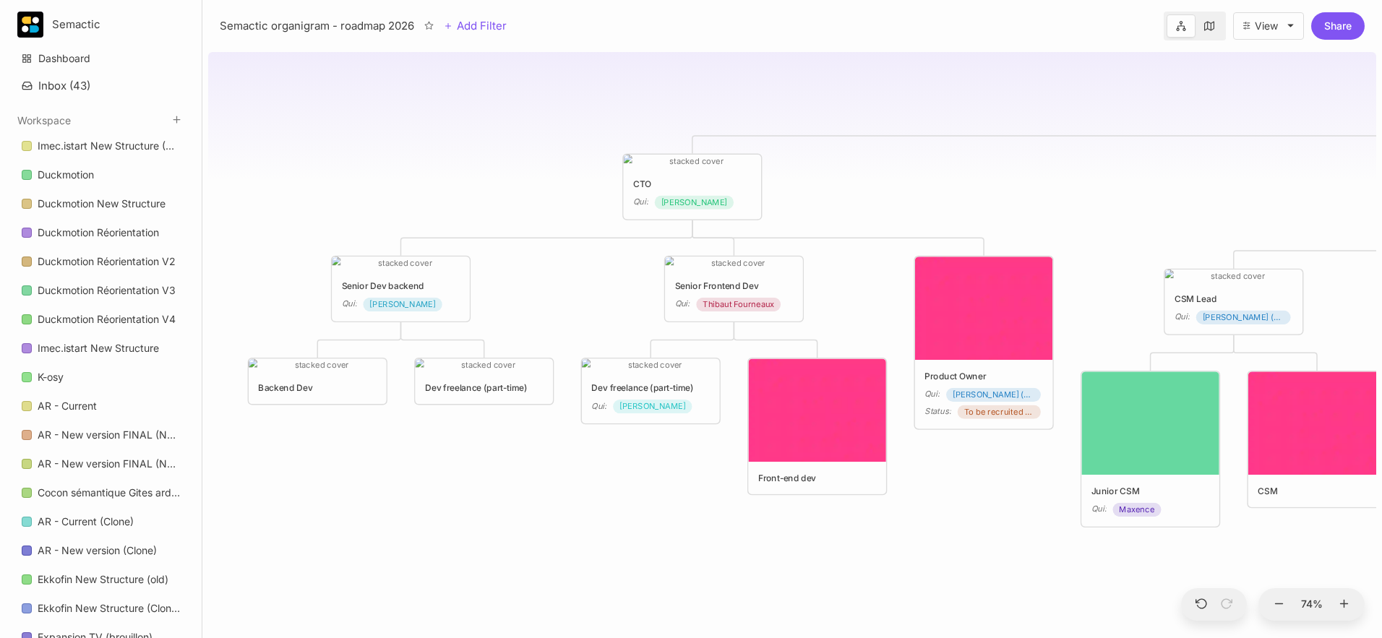
drag, startPoint x: 676, startPoint y: 536, endPoint x: 647, endPoint y: 541, distance: 29.4
click at [647, 532] on div "😶 Semactic organigram - roadmap 2026 CTO Qui : [PERSON_NAME] Head of customer s…" at bounding box center [792, 342] width 1168 height 592
click at [698, 193] on div "CTO Qui : [PERSON_NAME]" at bounding box center [692, 193] width 119 height 33
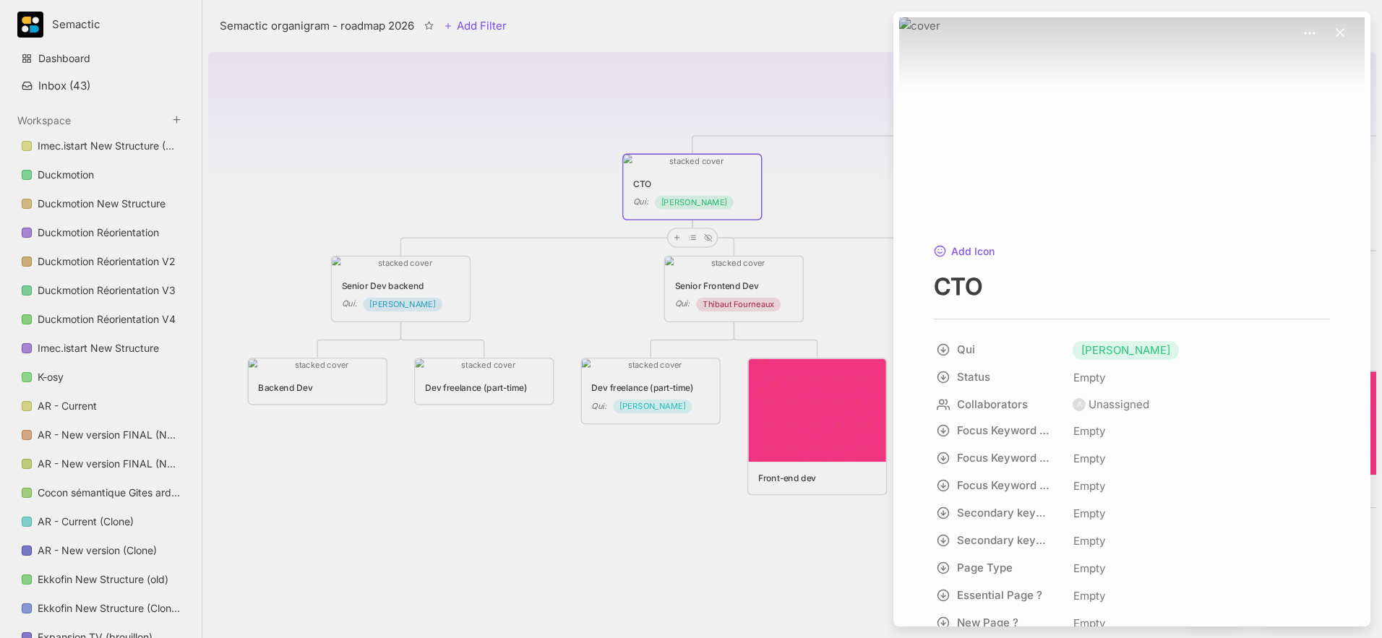
click at [783, 216] on div at bounding box center [691, 319] width 1382 height 638
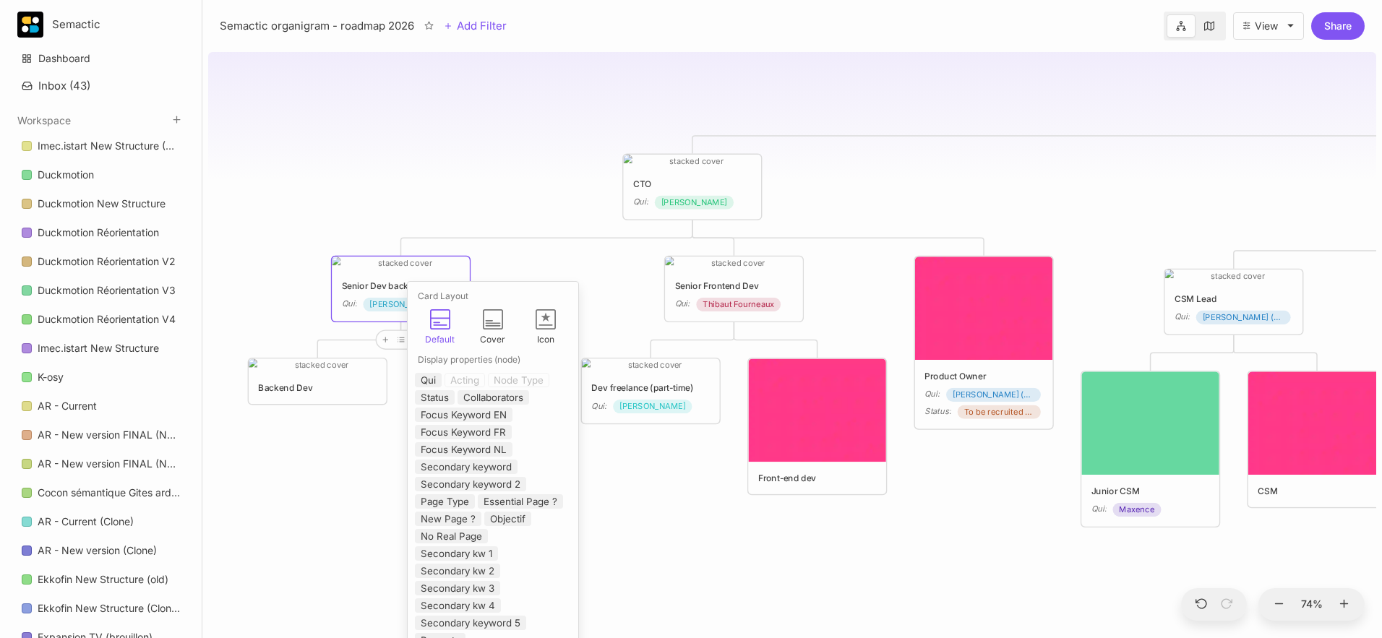
click at [395, 293] on div "Senior Dev backend Qui : [PERSON_NAME]" at bounding box center [401, 295] width 119 height 33
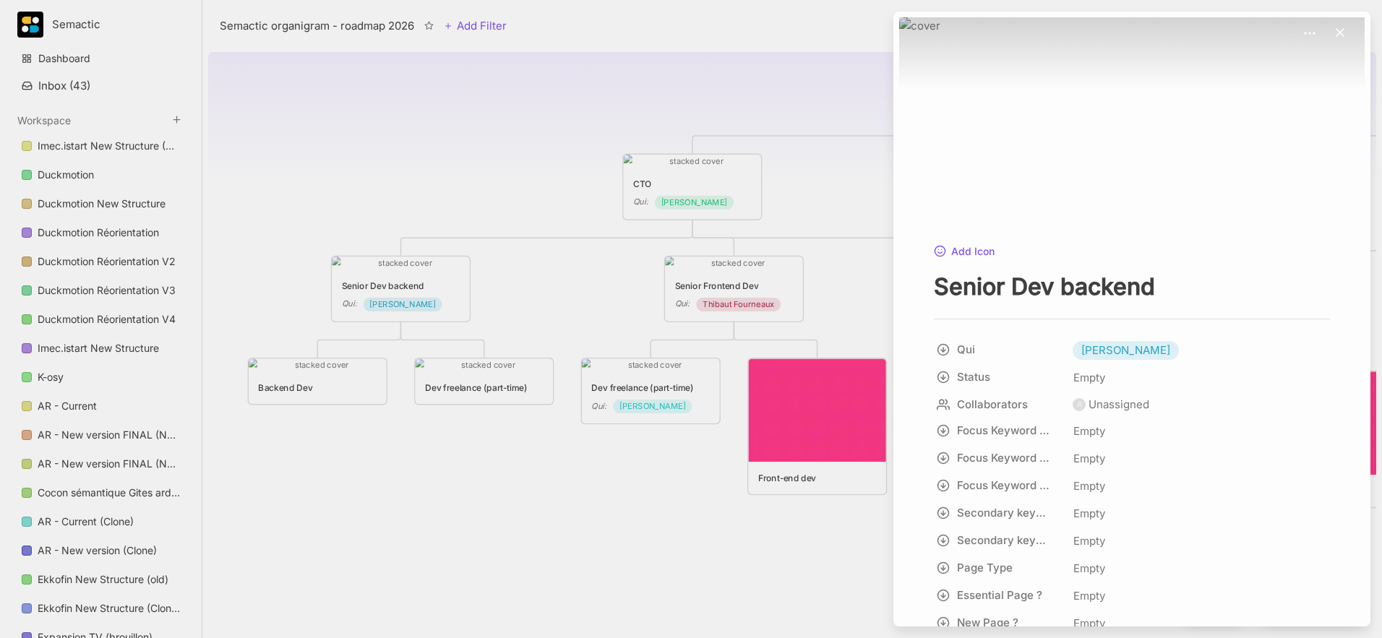
click at [534, 267] on div at bounding box center [691, 319] width 1382 height 638
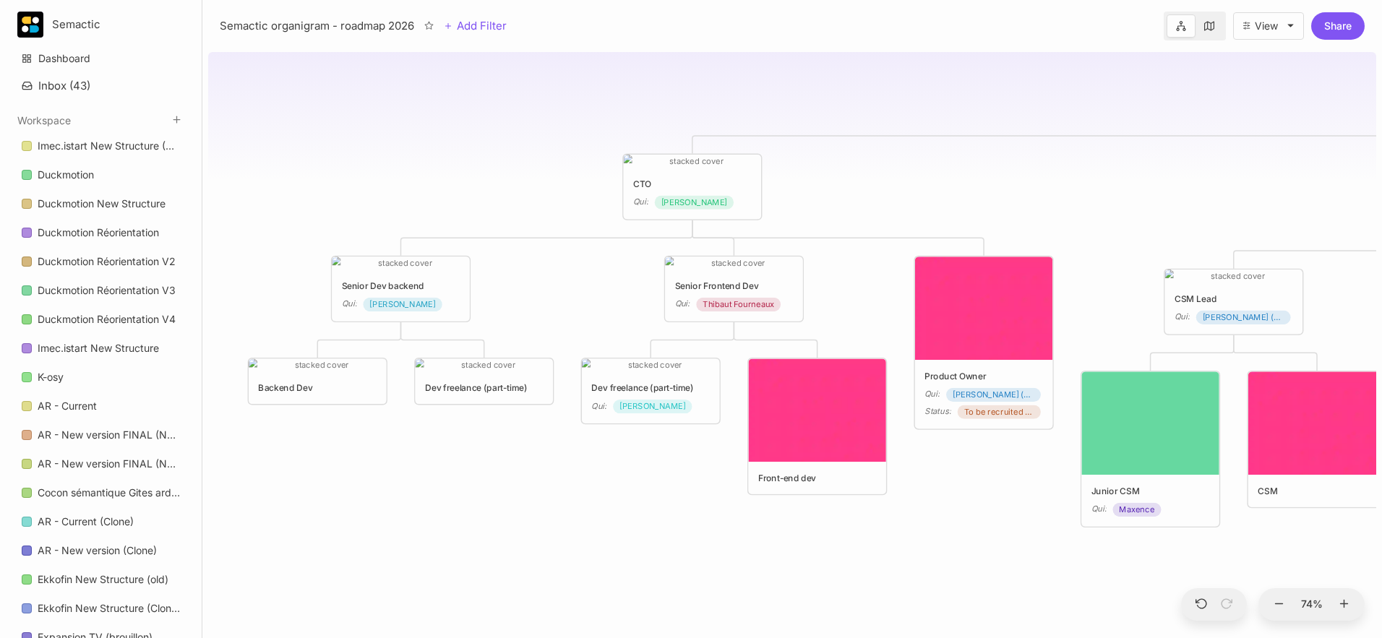
click at [444, 282] on div "Senior Dev backend" at bounding box center [401, 285] width 119 height 13
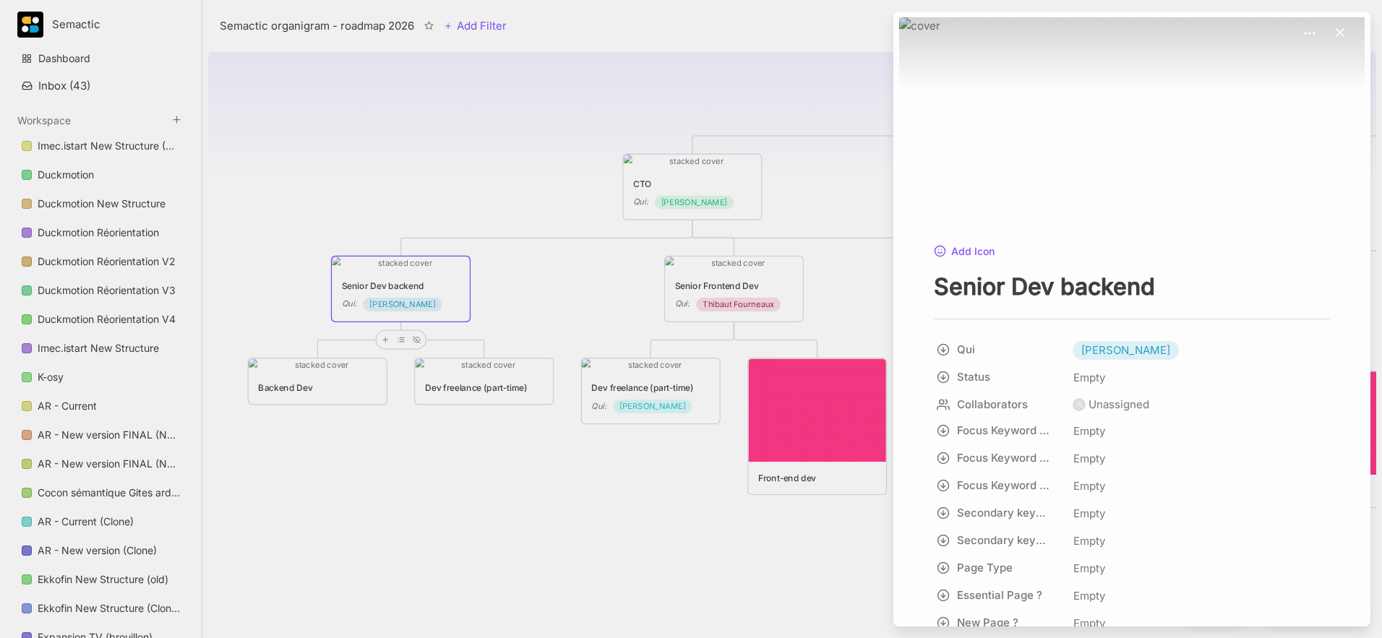
click at [386, 341] on div at bounding box center [691, 319] width 1382 height 638
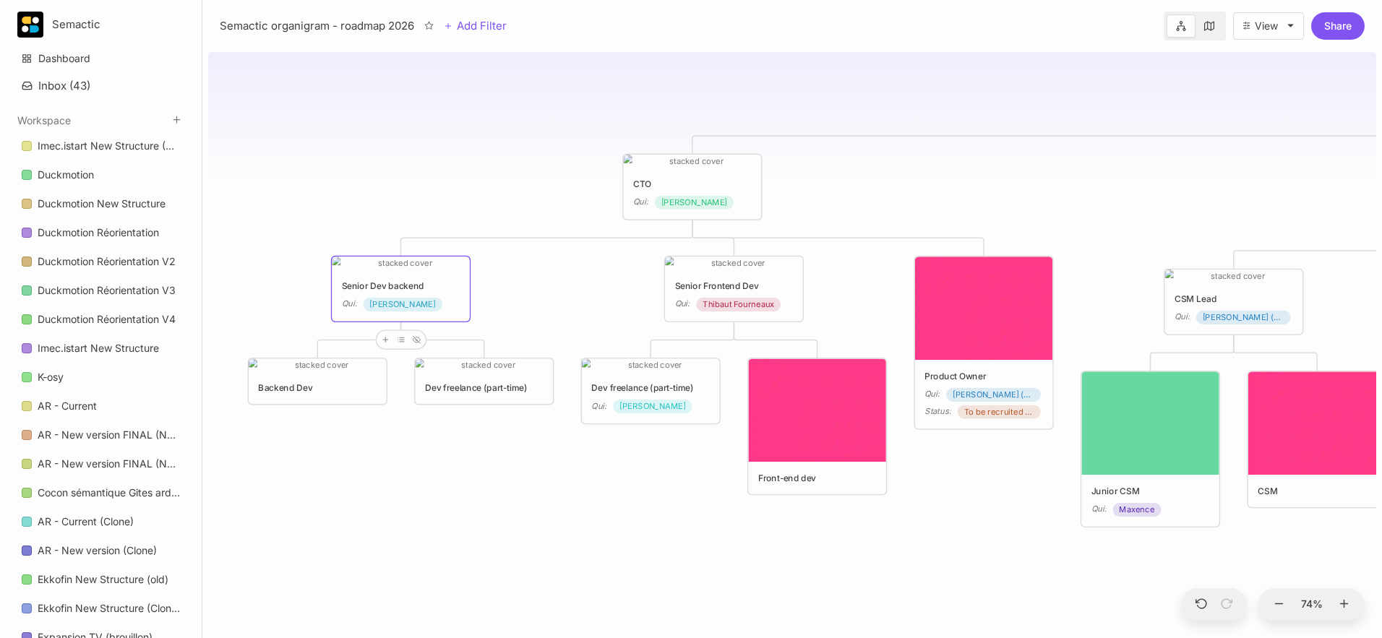
click at [386, 341] on icon at bounding box center [385, 340] width 8 height 8
click at [698, 300] on div "Thibaut Fourneaux" at bounding box center [738, 305] width 85 height 14
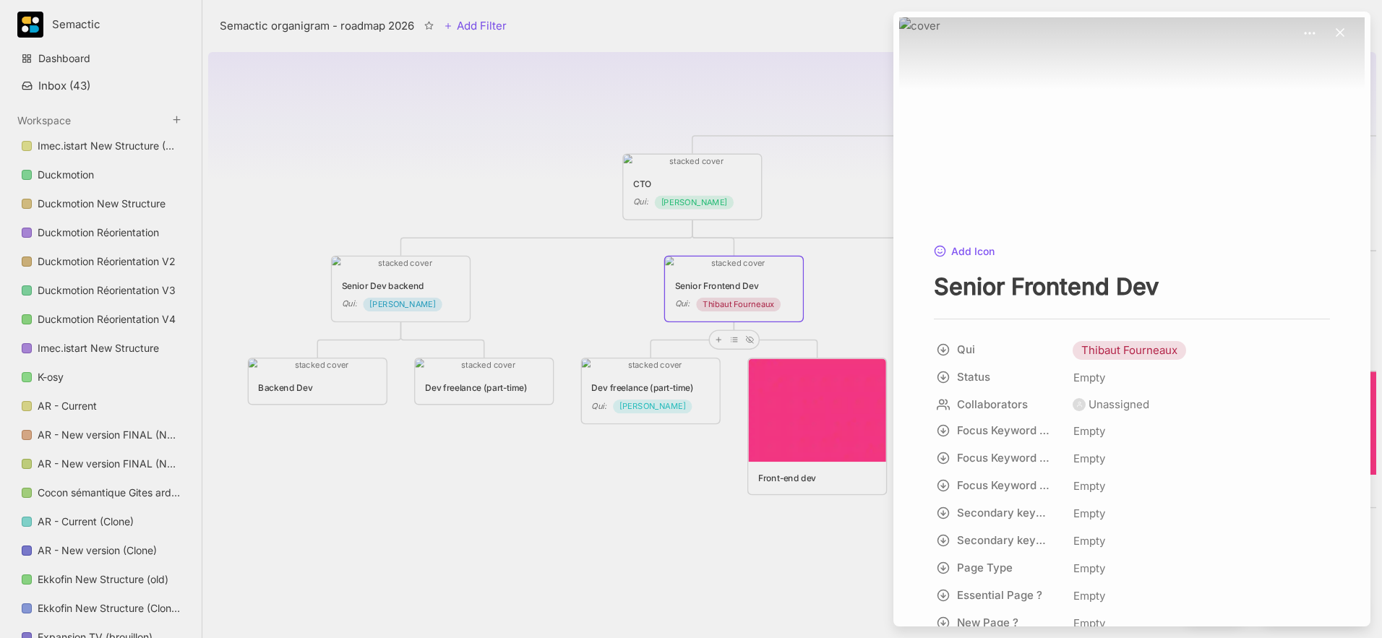
click at [437, 280] on div at bounding box center [691, 319] width 1382 height 638
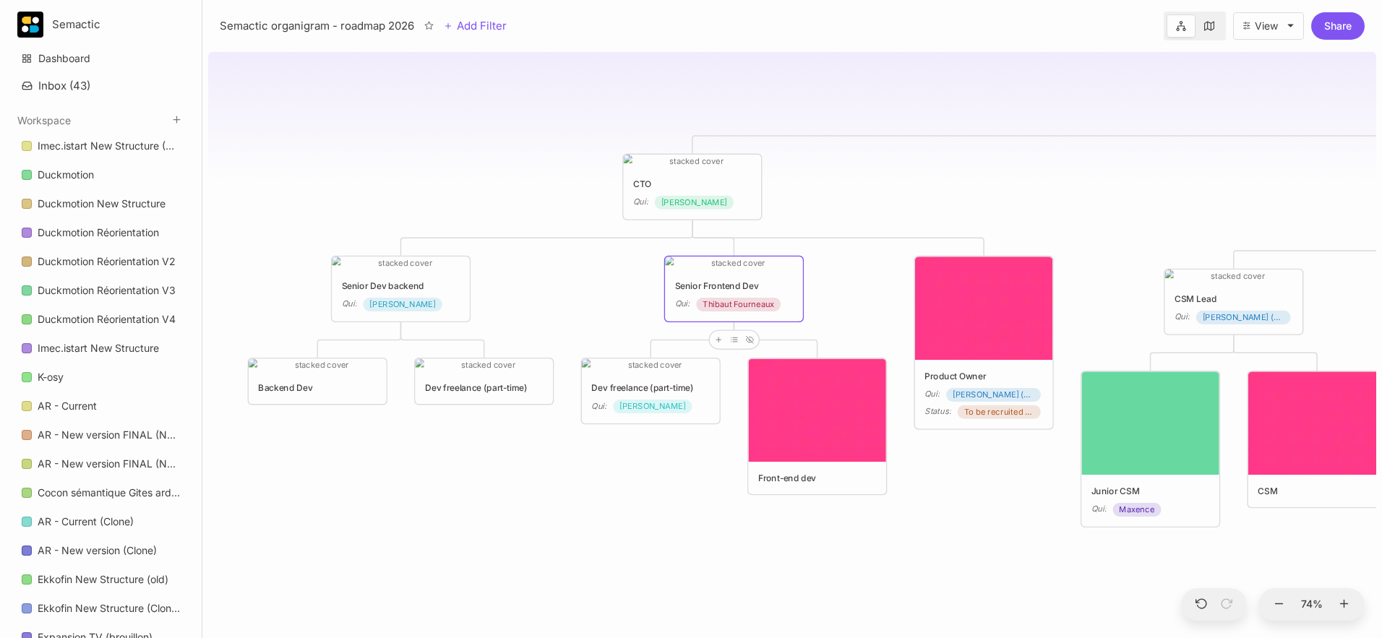
click at [437, 280] on div "Senior Dev backend" at bounding box center [401, 285] width 119 height 13
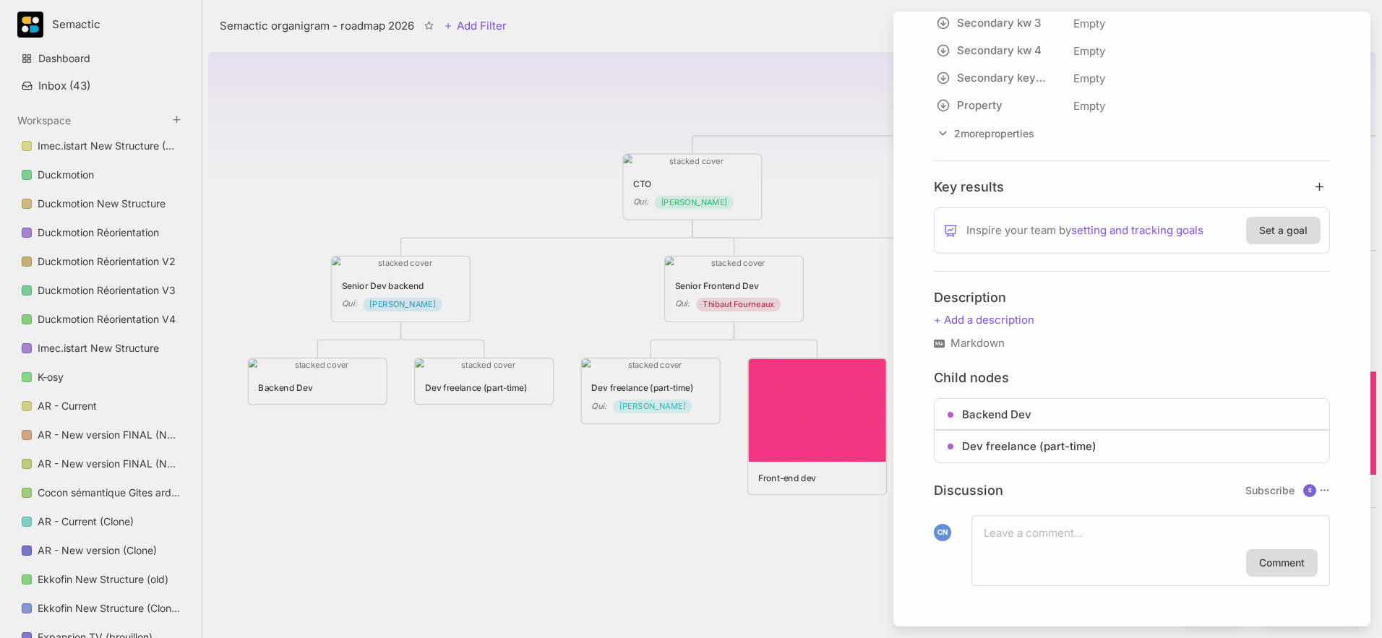
click at [535, 283] on div at bounding box center [691, 319] width 1382 height 638
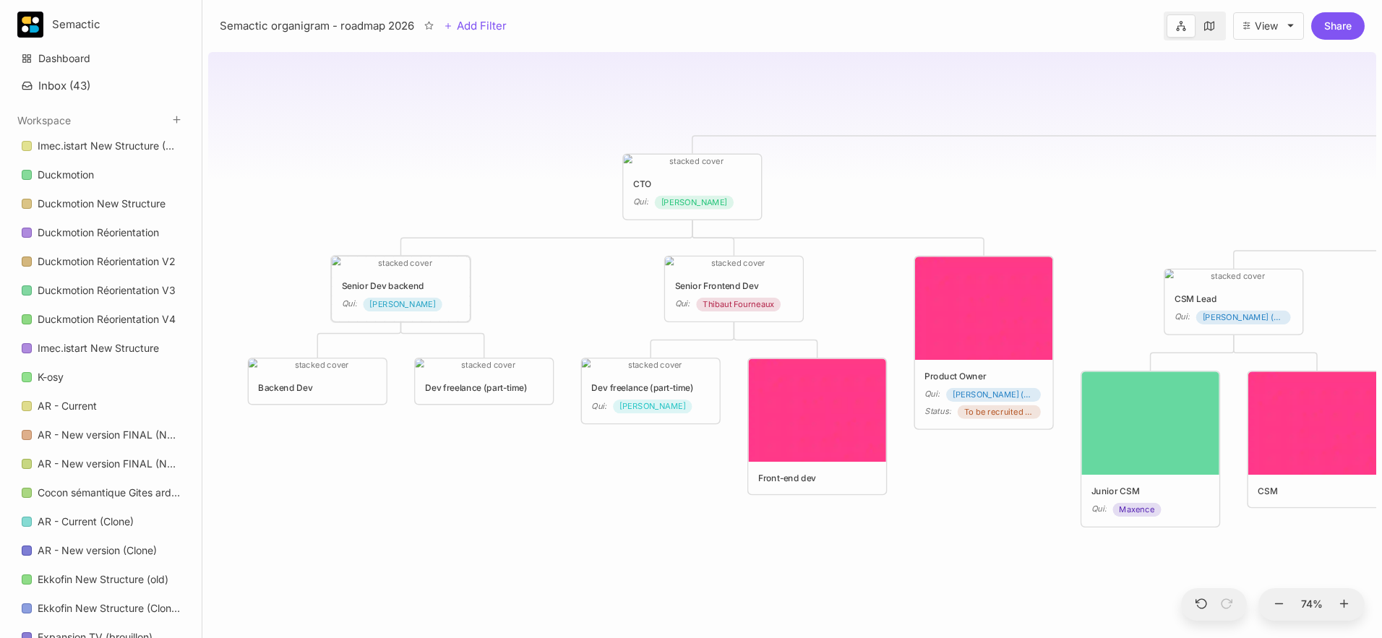
click at [449, 286] on div "Senior Dev backend" at bounding box center [401, 285] width 119 height 13
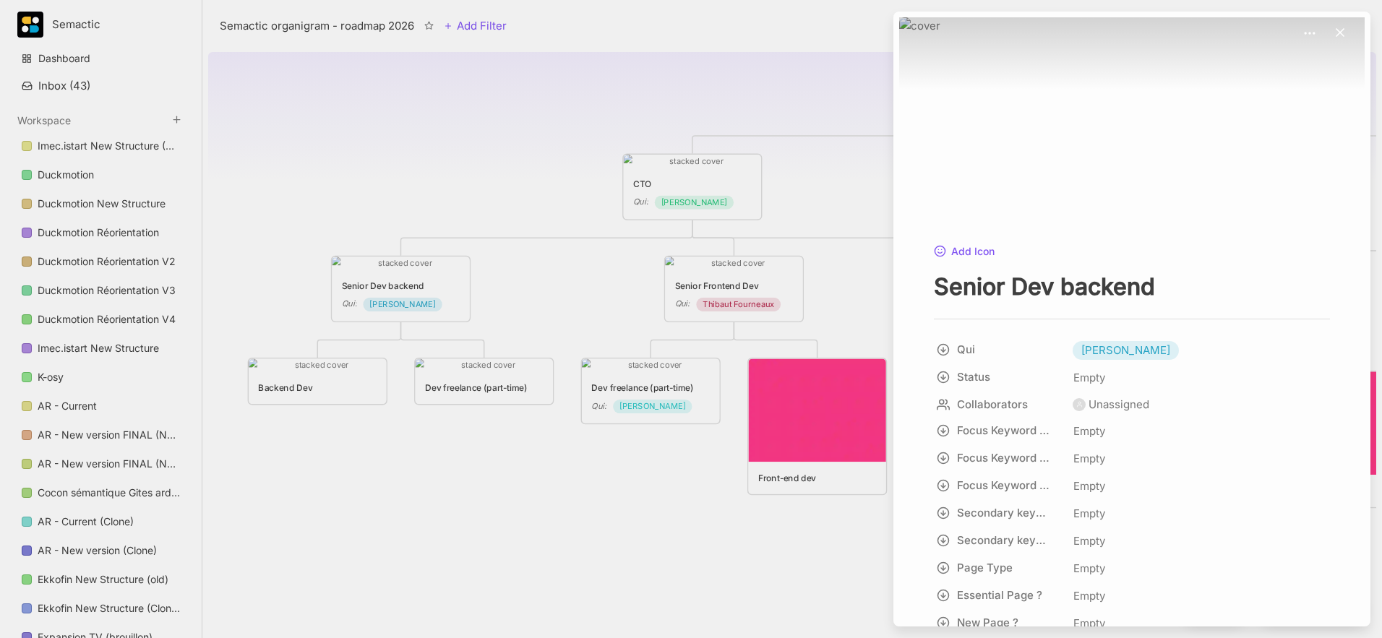
click at [532, 269] on div at bounding box center [691, 319] width 1382 height 638
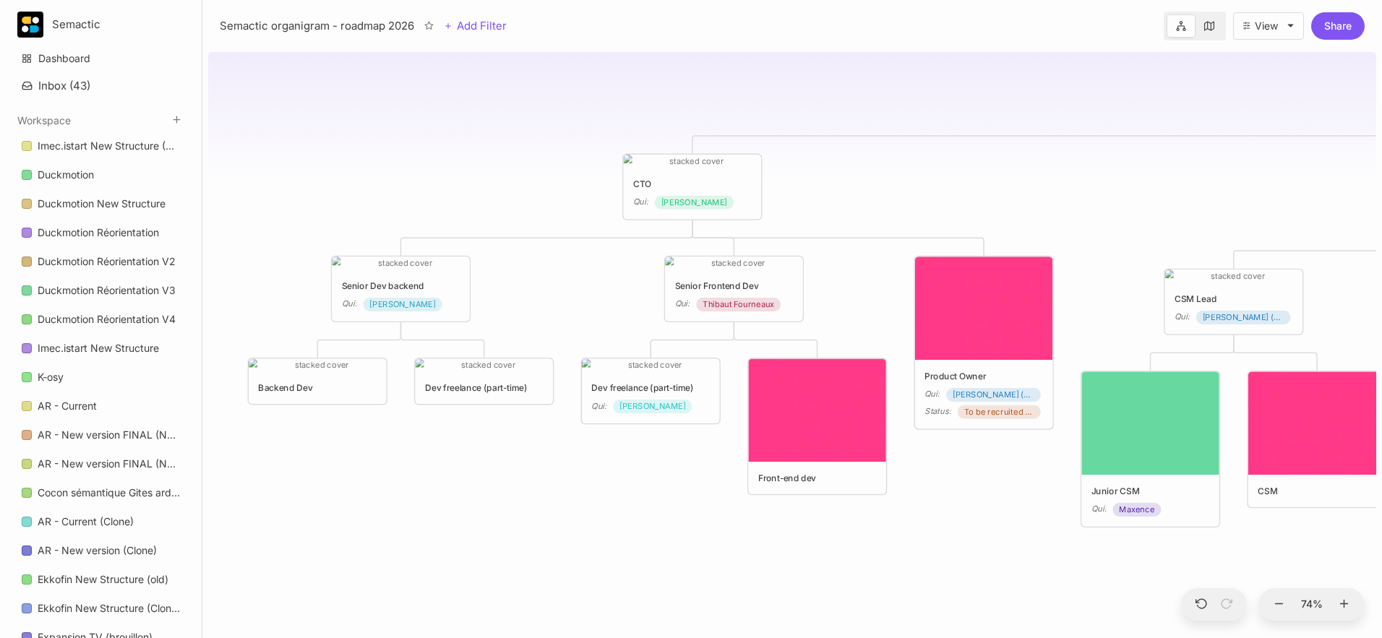
click at [430, 293] on div "Senior Dev backend Qui : [PERSON_NAME]" at bounding box center [401, 295] width 119 height 33
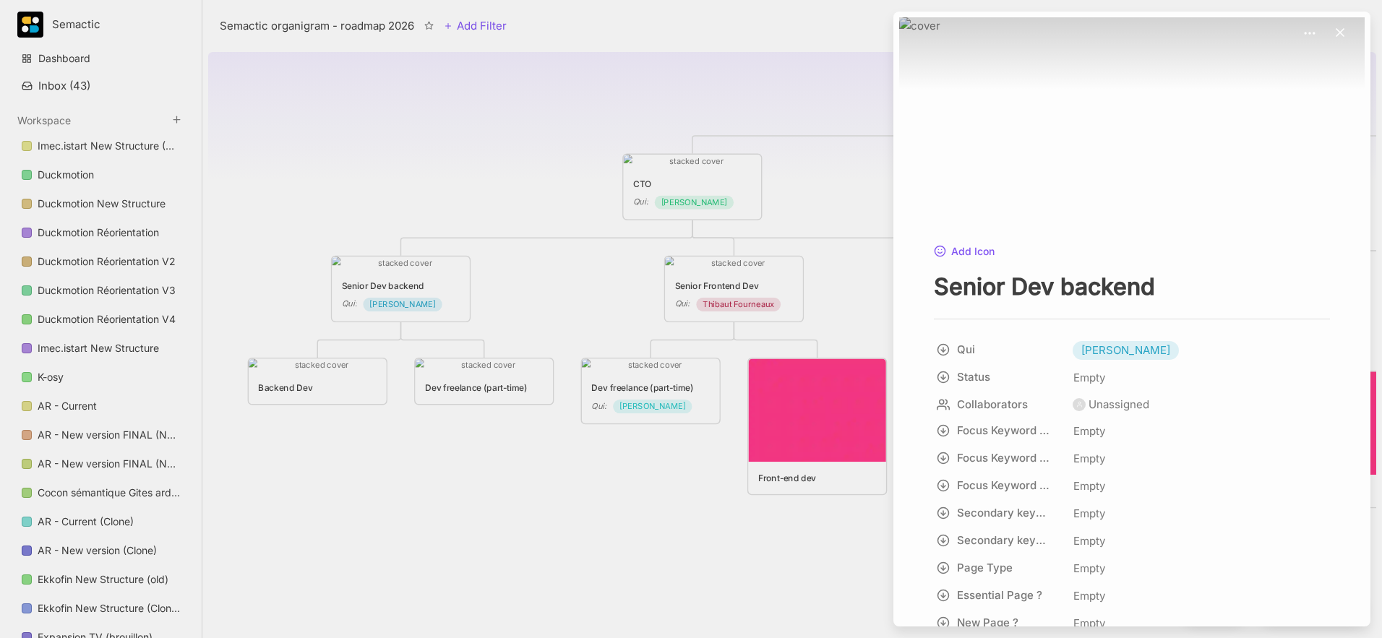
click at [430, 293] on div at bounding box center [691, 319] width 1382 height 638
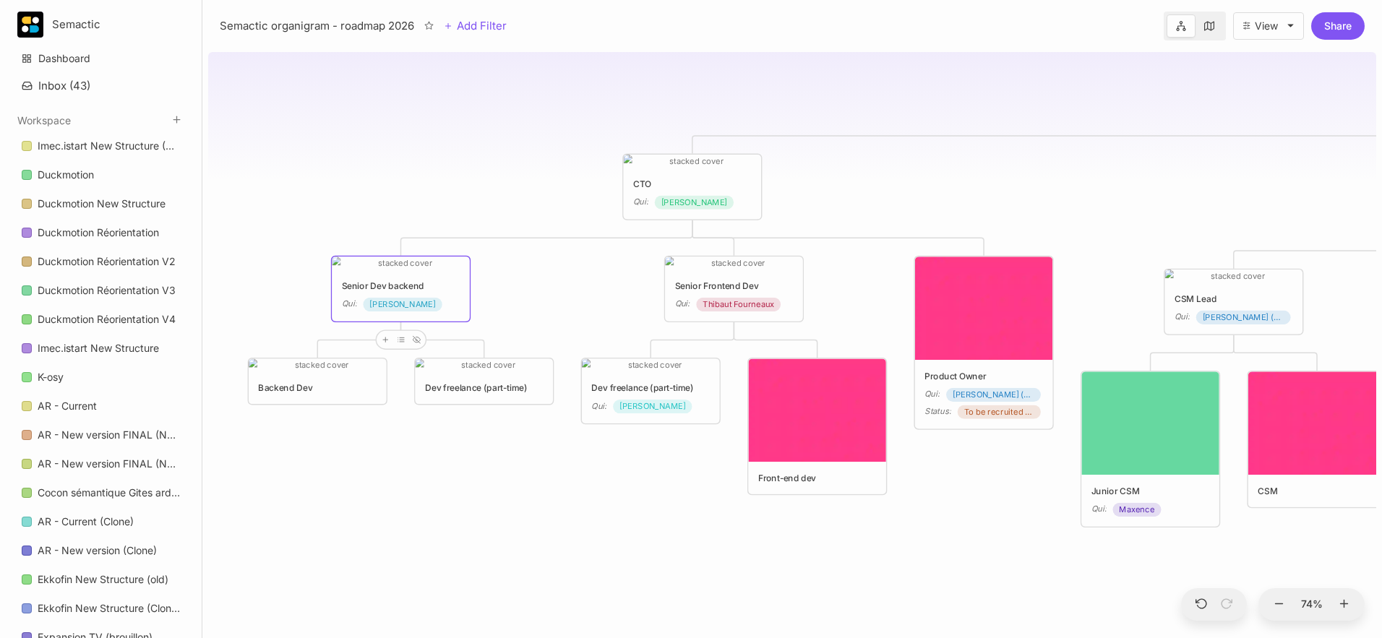
click at [430, 293] on div "Senior Dev backend Qui : [PERSON_NAME]" at bounding box center [401, 295] width 119 height 33
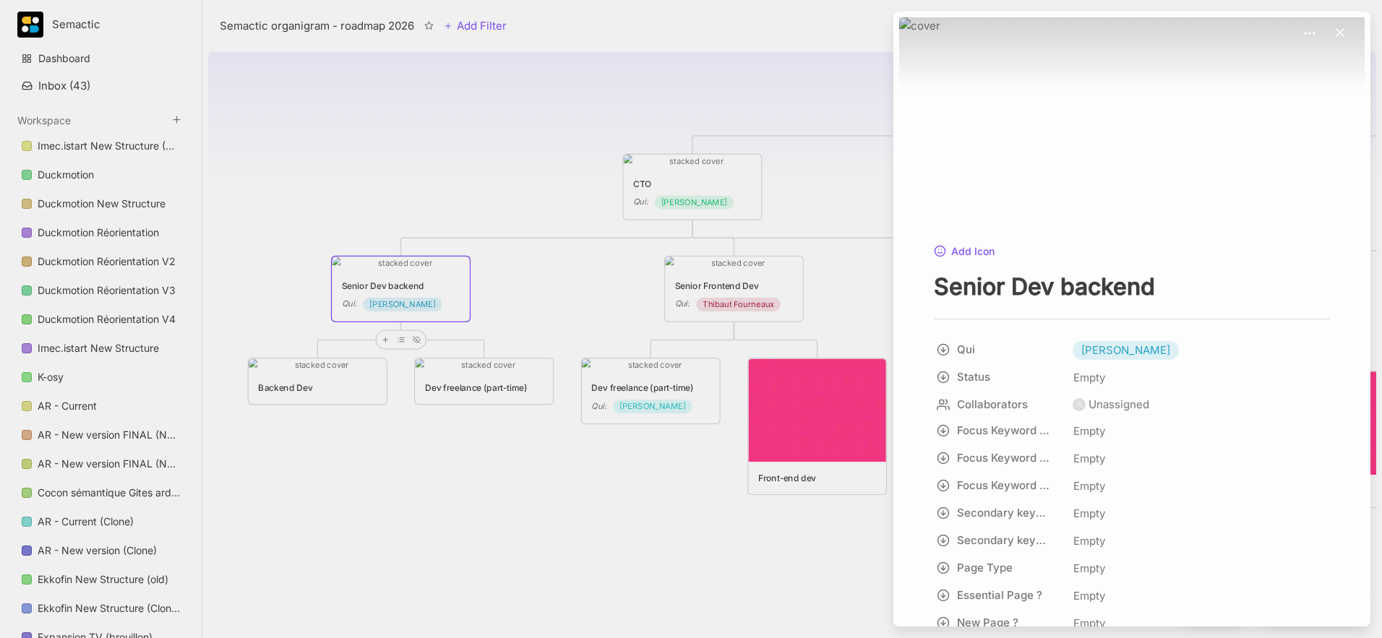
click at [640, 202] on div at bounding box center [691, 319] width 1382 height 638
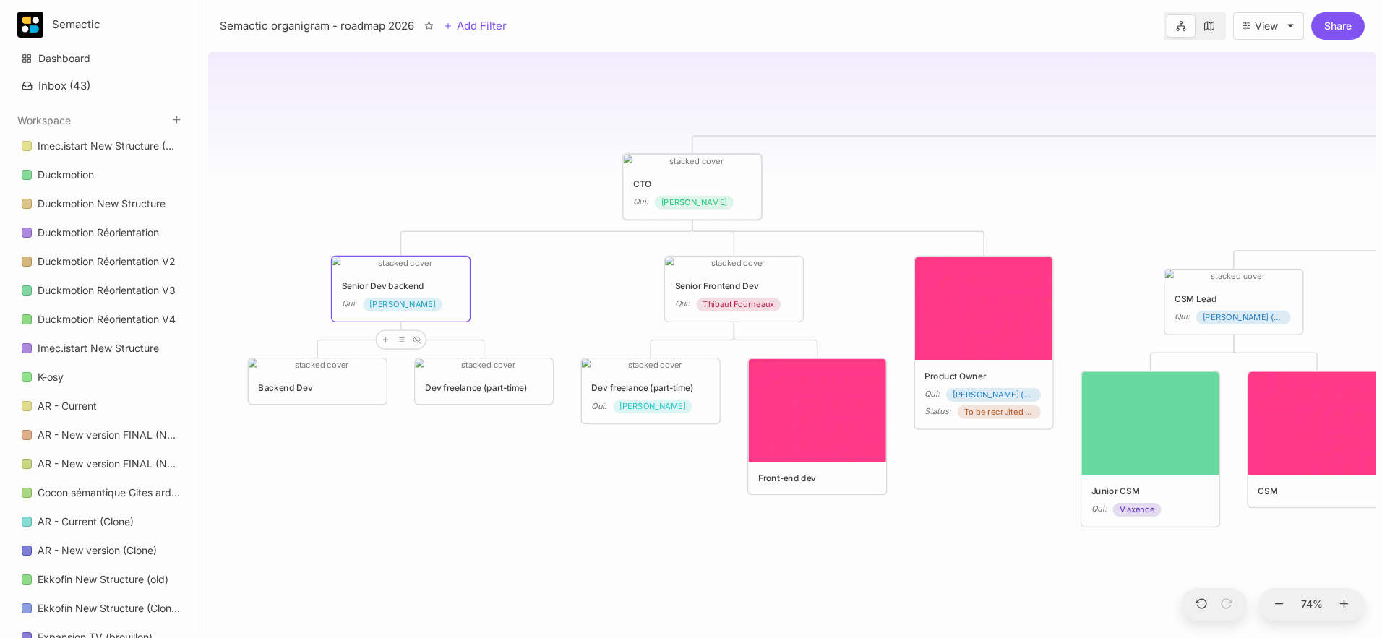
click at [640, 202] on div "Qui :" at bounding box center [640, 202] width 15 height 13
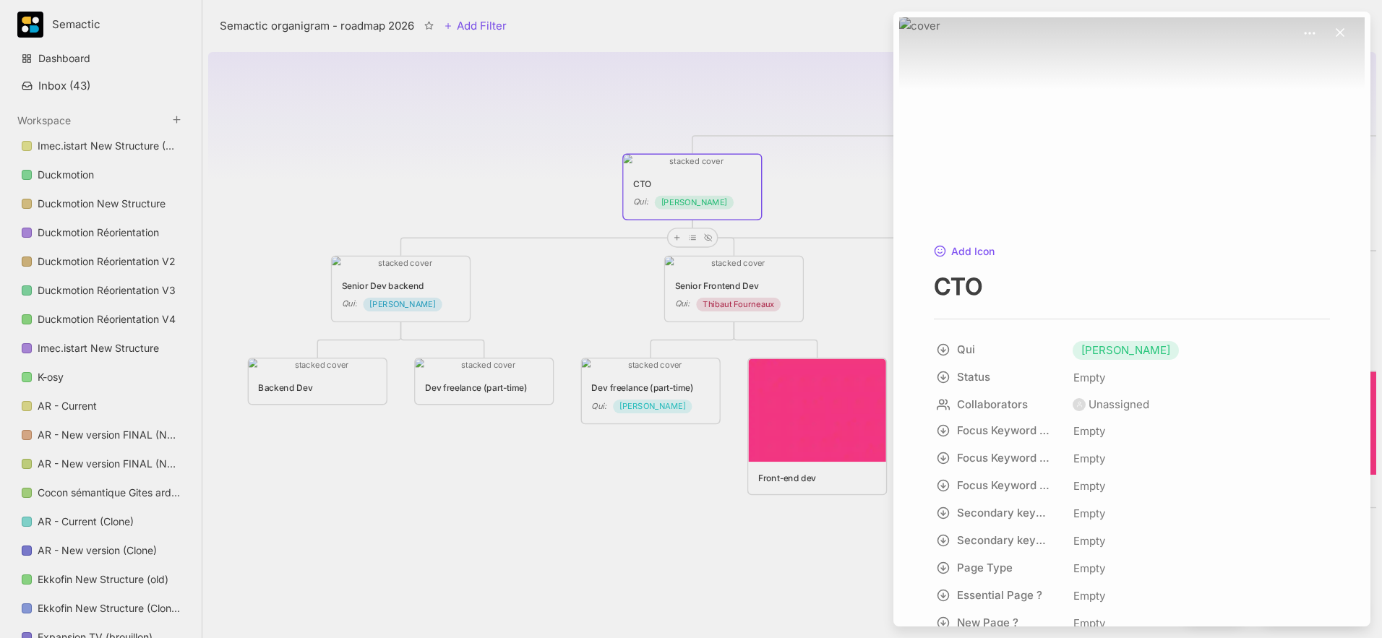
click at [679, 239] on div at bounding box center [691, 319] width 1382 height 638
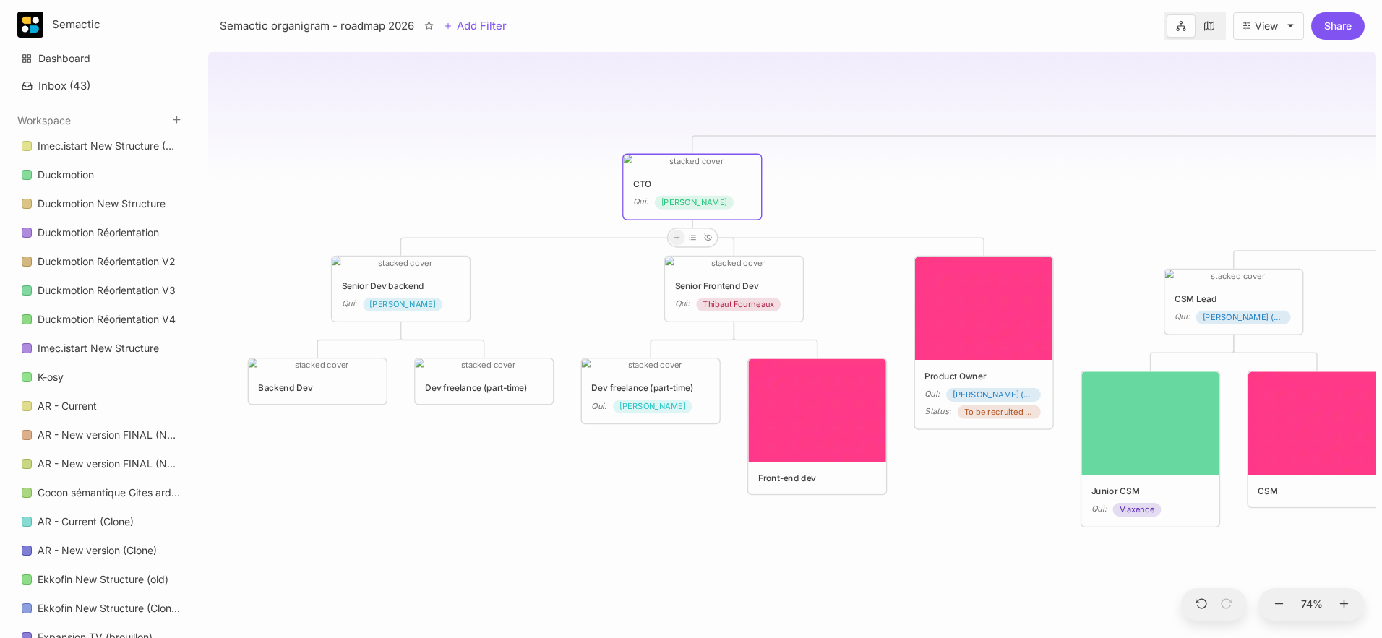
click at [677, 240] on icon at bounding box center [677, 237] width 8 height 8
click at [680, 241] on div at bounding box center [677, 238] width 16 height 16
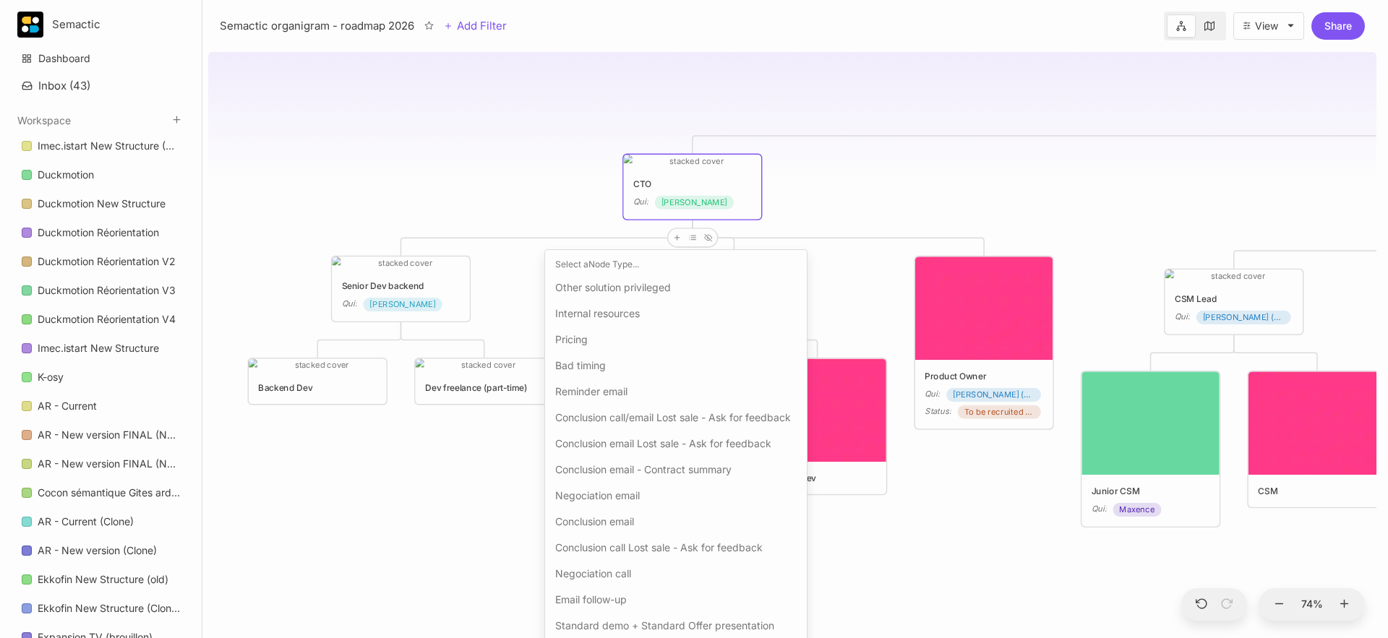
click at [609, 264] on div "Select a Node Type ..." at bounding box center [676, 264] width 250 height 17
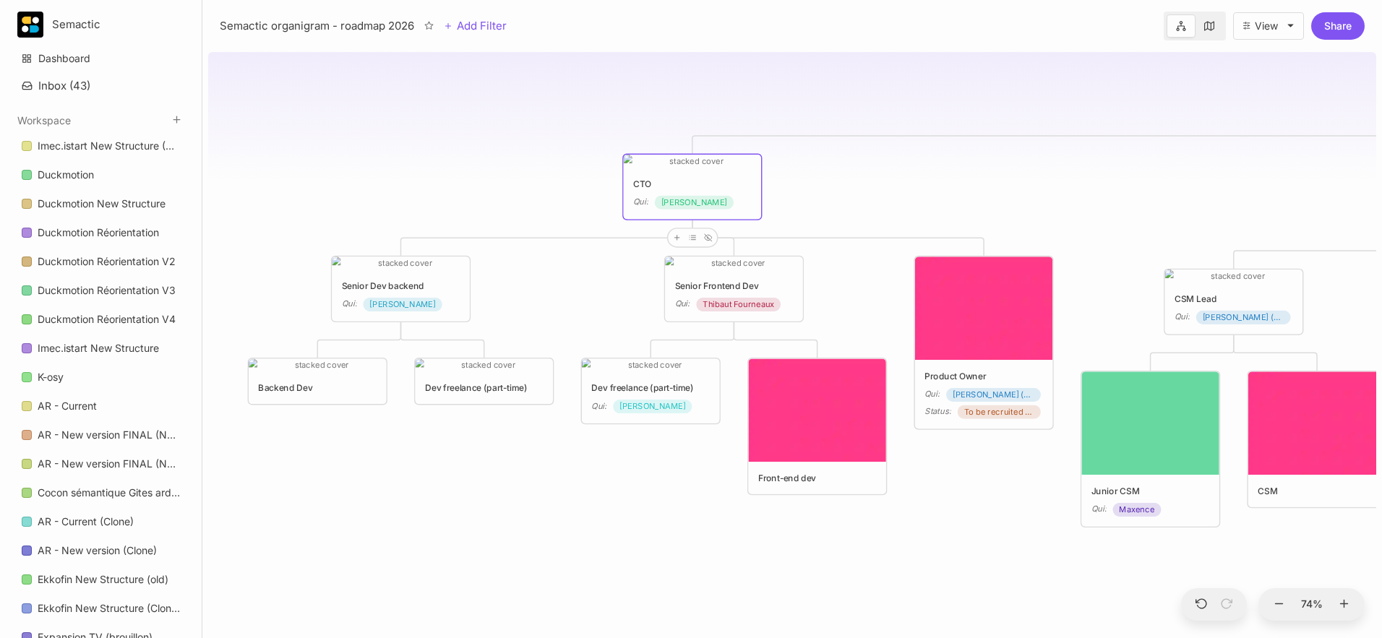
click at [742, 189] on div "CTO" at bounding box center [692, 183] width 119 height 13
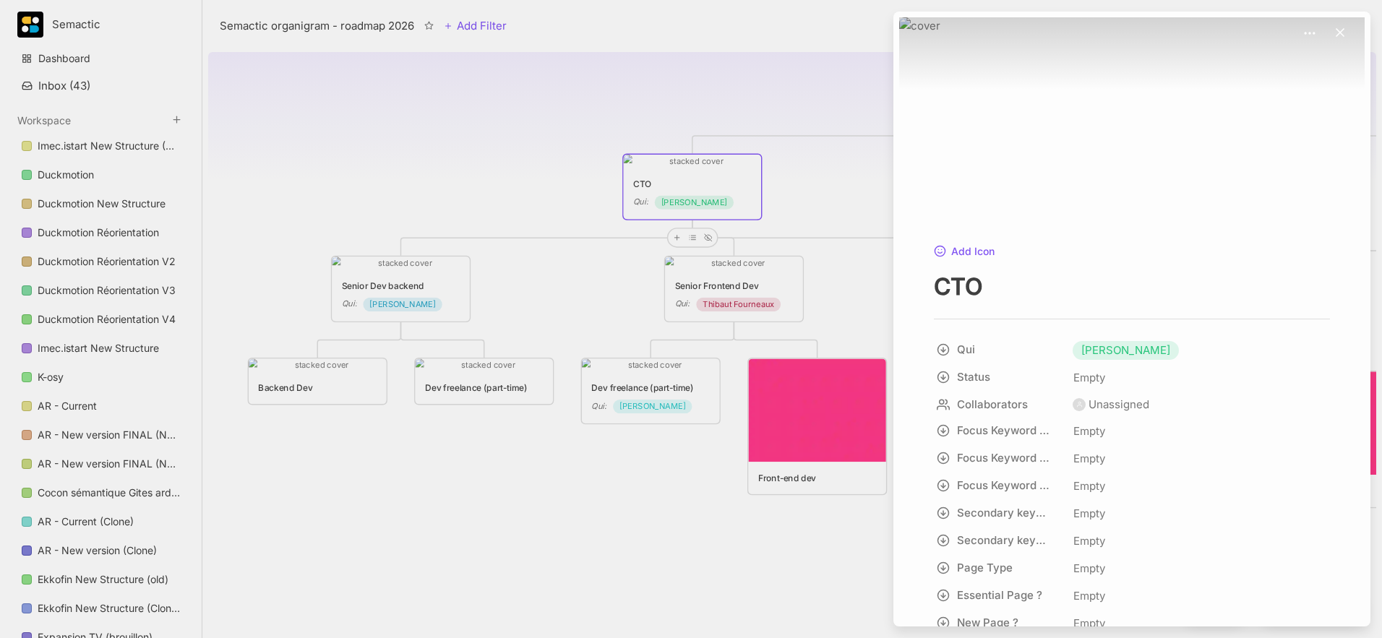
click at [831, 202] on div at bounding box center [691, 319] width 1382 height 638
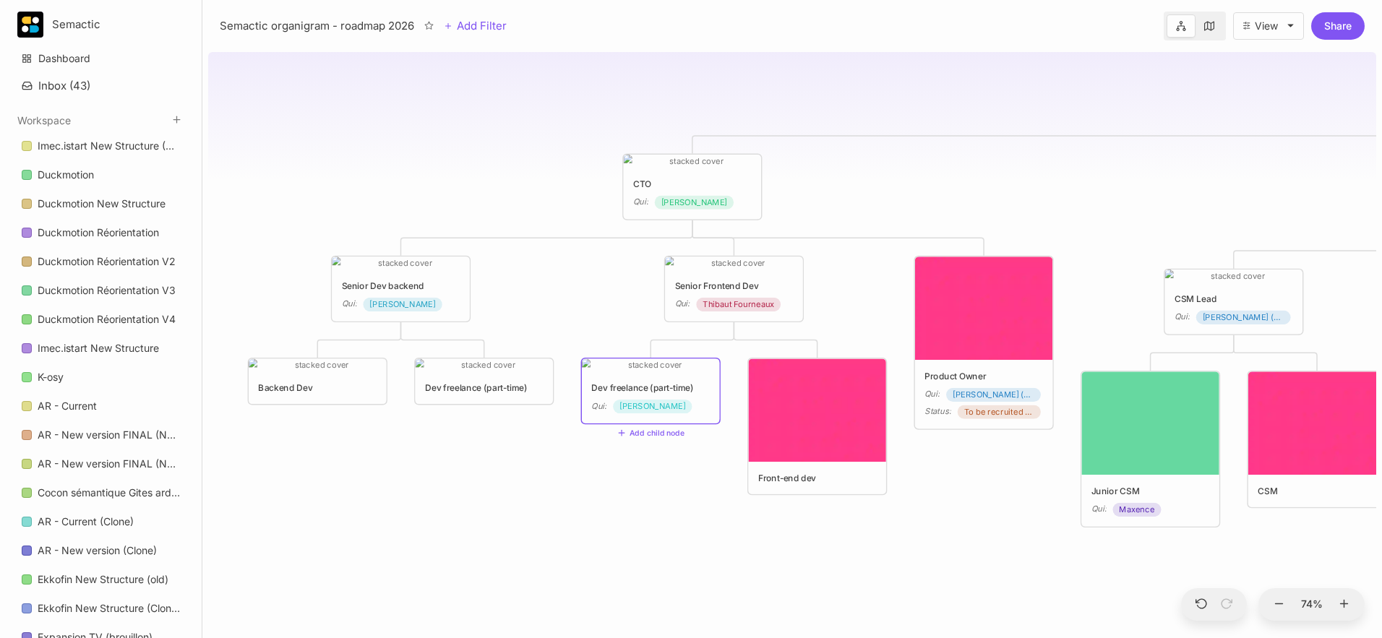
click at [640, 484] on div "😶 Semactic organigram - roadmap 2026 CTO Qui : [PERSON_NAME] Head of customer s…" at bounding box center [792, 342] width 1168 height 592
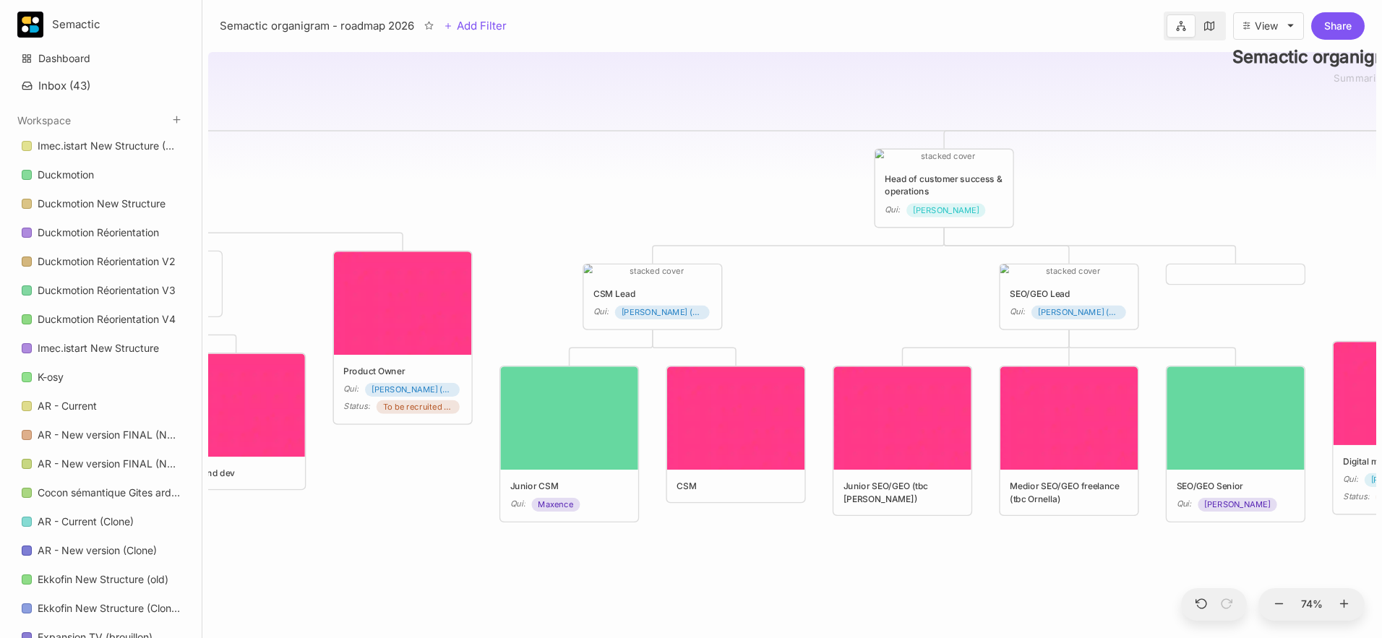
click at [884, 317] on div "😶 Semactic organigram - roadmap 2026 CTO Qui : [PERSON_NAME] Head of customer s…" at bounding box center [792, 342] width 1168 height 592
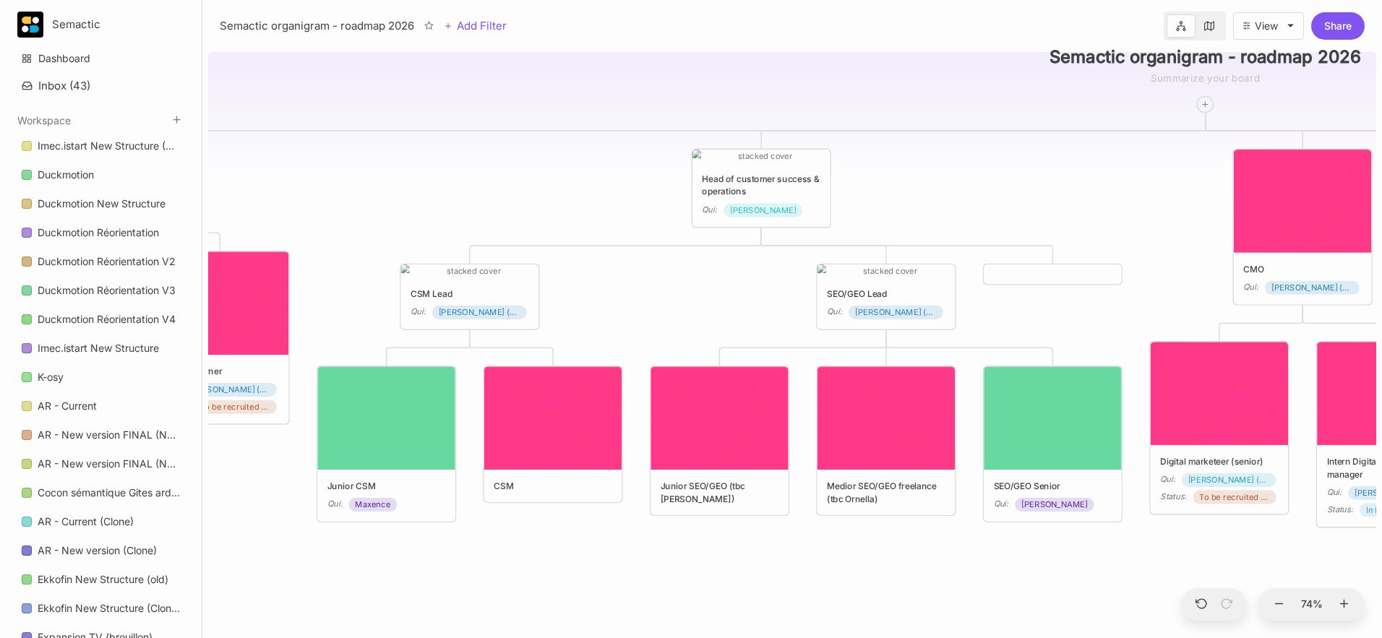
click at [674, 288] on div "😶 Semactic organigram - roadmap 2026 CTO Qui : [PERSON_NAME] Head of customer s…" at bounding box center [792, 342] width 1168 height 592
click at [642, 342] on div "😶 Semactic organigram - roadmap 2026 CTO Qui : [PERSON_NAME] Head of customer s…" at bounding box center [792, 342] width 1168 height 592
click at [632, 416] on div "😶 Semactic organigram - roadmap 2026 CTO Qui : [PERSON_NAME] Head of customer s…" at bounding box center [792, 342] width 1168 height 592
click at [634, 420] on div "😶 Semactic organigram - roadmap 2026 CTO Qui : [PERSON_NAME] Head of customer s…" at bounding box center [792, 342] width 1168 height 592
click at [652, 318] on div "😶 Semactic organigram - roadmap 2026 CTO Qui : [PERSON_NAME] Head of customer s…" at bounding box center [792, 342] width 1168 height 592
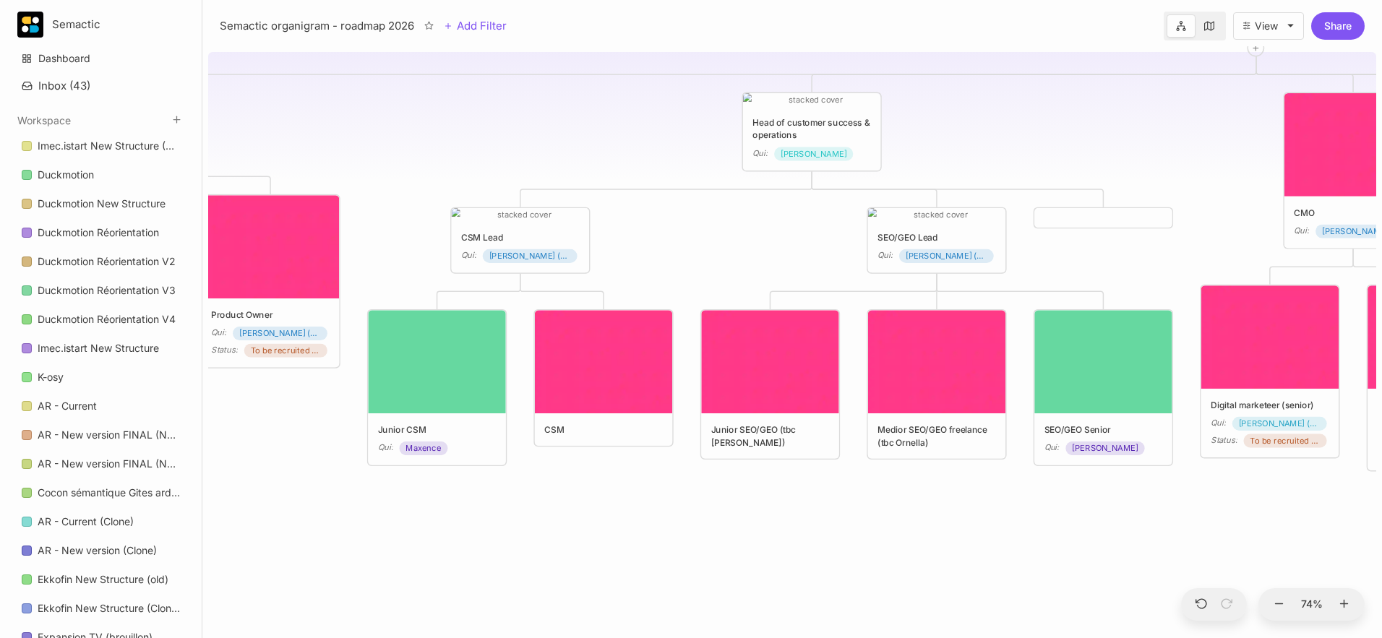
drag, startPoint x: 354, startPoint y: 557, endPoint x: 499, endPoint y: 545, distance: 145.8
click at [499, 532] on div "😶 Semactic organigram - roadmap 2026 CTO Qui : [PERSON_NAME] Head of customer s…" at bounding box center [792, 342] width 1168 height 592
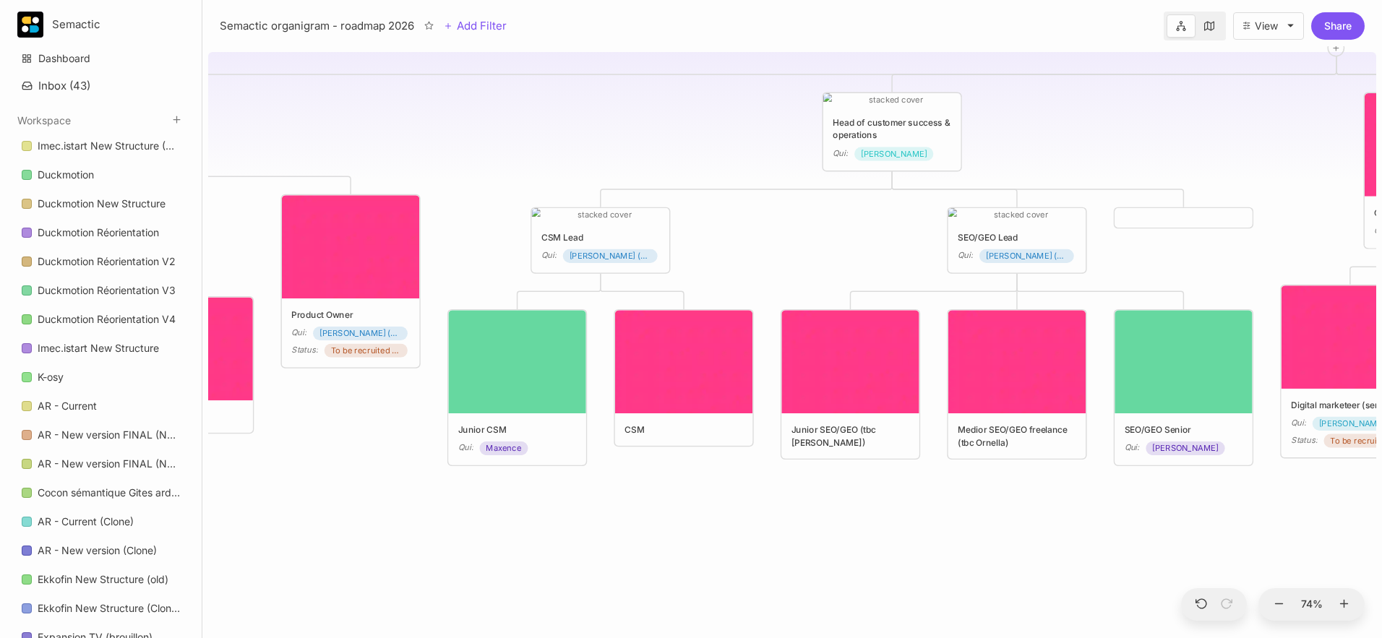
drag, startPoint x: 533, startPoint y: 548, endPoint x: 614, endPoint y: 547, distance: 81.0
click at [614, 532] on div "😶 Semactic organigram - roadmap 2026 CTO Qui : [PERSON_NAME] Head of customer s…" at bounding box center [792, 342] width 1168 height 592
click at [630, 532] on div "😶 Semactic organigram - roadmap 2026 CTO Qui : [PERSON_NAME] Head of customer s…" at bounding box center [792, 342] width 1168 height 592
